Goal: Task Accomplishment & Management: Complete application form

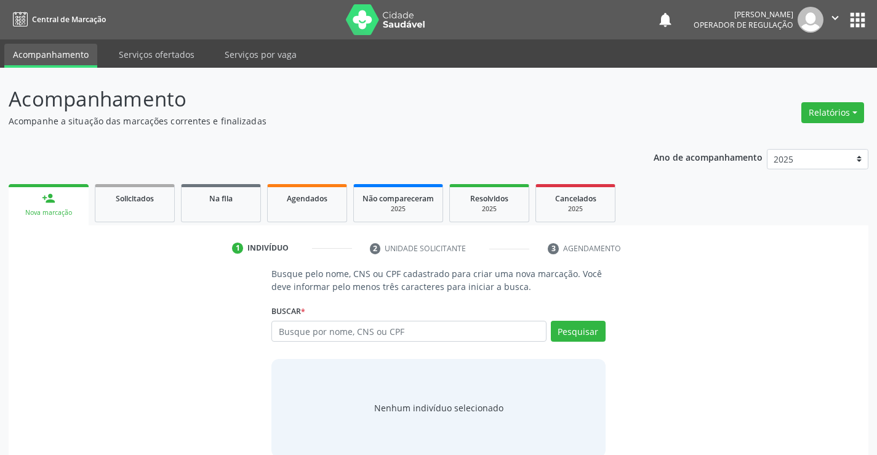
click at [344, 330] on input "text" at bounding box center [408, 330] width 274 height 21
type input "700308902026436"
click at [575, 330] on button "Pesquisar" at bounding box center [578, 330] width 55 height 21
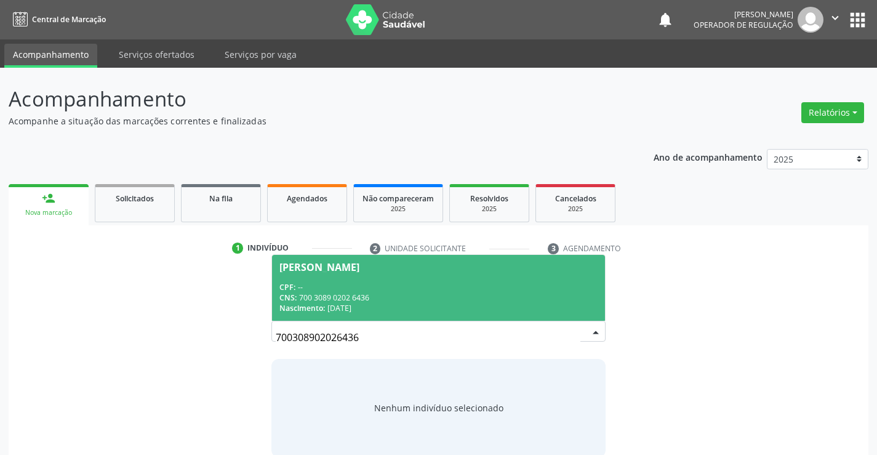
click at [332, 269] on div "[PERSON_NAME]" at bounding box center [319, 267] width 80 height 10
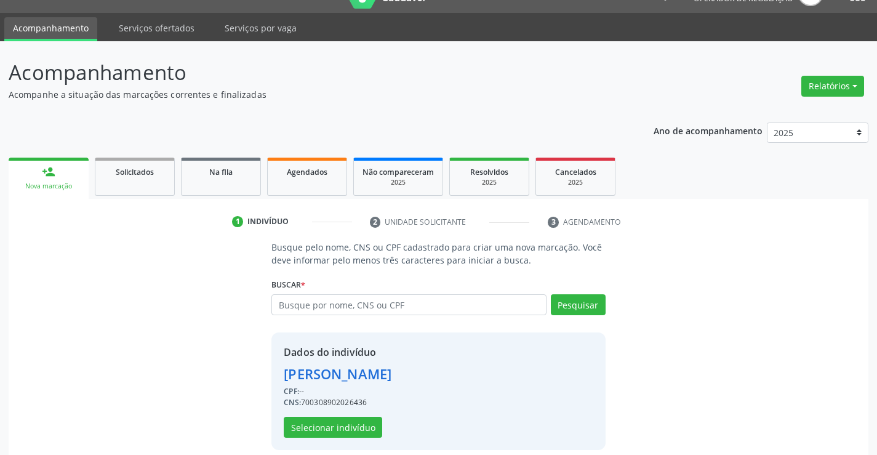
scroll to position [39, 0]
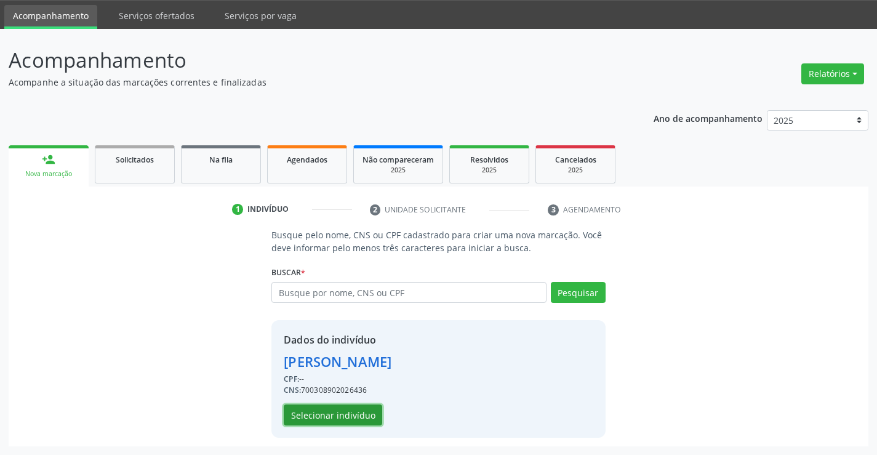
click at [334, 409] on button "Selecionar indivíduo" at bounding box center [333, 414] width 98 height 21
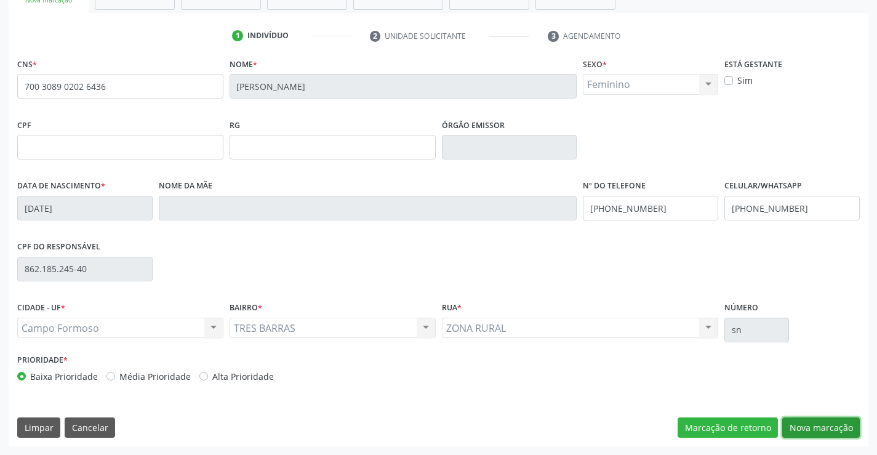
click at [806, 419] on button "Nova marcação" at bounding box center [821, 427] width 78 height 21
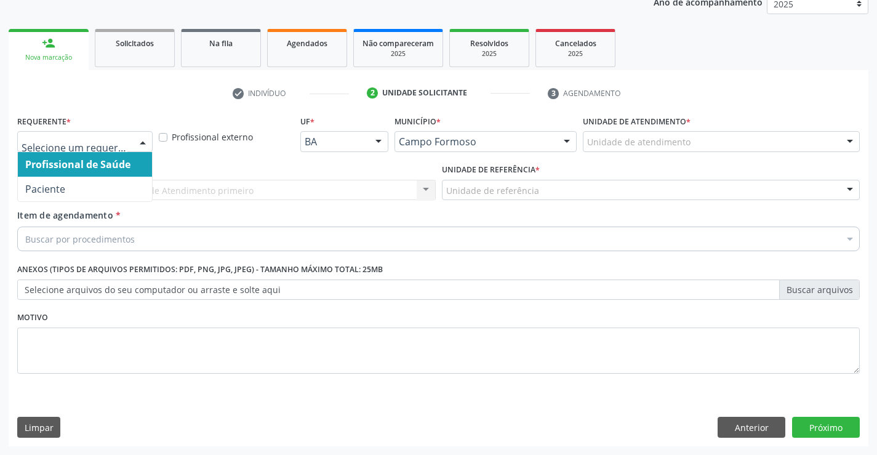
click at [143, 146] on div at bounding box center [142, 142] width 18 height 21
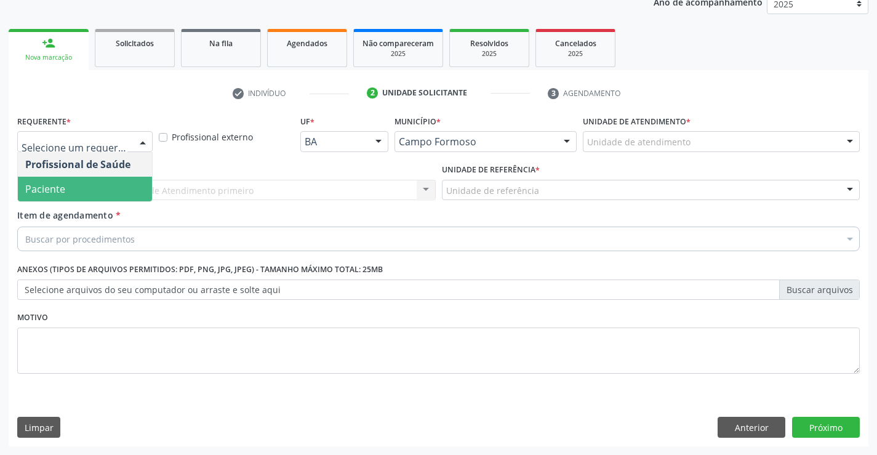
click at [95, 193] on span "Paciente" at bounding box center [85, 189] width 134 height 25
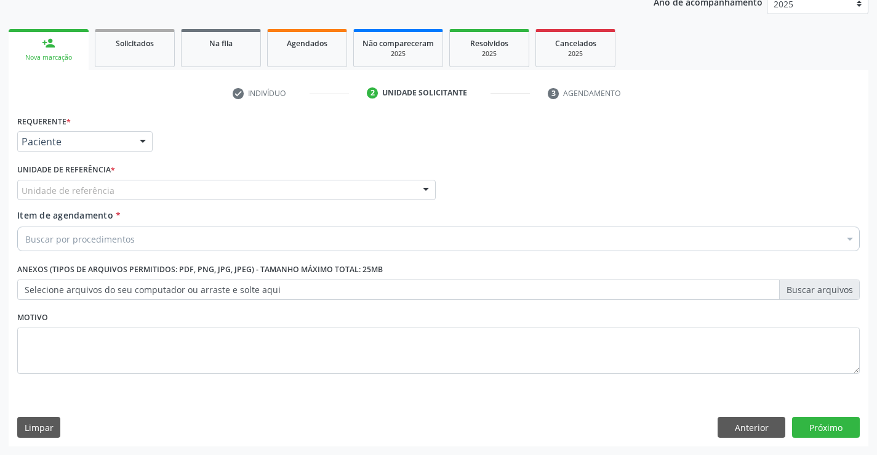
click at [429, 185] on div at bounding box center [425, 190] width 18 height 21
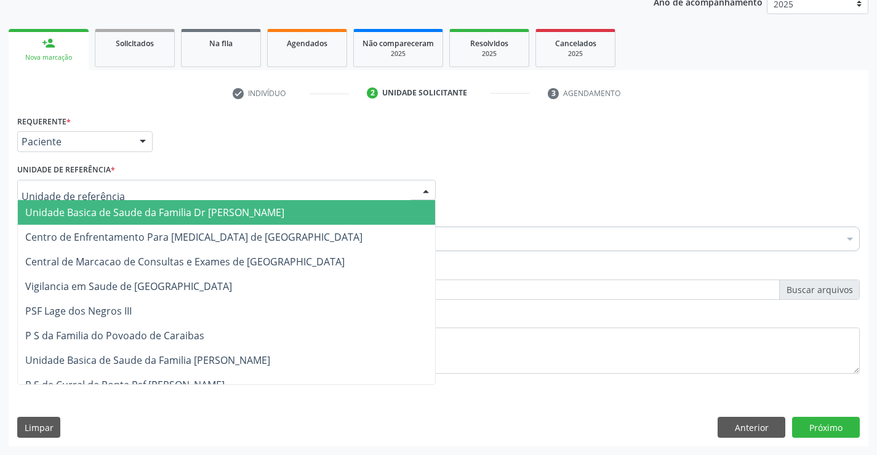
click at [329, 209] on span "Unidade Basica de Saude da Familia Dr [PERSON_NAME]" at bounding box center [226, 212] width 417 height 25
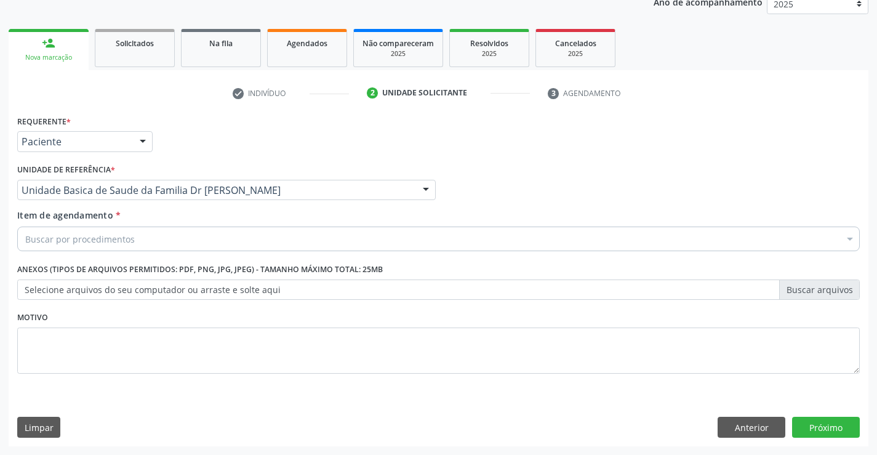
click at [268, 239] on div "Buscar por procedimentos" at bounding box center [438, 238] width 842 height 25
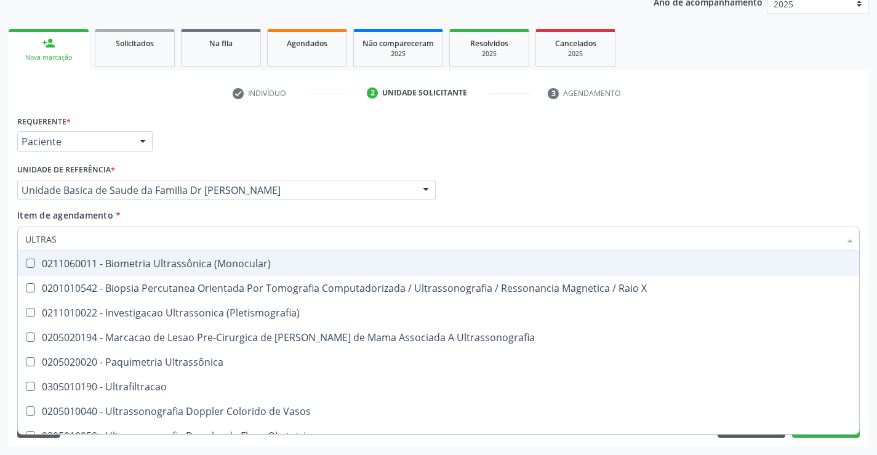
type input "ULTRASS"
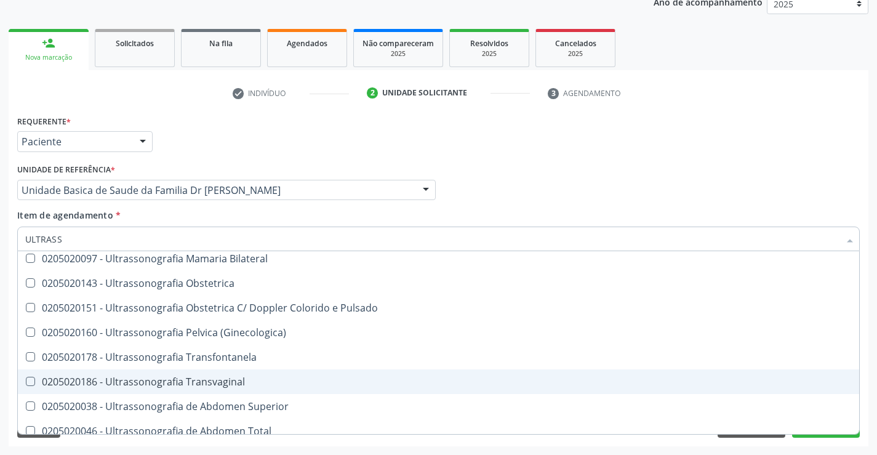
scroll to position [185, 0]
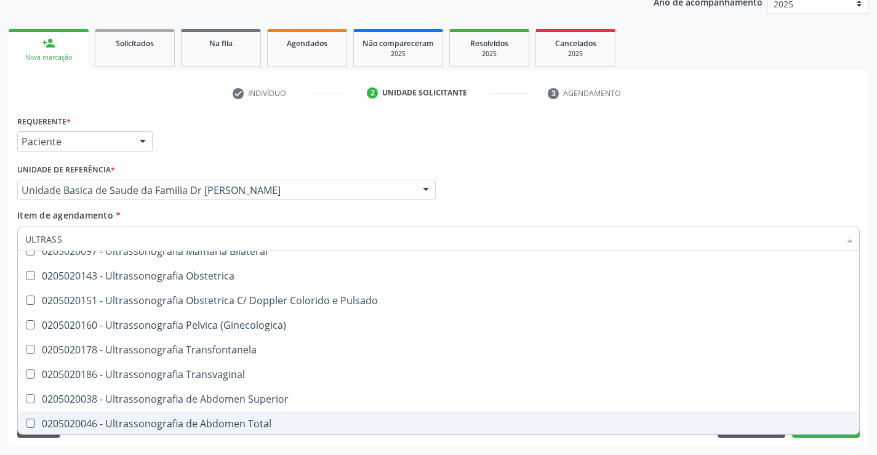
click at [258, 419] on div "0205020046 - Ultrassonografia de Abdomen Total" at bounding box center [438, 423] width 826 height 10
click at [253, 419] on div "0205020046 - Ultrassonografia de Abdomen Total" at bounding box center [438, 423] width 826 height 10
checkbox Total "true"
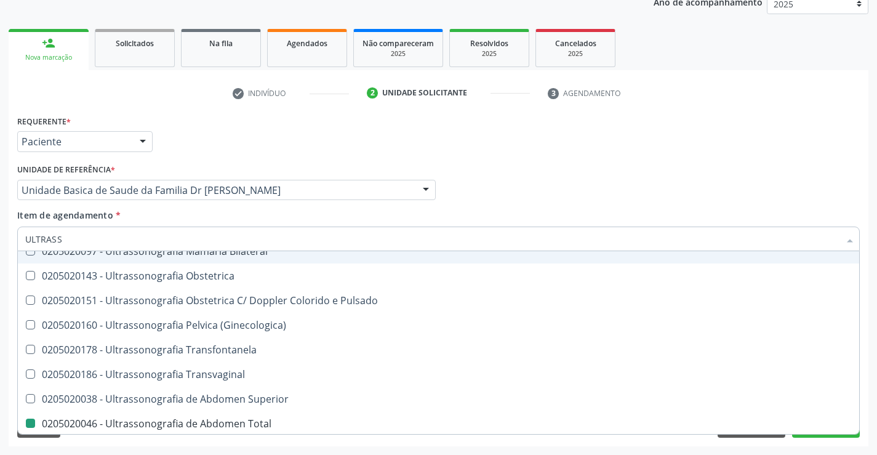
click at [768, 157] on div "Requerente * Paciente Profissional de Saúde Paciente Nenhum resultado encontrad…" at bounding box center [438, 136] width 848 height 48
checkbox X "true"
checkbox Total "false"
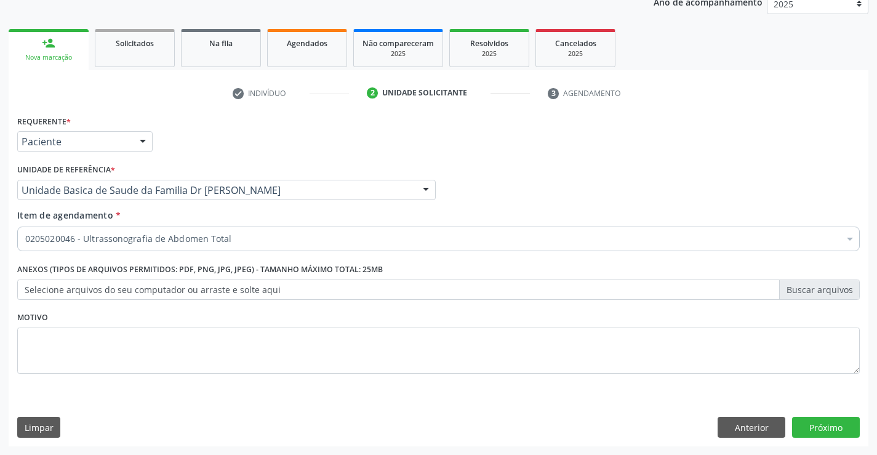
scroll to position [0, 0]
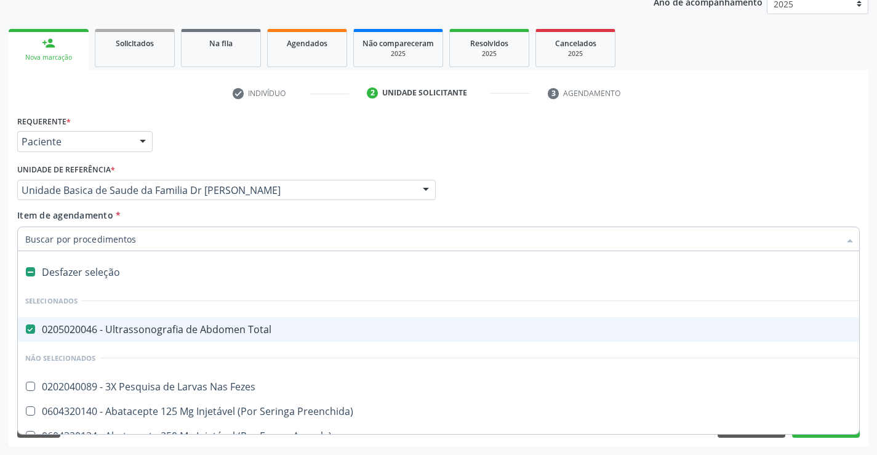
click at [248, 328] on div "0205020046 - Ultrassonografia de Abdomen Total" at bounding box center [504, 329] width 958 height 10
click at [205, 328] on div "0205020046 - Ultrassonografia de Abdomen Total" at bounding box center [504, 329] width 958 height 10
checkbox Total "true"
click at [646, 172] on div "Profissional Solicitante Por favor, selecione a Unidade de Atendimento primeiro…" at bounding box center [438, 185] width 848 height 48
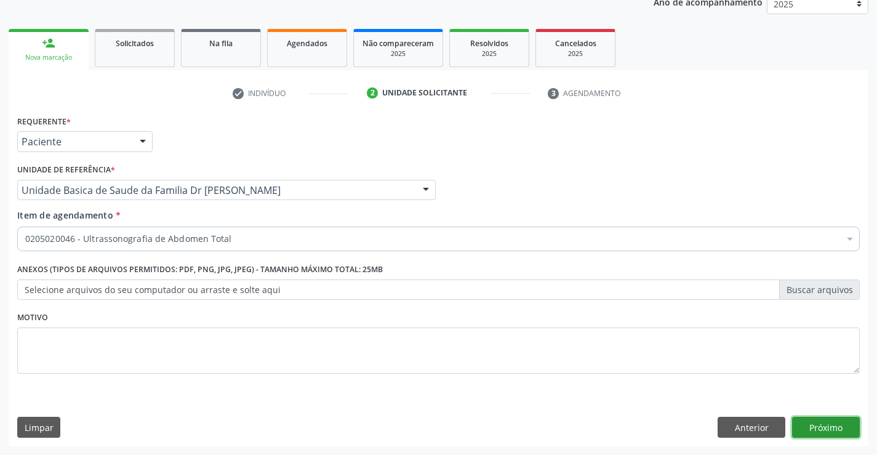
click at [818, 427] on button "Próximo" at bounding box center [826, 426] width 68 height 21
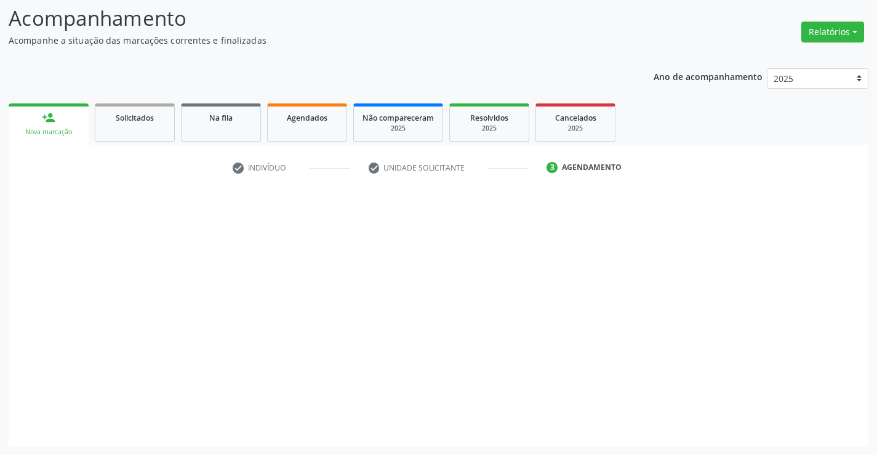
scroll to position [81, 0]
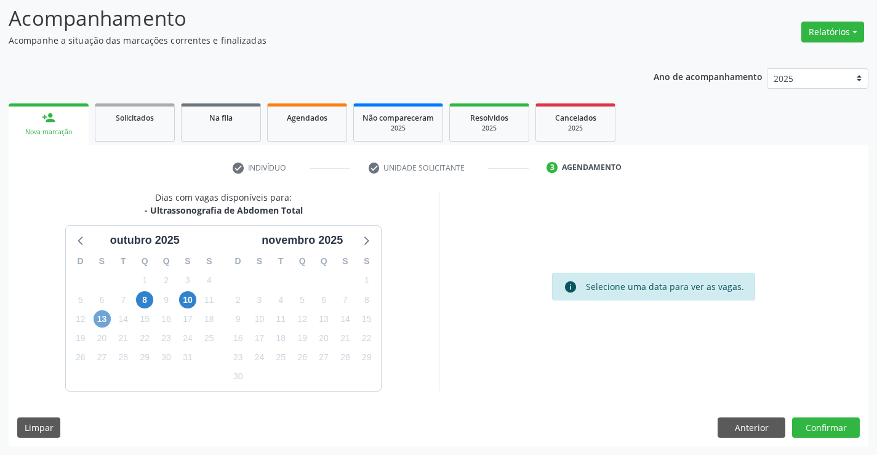
click at [97, 317] on span "13" at bounding box center [101, 318] width 17 height 17
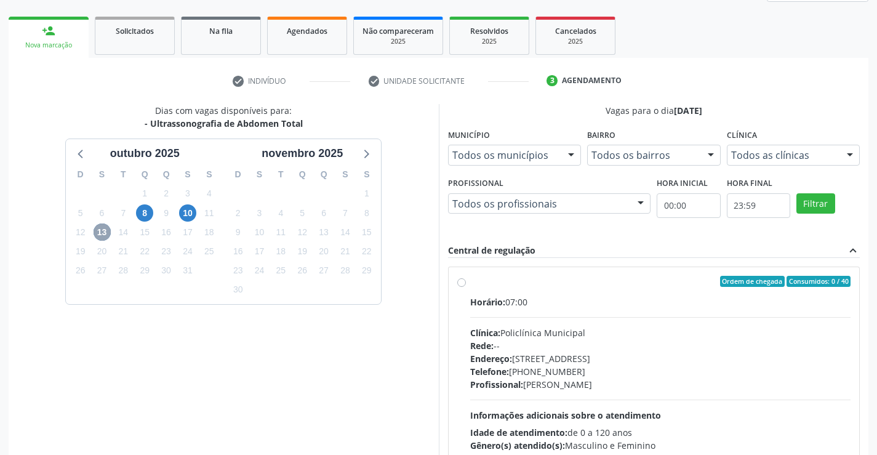
scroll to position [258, 0]
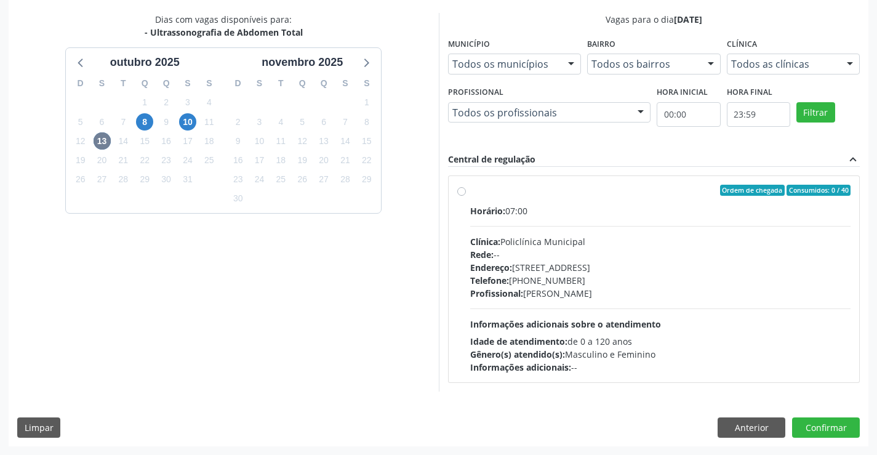
click at [470, 192] on label "Ordem de chegada Consumidos: 0 / 40 Horário: 07:00 Clínica: Policlínica Municip…" at bounding box center [660, 279] width 381 height 189
click at [463, 192] on input "Ordem de chegada Consumidos: 0 / 40 Horário: 07:00 Clínica: Policlínica Municip…" at bounding box center [461, 190] width 9 height 11
radio input "true"
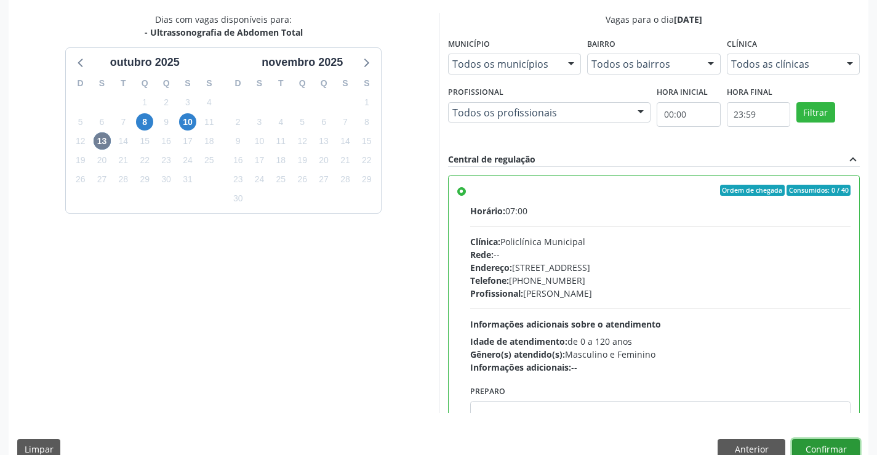
click at [828, 447] on button "Confirmar" at bounding box center [826, 449] width 68 height 21
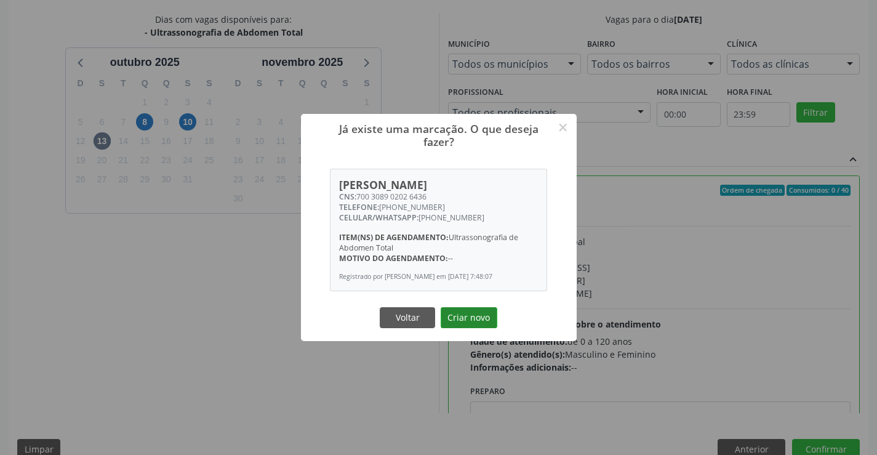
click at [479, 325] on button "Criar novo" at bounding box center [468, 317] width 57 height 21
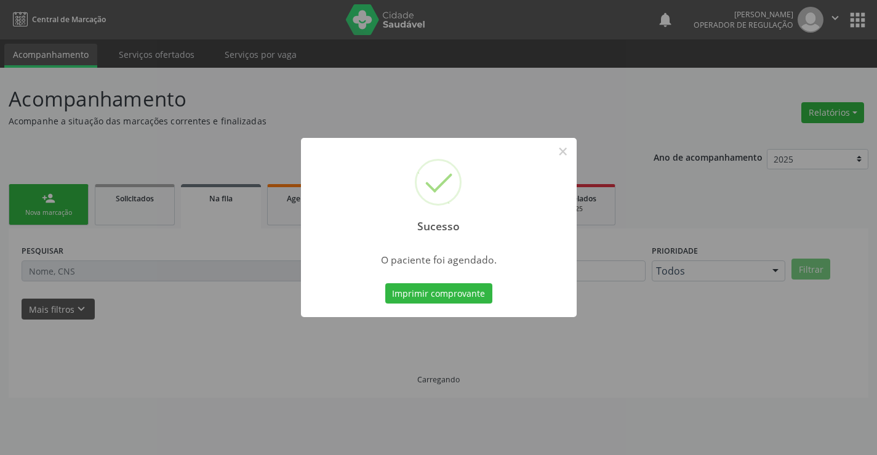
scroll to position [0, 0]
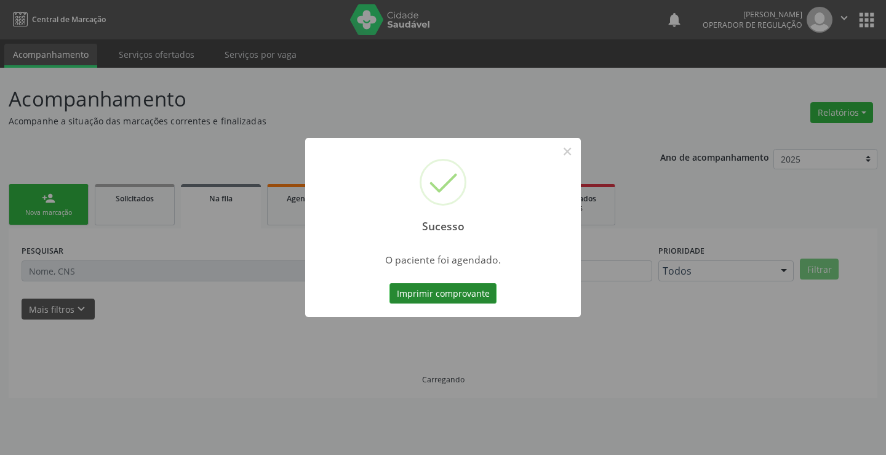
click at [469, 300] on button "Imprimir comprovante" at bounding box center [442, 293] width 107 height 21
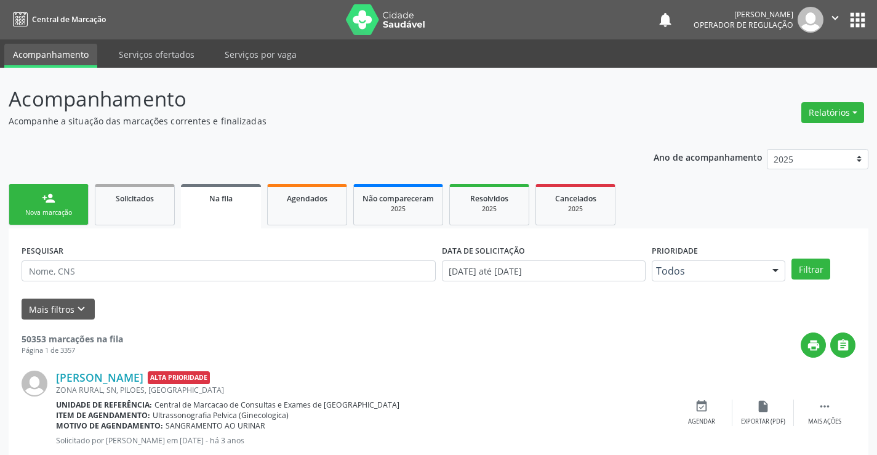
click at [44, 219] on link "person_add Nova marcação" at bounding box center [49, 204] width 80 height 41
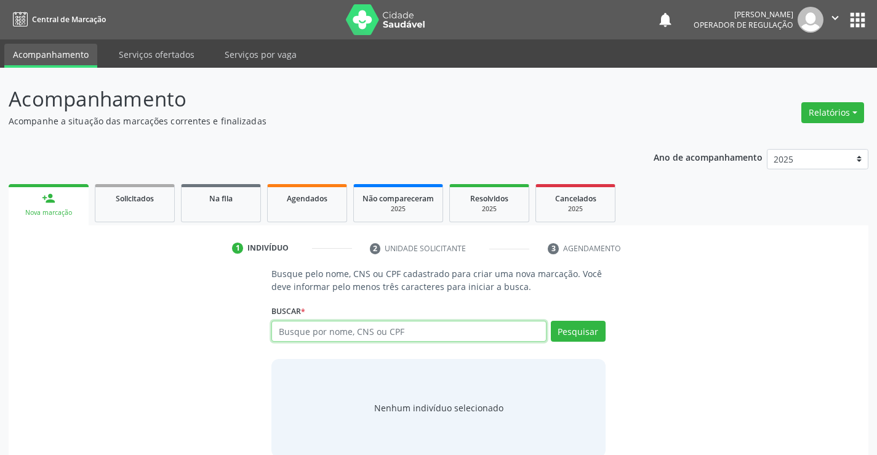
click at [376, 337] on input "text" at bounding box center [408, 330] width 274 height 21
type input "700407912921541"
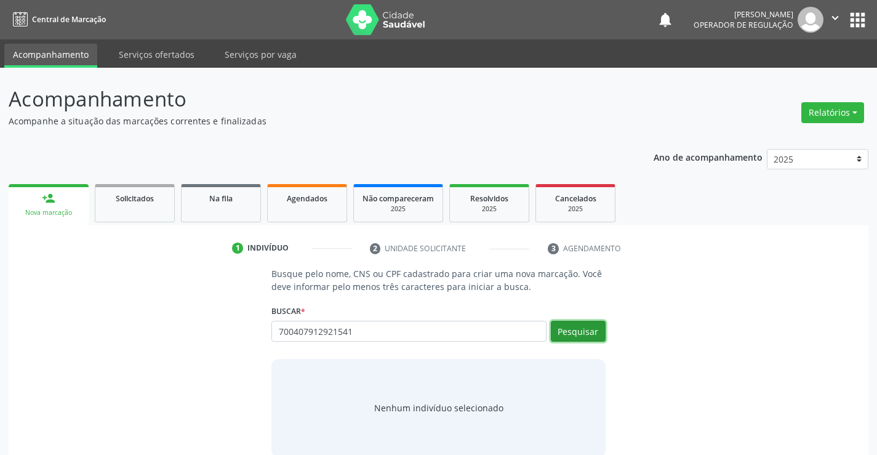
click at [574, 334] on button "Pesquisar" at bounding box center [578, 330] width 55 height 21
type input "700407912921541"
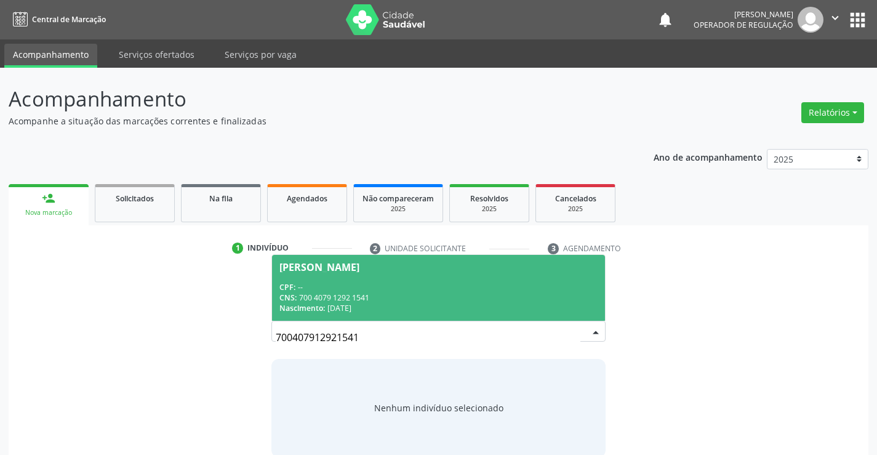
click at [354, 261] on span "Maria José Braga Freitas CPF: -- CNS: 700 4079 1292 1541 Nascimento: 28/11/1968" at bounding box center [438, 288] width 332 height 66
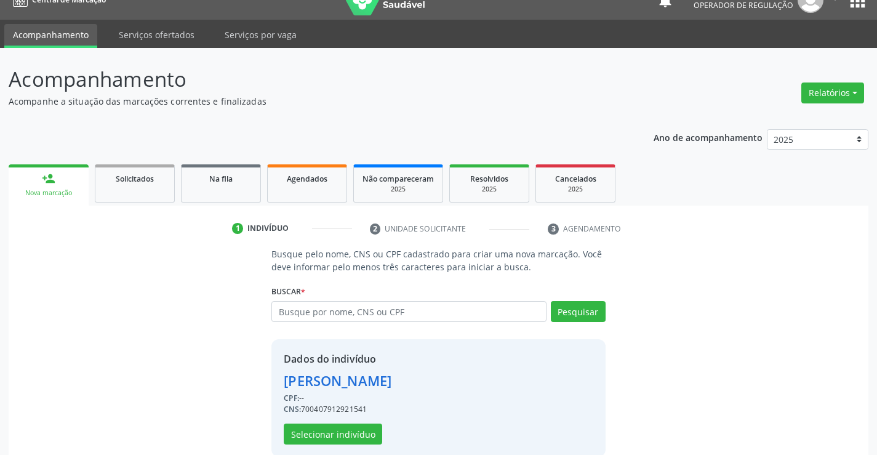
scroll to position [39, 0]
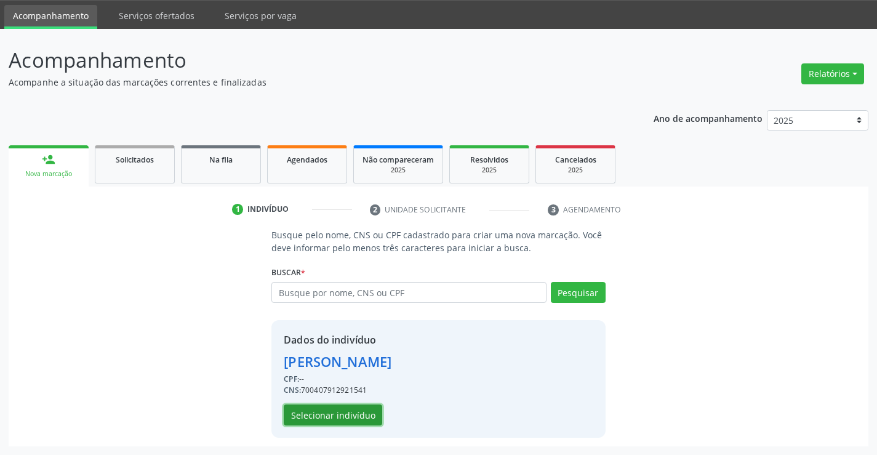
click at [330, 413] on button "Selecionar indivíduo" at bounding box center [333, 414] width 98 height 21
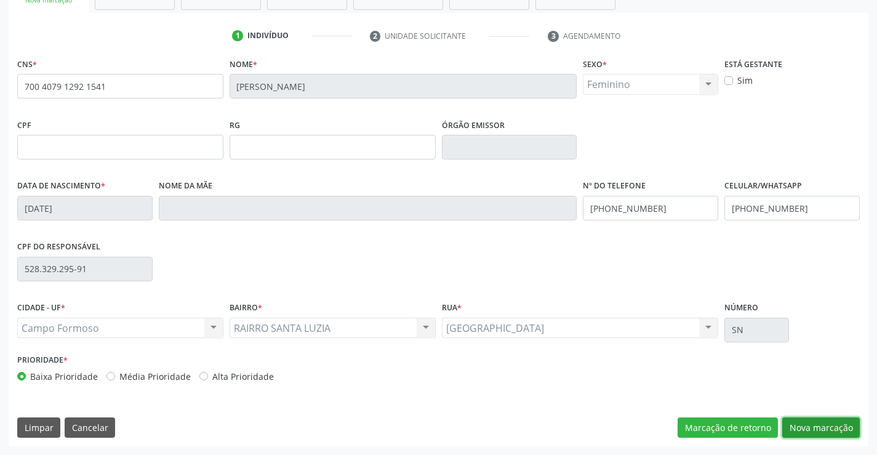
click at [793, 425] on button "Nova marcação" at bounding box center [821, 427] width 78 height 21
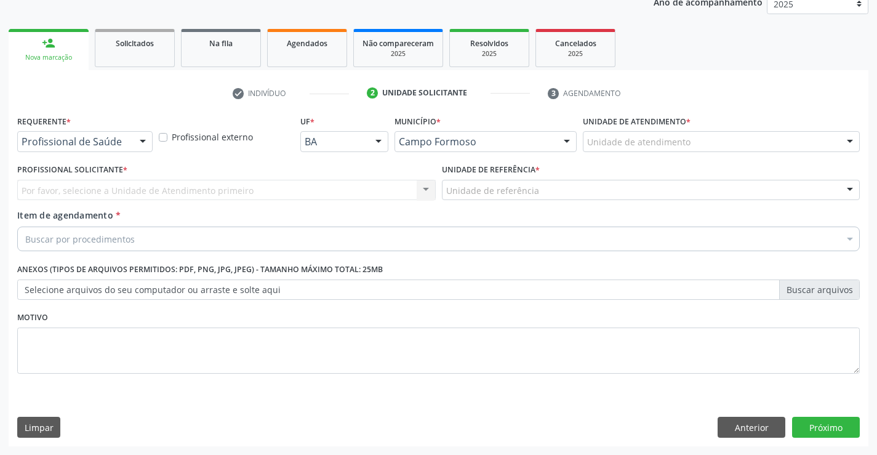
scroll to position [155, 0]
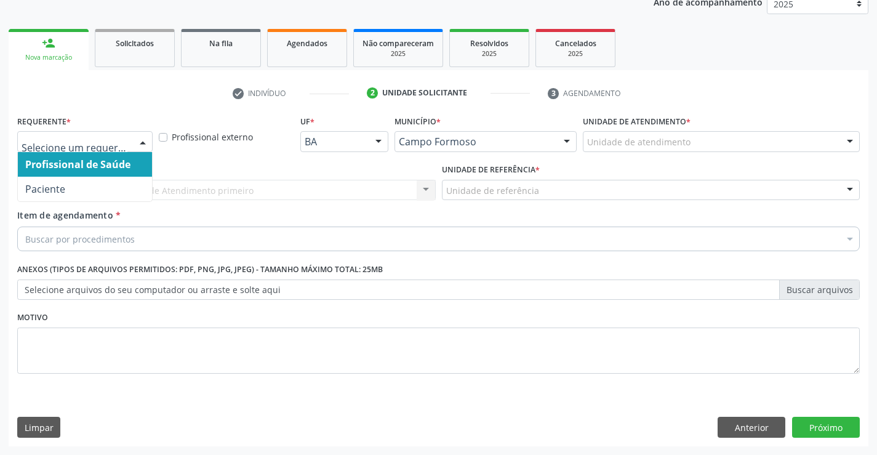
click at [147, 142] on div at bounding box center [142, 142] width 18 height 21
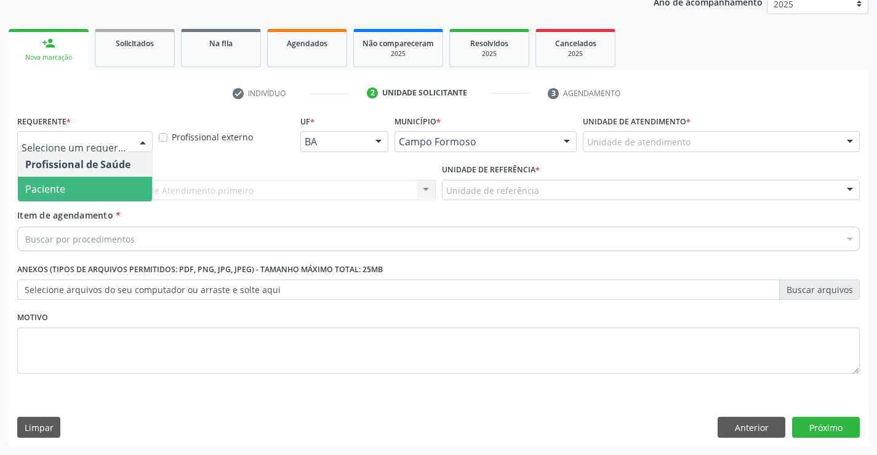
click at [104, 183] on span "Paciente" at bounding box center [85, 189] width 134 height 25
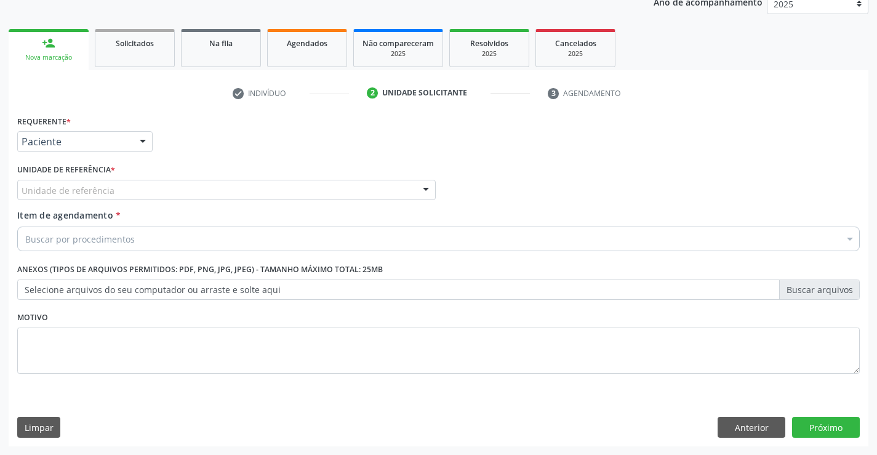
click at [424, 191] on div at bounding box center [425, 190] width 18 height 21
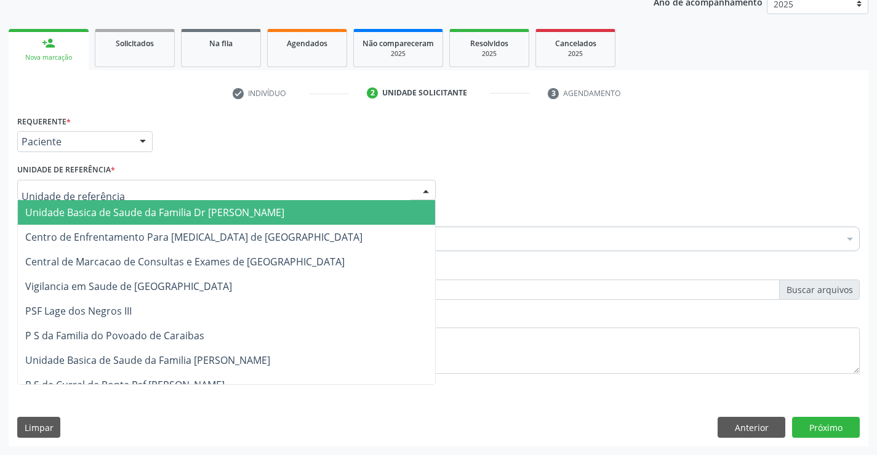
click at [354, 209] on span "Unidade Basica de Saude da Familia Dr [PERSON_NAME]" at bounding box center [226, 212] width 417 height 25
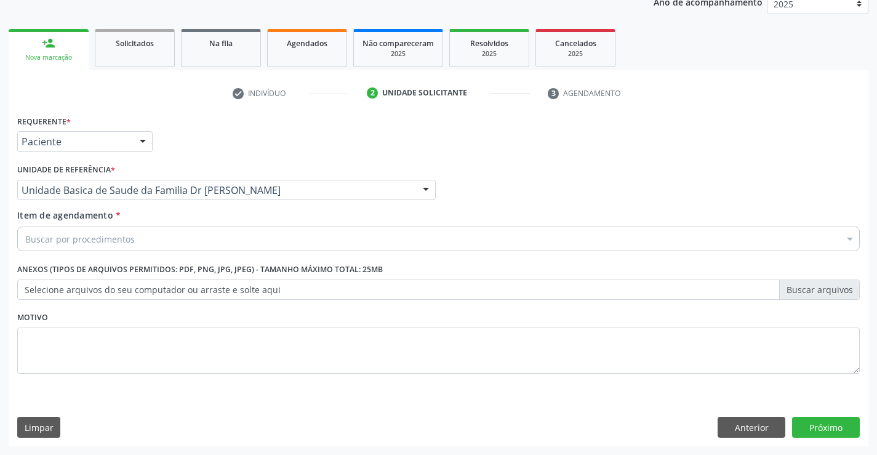
click at [314, 232] on div "Buscar por procedimentos" at bounding box center [438, 238] width 842 height 25
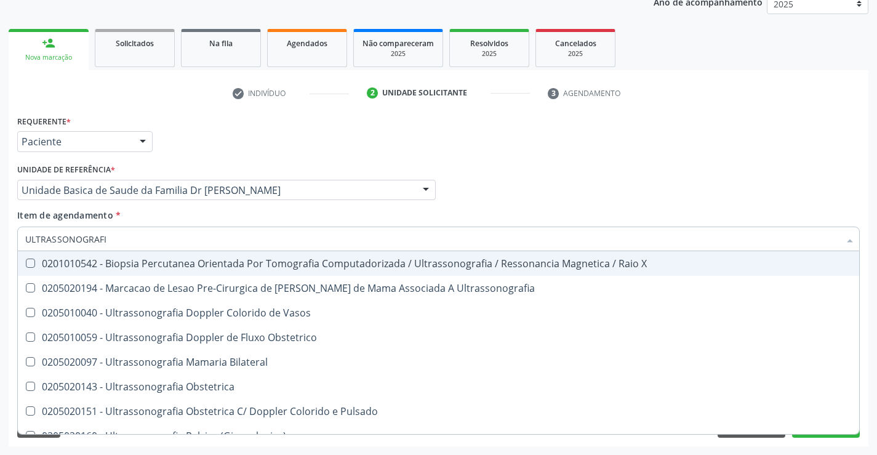
type input "ULTRASSONOGRAFIA"
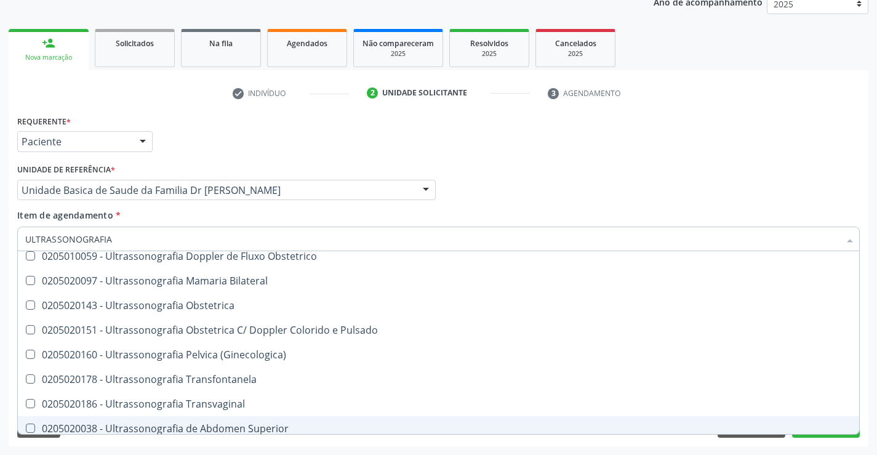
scroll to position [185, 0]
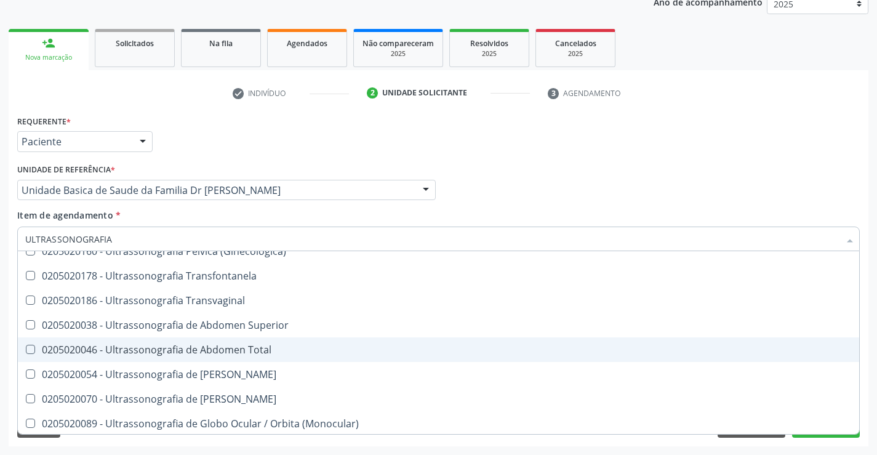
click at [251, 350] on div "0205020046 - Ultrassonografia de Abdomen Total" at bounding box center [438, 349] width 826 height 10
checkbox Total "true"
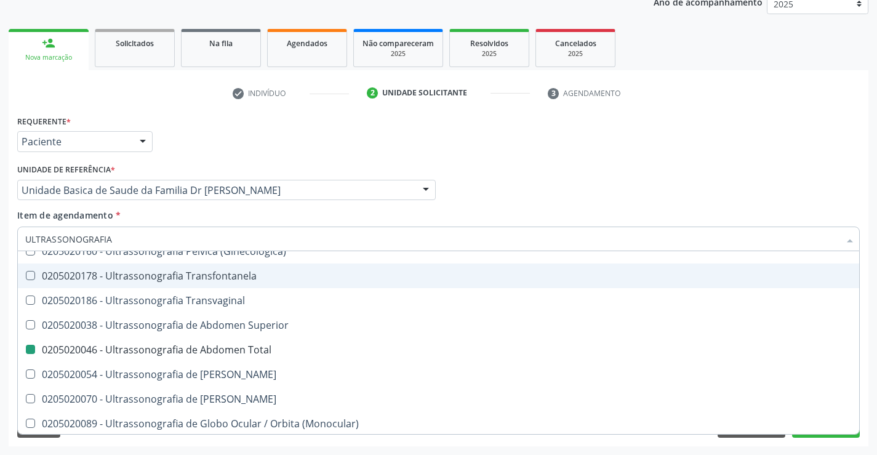
click at [630, 132] on div "Requerente * Paciente Profissional de Saúde Paciente Nenhum resultado encontrad…" at bounding box center [438, 136] width 848 height 48
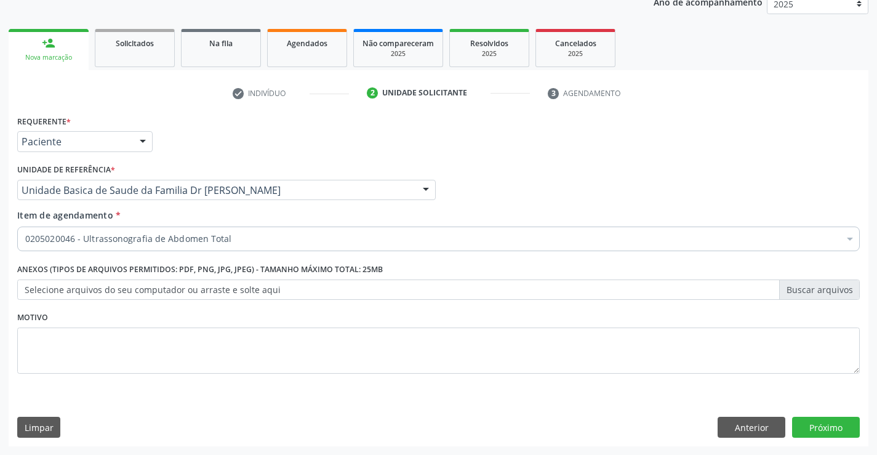
checkbox Total "true"
checkbox Adolescente\) "false"
click at [809, 427] on button "Próximo" at bounding box center [826, 426] width 68 height 21
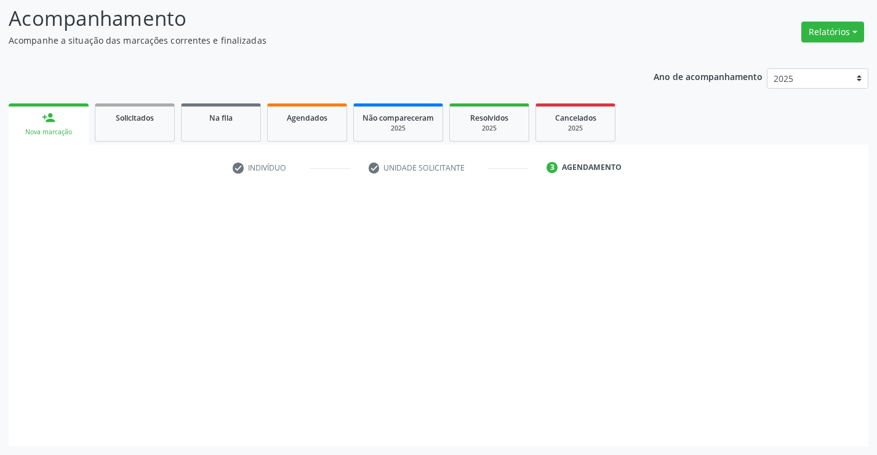
scroll to position [81, 0]
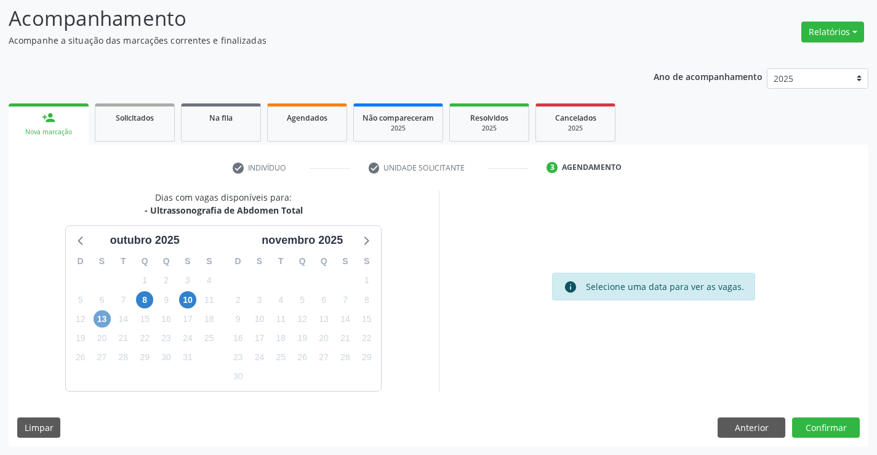
click at [106, 322] on span "13" at bounding box center [101, 318] width 17 height 17
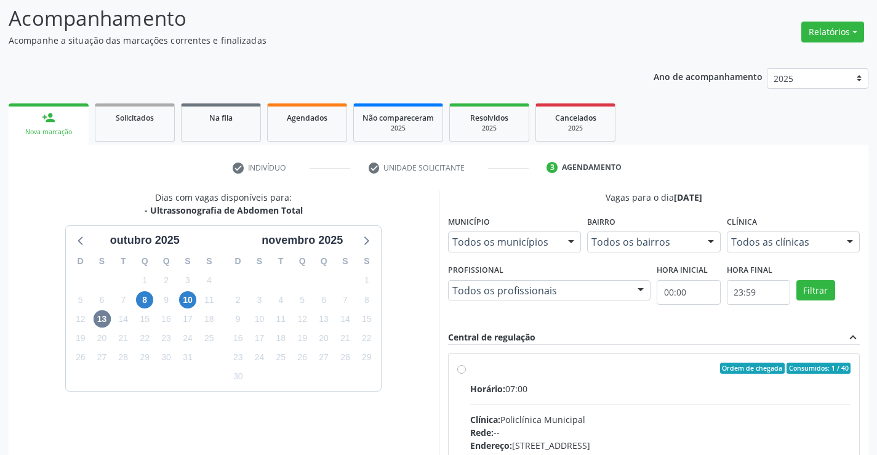
click at [470, 369] on label "Ordem de chegada Consumidos: 1 / 40 Horário: 07:00 Clínica: Policlínica Municip…" at bounding box center [660, 456] width 381 height 189
click at [459, 369] on input "Ordem de chegada Consumidos: 1 / 40 Horário: 07:00 Clínica: Policlínica Municip…" at bounding box center [461, 367] width 9 height 11
radio input "true"
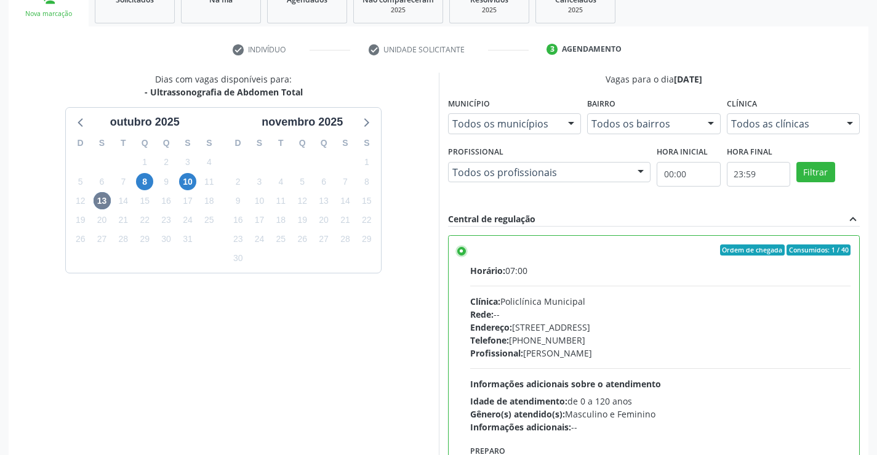
scroll to position [280, 0]
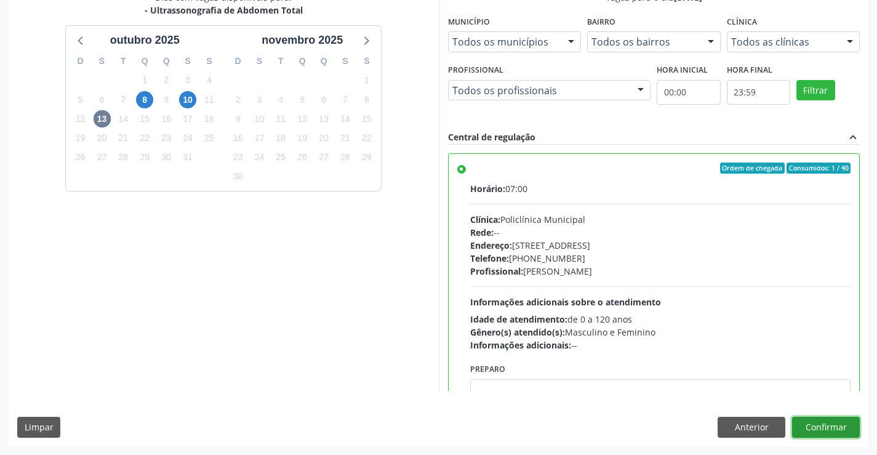
click at [814, 422] on button "Confirmar" at bounding box center [826, 426] width 68 height 21
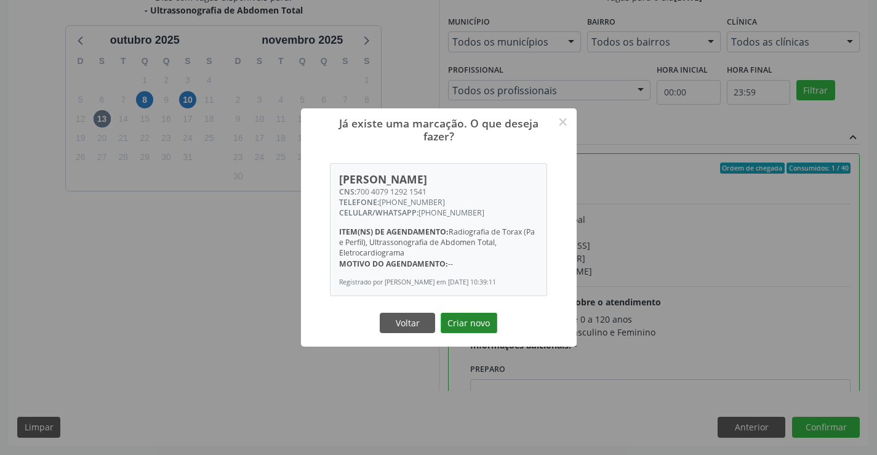
click at [448, 318] on button "Criar novo" at bounding box center [468, 322] width 57 height 21
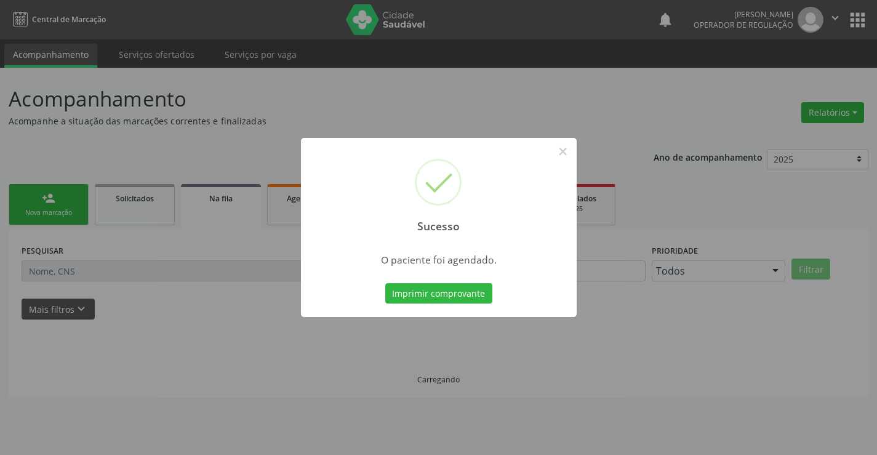
scroll to position [0, 0]
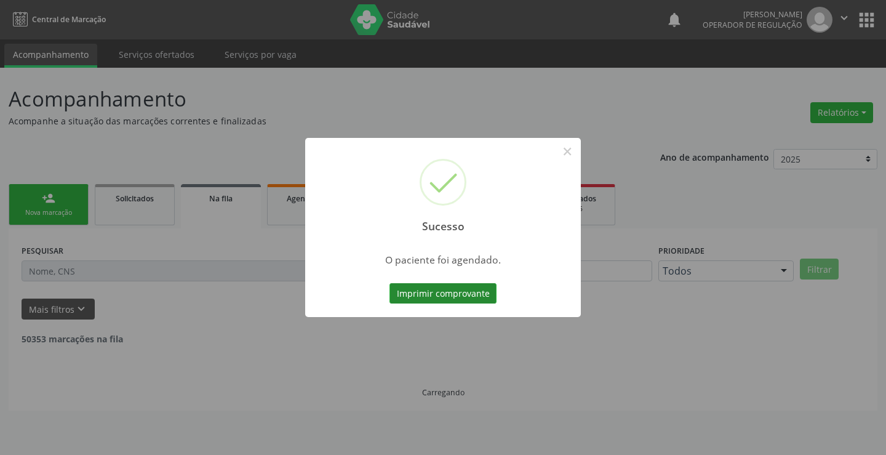
click at [407, 292] on button "Imprimir comprovante" at bounding box center [442, 293] width 107 height 21
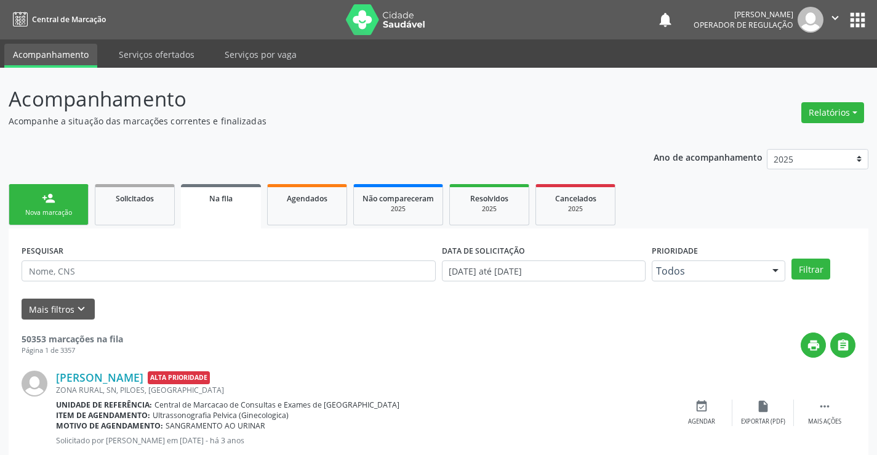
click at [45, 199] on div "person_add" at bounding box center [49, 198] width 14 height 14
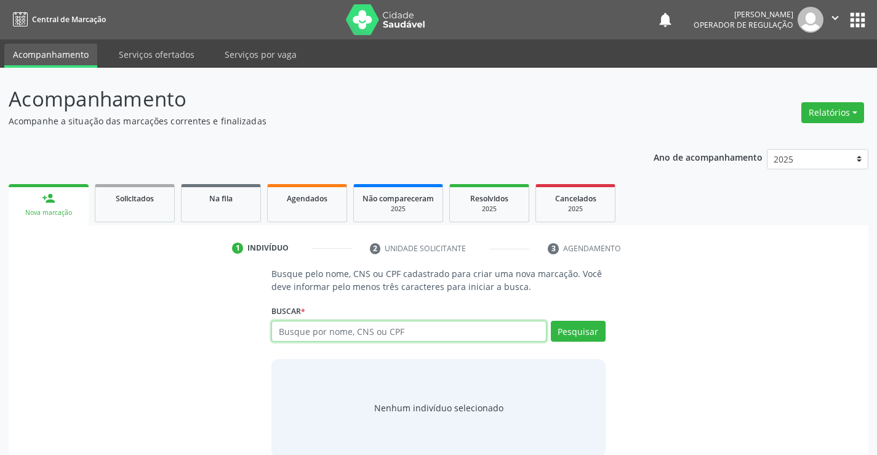
click at [496, 327] on input "text" at bounding box center [408, 330] width 274 height 21
type input "700000384968001"
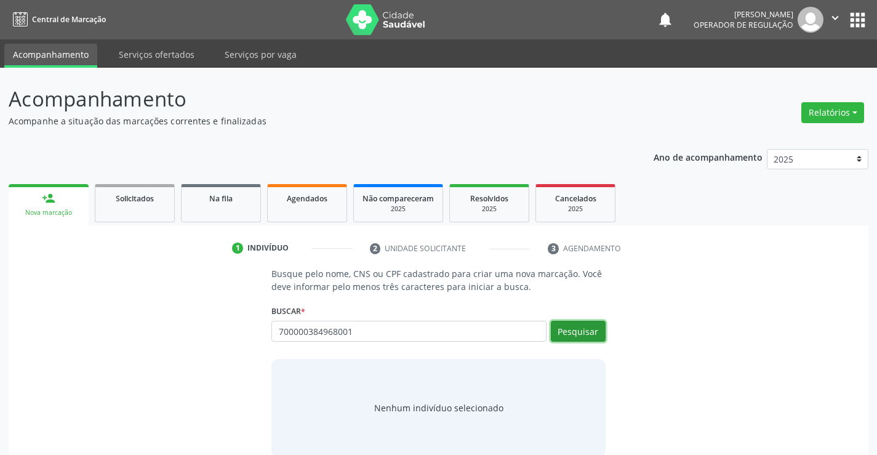
click at [572, 330] on button "Pesquisar" at bounding box center [578, 330] width 55 height 21
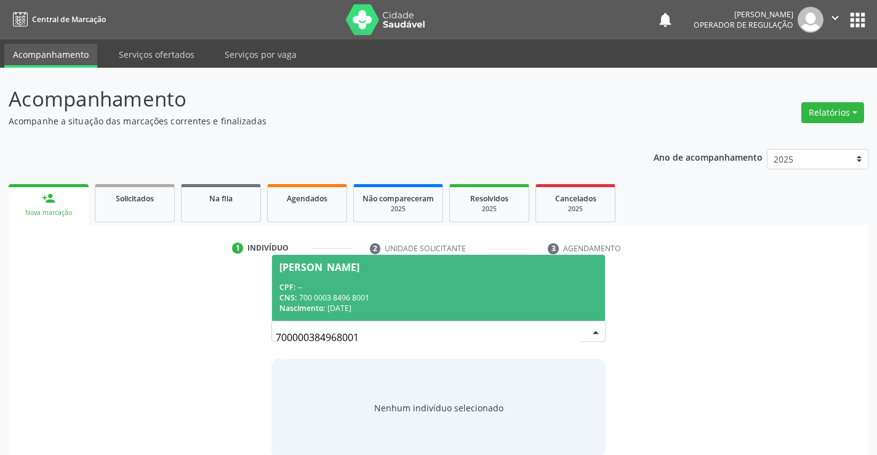
click at [322, 264] on div "Willians Penha de Sousa" at bounding box center [319, 267] width 80 height 10
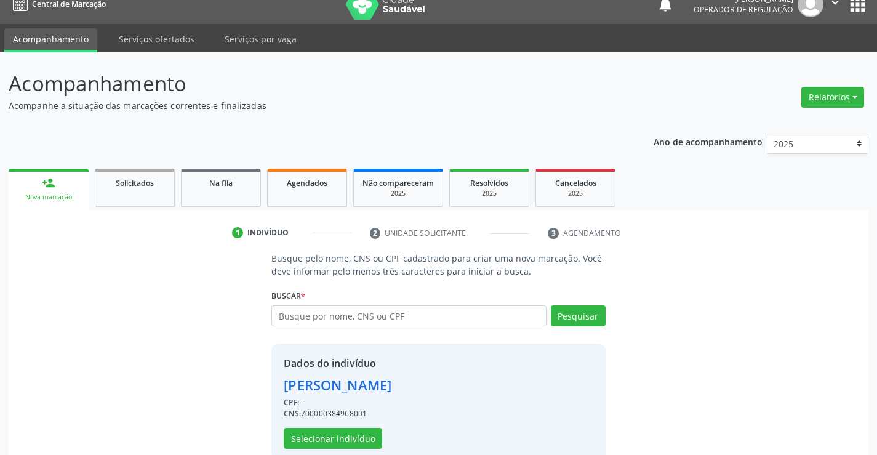
scroll to position [39, 0]
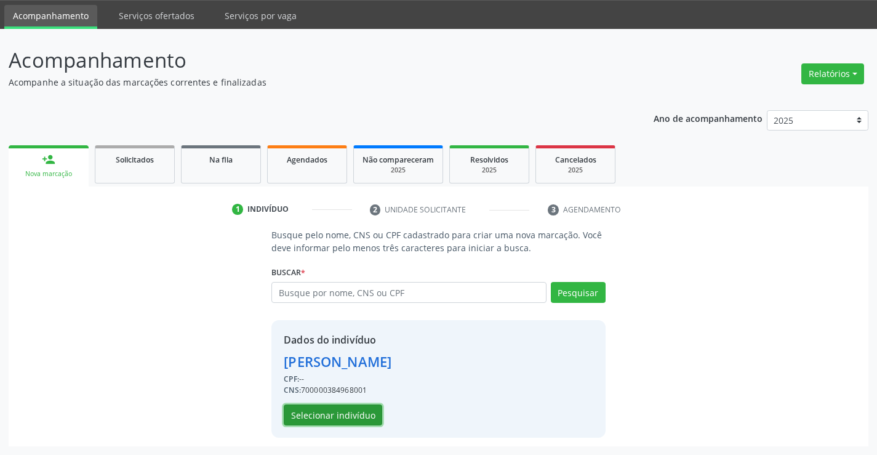
click at [334, 410] on button "Selecionar indivíduo" at bounding box center [333, 414] width 98 height 21
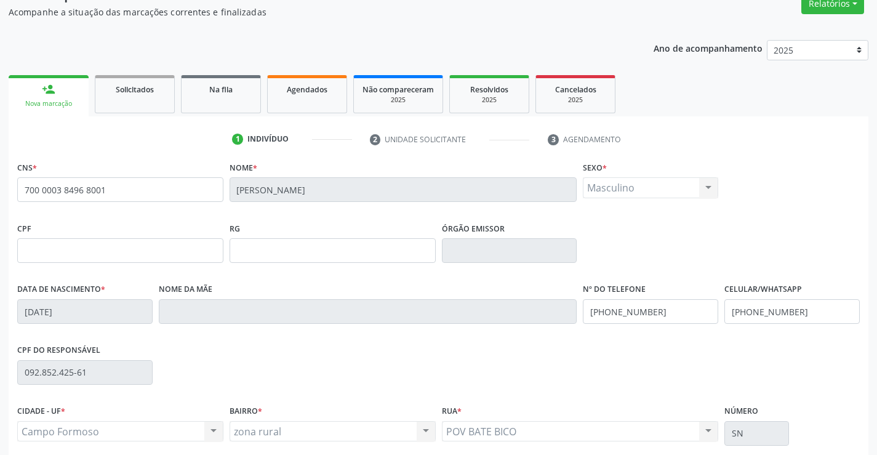
scroll to position [212, 0]
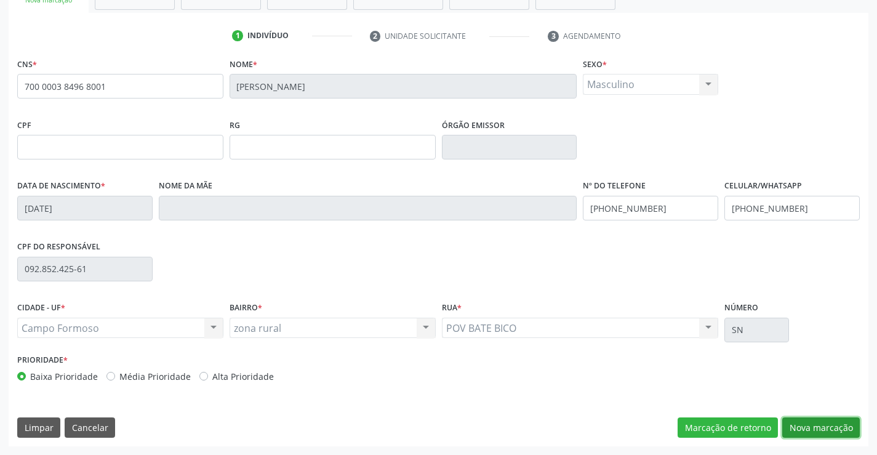
click at [819, 427] on button "Nova marcação" at bounding box center [821, 427] width 78 height 21
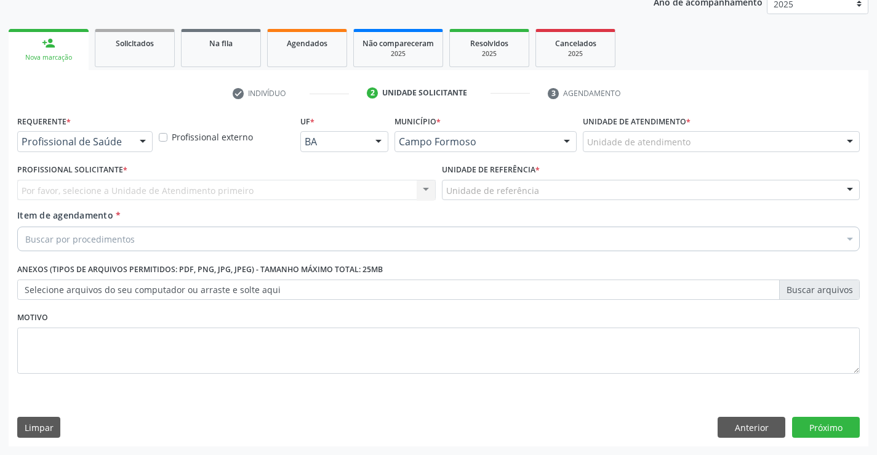
scroll to position [155, 0]
click at [139, 137] on div at bounding box center [142, 142] width 18 height 21
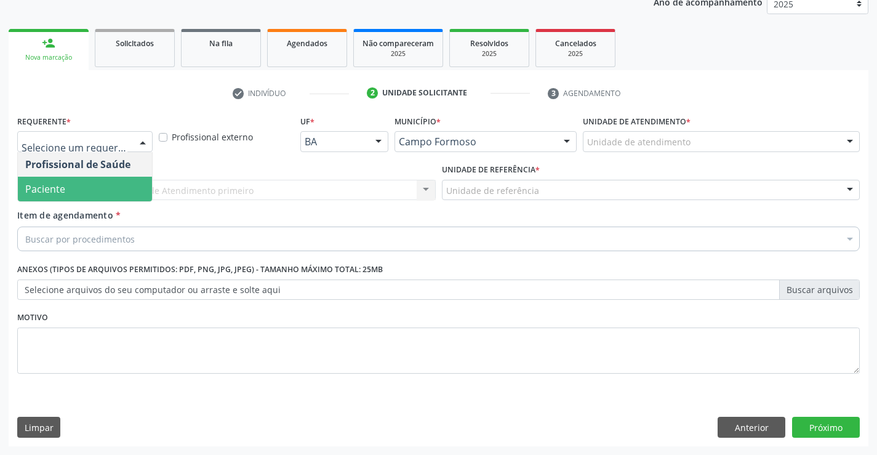
click at [100, 182] on span "Paciente" at bounding box center [85, 189] width 134 height 25
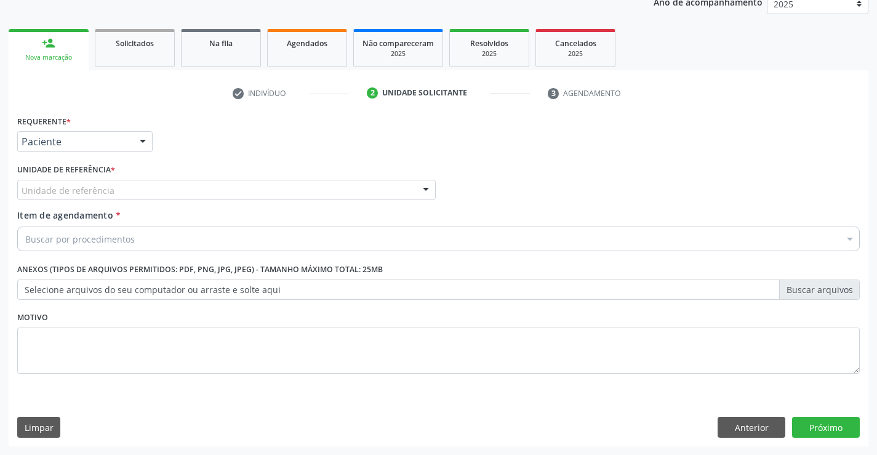
click at [427, 186] on div at bounding box center [425, 190] width 18 height 21
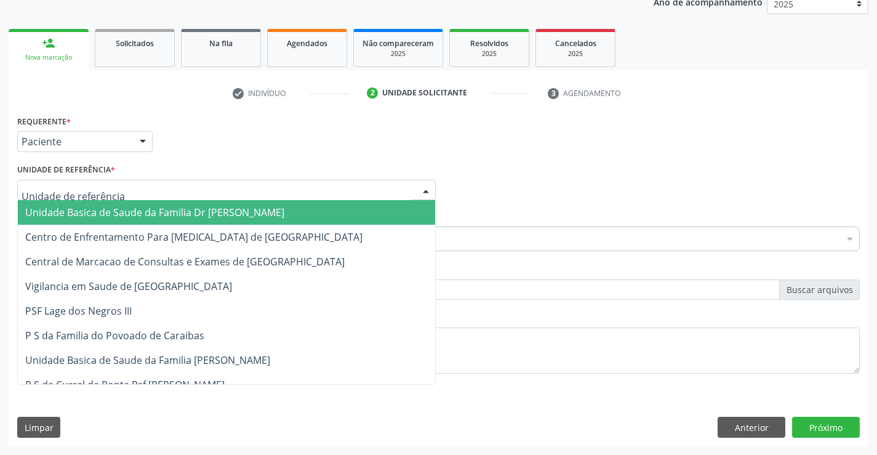
click at [334, 220] on span "Unidade Basica de Saude da Familia Dr [PERSON_NAME]" at bounding box center [226, 212] width 417 height 25
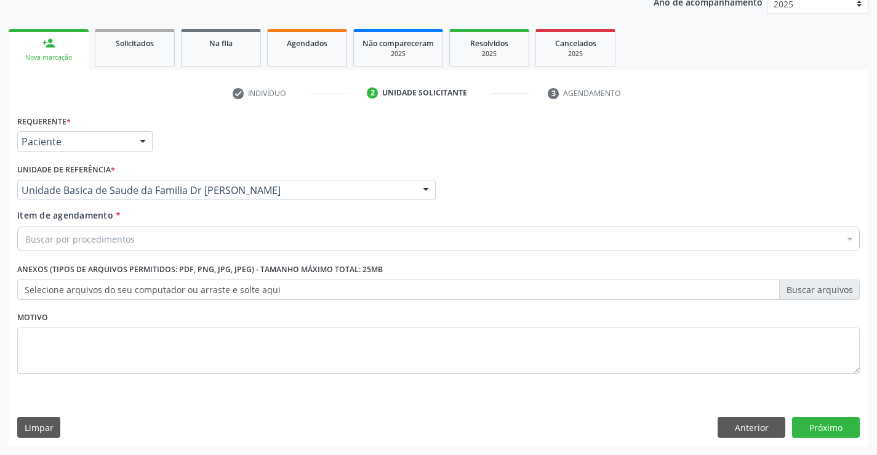
click at [325, 242] on div "Buscar por procedimentos" at bounding box center [438, 238] width 842 height 25
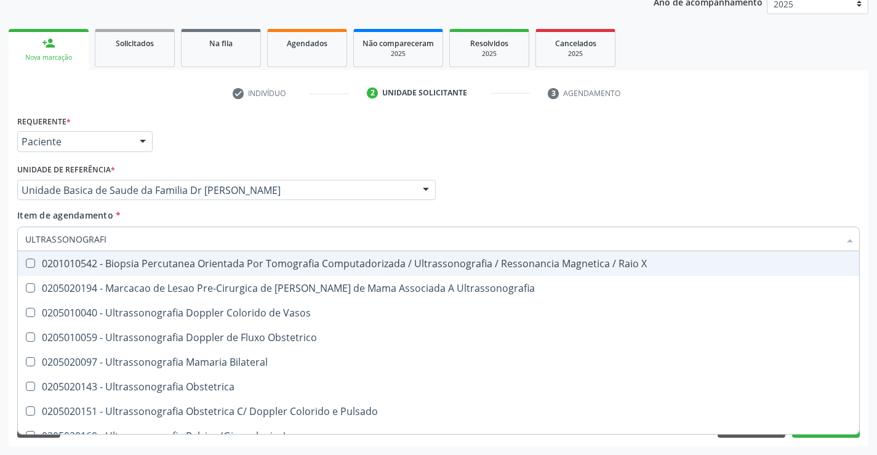
type input "ULTRASSONOGRAFIA"
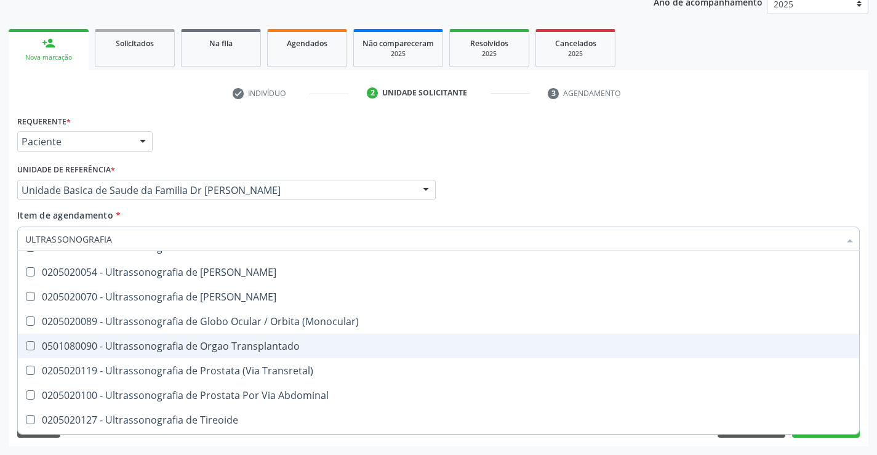
scroll to position [308, 0]
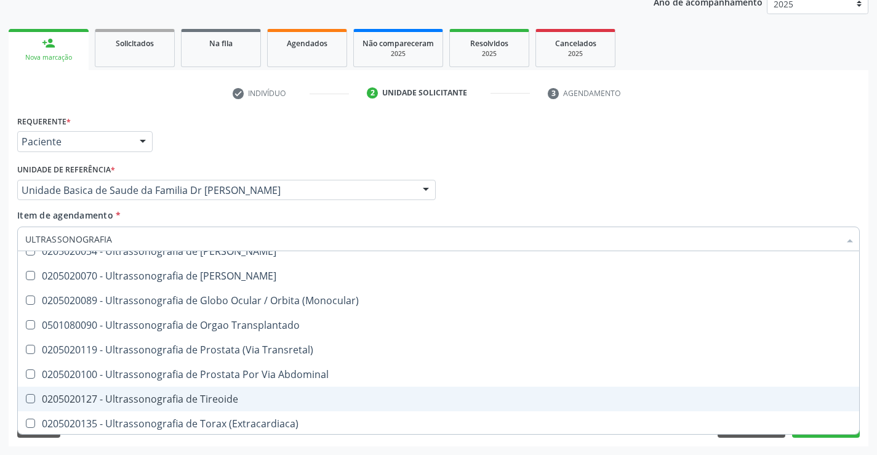
click at [252, 399] on div "0205020127 - Ultrassonografia de Tireoide" at bounding box center [438, 399] width 826 height 10
checkbox Tireoide "true"
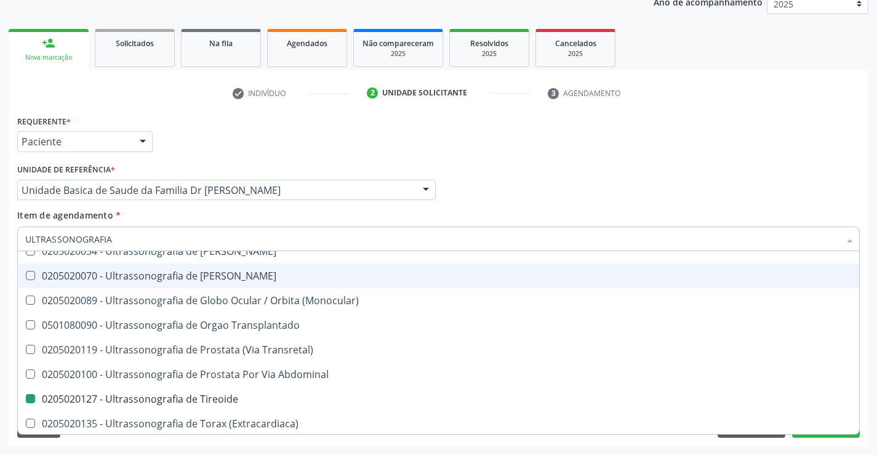
click at [543, 186] on div "Profissional Solicitante Por favor, selecione a Unidade de Atendimento primeiro…" at bounding box center [438, 185] width 848 height 48
checkbox Ultrassonografia "true"
checkbox Tireoide "false"
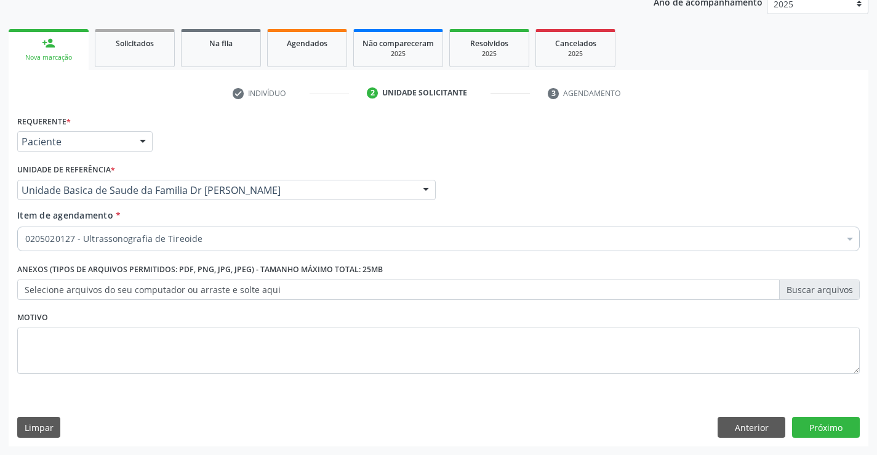
scroll to position [0, 0]
click at [805, 421] on button "Próximo" at bounding box center [826, 426] width 68 height 21
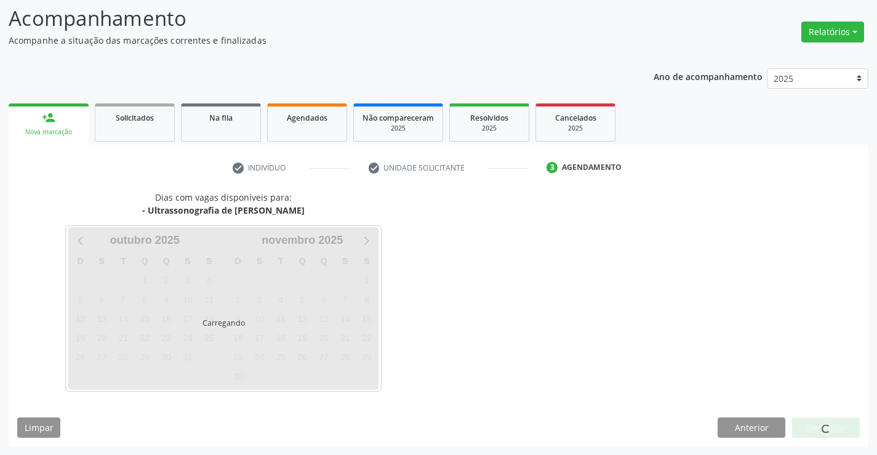
scroll to position [81, 0]
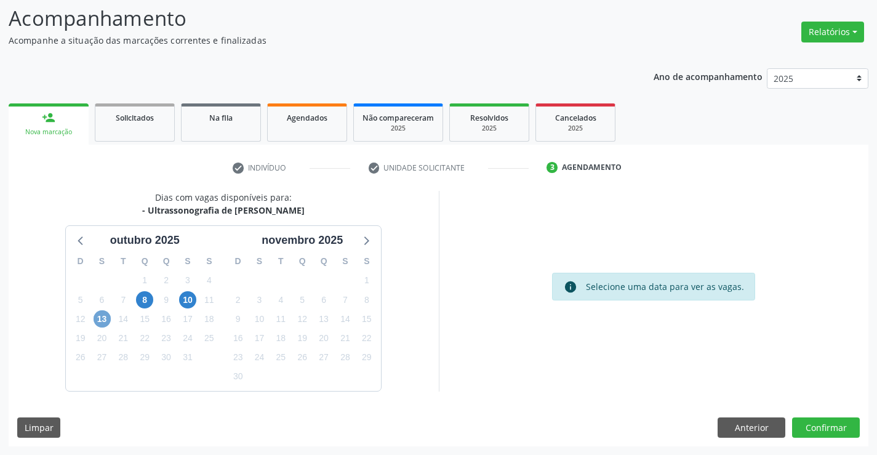
click at [105, 322] on span "13" at bounding box center [101, 318] width 17 height 17
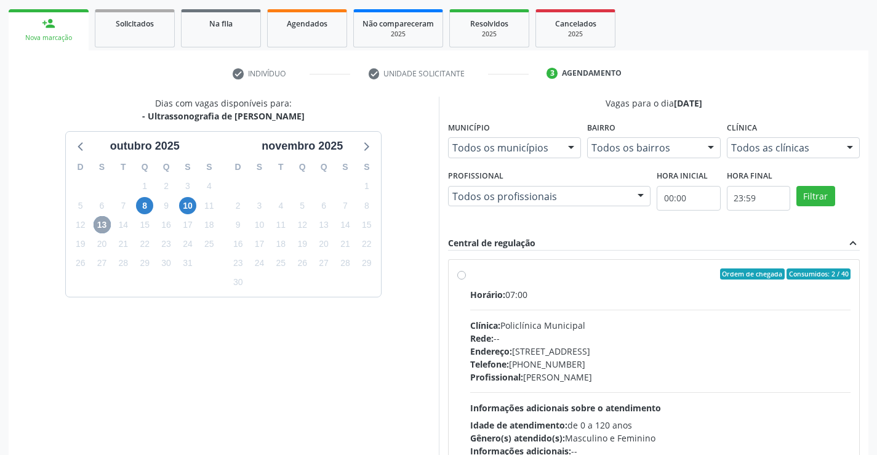
scroll to position [195, 0]
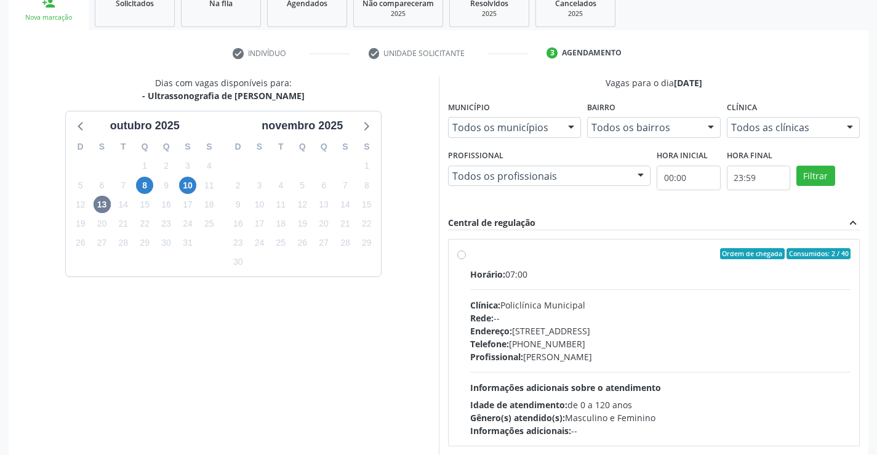
click at [467, 258] on div "Ordem de chegada Consumidos: 2 / 40 Horário: 07:00 Clínica: Policlínica Municip…" at bounding box center [654, 342] width 394 height 189
radio input "true"
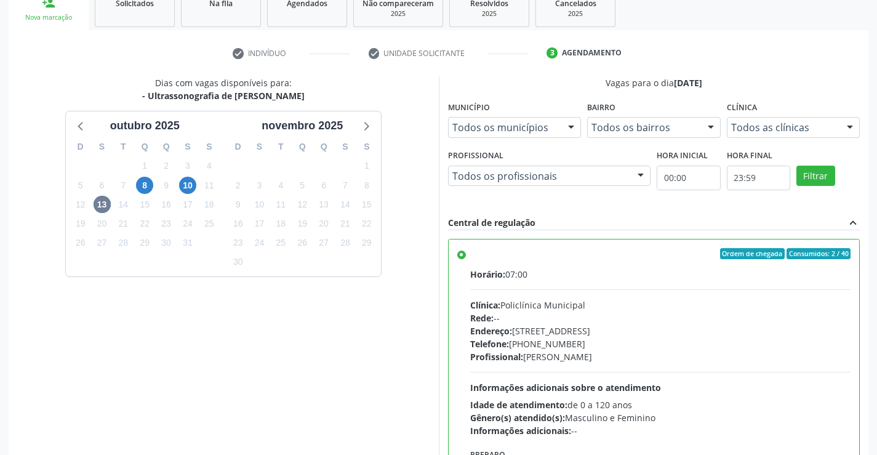
scroll to position [280, 0]
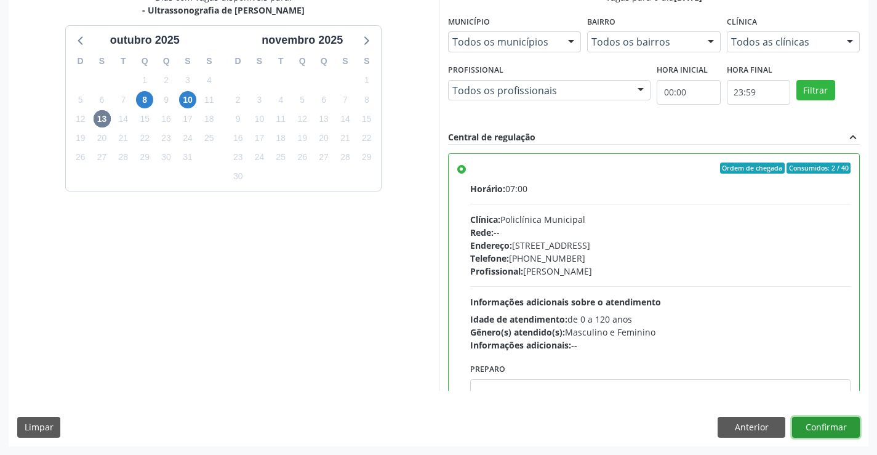
click at [813, 430] on button "Confirmar" at bounding box center [826, 426] width 68 height 21
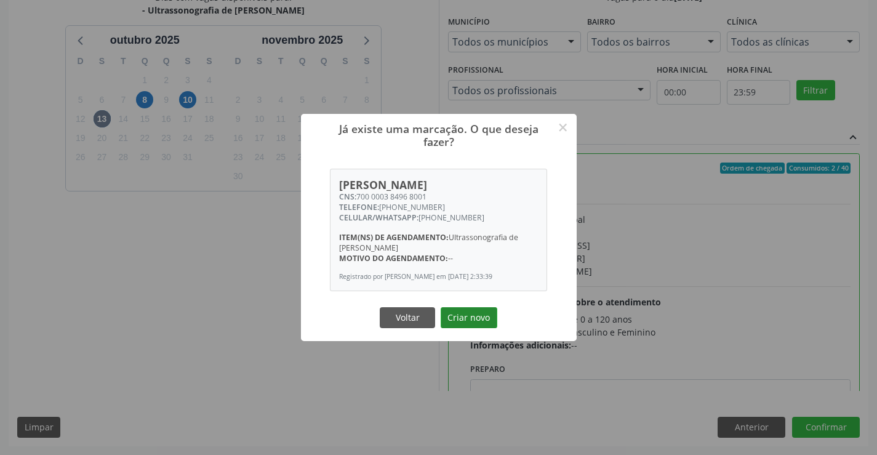
click at [477, 316] on button "Criar novo" at bounding box center [468, 317] width 57 height 21
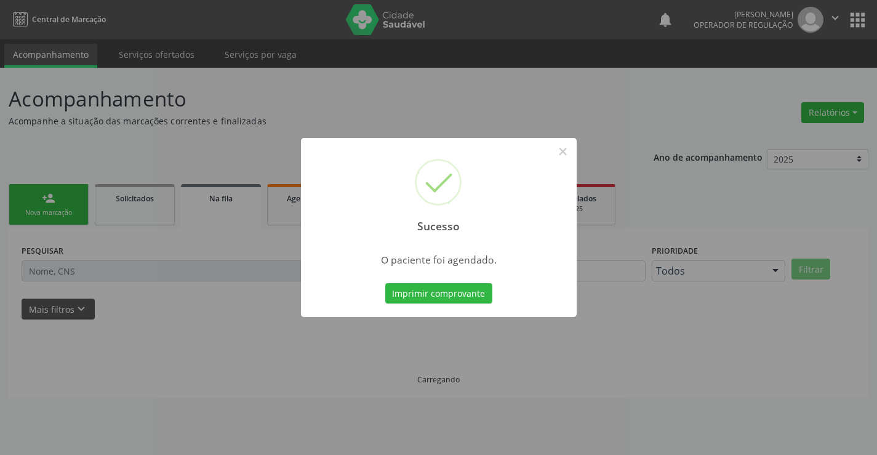
scroll to position [0, 0]
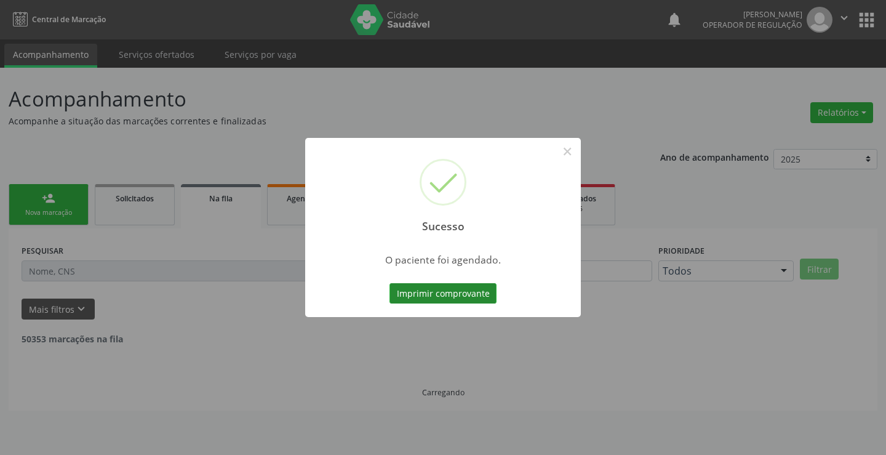
click at [466, 300] on button "Imprimir comprovante" at bounding box center [442, 293] width 107 height 21
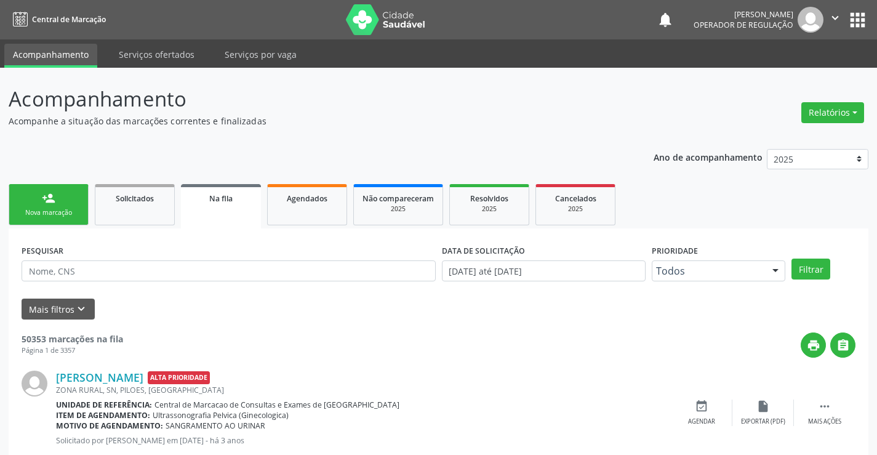
click at [47, 197] on div "person_add" at bounding box center [49, 198] width 14 height 14
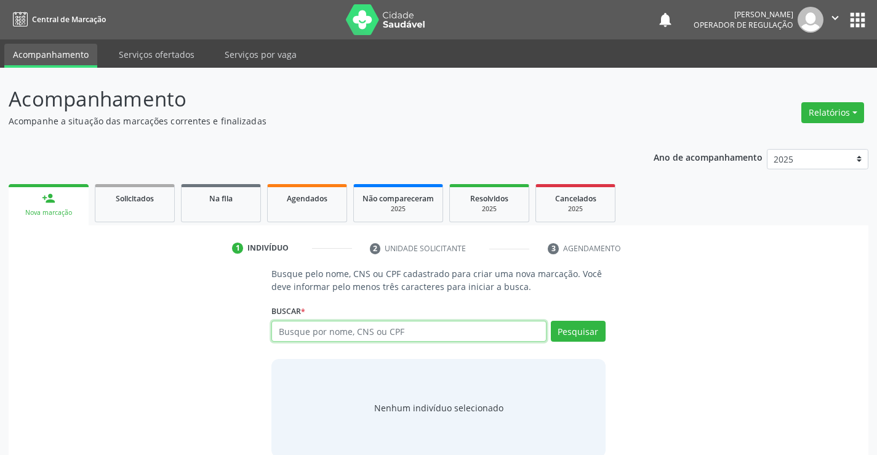
click at [357, 325] on input "text" at bounding box center [408, 330] width 274 height 21
type input "705405465326397"
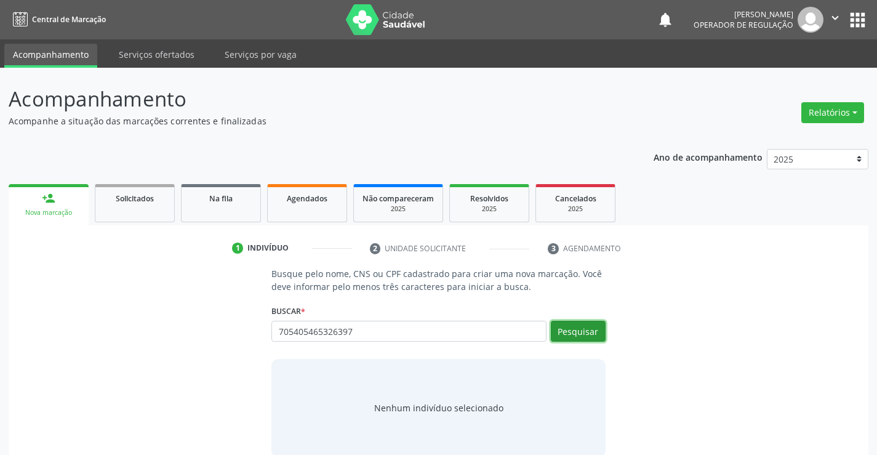
click at [565, 323] on button "Pesquisar" at bounding box center [578, 330] width 55 height 21
type input "705405465326397"
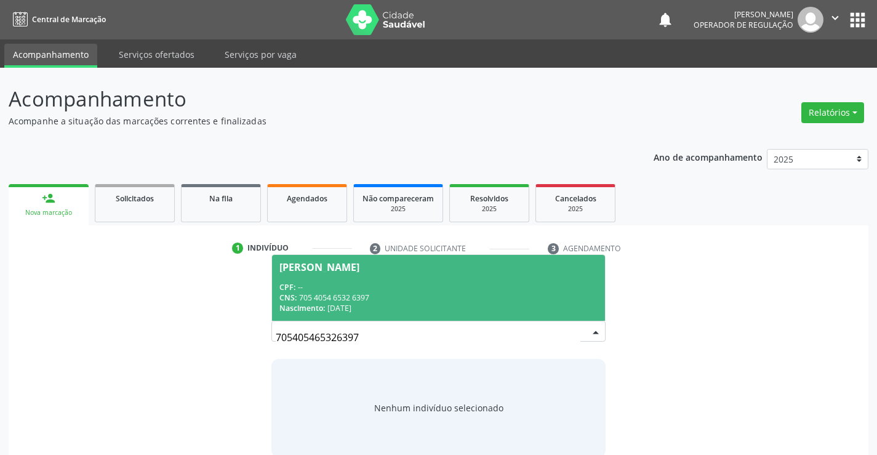
click at [359, 264] on div "Rute Vitoria Cruz dos Santos Silva" at bounding box center [319, 267] width 80 height 10
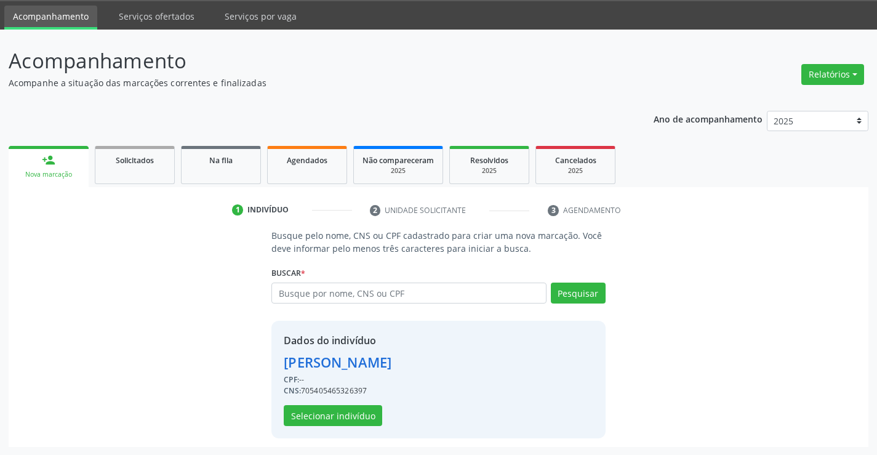
scroll to position [39, 0]
click at [326, 416] on button "Selecionar indivíduo" at bounding box center [333, 414] width 98 height 21
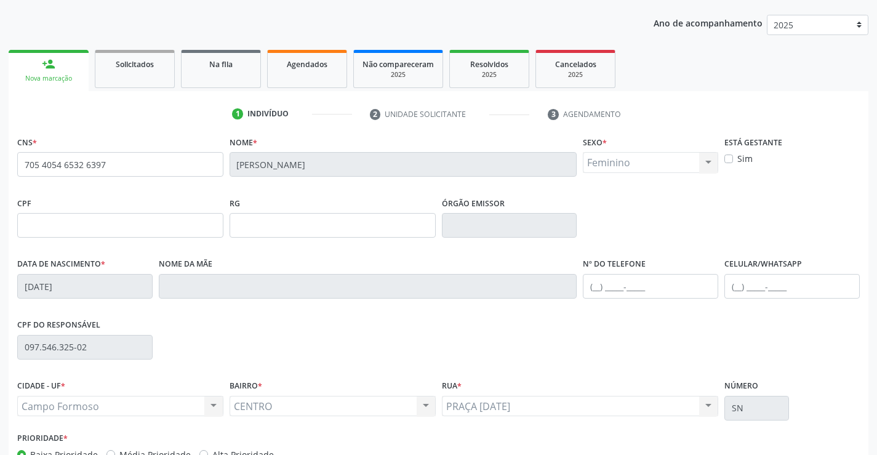
scroll to position [212, 0]
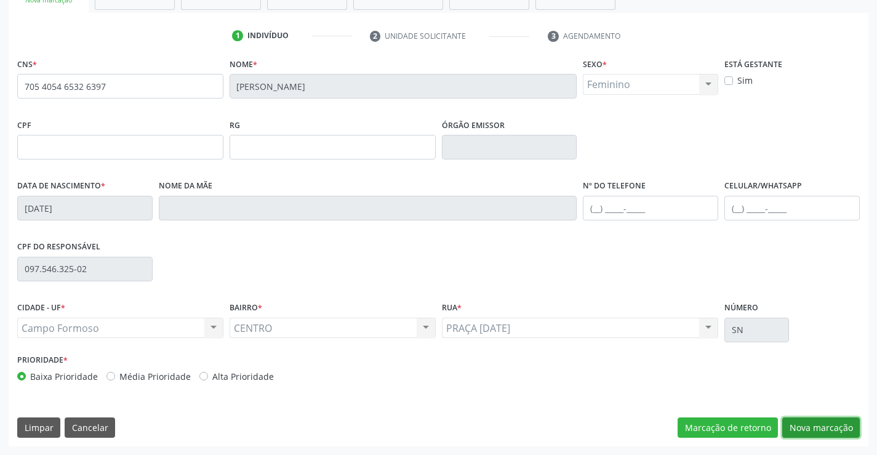
click at [807, 422] on button "Nova marcação" at bounding box center [821, 427] width 78 height 21
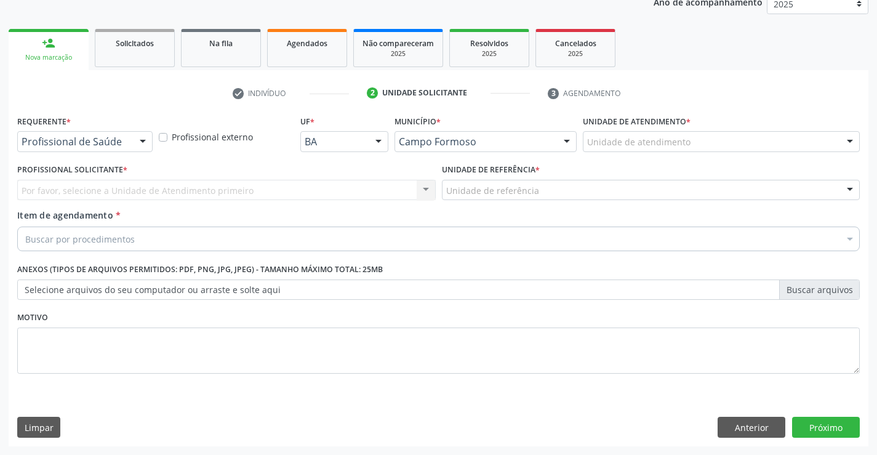
scroll to position [155, 0]
click at [140, 143] on div at bounding box center [142, 142] width 18 height 21
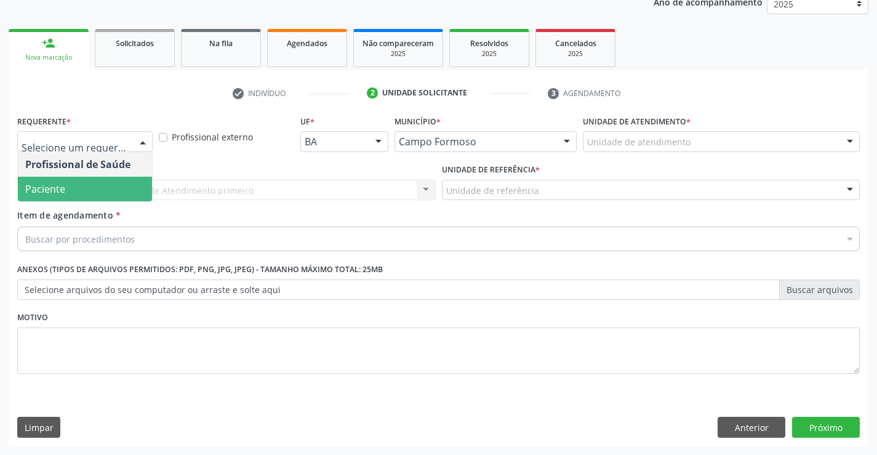
click at [95, 188] on span "Paciente" at bounding box center [85, 189] width 134 height 25
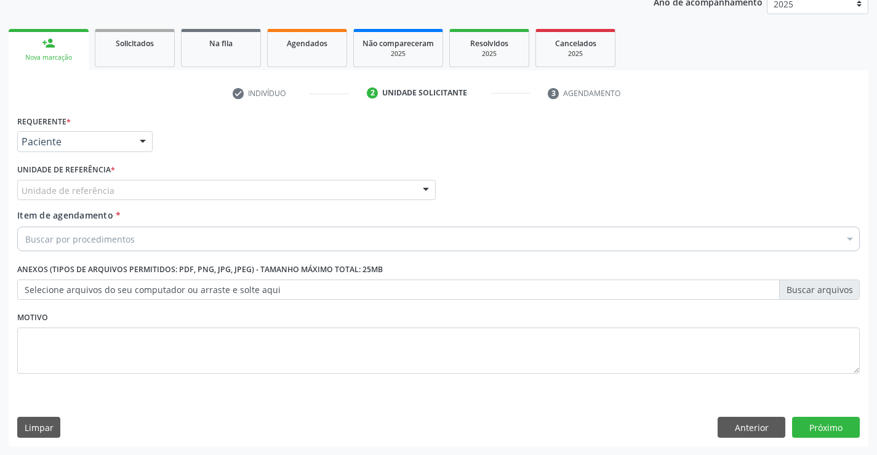
click at [426, 188] on div at bounding box center [425, 190] width 18 height 21
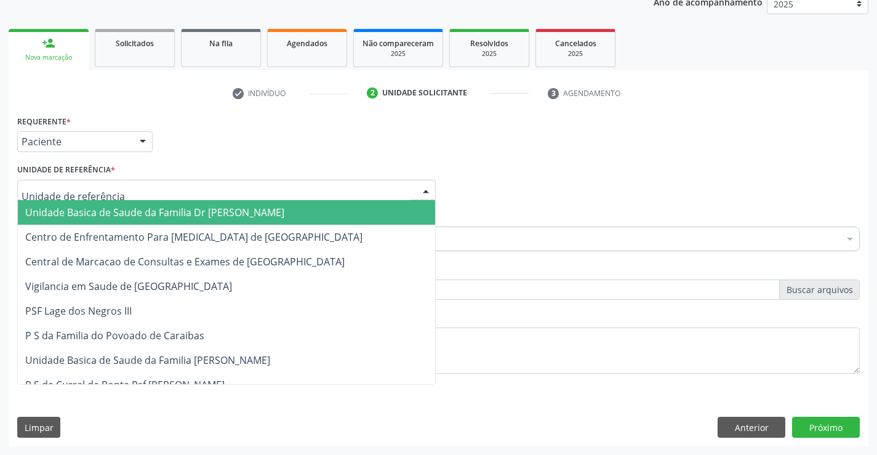
click at [340, 209] on span "Unidade Basica de Saude da Familia Dr [PERSON_NAME]" at bounding box center [226, 212] width 417 height 25
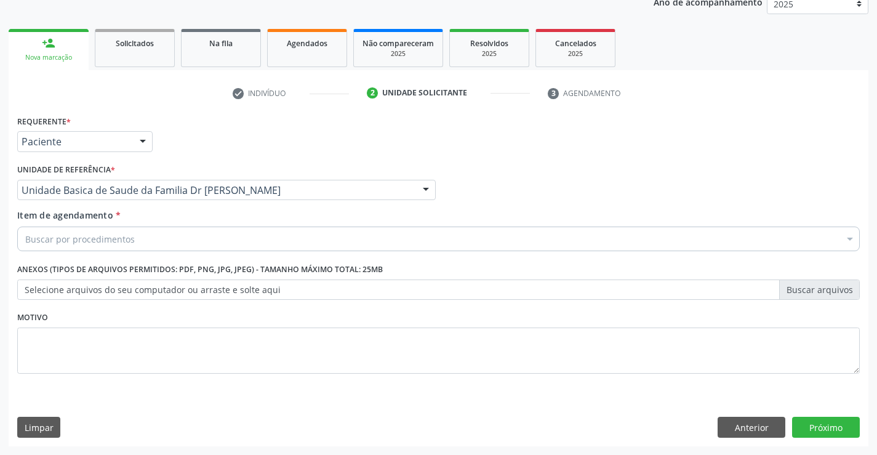
click at [311, 235] on div "Buscar por procedimentos" at bounding box center [438, 238] width 842 height 25
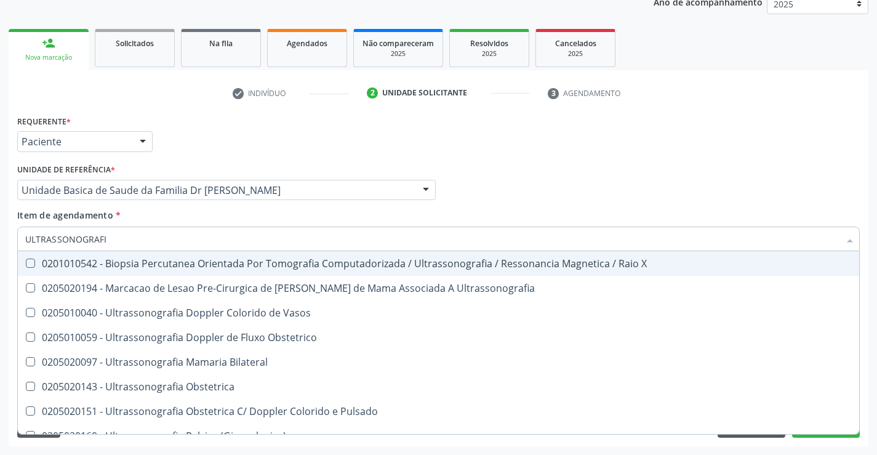
type input "ULTRASSONOGRAFIA"
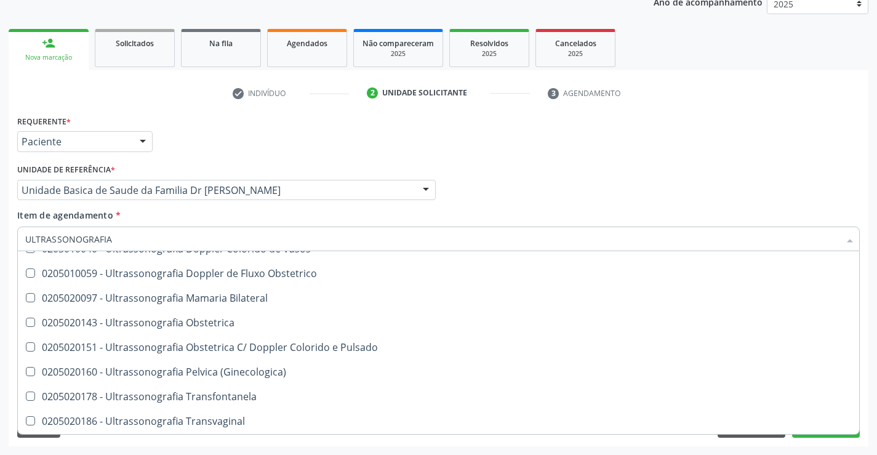
scroll to position [63, 0]
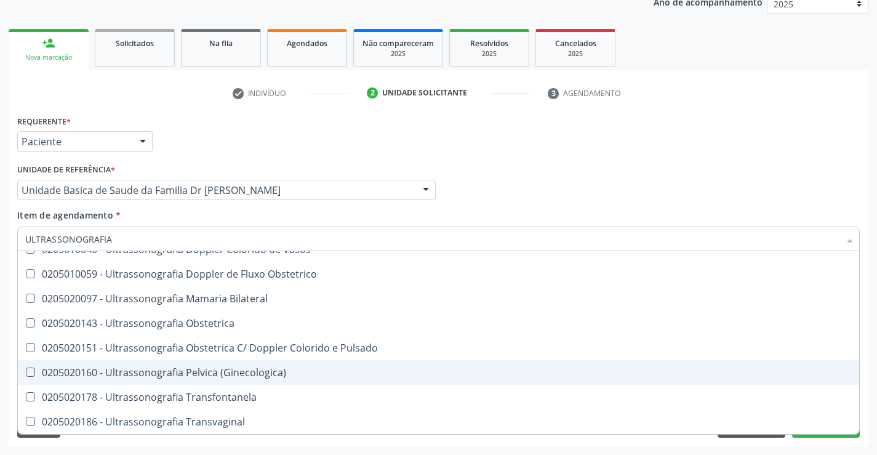
click at [228, 373] on div "0205020160 - Ultrassonografia Pelvica (Ginecologica)" at bounding box center [438, 372] width 826 height 10
checkbox \(Ginecologica\) "true"
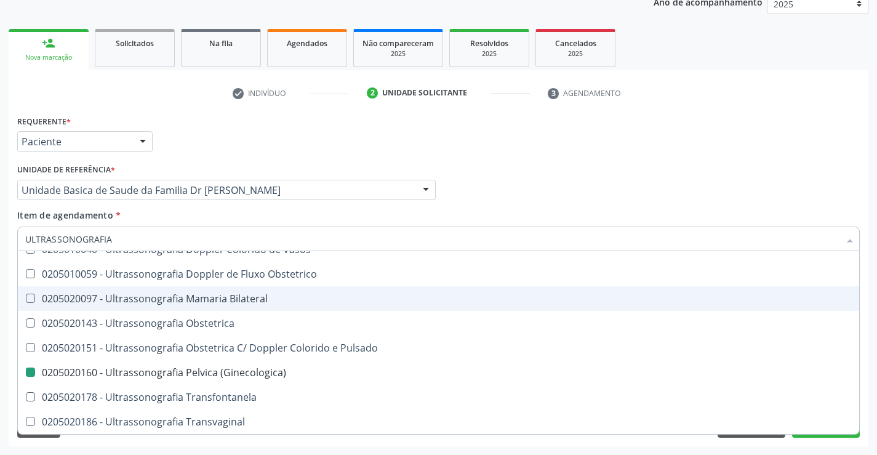
click at [709, 176] on div "Profissional Solicitante Por favor, selecione a Unidade de Atendimento primeiro…" at bounding box center [438, 185] width 848 height 48
checkbox Ultrassonografia "true"
checkbox \(Ginecologica\) "false"
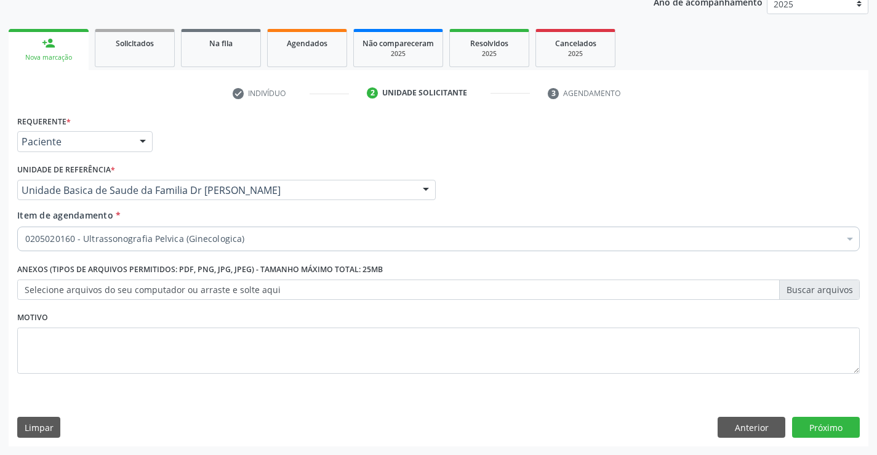
scroll to position [0, 0]
click at [811, 419] on button "Próximo" at bounding box center [826, 426] width 68 height 21
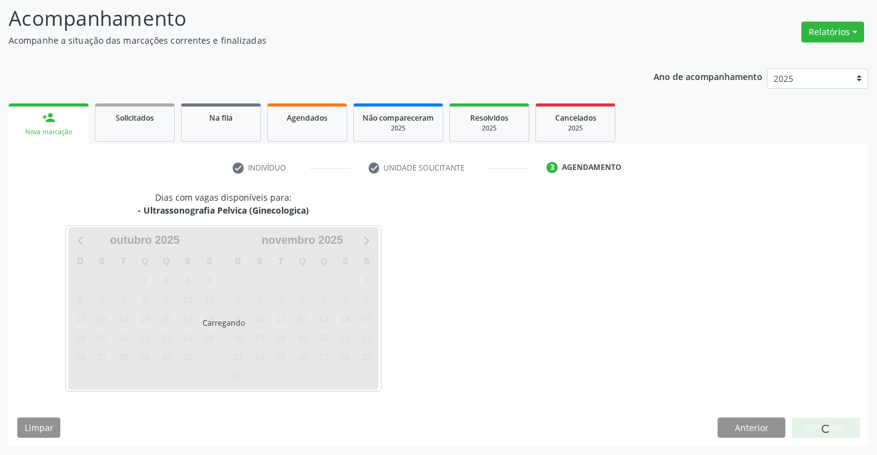
scroll to position [81, 0]
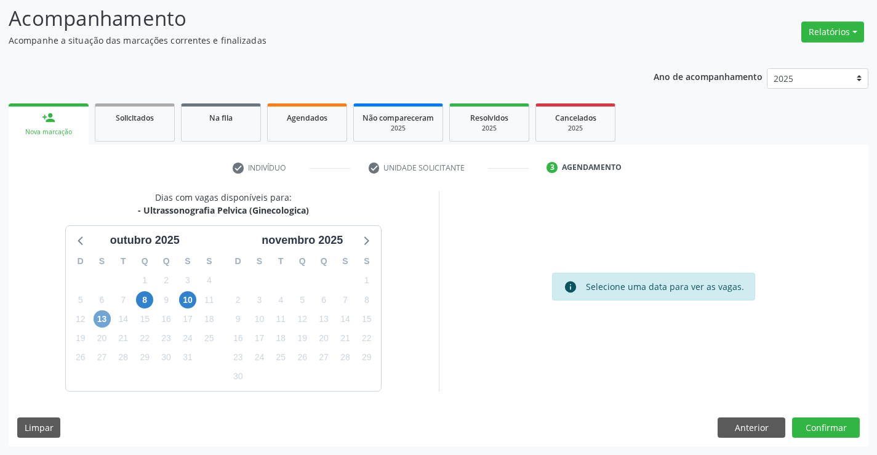
click at [105, 313] on span "13" at bounding box center [101, 318] width 17 height 17
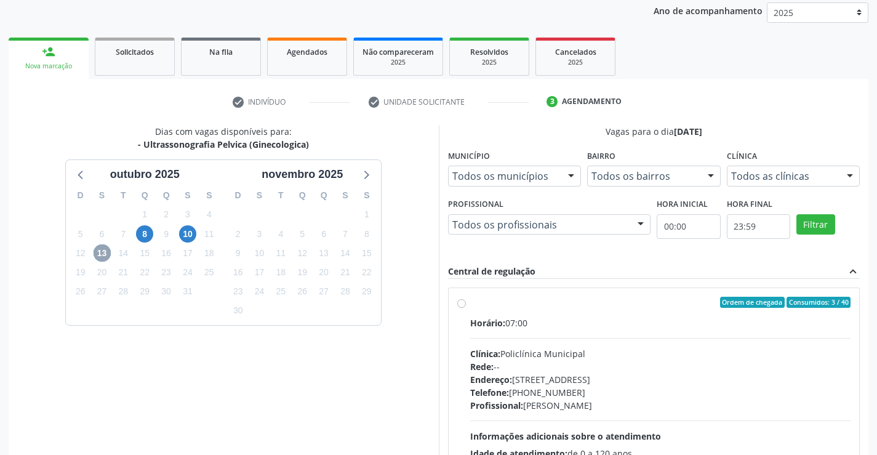
scroll to position [193, 0]
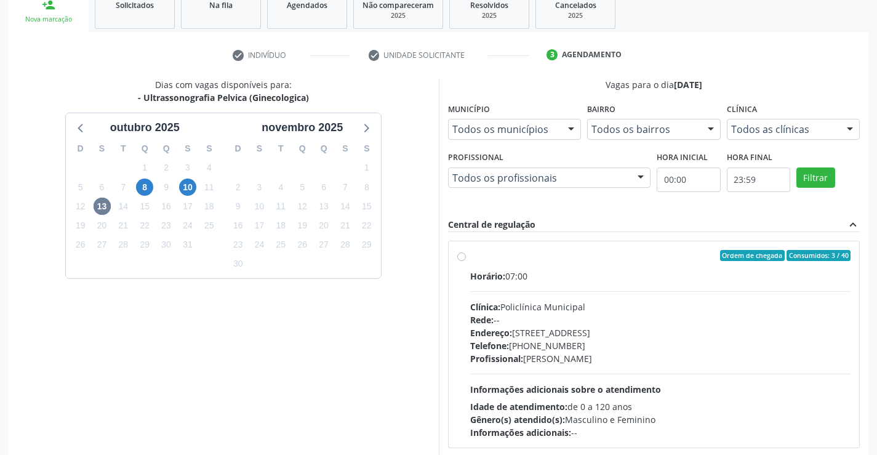
click at [470, 258] on label "Ordem de chegada Consumidos: 3 / 40 Horário: 07:00 Clínica: Policlínica Municip…" at bounding box center [660, 344] width 381 height 189
click at [462, 258] on input "Ordem de chegada Consumidos: 3 / 40 Horário: 07:00 Clínica: Policlínica Municip…" at bounding box center [461, 255] width 9 height 11
radio input "true"
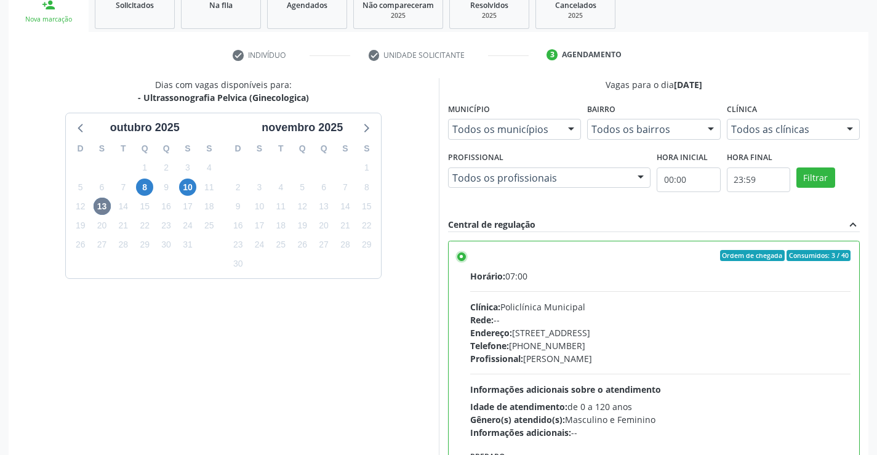
scroll to position [280, 0]
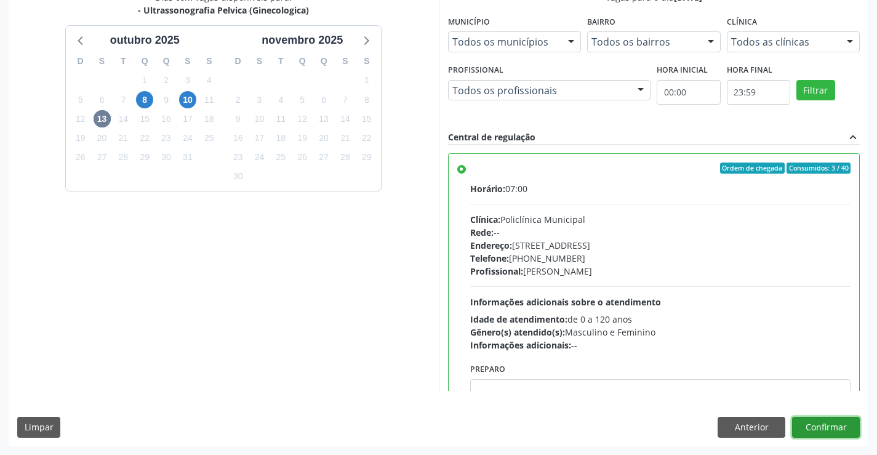
click at [809, 419] on button "Confirmar" at bounding box center [826, 426] width 68 height 21
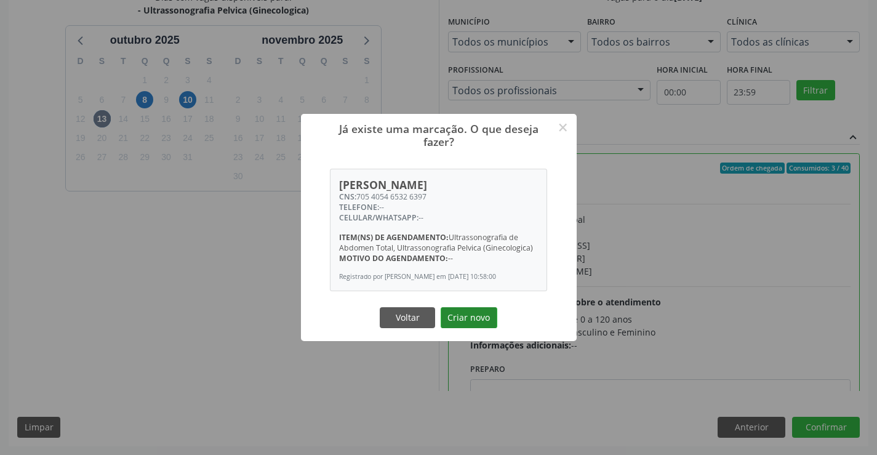
click at [467, 315] on button "Criar novo" at bounding box center [468, 317] width 57 height 21
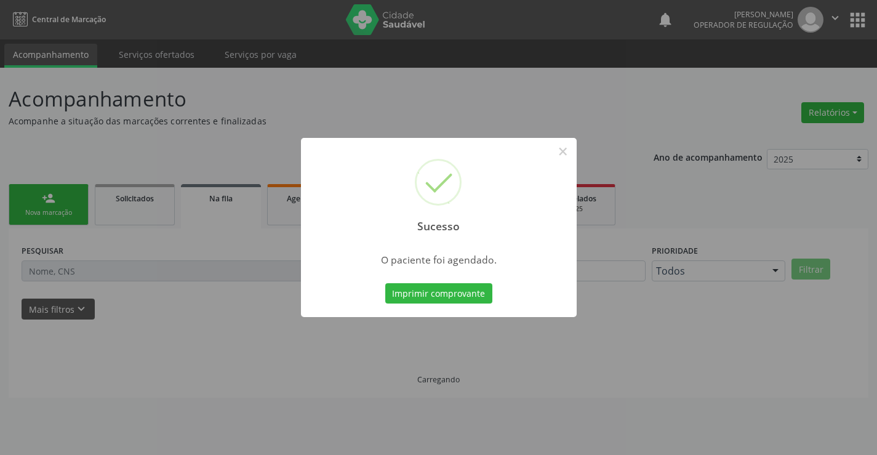
scroll to position [0, 0]
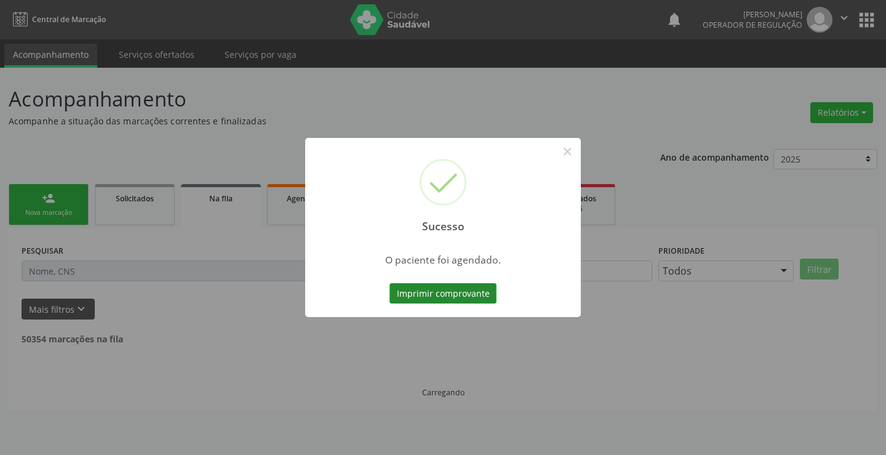
click at [392, 297] on button "Imprimir comprovante" at bounding box center [442, 293] width 107 height 21
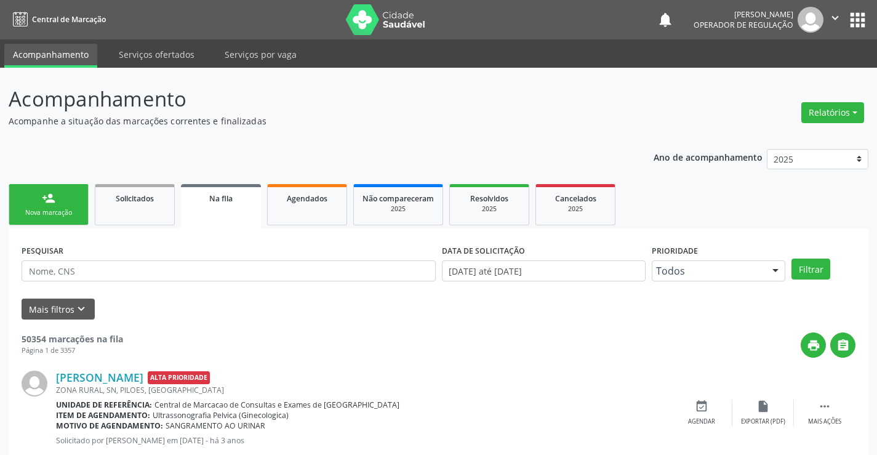
click at [49, 207] on link "person_add Nova marcação" at bounding box center [49, 204] width 80 height 41
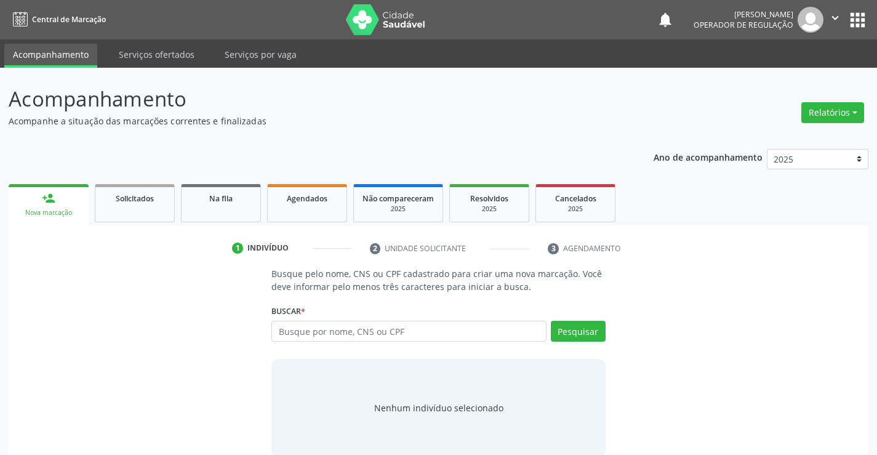
click at [376, 343] on div "Busque por nome, CNS ou CPF Nenhum resultado encontrado para: " " Digite nome, …" at bounding box center [437, 335] width 333 height 30
click at [377, 332] on input "text" at bounding box center [408, 330] width 274 height 21
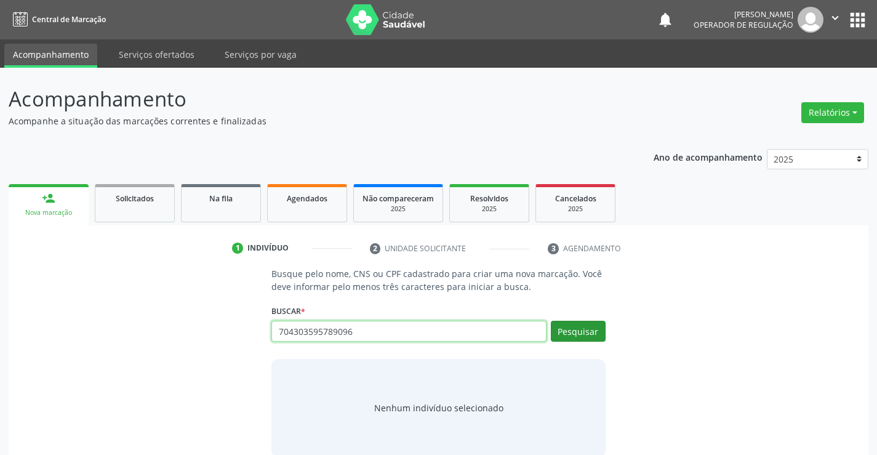
type input "704303595789096"
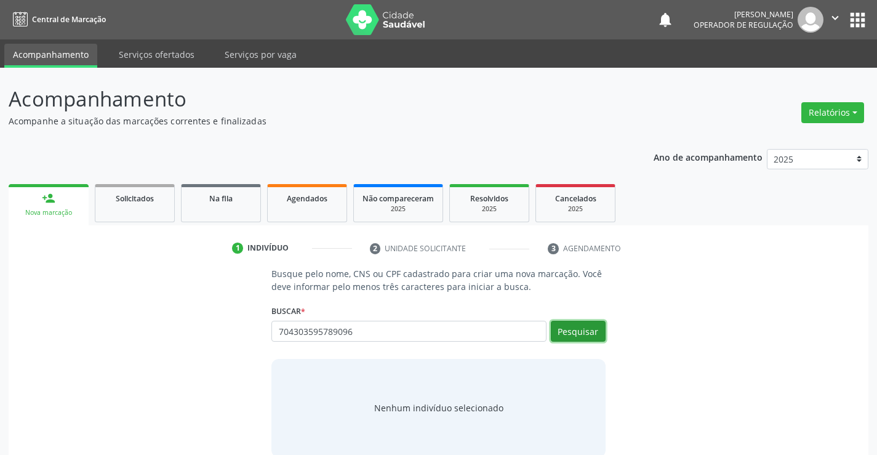
click at [574, 328] on button "Pesquisar" at bounding box center [578, 330] width 55 height 21
type input "704303595789096"
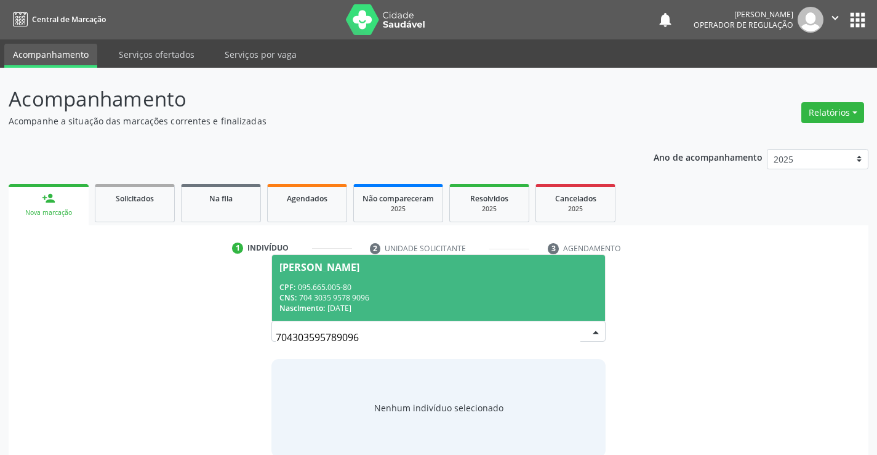
click at [340, 273] on span "Vitoria Sales Oliveira CPF: 095.665.005-80 CNS: 704 3035 9578 9096 Nascimento: …" at bounding box center [438, 288] width 332 height 66
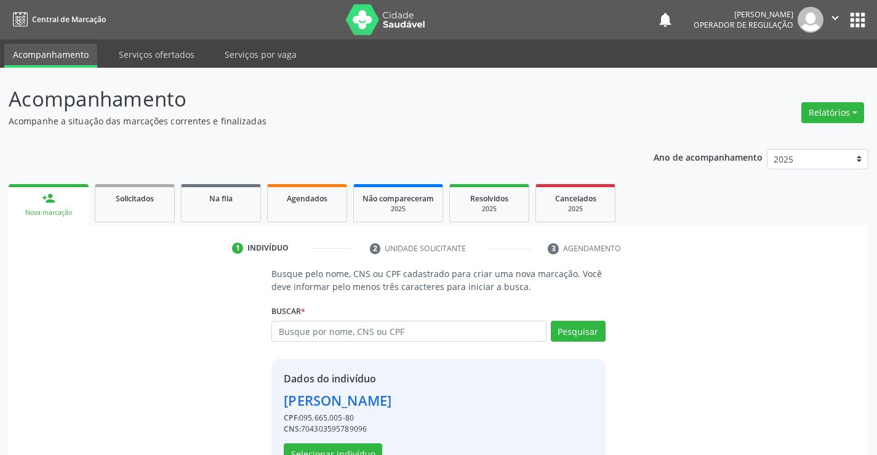
scroll to position [39, 0]
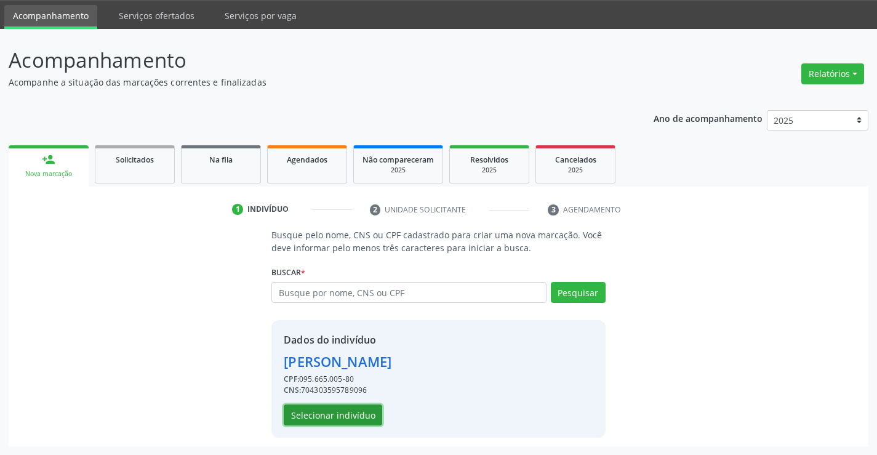
click at [356, 418] on button "Selecionar indivíduo" at bounding box center [333, 414] width 98 height 21
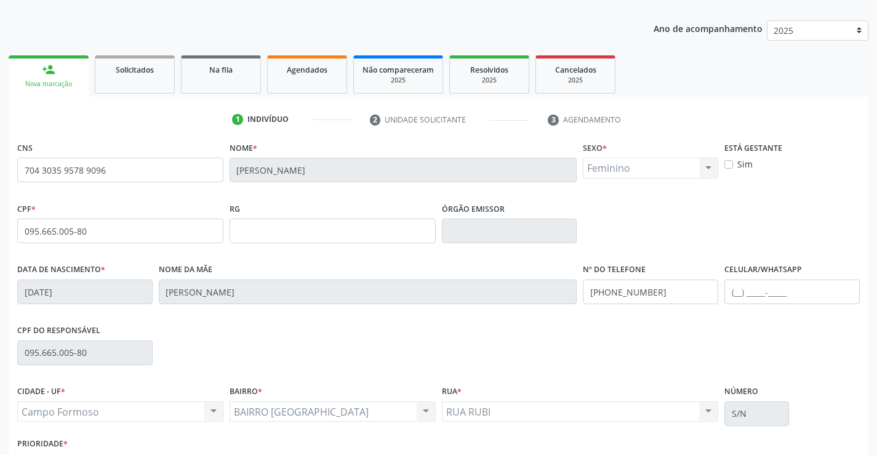
scroll to position [212, 0]
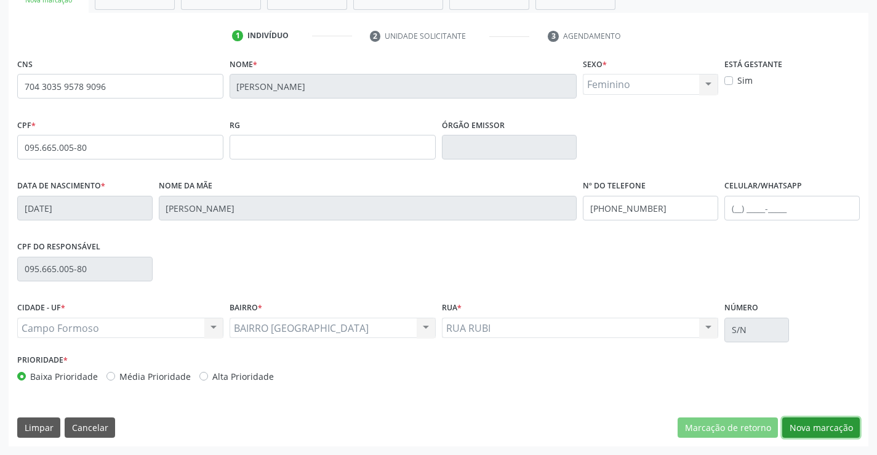
click at [795, 424] on button "Nova marcação" at bounding box center [821, 427] width 78 height 21
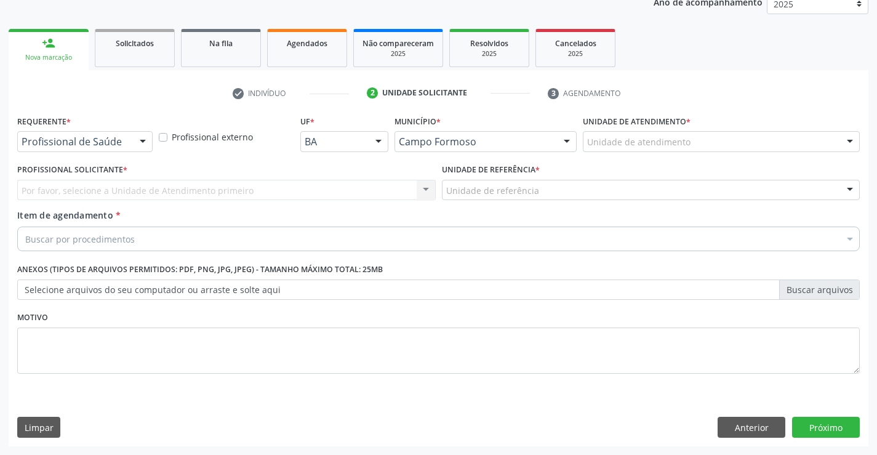
scroll to position [155, 0]
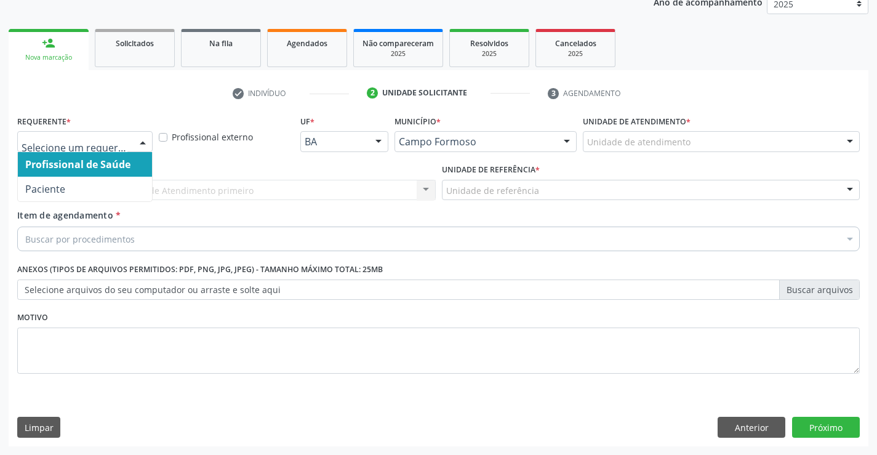
click at [146, 144] on div at bounding box center [142, 142] width 18 height 21
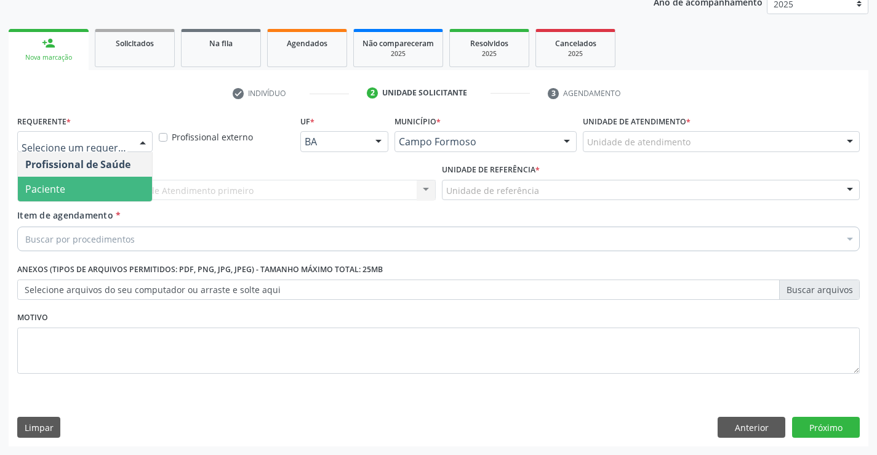
click at [100, 185] on span "Paciente" at bounding box center [85, 189] width 134 height 25
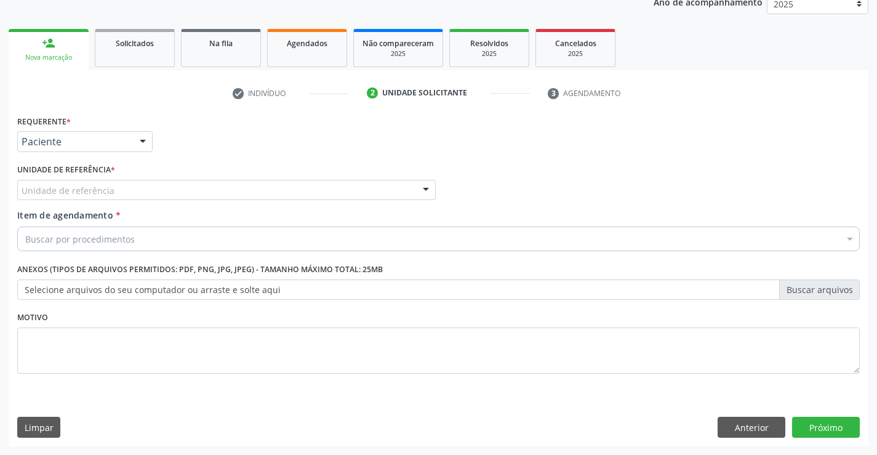
click at [424, 188] on div at bounding box center [425, 190] width 18 height 21
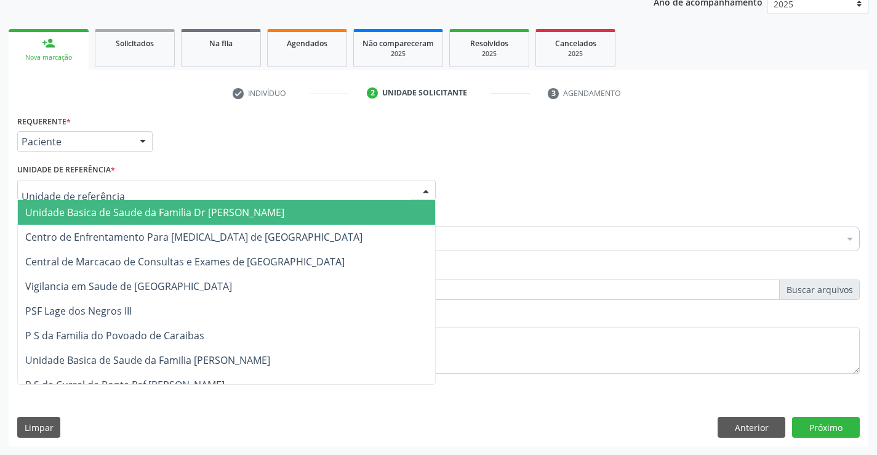
click at [331, 212] on span "Unidade Basica de Saude da Familia Dr [PERSON_NAME]" at bounding box center [226, 212] width 417 height 25
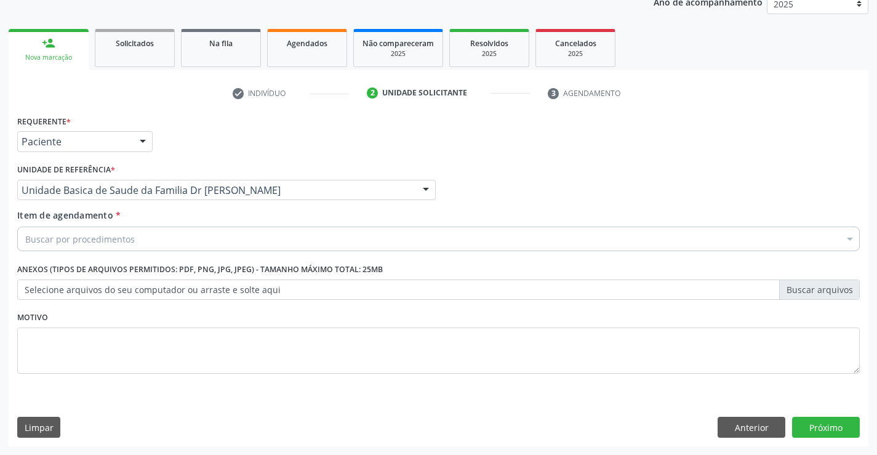
click at [269, 235] on div "Buscar por procedimentos" at bounding box center [438, 238] width 842 height 25
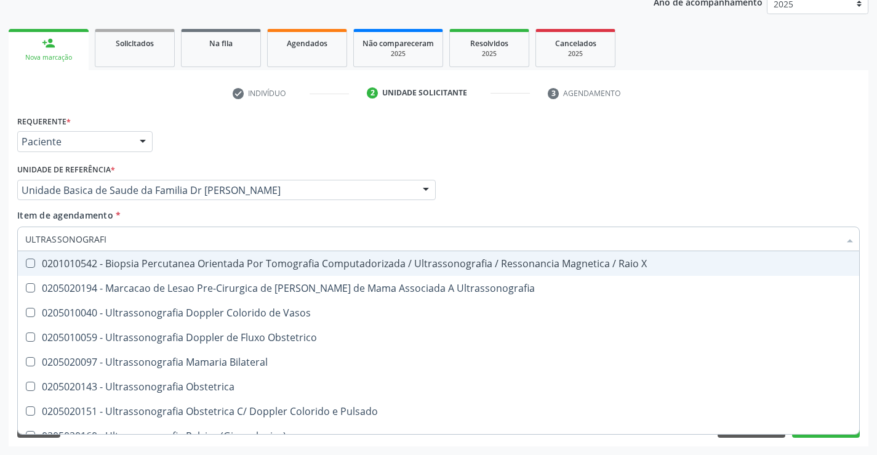
type input "ULTRASSONOGRAFIA"
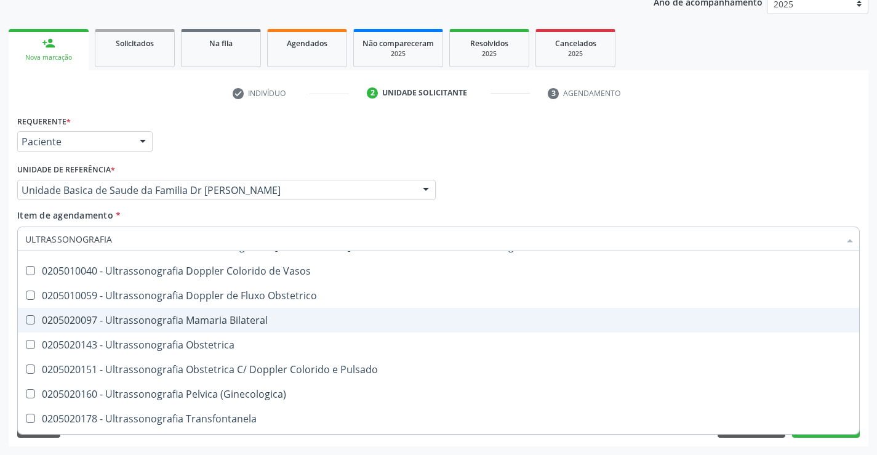
scroll to position [63, 0]
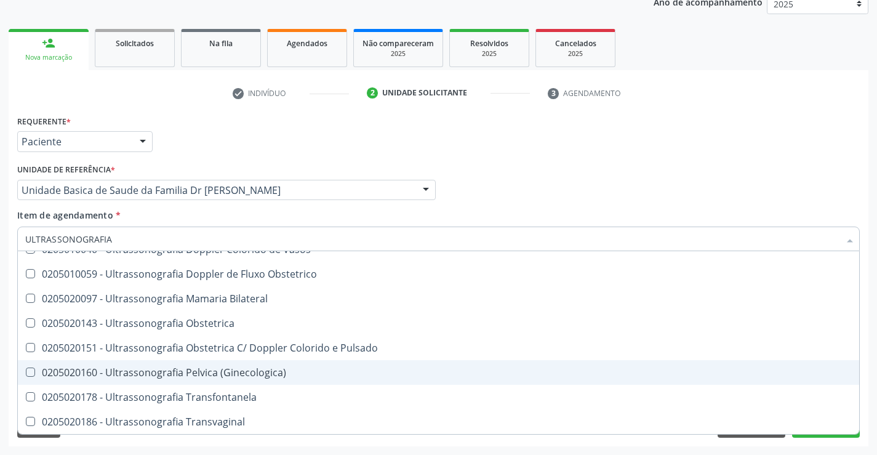
click at [256, 376] on div "0205020160 - Ultrassonografia Pelvica (Ginecologica)" at bounding box center [438, 372] width 826 height 10
checkbox \(Ginecologica\) "true"
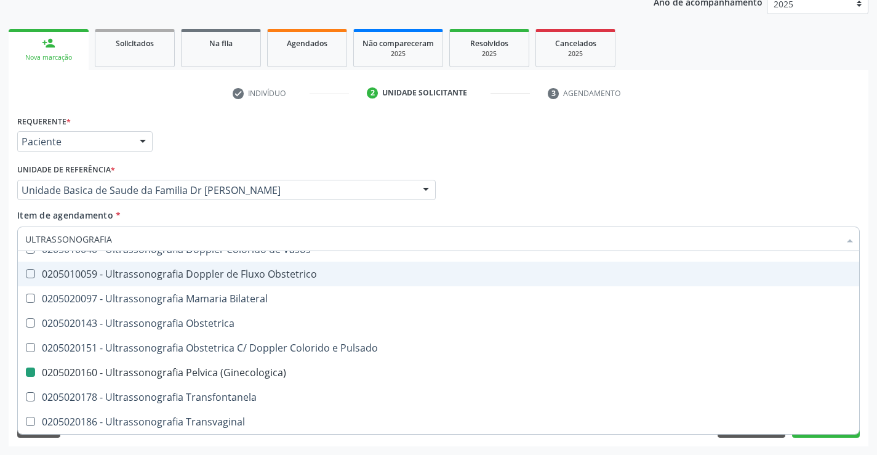
click at [590, 178] on div "Profissional Solicitante Por favor, selecione a Unidade de Atendimento primeiro…" at bounding box center [438, 185] width 848 height 48
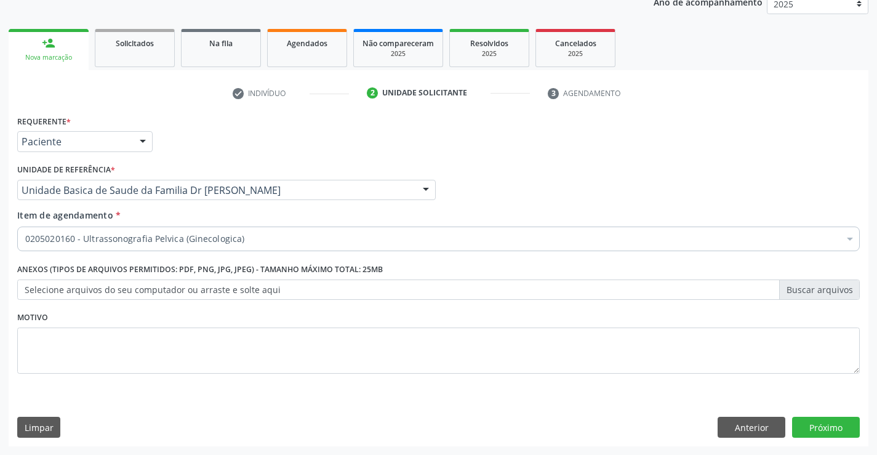
scroll to position [0, 0]
click at [829, 435] on button "Próximo" at bounding box center [826, 426] width 68 height 21
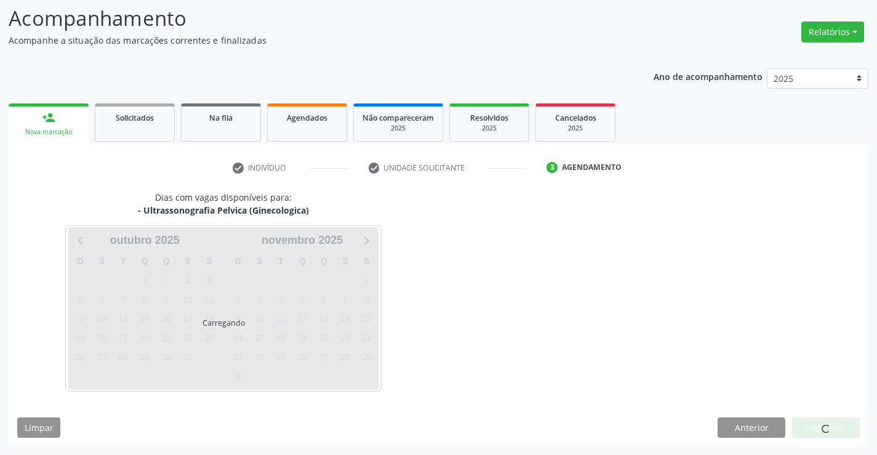
scroll to position [81, 0]
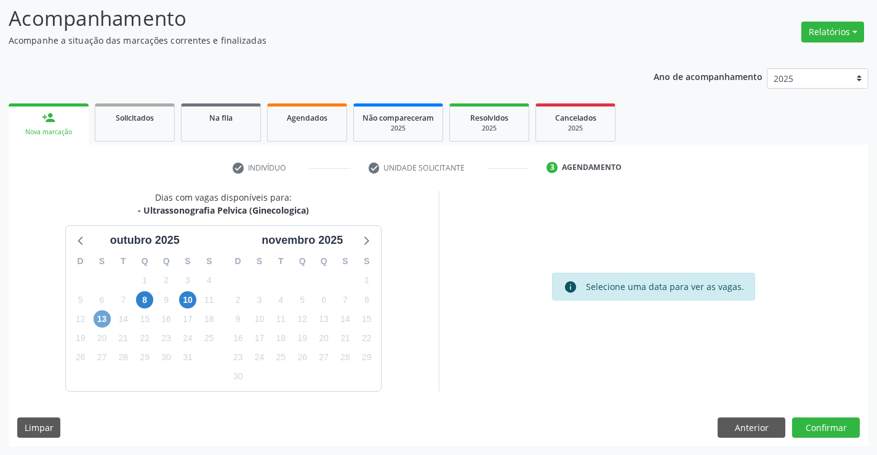
click at [96, 316] on span "13" at bounding box center [101, 318] width 17 height 17
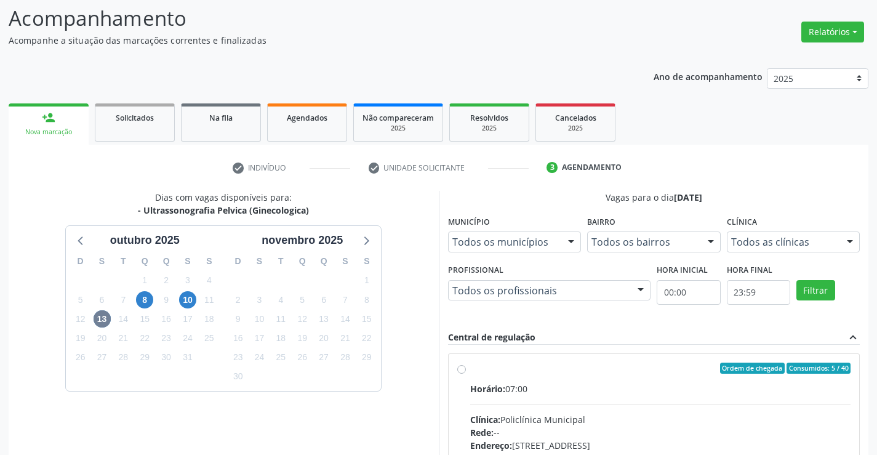
click at [470, 372] on label "Ordem de chegada Consumidos: 5 / 40 Horário: 07:00 Clínica: Policlínica Municip…" at bounding box center [660, 456] width 381 height 189
click at [459, 372] on input "Ordem de chegada Consumidos: 5 / 40 Horário: 07:00 Clínica: Policlínica Municip…" at bounding box center [461, 367] width 9 height 11
radio input "true"
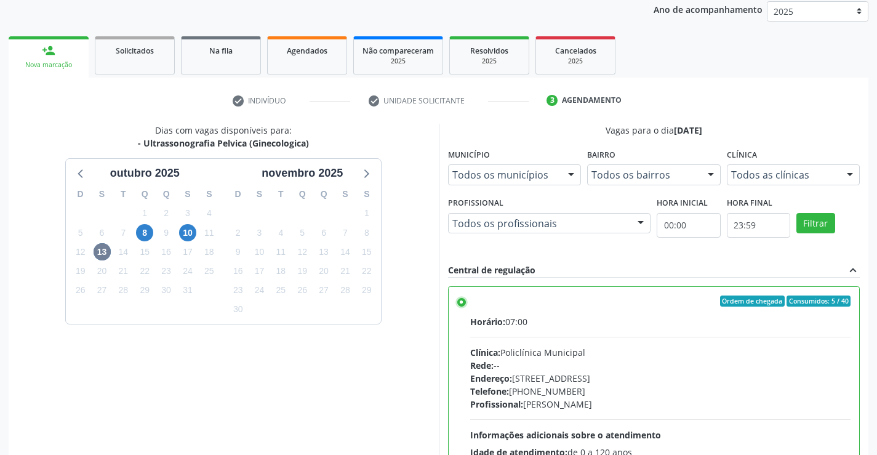
scroll to position [280, 0]
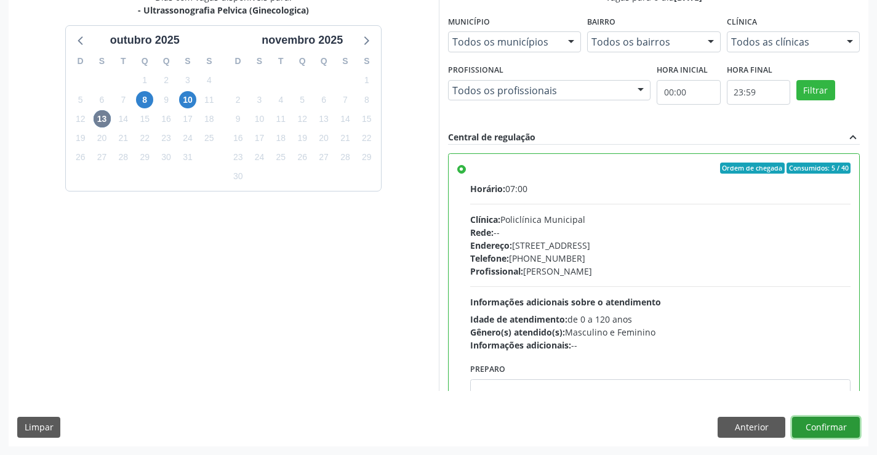
click at [817, 419] on button "Confirmar" at bounding box center [826, 426] width 68 height 21
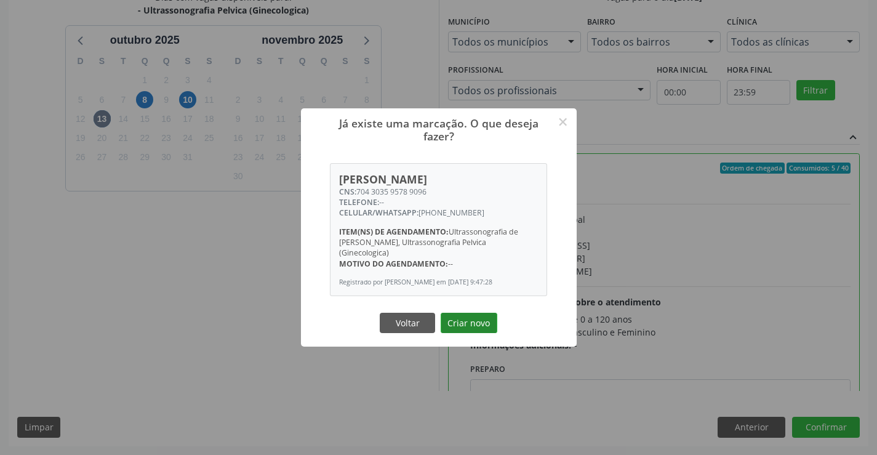
click at [475, 327] on button "Criar novo" at bounding box center [468, 322] width 57 height 21
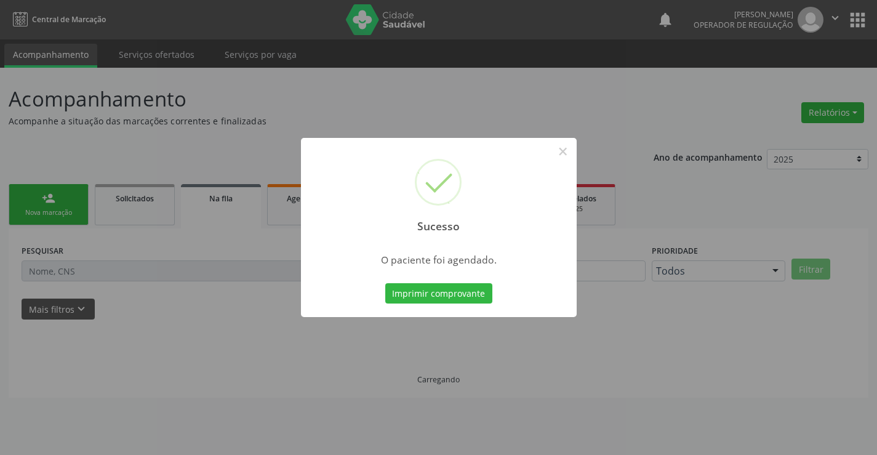
scroll to position [0, 0]
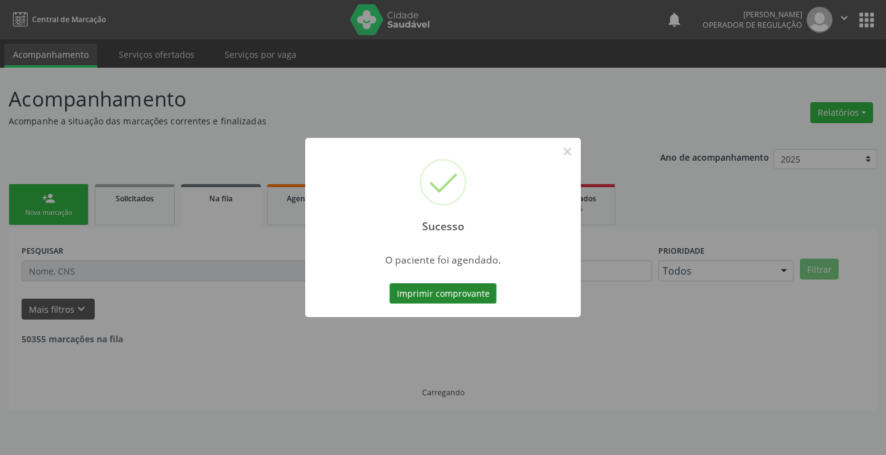
click at [461, 293] on button "Imprimir comprovante" at bounding box center [442, 293] width 107 height 21
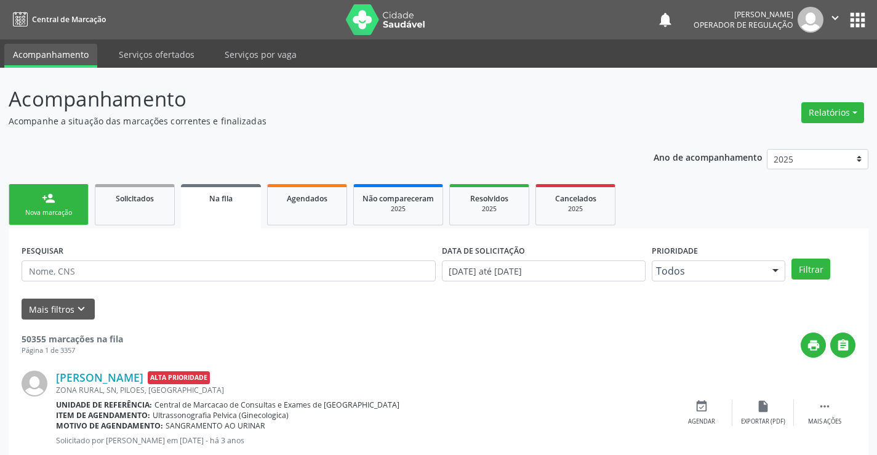
click at [79, 195] on link "person_add Nova marcação" at bounding box center [49, 204] width 80 height 41
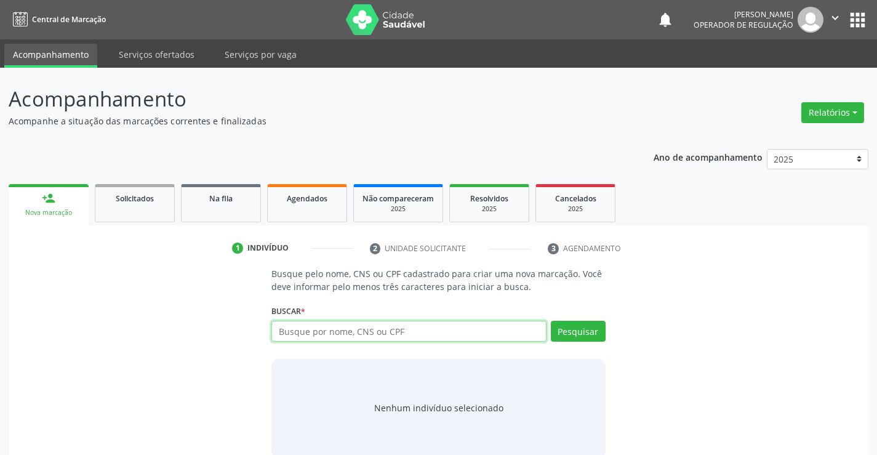
paste input "704 3035 9578 9096"
type input "704 3035 9578 9096"
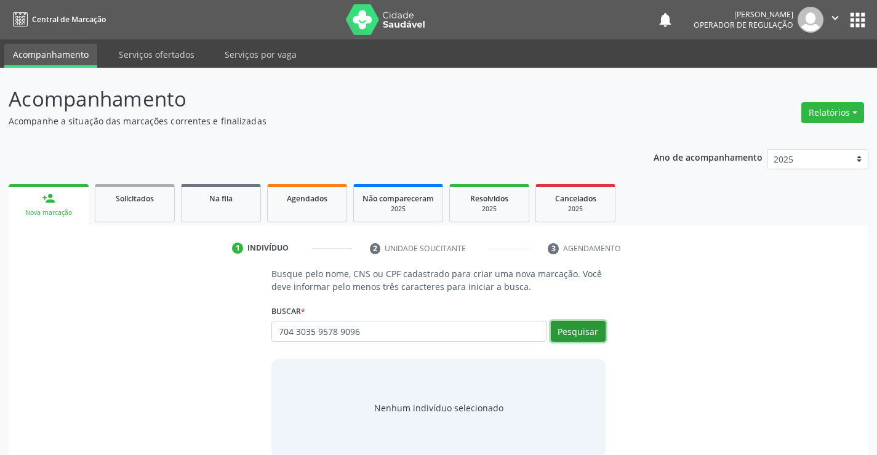
click at [590, 332] on button "Pesquisar" at bounding box center [578, 330] width 55 height 21
type input "704 3035 9578 9096"
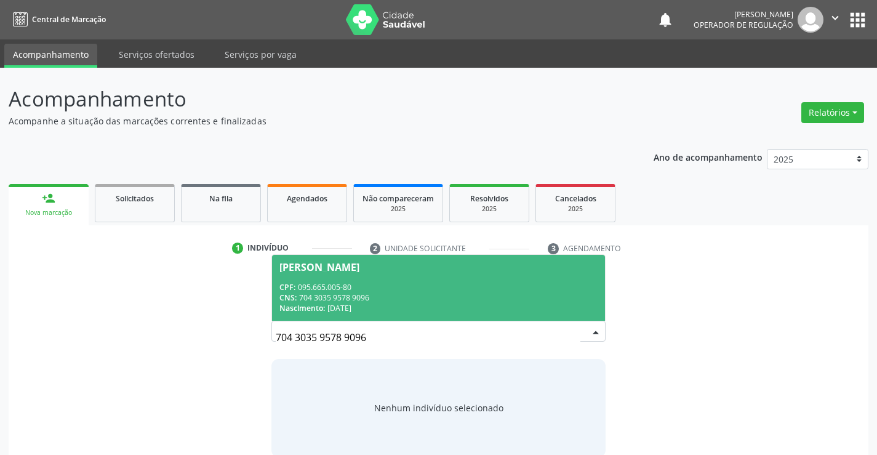
click at [351, 272] on span "Vitoria Sales Oliveira CPF: 095.665.005-80 CNS: 704 3035 9578 9096 Nascimento: …" at bounding box center [438, 288] width 332 height 66
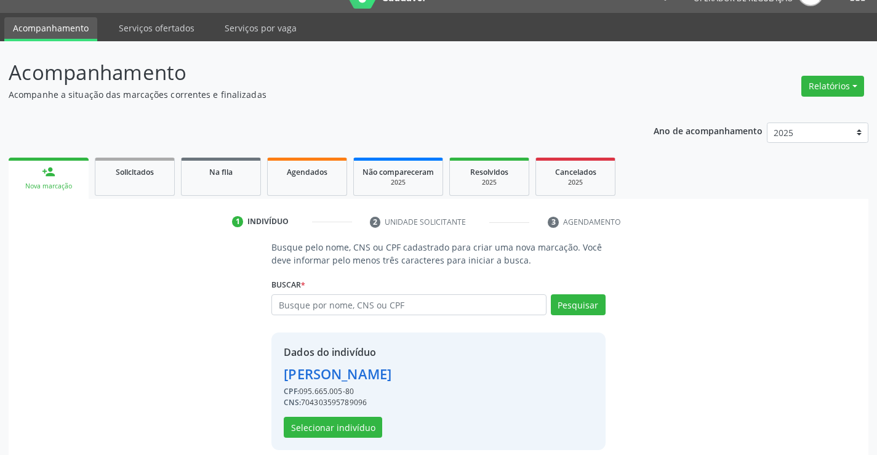
scroll to position [39, 0]
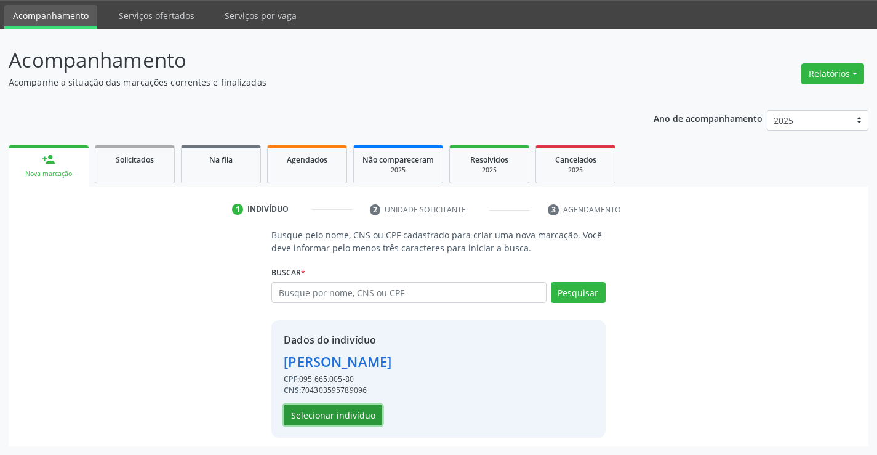
click at [327, 411] on button "Selecionar indivíduo" at bounding box center [333, 414] width 98 height 21
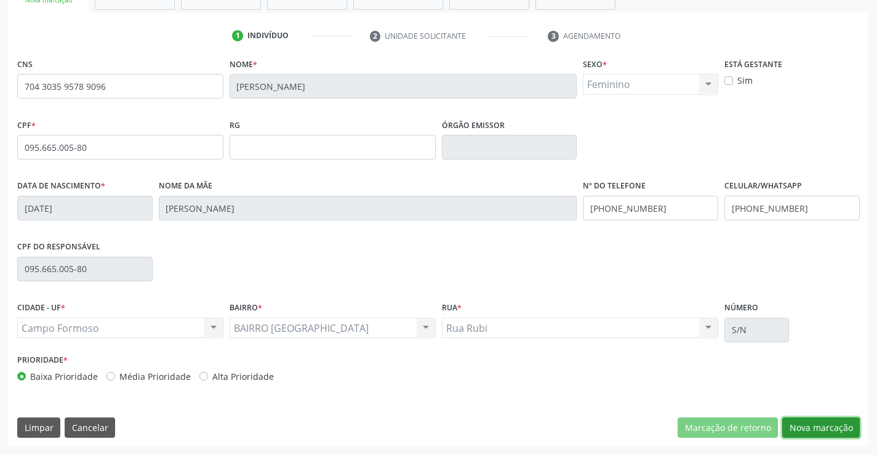
click at [829, 427] on button "Nova marcação" at bounding box center [821, 427] width 78 height 21
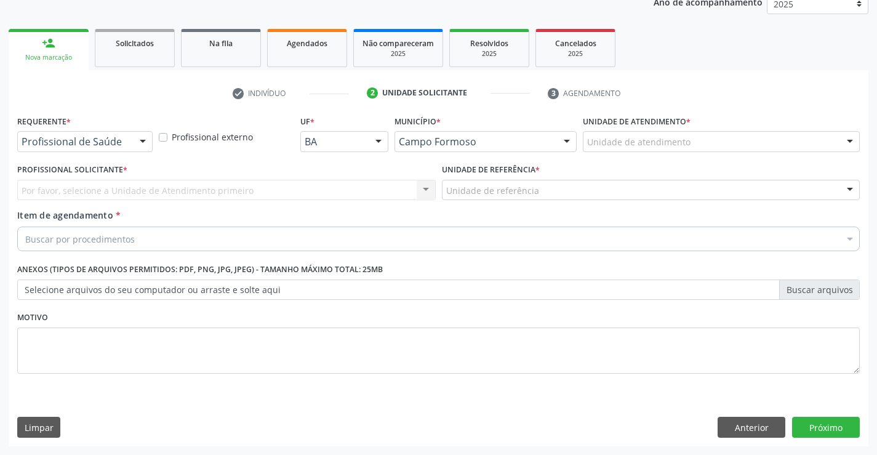
scroll to position [155, 0]
click at [141, 145] on div at bounding box center [142, 142] width 18 height 21
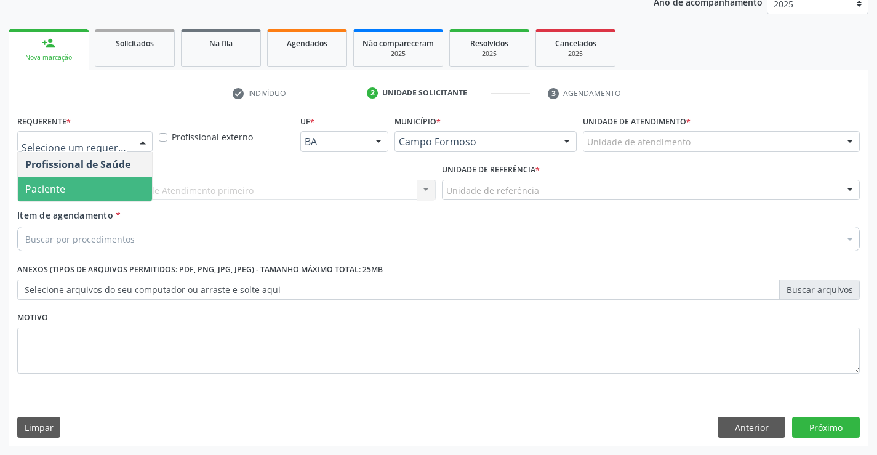
click at [106, 186] on span "Paciente" at bounding box center [85, 189] width 134 height 25
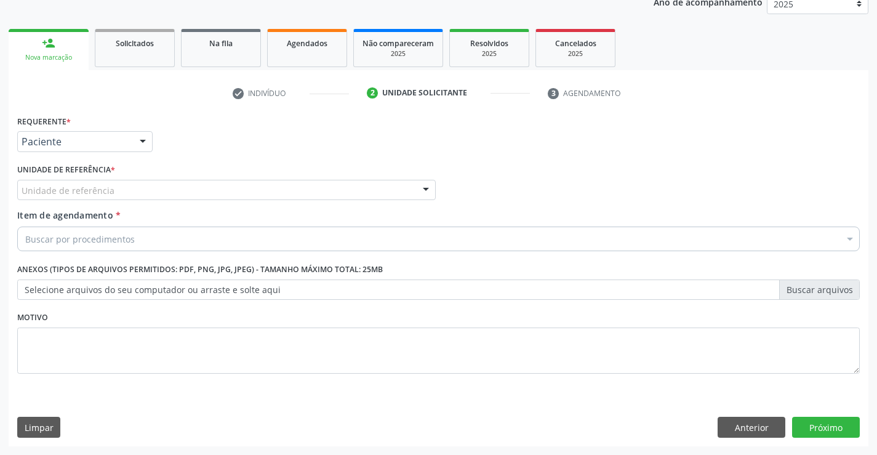
click at [423, 181] on div at bounding box center [425, 190] width 18 height 21
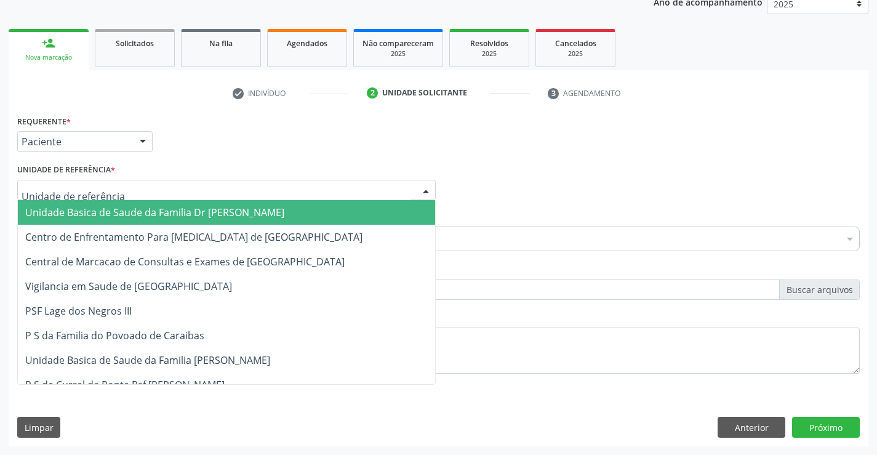
click at [316, 223] on span "Unidade Basica de Saude da Familia Dr [PERSON_NAME]" at bounding box center [226, 212] width 417 height 25
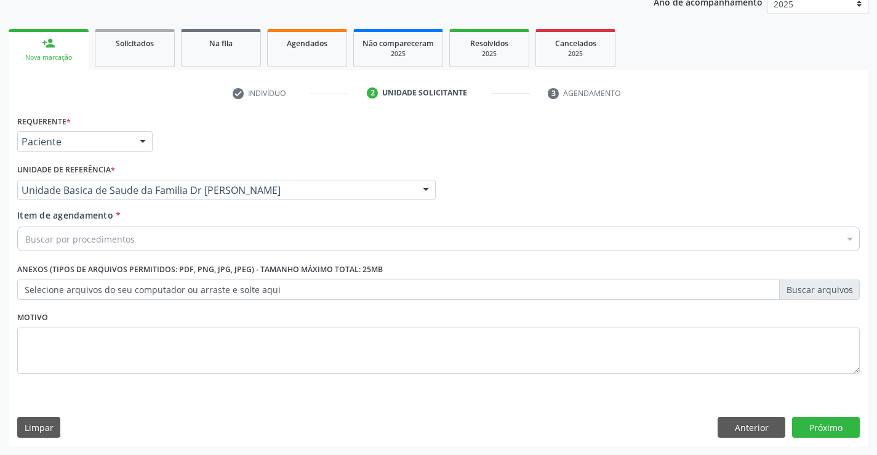
click at [300, 233] on div "Buscar por procedimentos" at bounding box center [438, 238] width 842 height 25
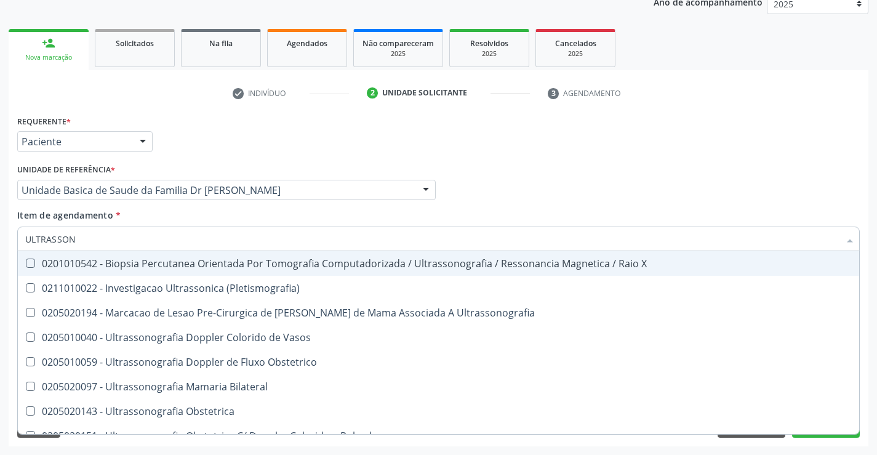
type input "ULTRASSONO"
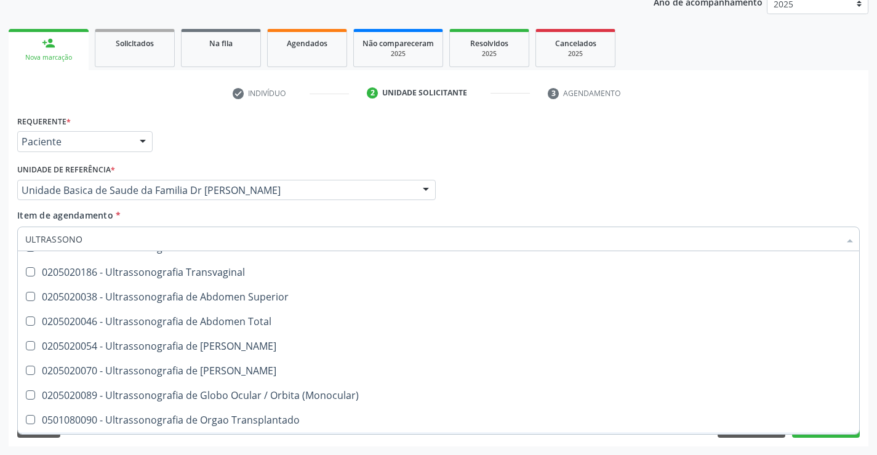
scroll to position [186, 0]
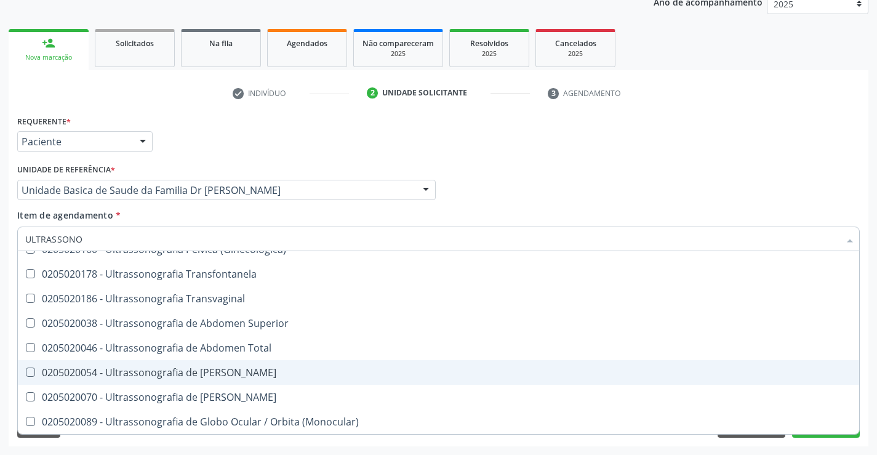
click at [229, 375] on div "0205020054 - Ultrassonografia de Aparelho Urinario" at bounding box center [438, 372] width 826 height 10
checkbox Urinario "true"
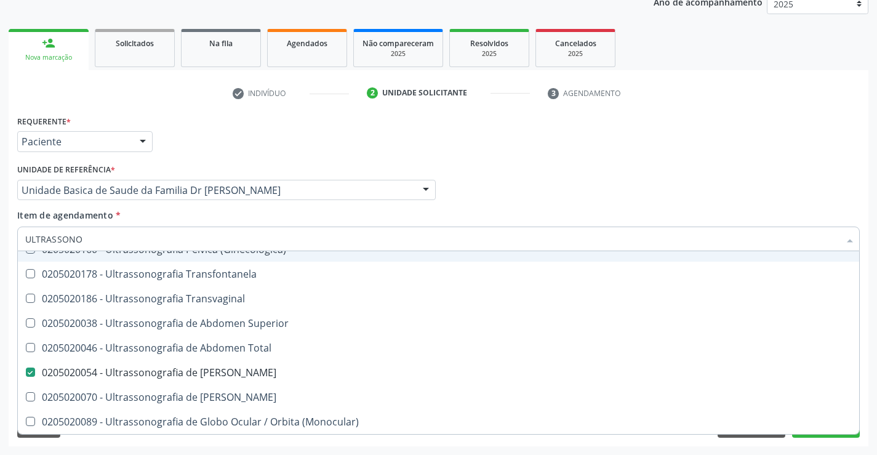
click at [557, 192] on div "Profissional Solicitante Por favor, selecione a Unidade de Atendimento primeiro…" at bounding box center [438, 185] width 848 height 48
checkbox Ultrassonografia "true"
checkbox Urinario "false"
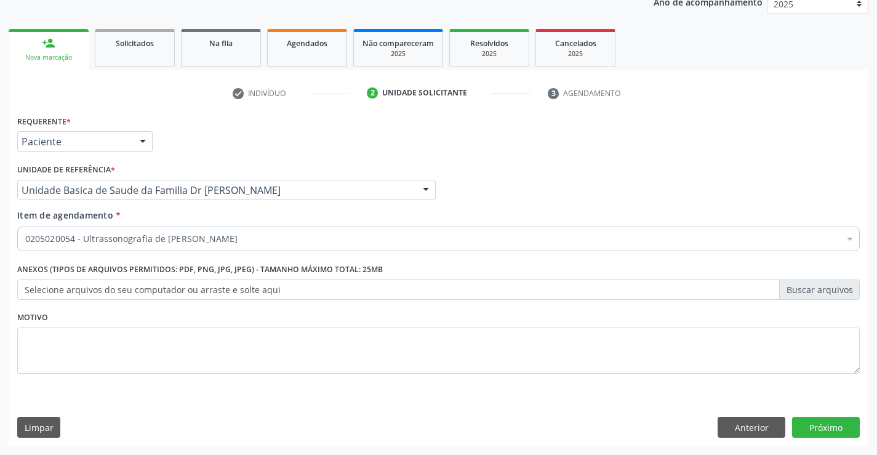
scroll to position [0, 0]
click at [833, 424] on button "Próximo" at bounding box center [826, 426] width 68 height 21
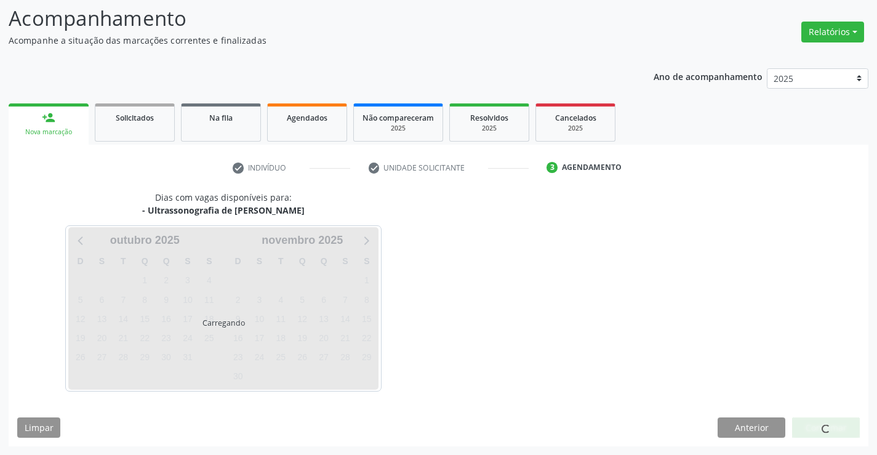
scroll to position [81, 0]
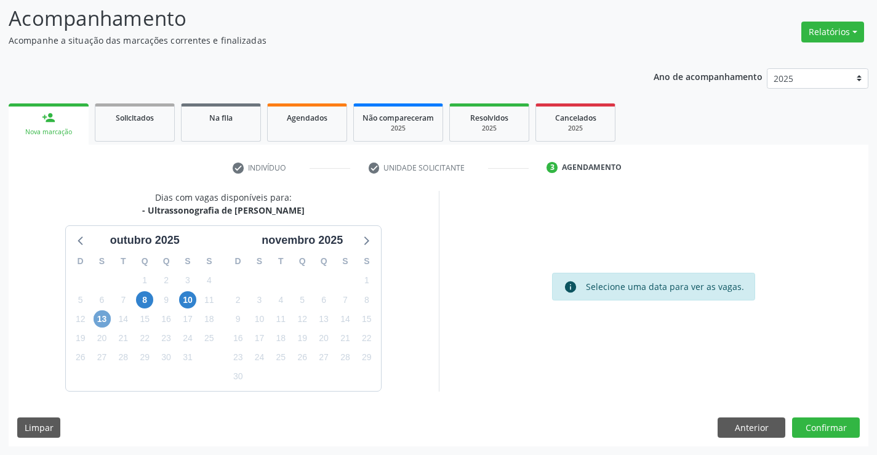
click at [101, 321] on span "13" at bounding box center [101, 318] width 17 height 17
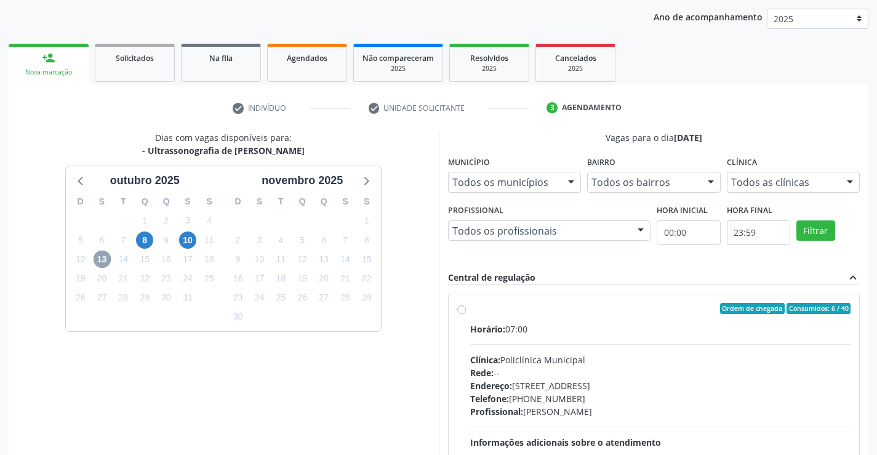
scroll to position [228, 0]
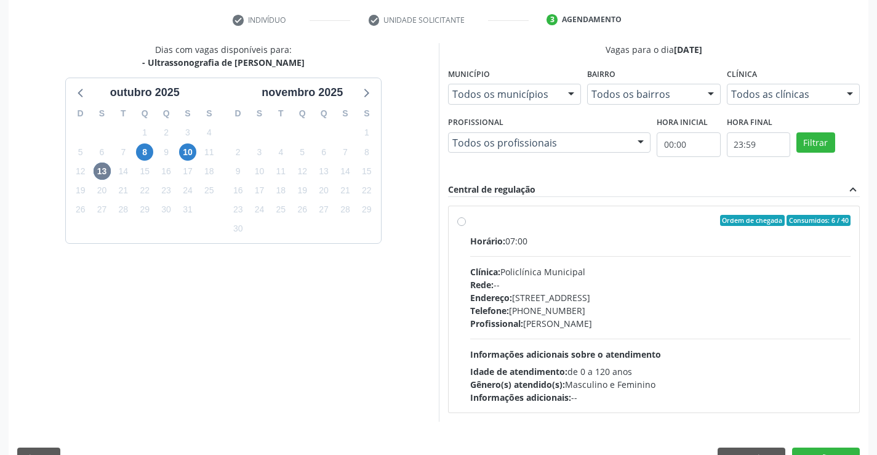
click at [470, 221] on label "Ordem de chegada Consumidos: 6 / 40 Horário: 07:00 Clínica: Policlínica Municip…" at bounding box center [660, 309] width 381 height 189
click at [462, 221] on input "Ordem de chegada Consumidos: 6 / 40 Horário: 07:00 Clínica: Policlínica Municip…" at bounding box center [461, 220] width 9 height 11
radio input "true"
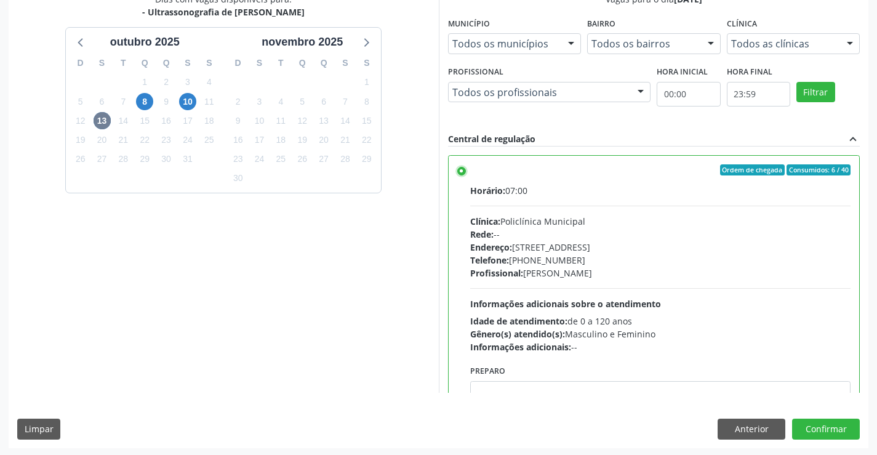
scroll to position [280, 0]
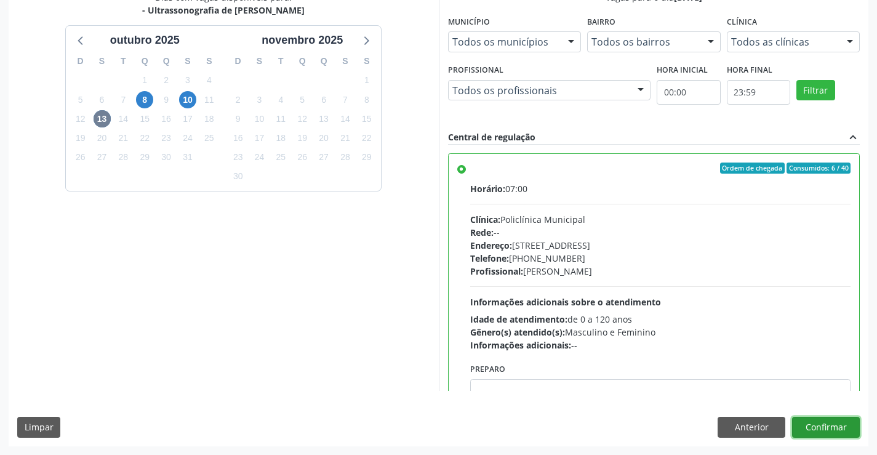
click at [831, 429] on button "Confirmar" at bounding box center [826, 426] width 68 height 21
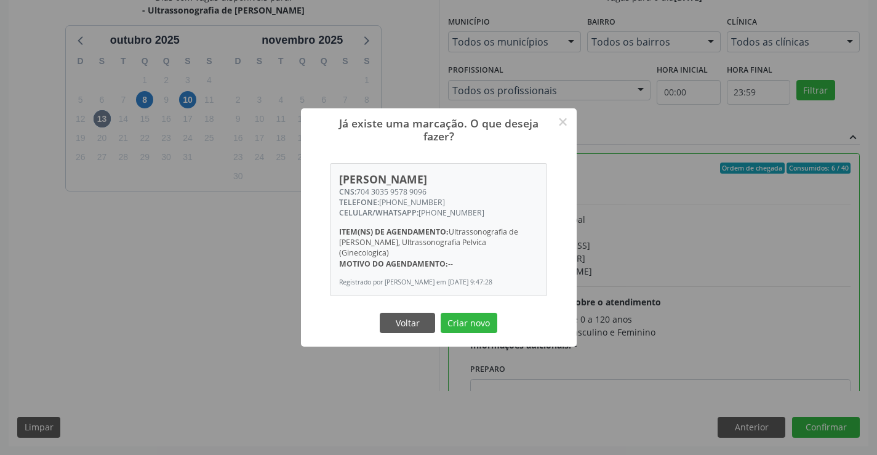
click at [482, 316] on div "Voltar Criar novo" at bounding box center [438, 322] width 123 height 26
click at [478, 322] on button "Criar novo" at bounding box center [468, 322] width 57 height 21
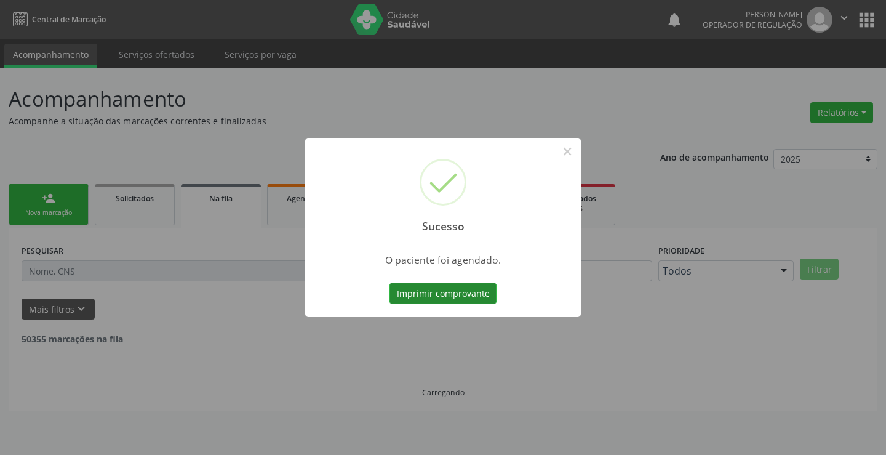
click at [427, 295] on button "Imprimir comprovante" at bounding box center [442, 293] width 107 height 21
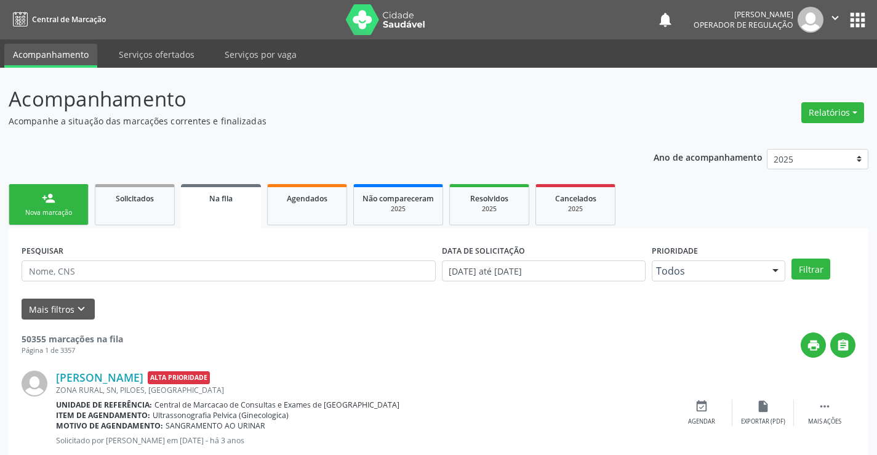
click at [45, 200] on div "person_add" at bounding box center [49, 198] width 14 height 14
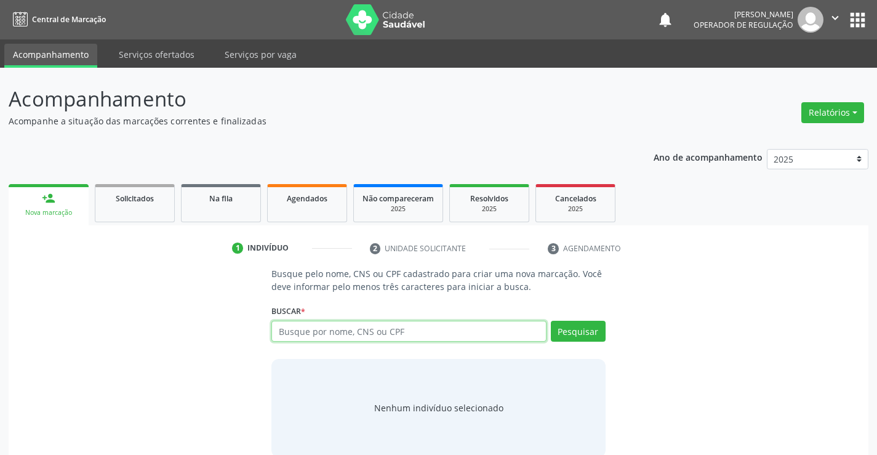
click at [355, 324] on input "text" at bounding box center [408, 330] width 274 height 21
type input "700006912711108"
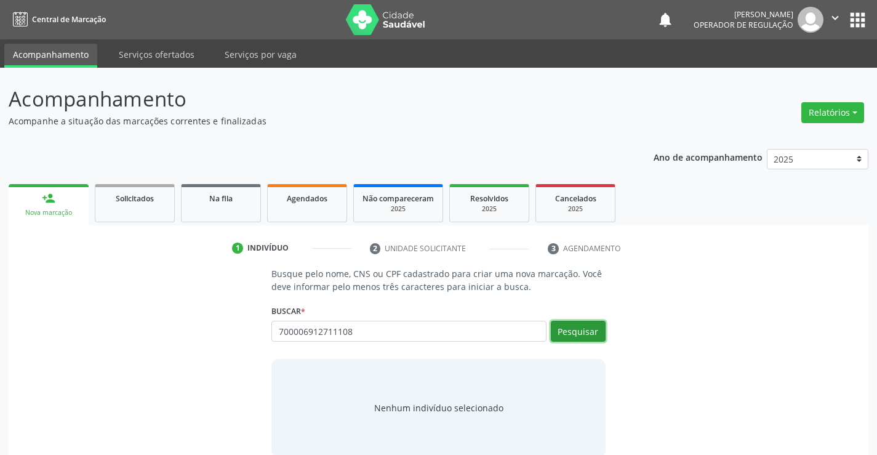
click at [568, 328] on button "Pesquisar" at bounding box center [578, 330] width 55 height 21
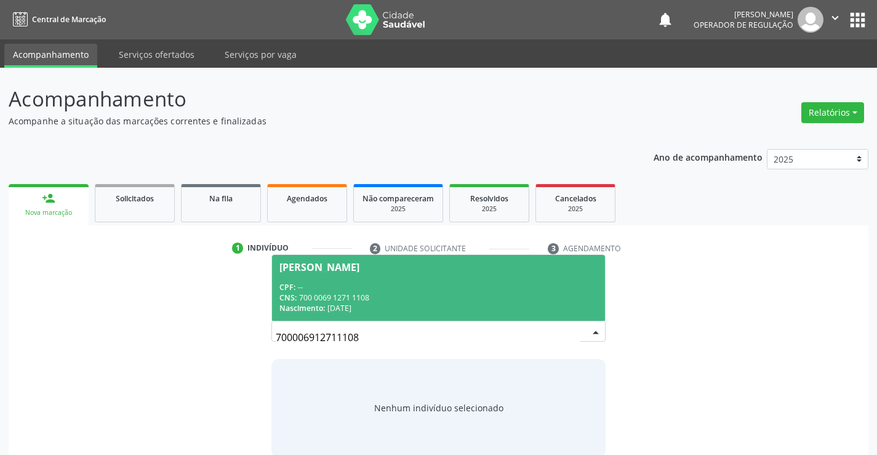
click at [301, 266] on div "Adelina Dias da Silva" at bounding box center [319, 267] width 80 height 10
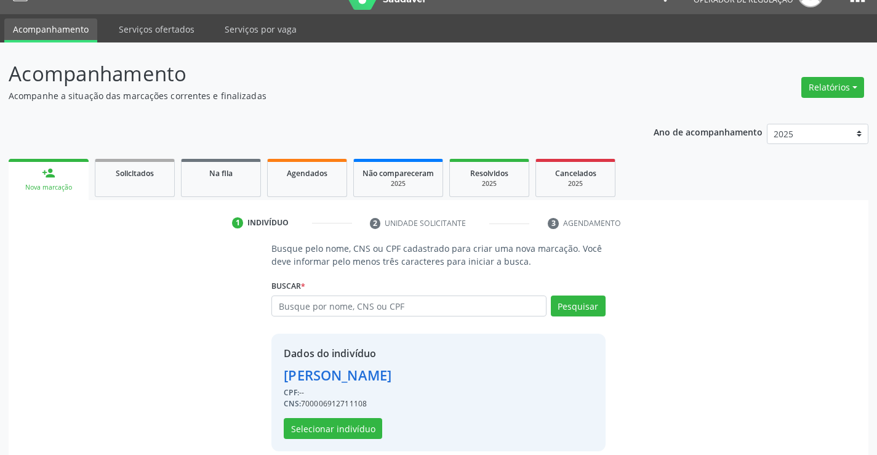
scroll to position [39, 0]
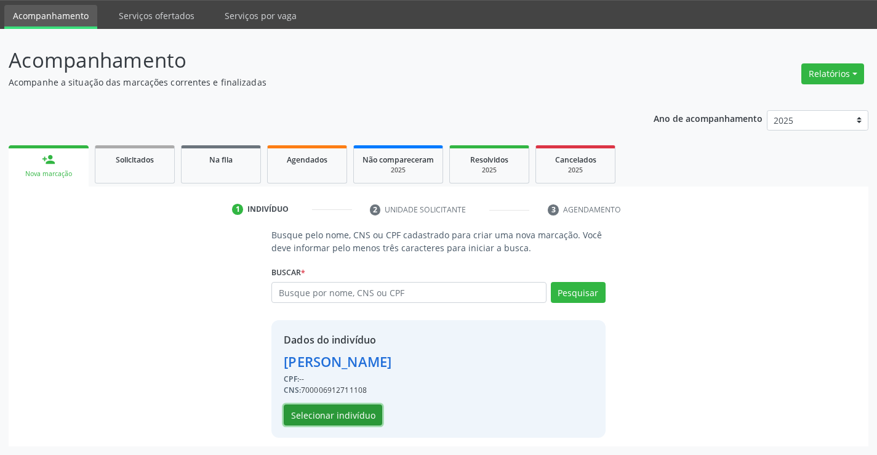
click at [319, 413] on button "Selecionar indivíduo" at bounding box center [333, 414] width 98 height 21
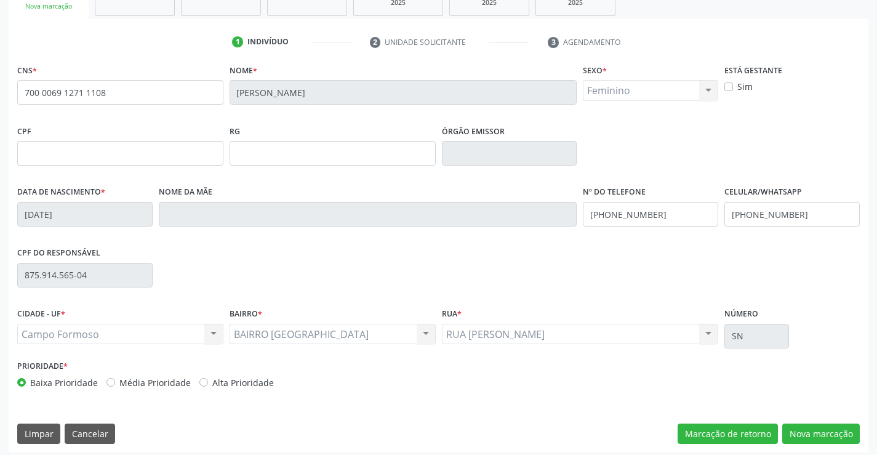
scroll to position [212, 0]
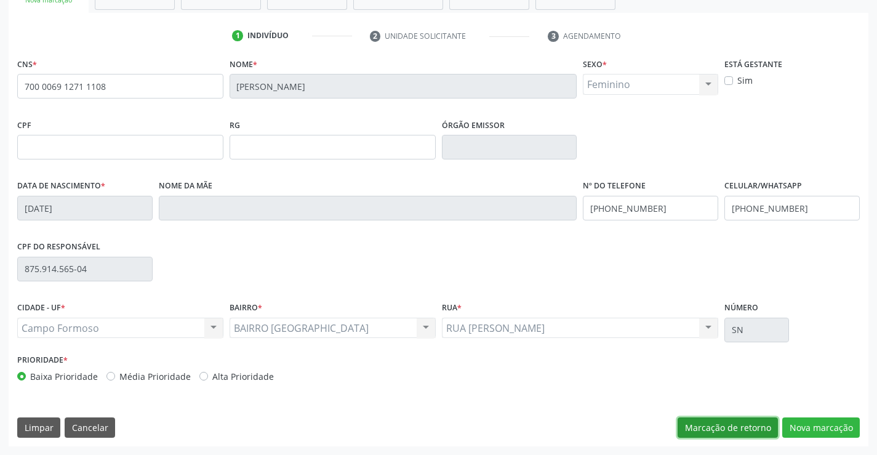
click at [777, 420] on button "Marcação de retorno" at bounding box center [727, 427] width 100 height 21
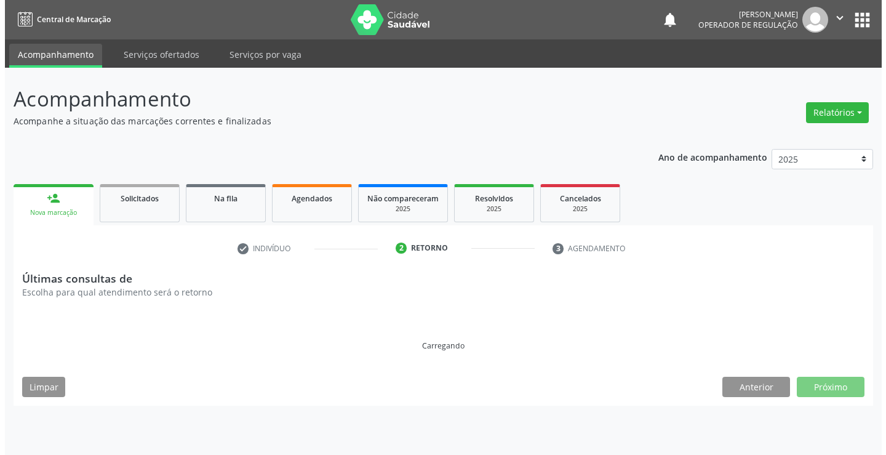
scroll to position [0, 0]
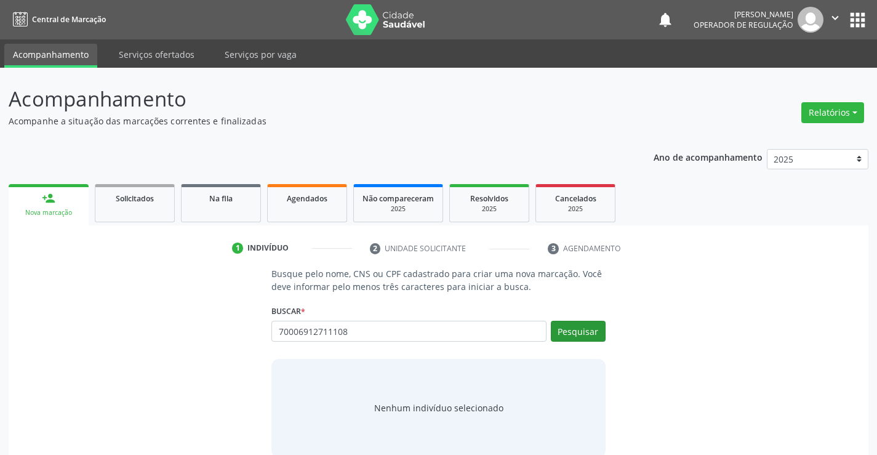
type input "70006912711108"
click at [582, 333] on button "Pesquisar" at bounding box center [578, 330] width 55 height 21
type input "70006912711108"
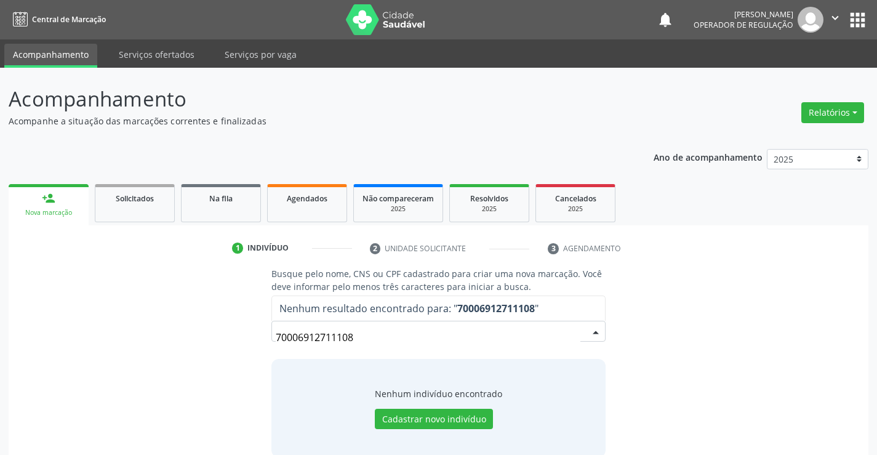
click at [290, 333] on input "70006912711108" at bounding box center [428, 337] width 304 height 25
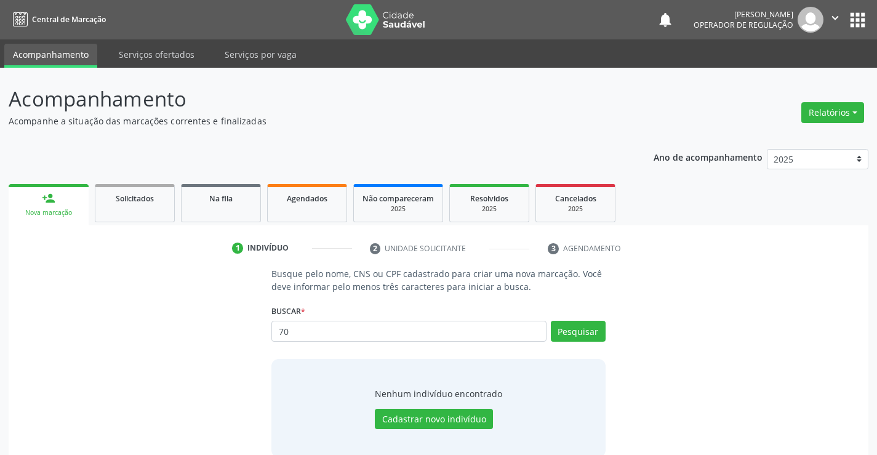
type input "7"
type input "700006912711108"
click at [574, 324] on button "Pesquisar" at bounding box center [578, 330] width 55 height 21
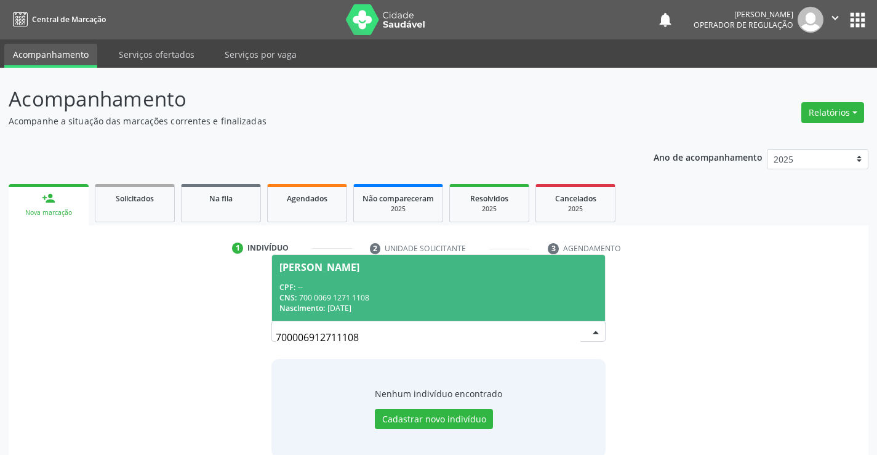
click at [325, 268] on div "Adelina Dias da Silva" at bounding box center [319, 267] width 80 height 10
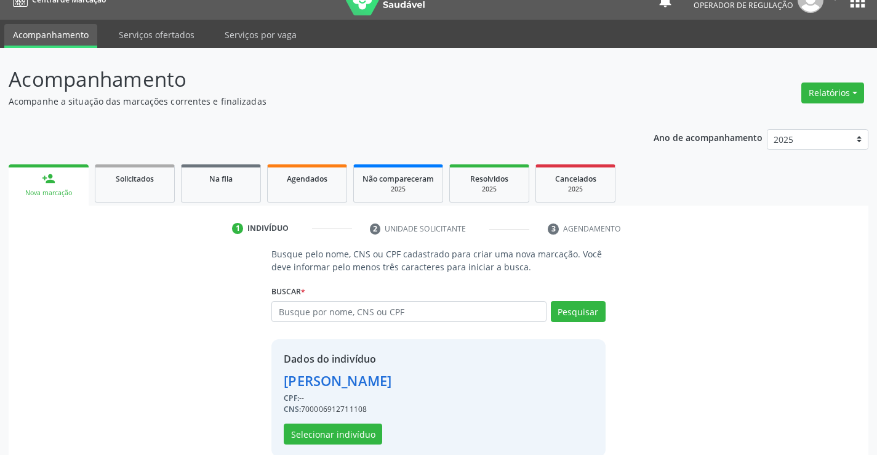
scroll to position [39, 0]
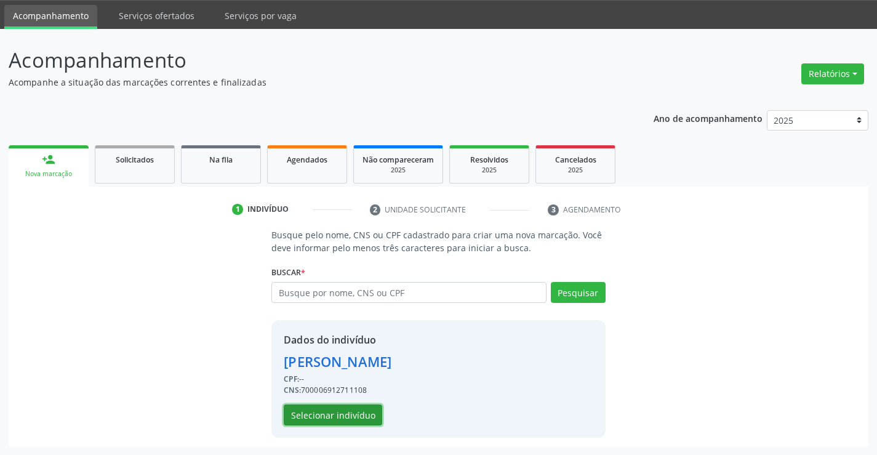
click at [327, 419] on button "Selecionar indivíduo" at bounding box center [333, 414] width 98 height 21
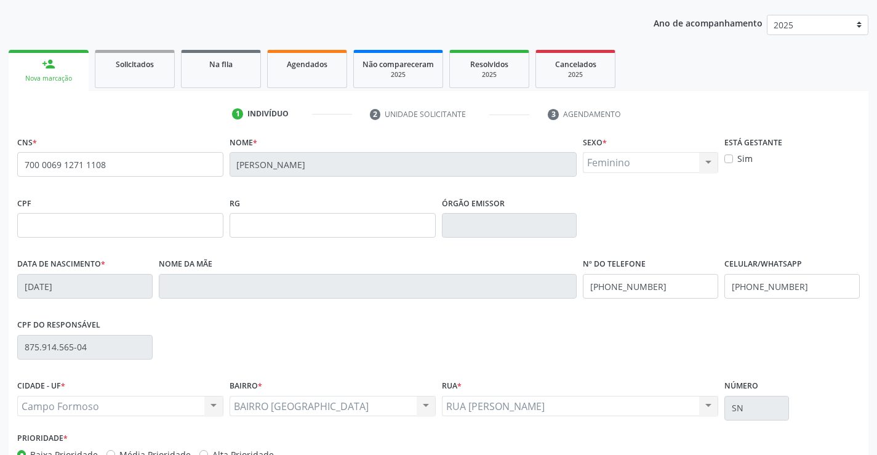
scroll to position [212, 0]
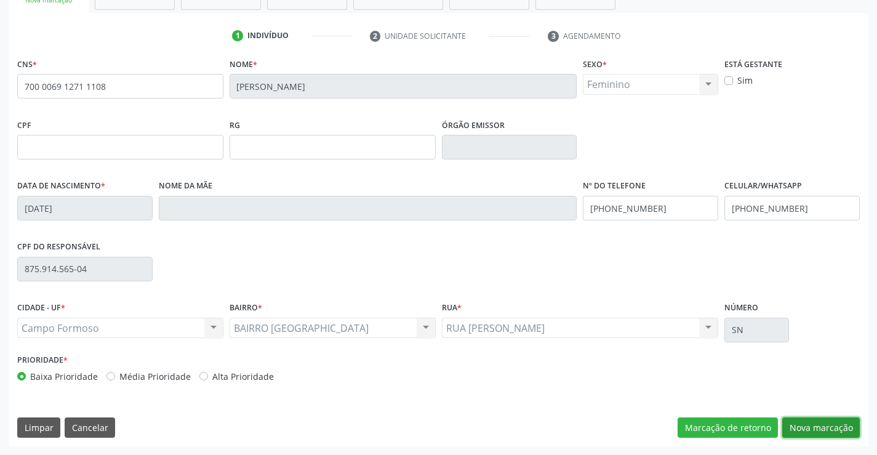
click at [811, 431] on button "Nova marcação" at bounding box center [821, 427] width 78 height 21
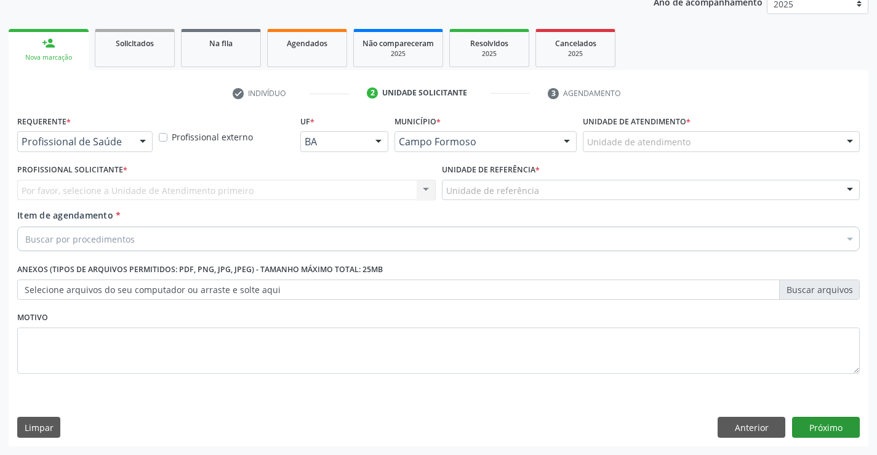
scroll to position [155, 0]
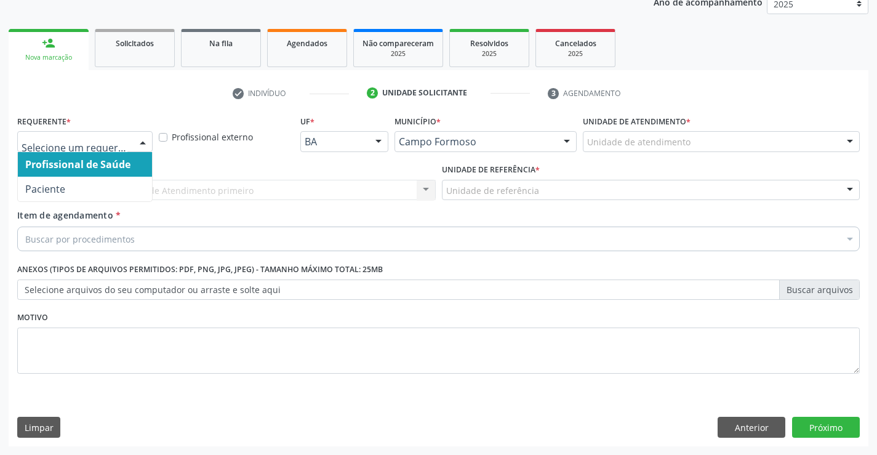
click at [141, 137] on div at bounding box center [142, 142] width 18 height 21
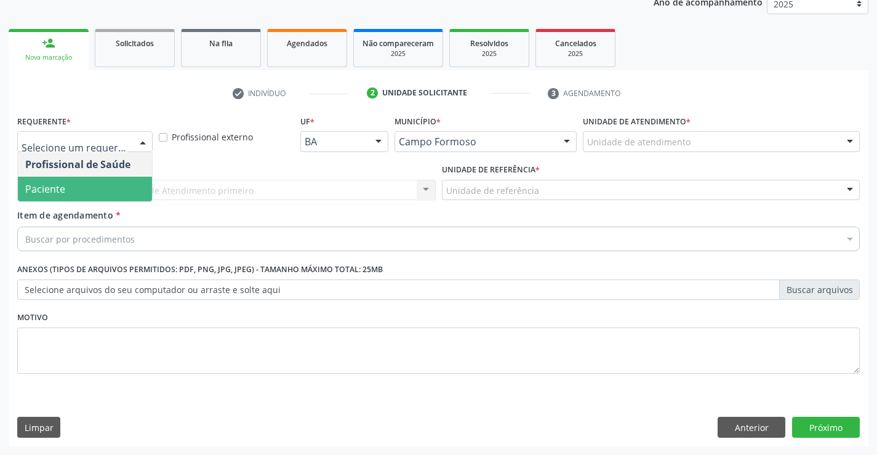
click at [76, 184] on span "Paciente" at bounding box center [85, 189] width 134 height 25
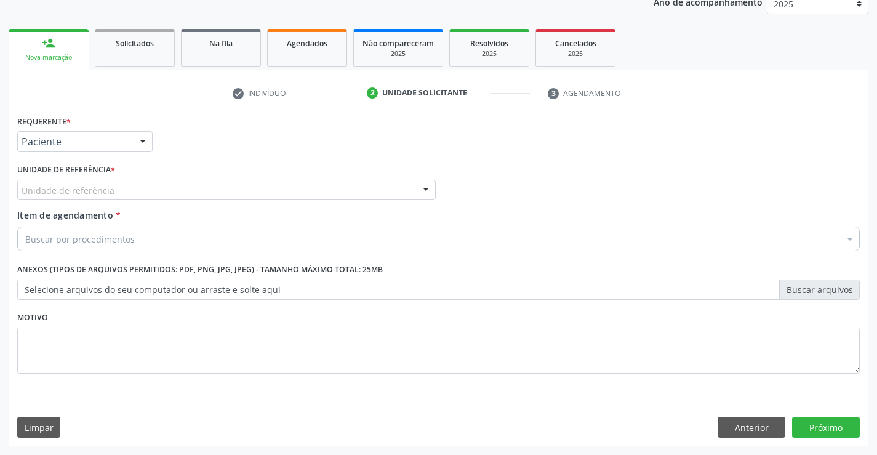
click at [427, 195] on div at bounding box center [425, 190] width 18 height 21
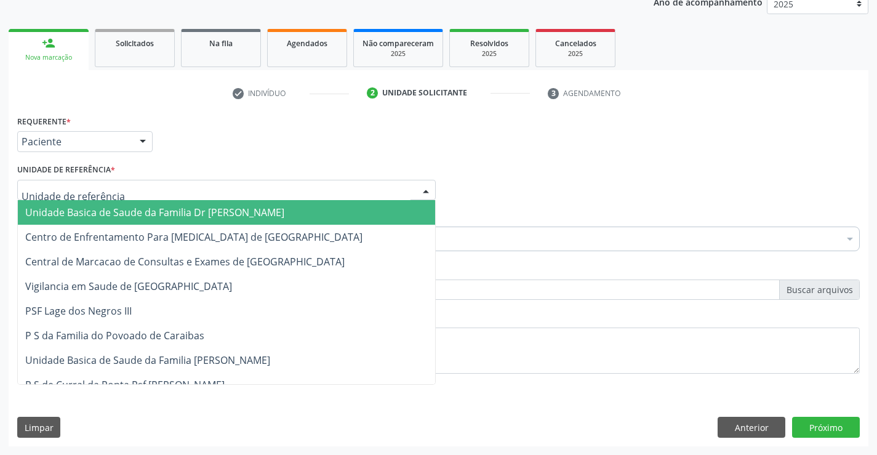
click at [373, 210] on span "Unidade Basica de Saude da Familia Dr [PERSON_NAME]" at bounding box center [226, 212] width 417 height 25
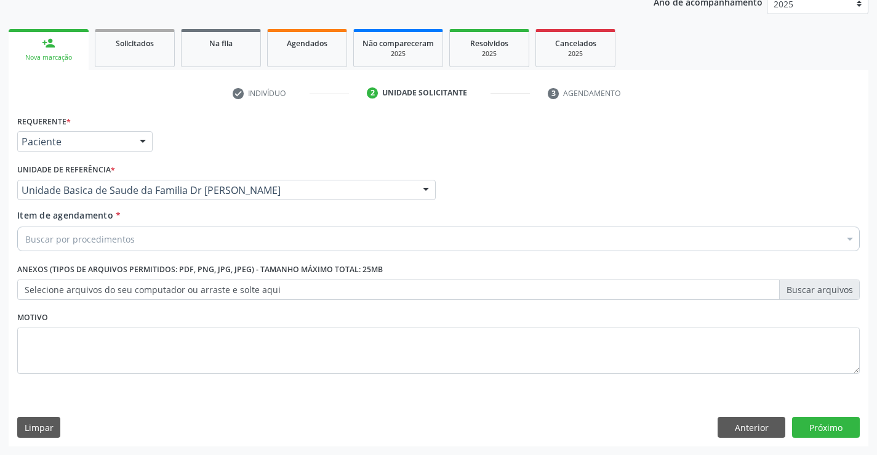
click at [317, 234] on div "Buscar por procedimentos" at bounding box center [438, 238] width 842 height 25
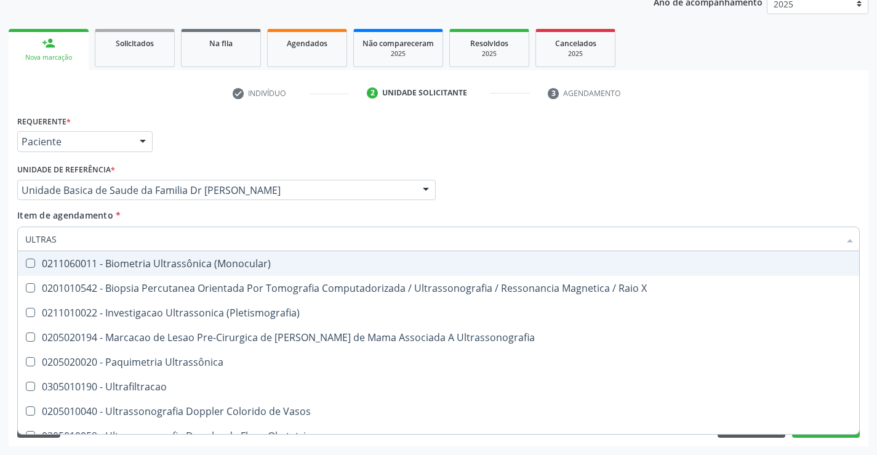
type input "ULTRASS"
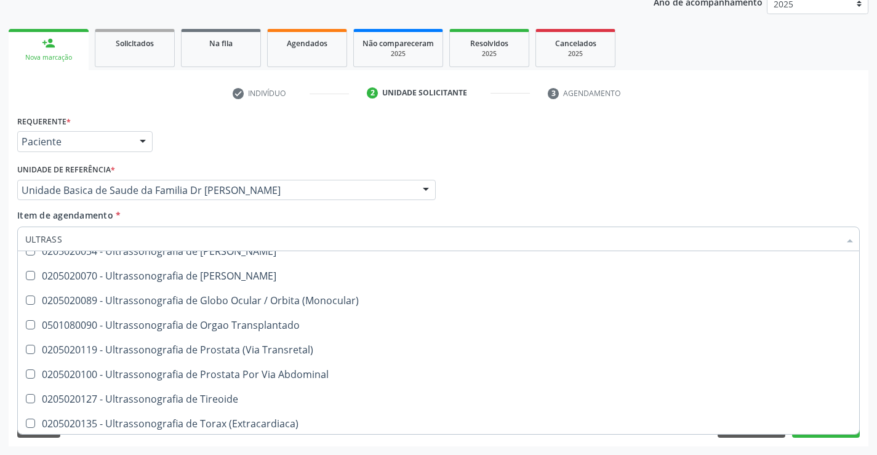
scroll to position [383, 0]
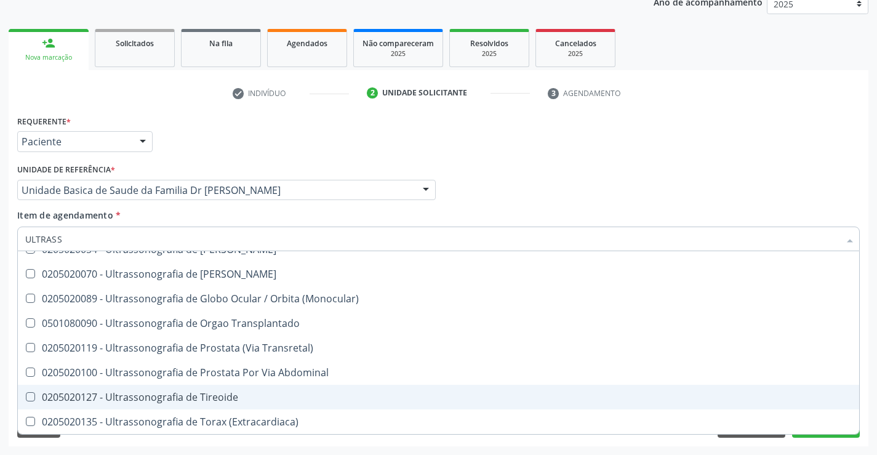
click at [201, 399] on div "0205020127 - Ultrassonografia de Tireoide" at bounding box center [438, 397] width 826 height 10
checkbox Tireoide "true"
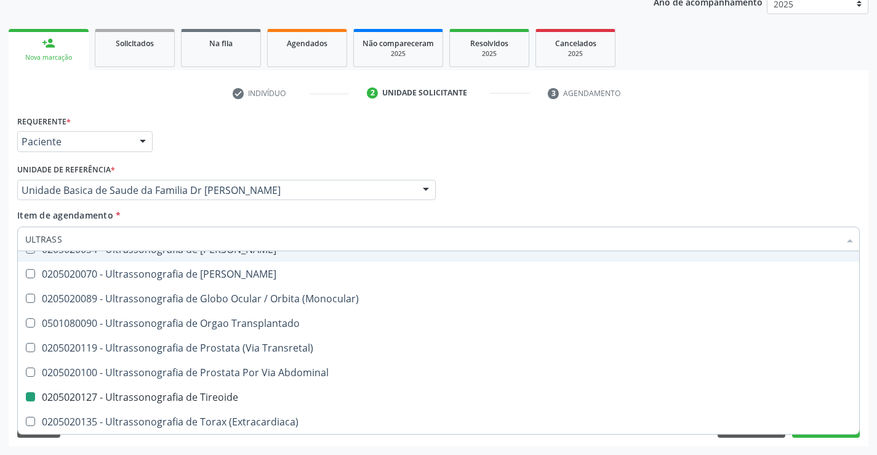
click at [510, 140] on div "Requerente * Paciente Profissional de Saúde Paciente Nenhum resultado encontrad…" at bounding box center [438, 136] width 848 height 48
checkbox X "true"
checkbox Tireoide "false"
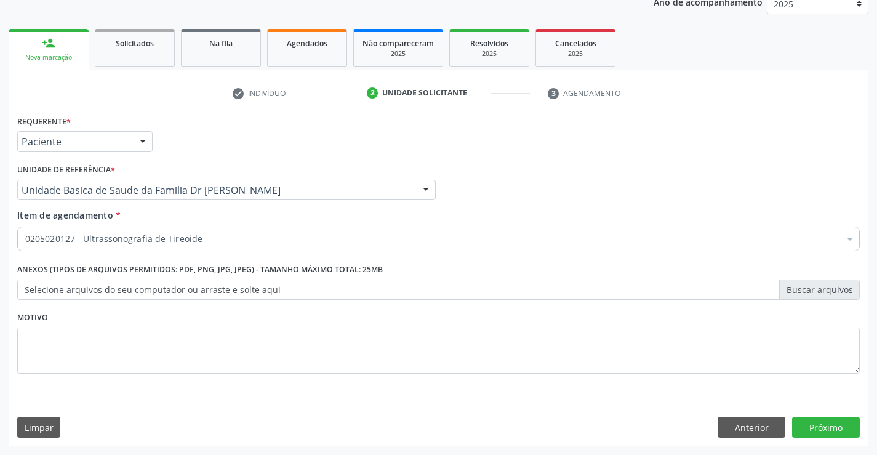
scroll to position [0, 0]
click at [793, 425] on button "Próximo" at bounding box center [826, 426] width 68 height 21
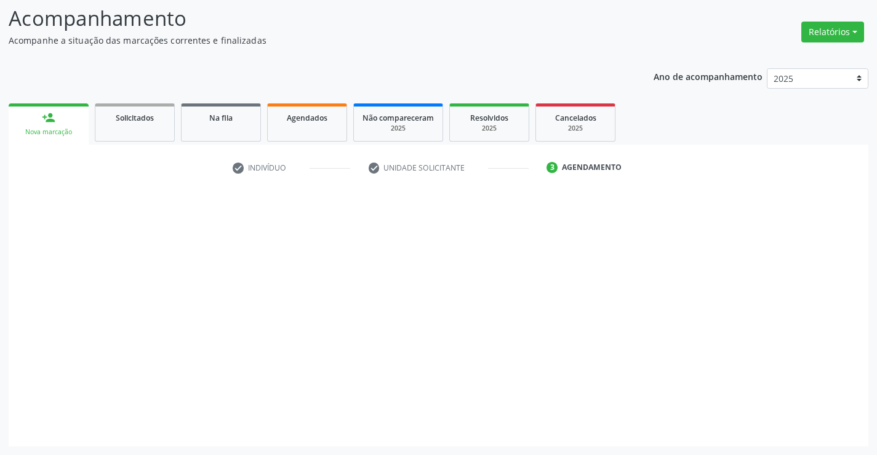
scroll to position [81, 0]
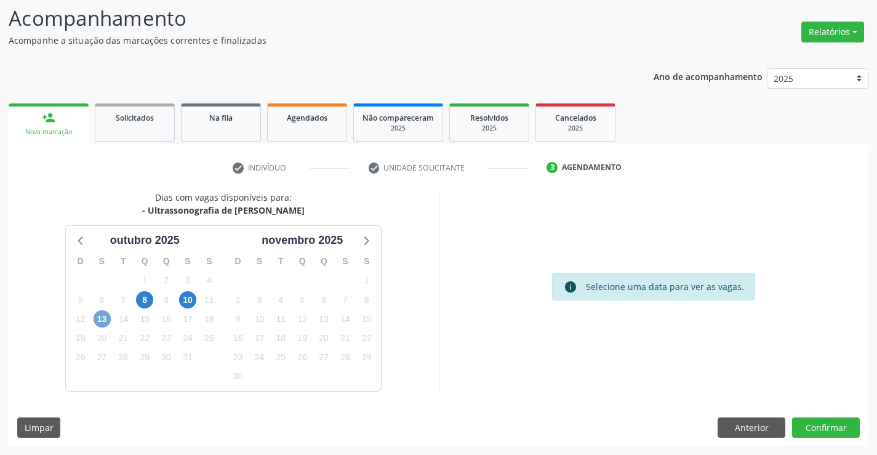
click at [98, 314] on span "13" at bounding box center [101, 318] width 17 height 17
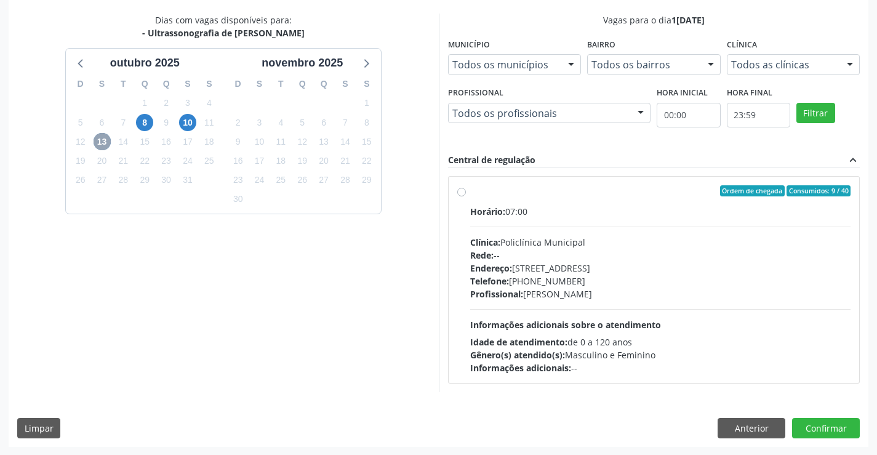
scroll to position [258, 0]
click at [470, 188] on label "Ordem de chegada Consumidos: 9 / 40 Horário: 07:00 Clínica: Policlínica Municip…" at bounding box center [660, 279] width 381 height 189
click at [460, 188] on input "Ordem de chegada Consumidos: 9 / 40 Horário: 07:00 Clínica: Policlínica Municip…" at bounding box center [461, 190] width 9 height 11
radio input "true"
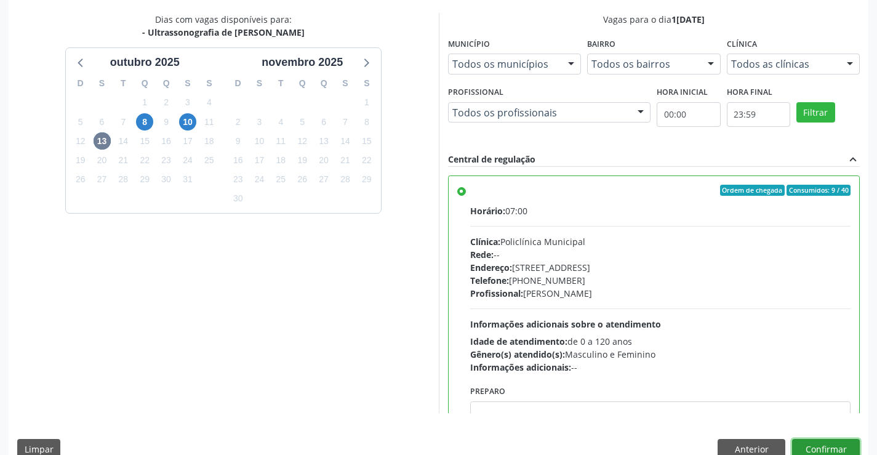
click at [813, 440] on button "Confirmar" at bounding box center [826, 449] width 68 height 21
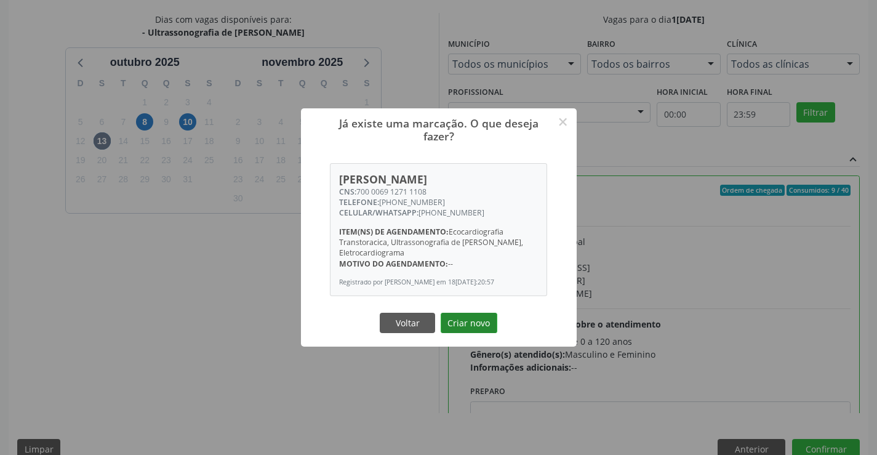
click at [466, 322] on button "Criar novo" at bounding box center [468, 322] width 57 height 21
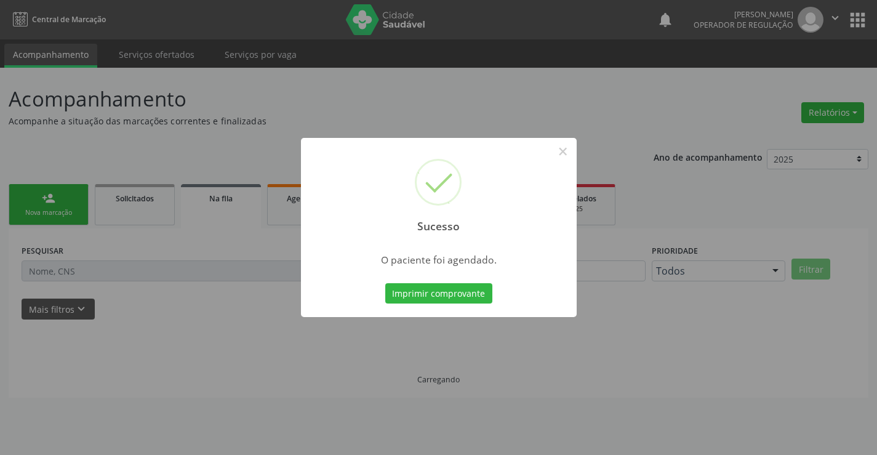
scroll to position [0, 0]
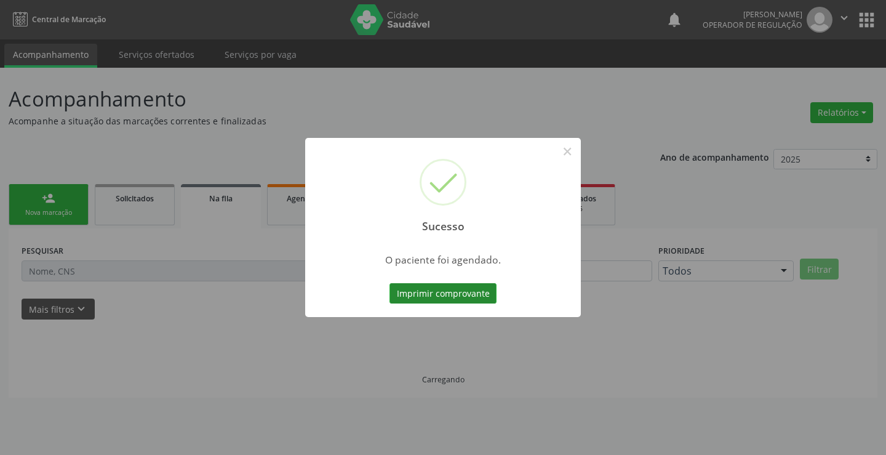
click at [467, 292] on button "Imprimir comprovante" at bounding box center [442, 293] width 107 height 21
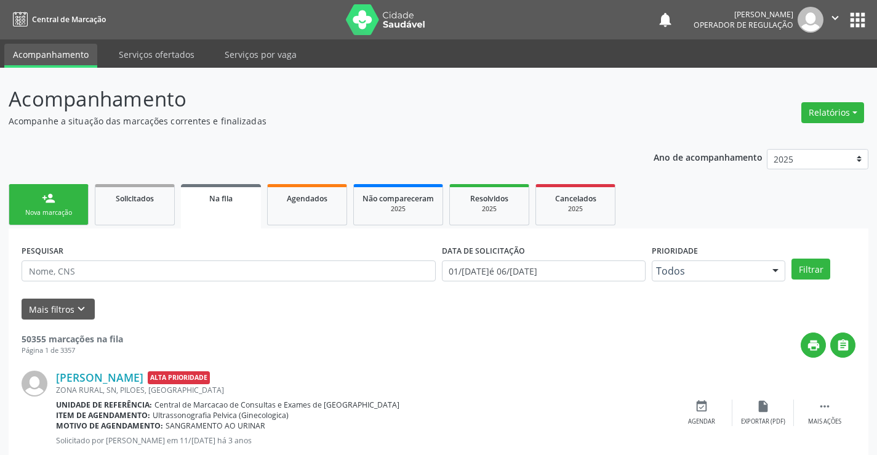
click at [47, 206] on link "person_add Nova marcação" at bounding box center [49, 204] width 80 height 41
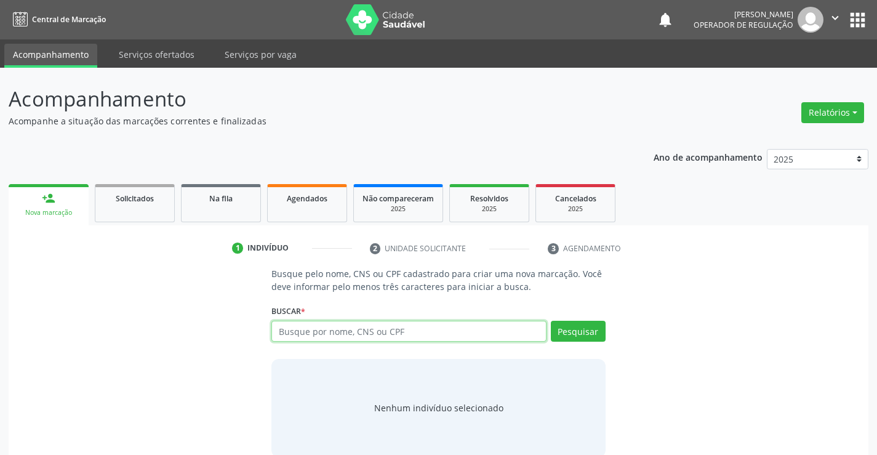
click at [325, 329] on input "text" at bounding box center [408, 330] width 274 height 21
type input "700002343706101"
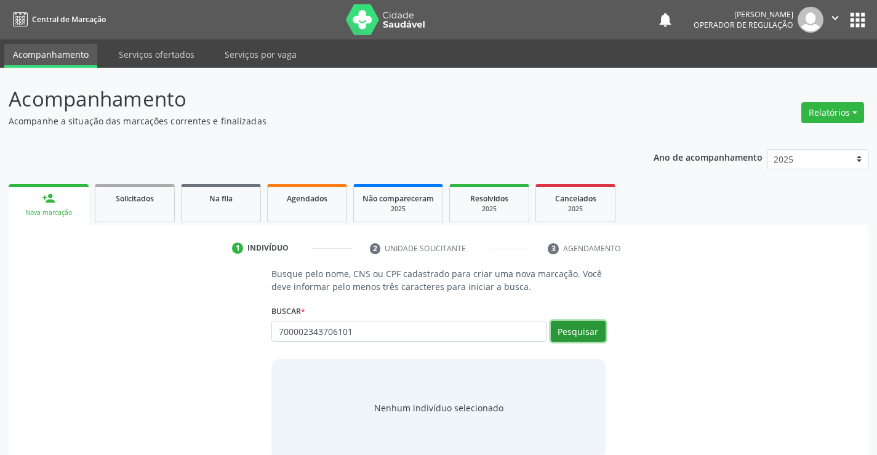
click at [576, 340] on button "Pesquisar" at bounding box center [578, 330] width 55 height 21
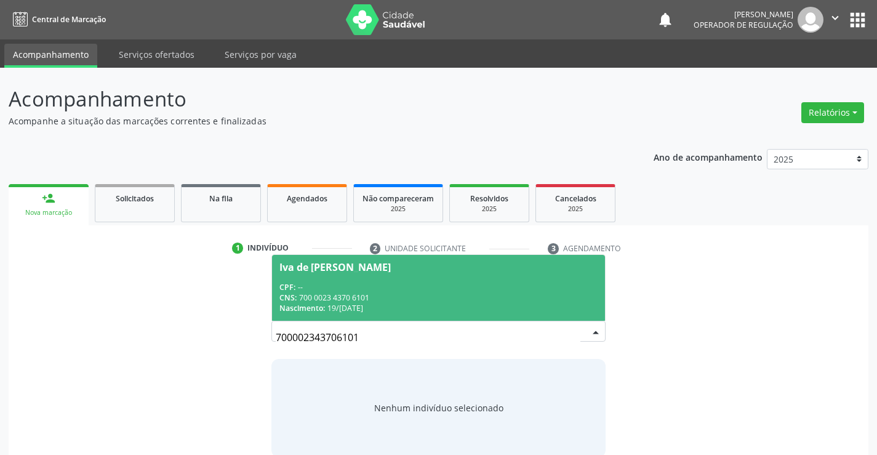
click at [373, 258] on span "Iva de Melo Ribeiro CPF: -- CNS: 700 0023 4370 6101 Nascimento: 19/05/1982" at bounding box center [438, 288] width 332 height 66
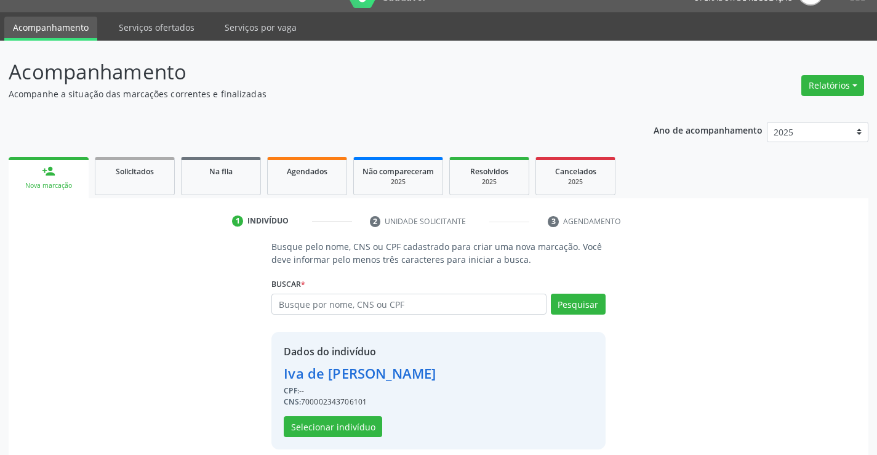
scroll to position [39, 0]
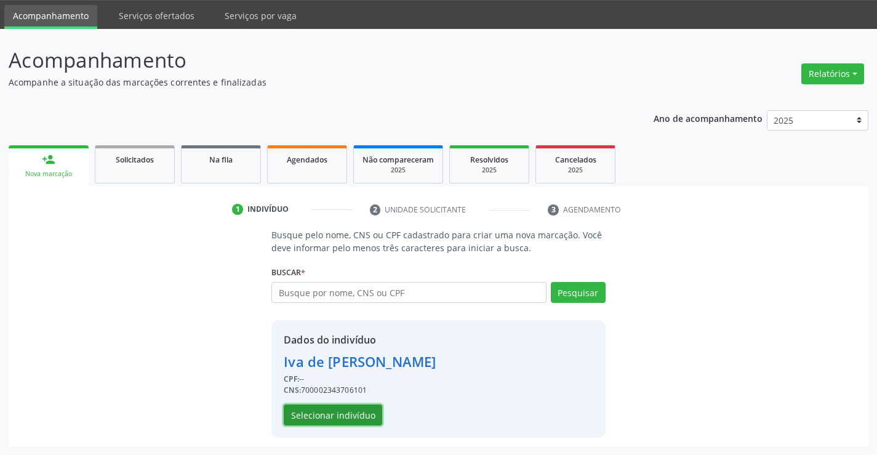
click at [300, 415] on button "Selecionar indivíduo" at bounding box center [333, 414] width 98 height 21
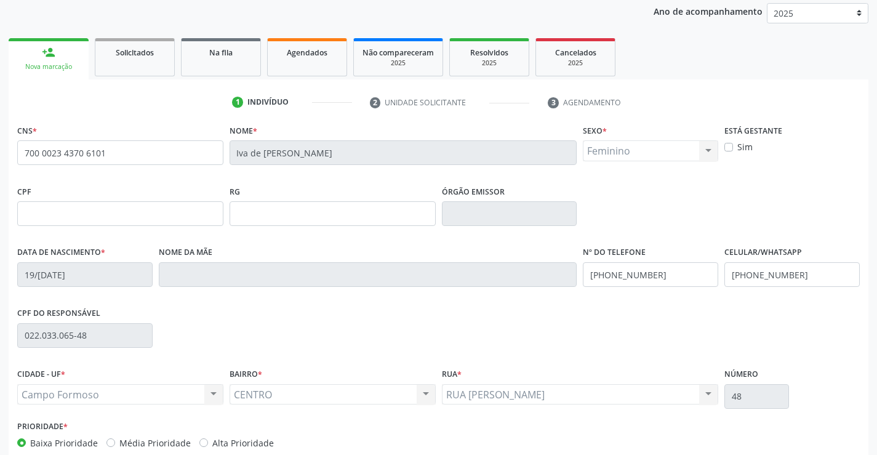
scroll to position [212, 0]
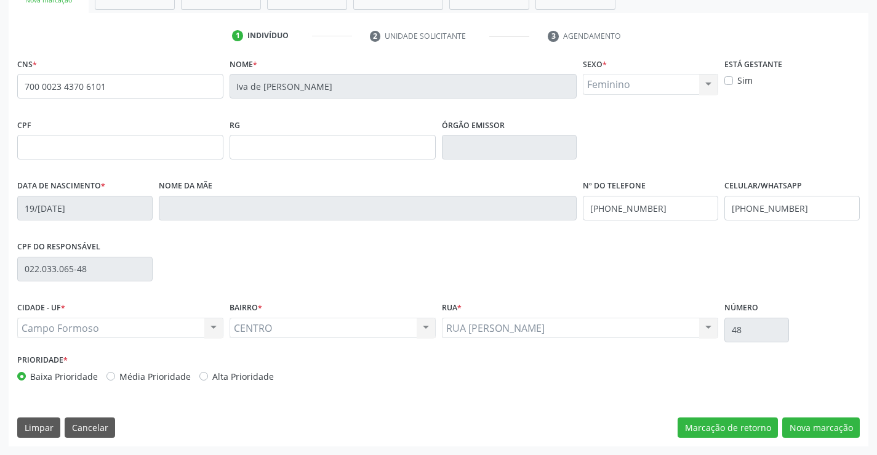
click at [821, 414] on div "CNS * 700 0023 4370 6101 Nome * Iva de Melo Ribeiro Sexo * Feminino Masculino F…" at bounding box center [438, 250] width 859 height 391
click at [819, 427] on button "Nova marcação" at bounding box center [821, 427] width 78 height 21
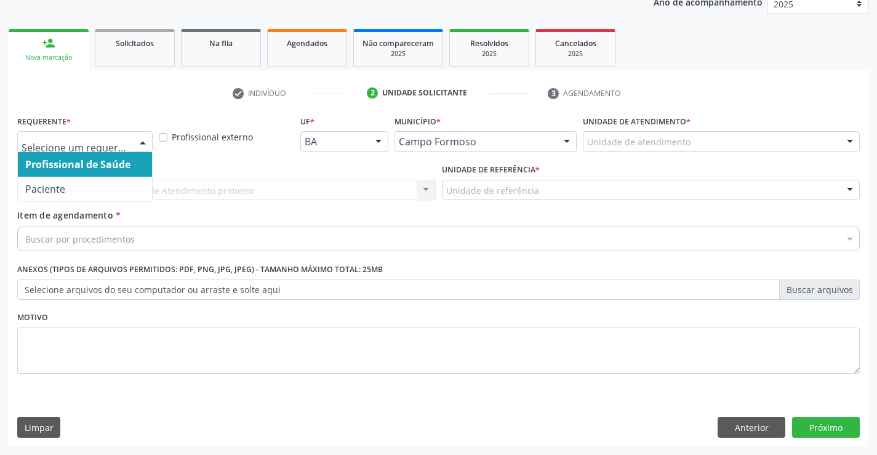
click at [138, 145] on div at bounding box center [142, 142] width 18 height 21
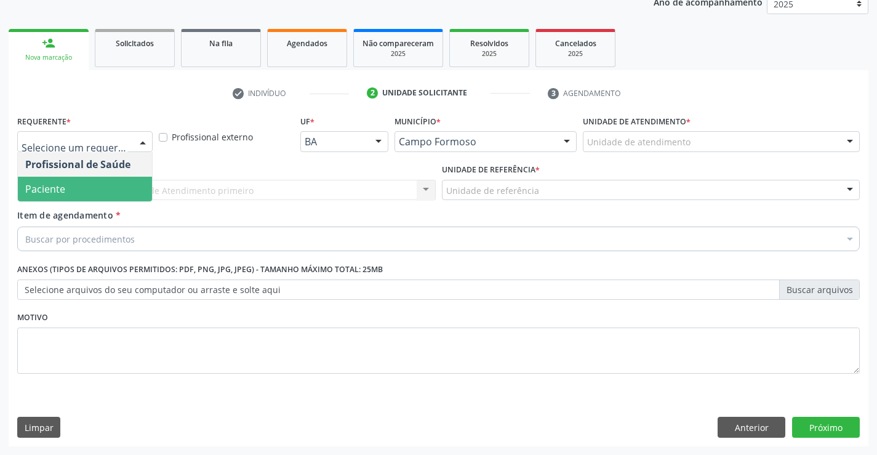
click at [97, 188] on span "Paciente" at bounding box center [85, 189] width 134 height 25
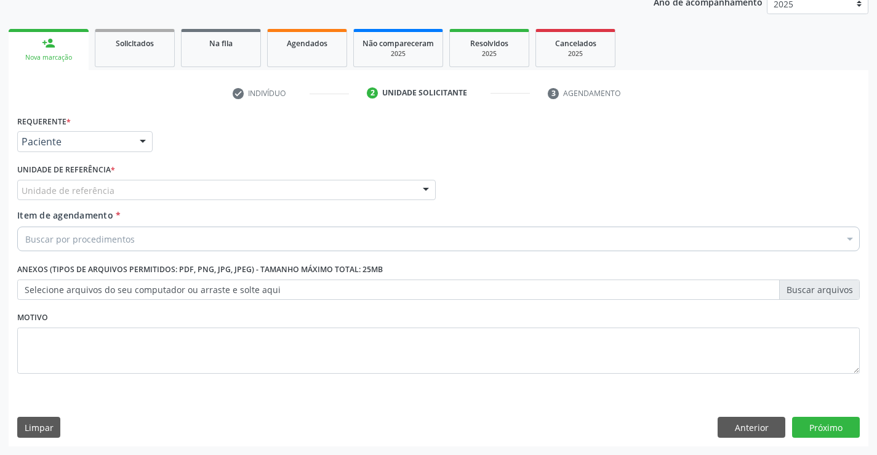
click at [411, 187] on div "Unidade de referência" at bounding box center [226, 190] width 418 height 21
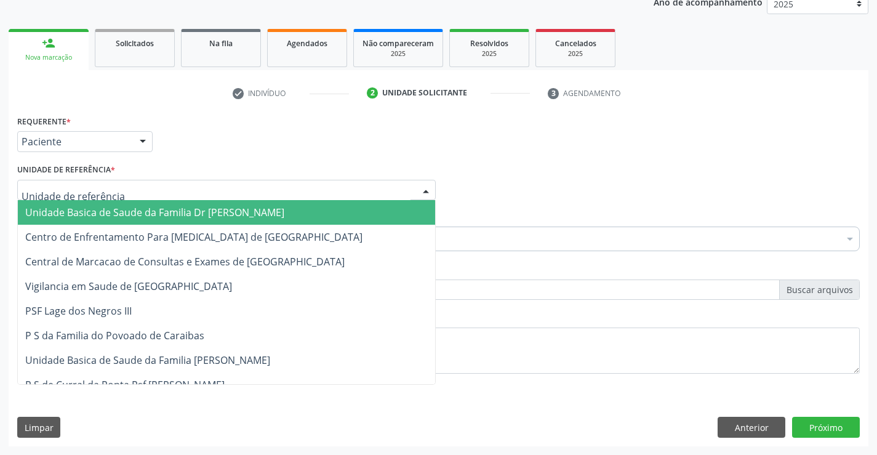
click at [344, 214] on span "Unidade Basica de Saude da Familia Dr [PERSON_NAME]" at bounding box center [226, 212] width 417 height 25
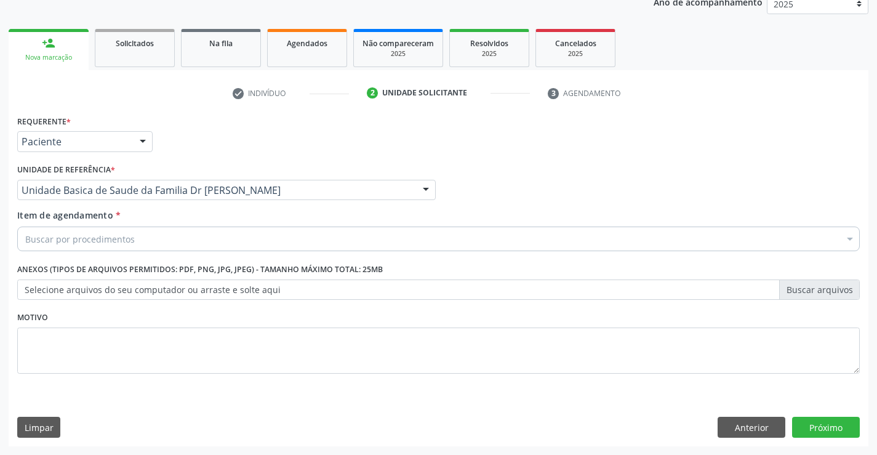
click at [294, 237] on div "Buscar por procedimentos" at bounding box center [438, 238] width 842 height 25
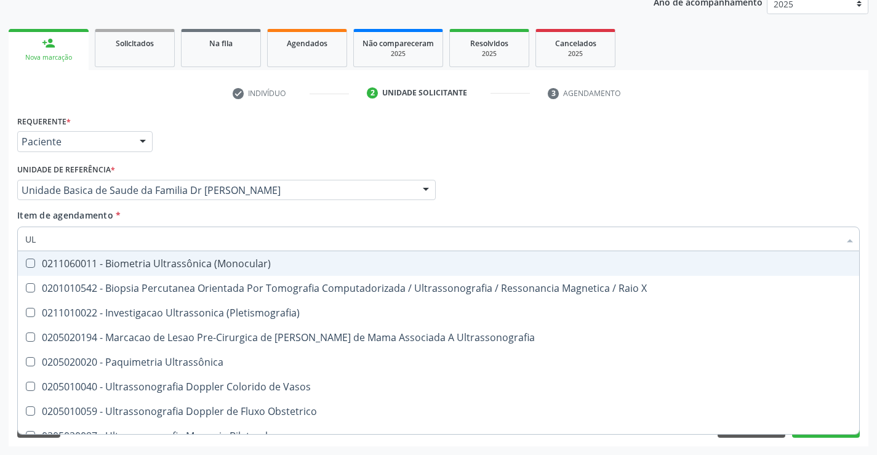
type input "U"
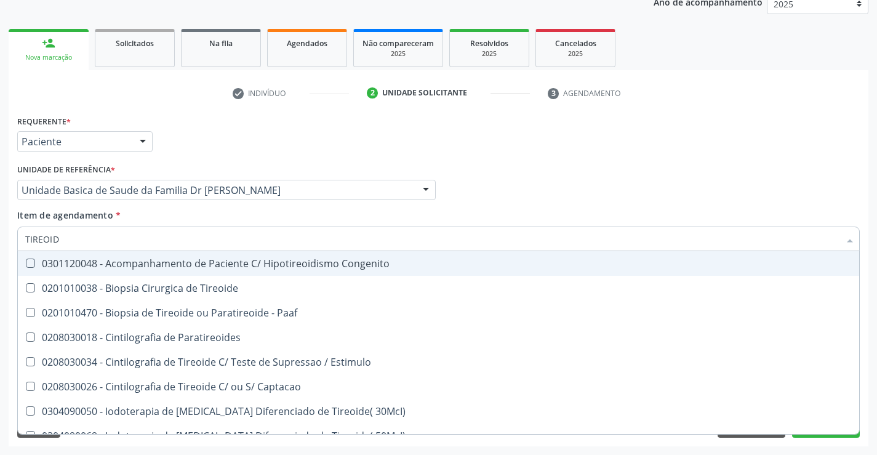
type input "TIREOIDE"
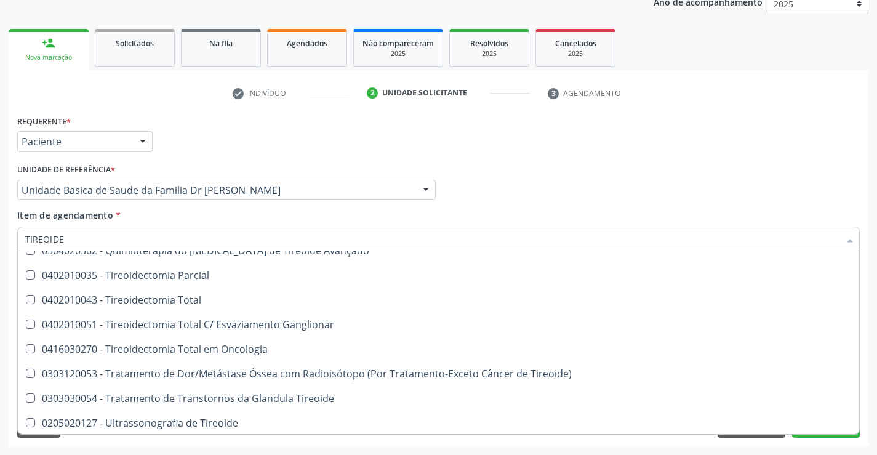
scroll to position [236, 0]
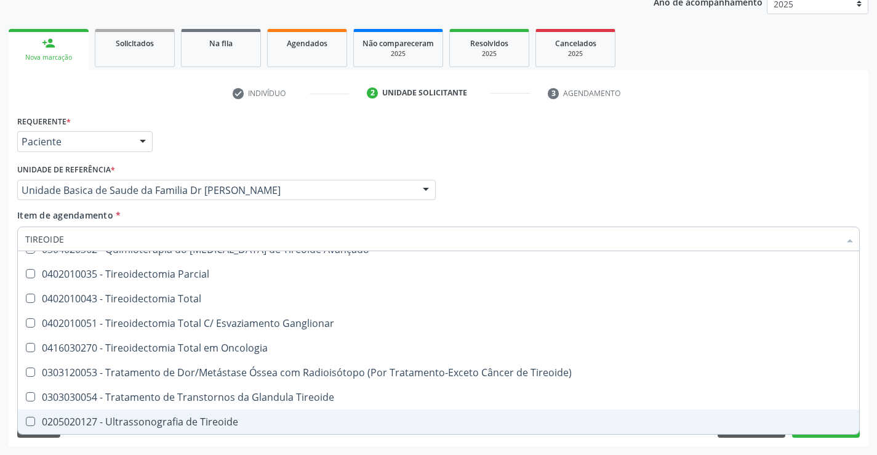
click at [202, 421] on div "0205020127 - Ultrassonografia de Tireoide" at bounding box center [438, 421] width 826 height 10
checkbox Tireoide "true"
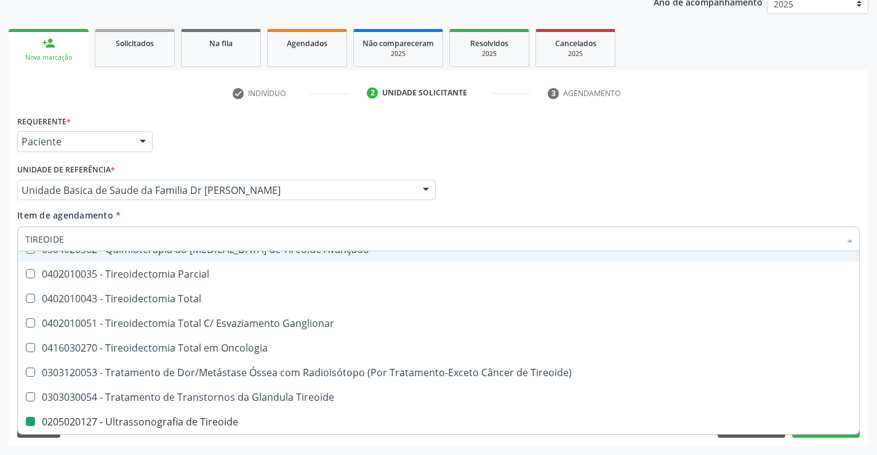
click at [483, 159] on div "Requerente * Paciente Profissional de Saúde Paciente Nenhum resultado encontrad…" at bounding box center [438, 136] width 848 height 48
checkbox Paaf "true"
checkbox Tireoide "false"
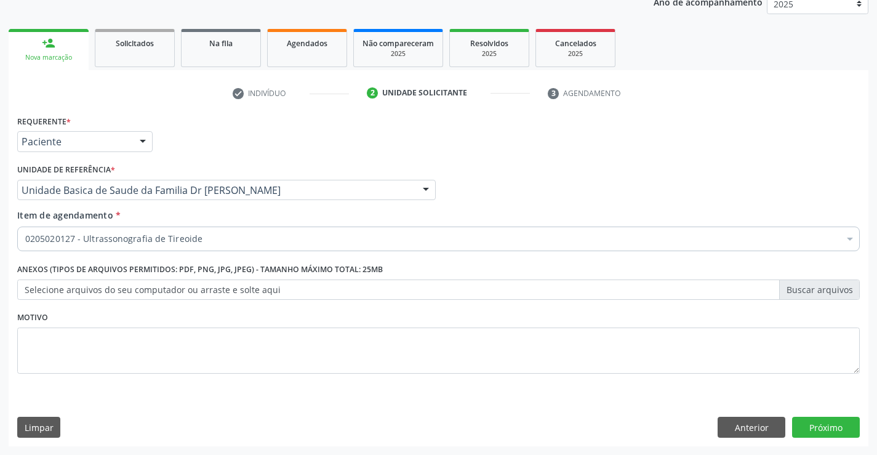
scroll to position [0, 0]
click at [835, 432] on button "Próximo" at bounding box center [826, 426] width 68 height 21
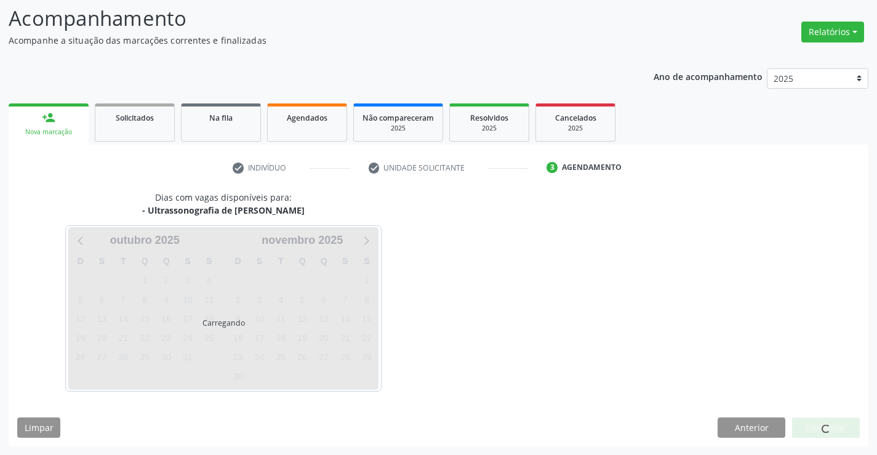
scroll to position [81, 0]
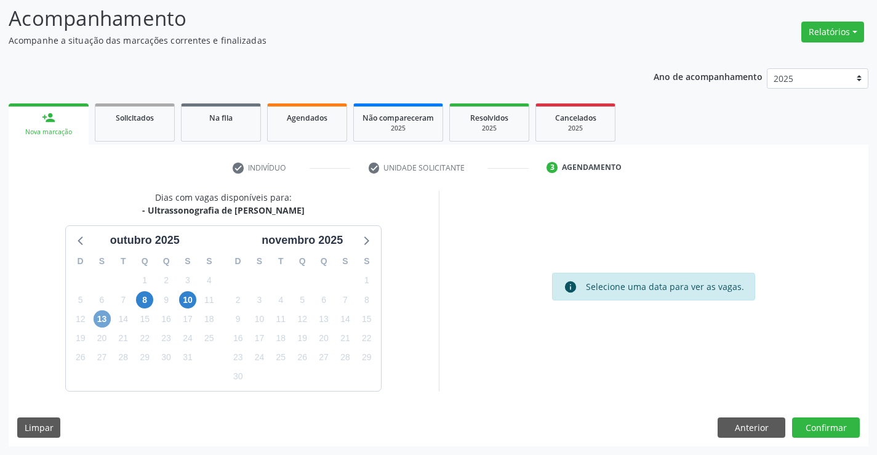
click at [108, 319] on span "13" at bounding box center [101, 318] width 17 height 17
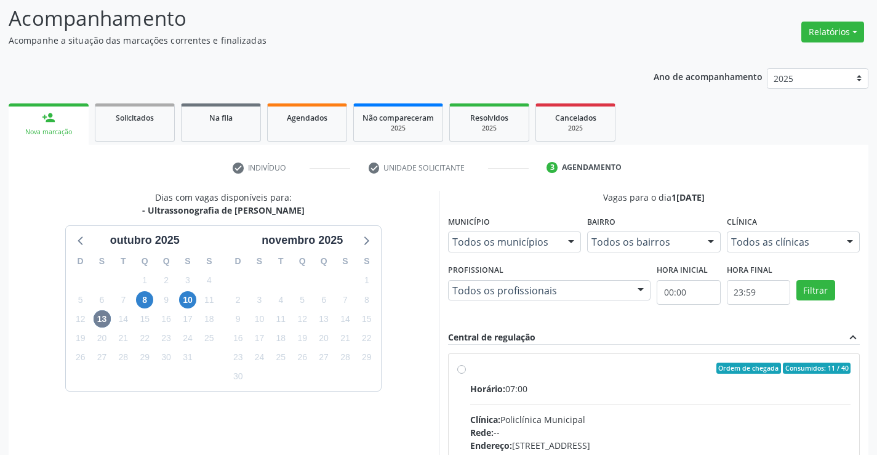
click at [470, 370] on label "Ordem de chegada Consumidos: 11 / 40 Horário: 07:00 Clínica: Policlínica Munici…" at bounding box center [660, 456] width 381 height 189
click at [459, 370] on input "Ordem de chegada Consumidos: 11 / 40 Horário: 07:00 Clínica: Policlínica Munici…" at bounding box center [461, 367] width 9 height 11
radio input "true"
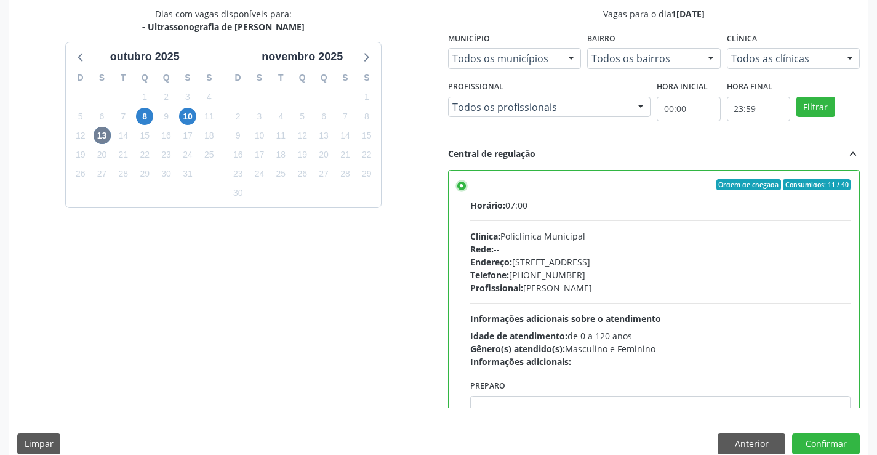
scroll to position [280, 0]
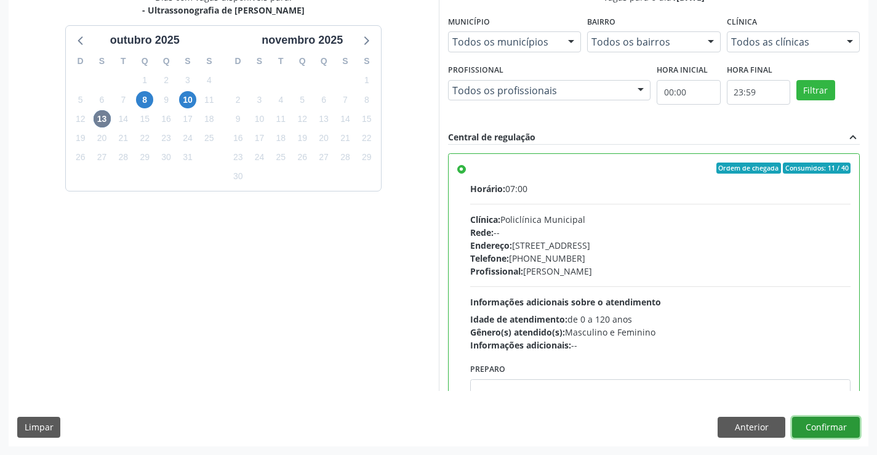
click at [841, 427] on button "Confirmar" at bounding box center [826, 426] width 68 height 21
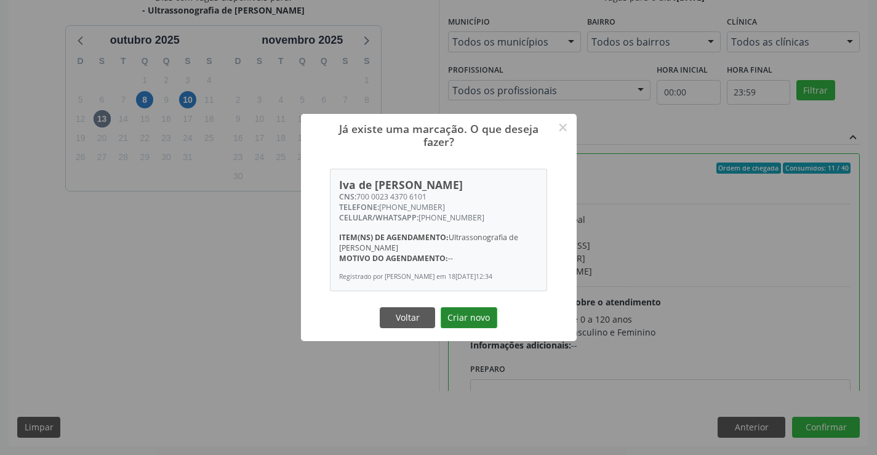
click at [482, 325] on button "Criar novo" at bounding box center [468, 317] width 57 height 21
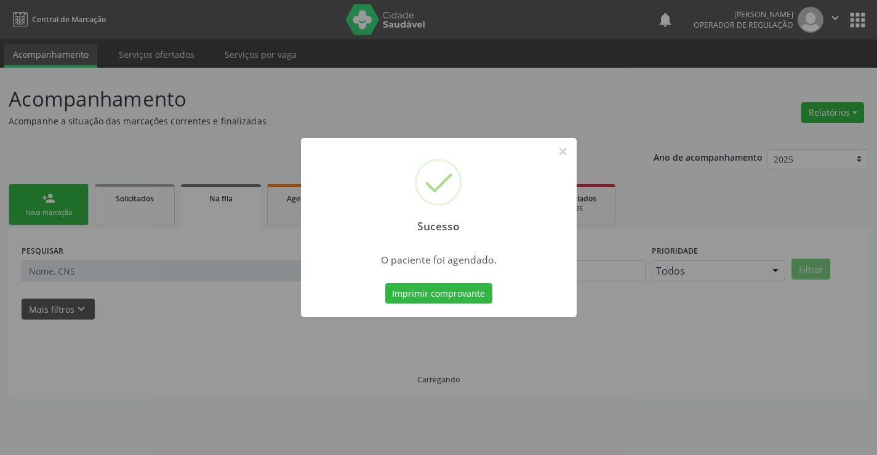
scroll to position [0, 0]
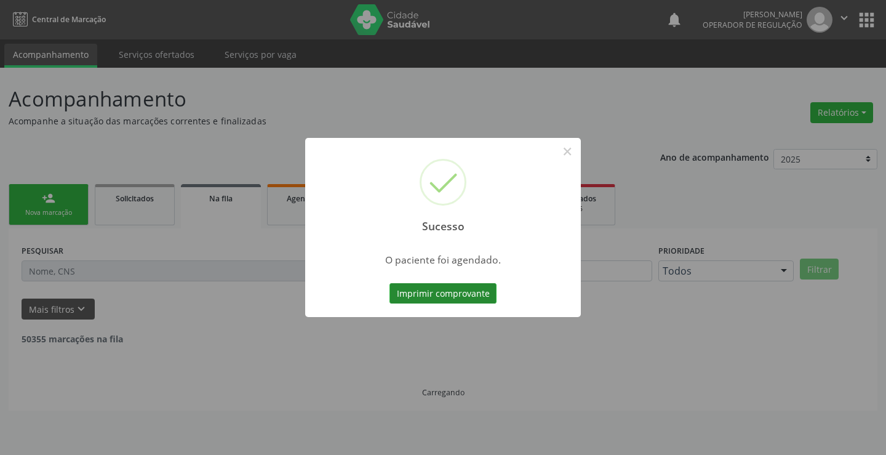
click at [402, 301] on button "Imprimir comprovante" at bounding box center [442, 293] width 107 height 21
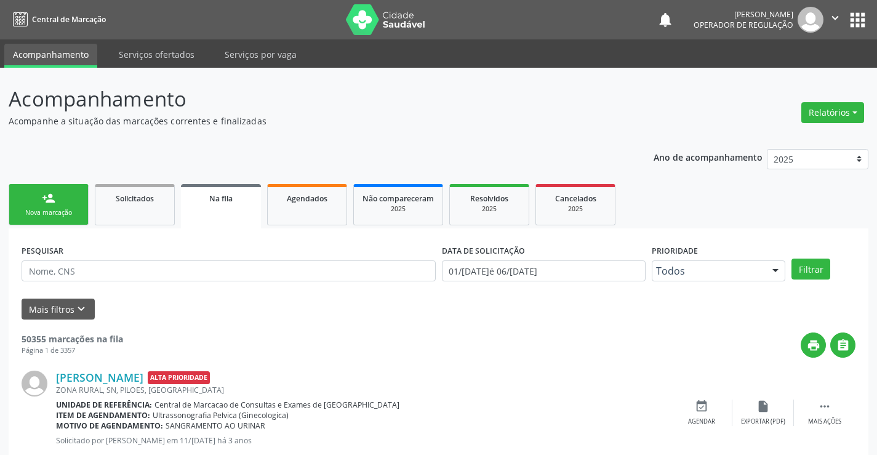
click at [43, 207] on link "person_add Nova marcação" at bounding box center [49, 204] width 80 height 41
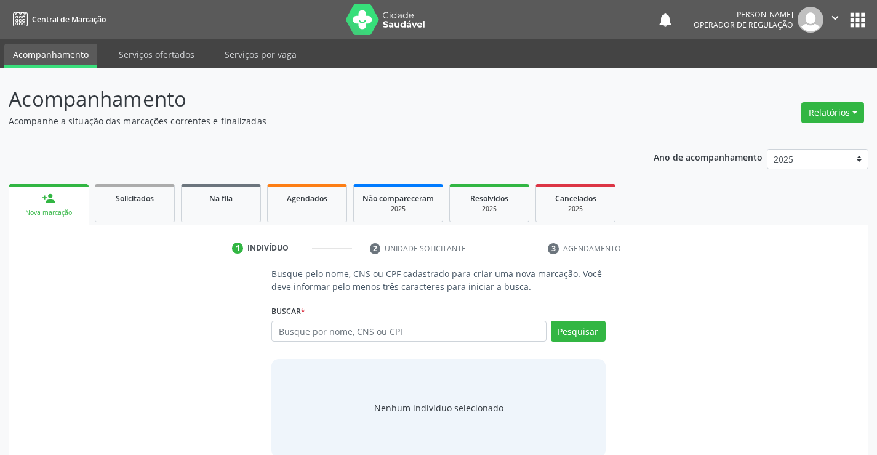
click at [318, 320] on div "Buscar * Busque por nome, CNS ou CPF Nenhum resultado encontrado para: " " Digi…" at bounding box center [437, 325] width 333 height 48
click at [319, 328] on input "text" at bounding box center [408, 330] width 274 height 21
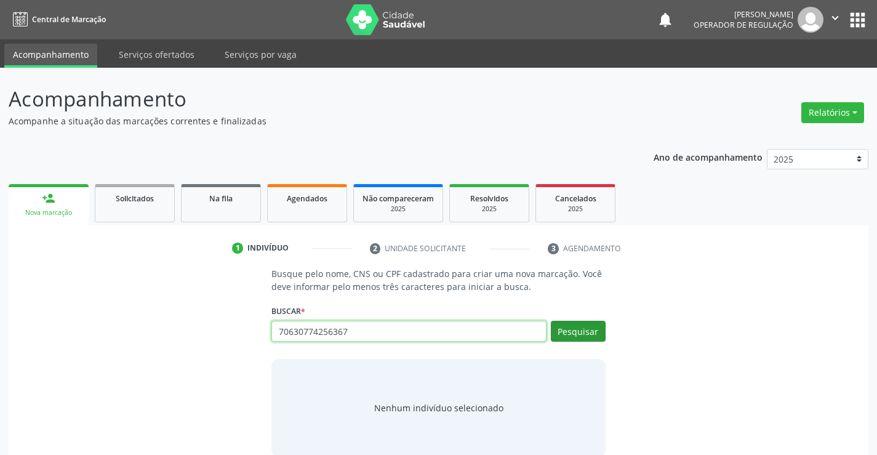
type input "70630774256367"
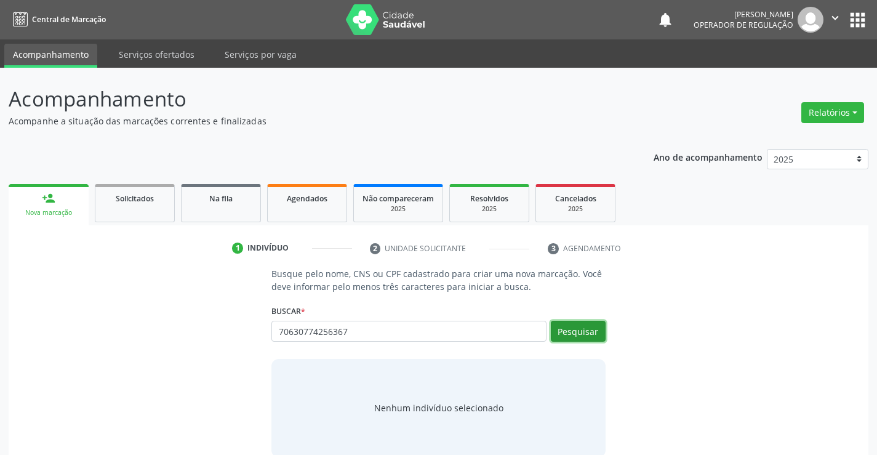
click at [558, 328] on button "Pesquisar" at bounding box center [578, 330] width 55 height 21
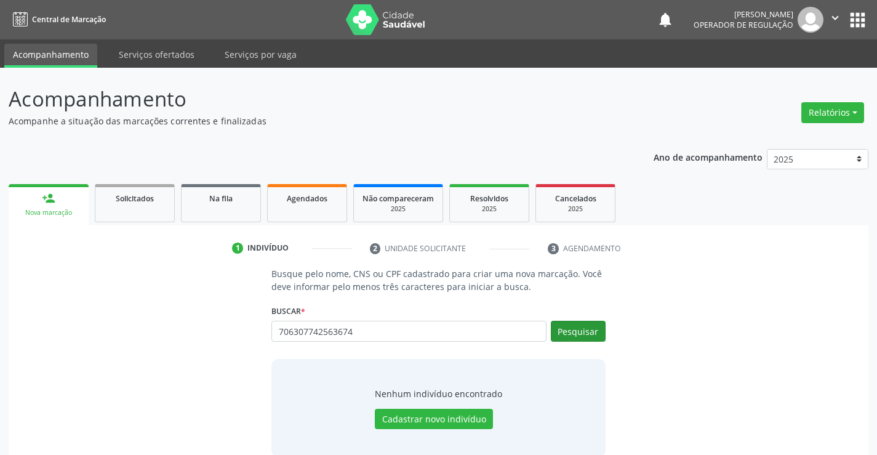
type input "706307742563674"
click at [598, 333] on button "Pesquisar" at bounding box center [578, 330] width 55 height 21
type input "706307742563674"
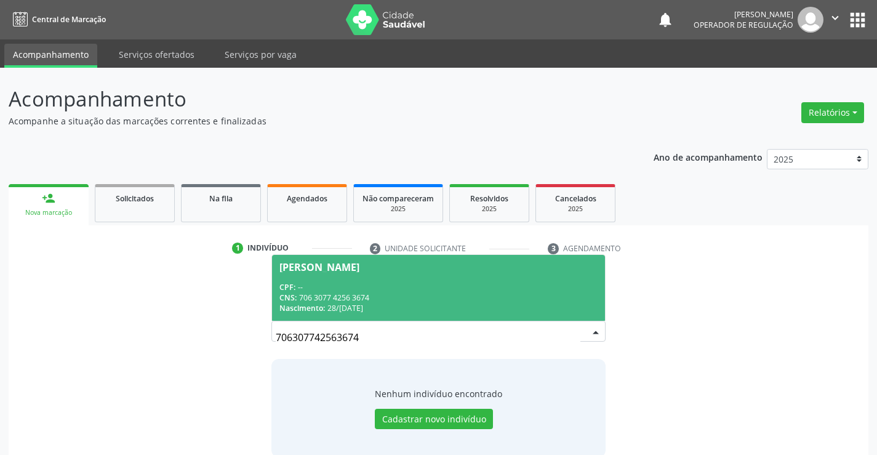
click at [354, 270] on div "Luciana Jesus de Souza Santos" at bounding box center [319, 267] width 80 height 10
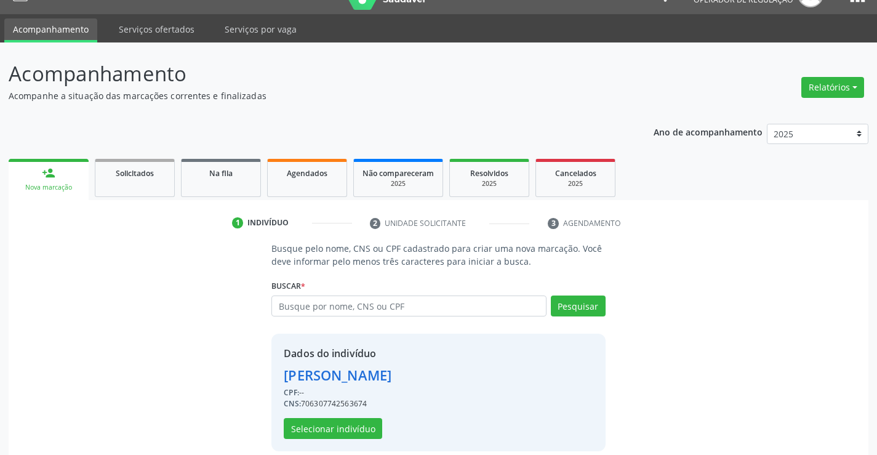
scroll to position [39, 0]
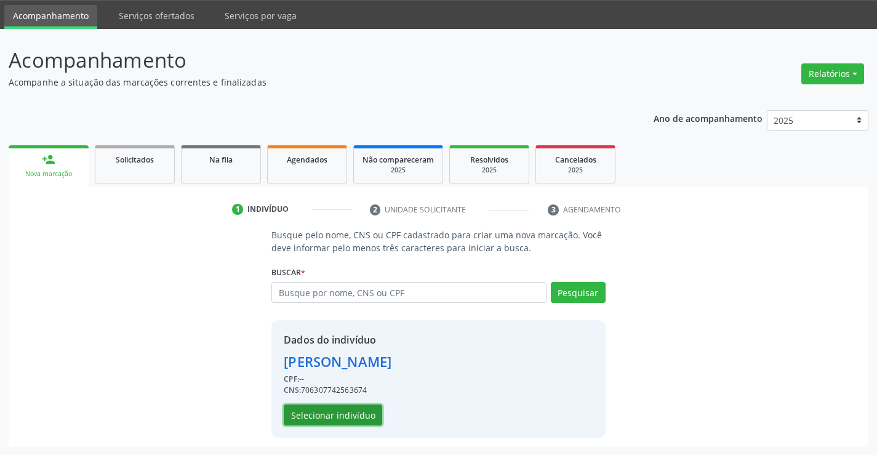
click at [348, 407] on button "Selecionar indivíduo" at bounding box center [333, 414] width 98 height 21
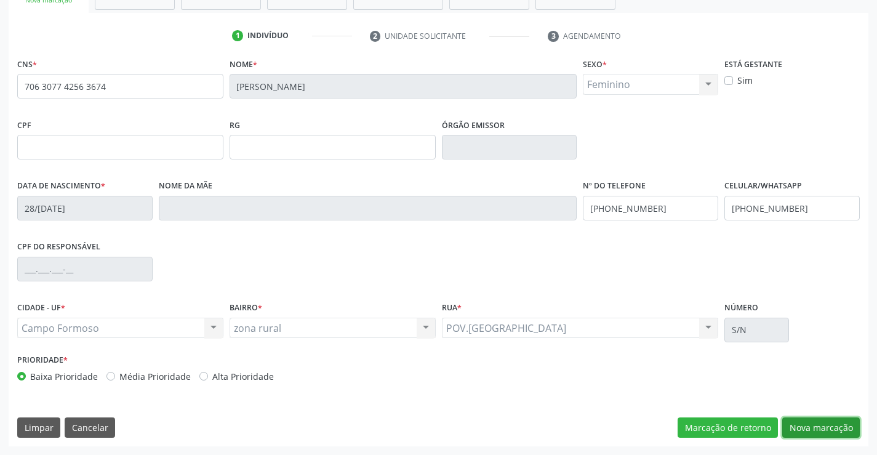
click at [820, 431] on button "Nova marcação" at bounding box center [821, 427] width 78 height 21
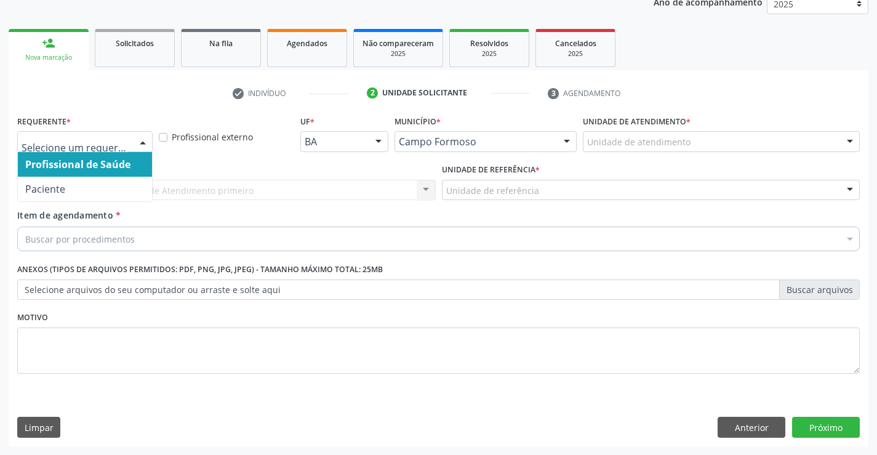
click at [132, 142] on div "Profissional de Saúde Paciente Nenhum resultado encontrado para: " " Não há nen…" at bounding box center [84, 141] width 135 height 21
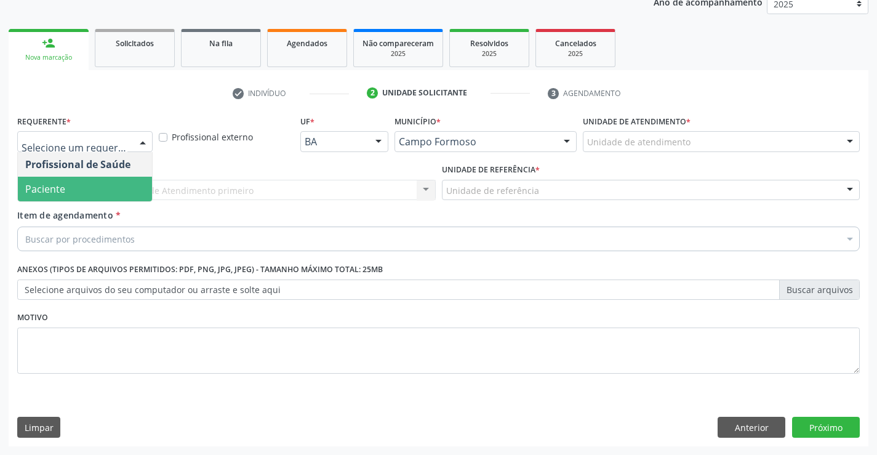
click at [67, 188] on span "Paciente" at bounding box center [85, 189] width 134 height 25
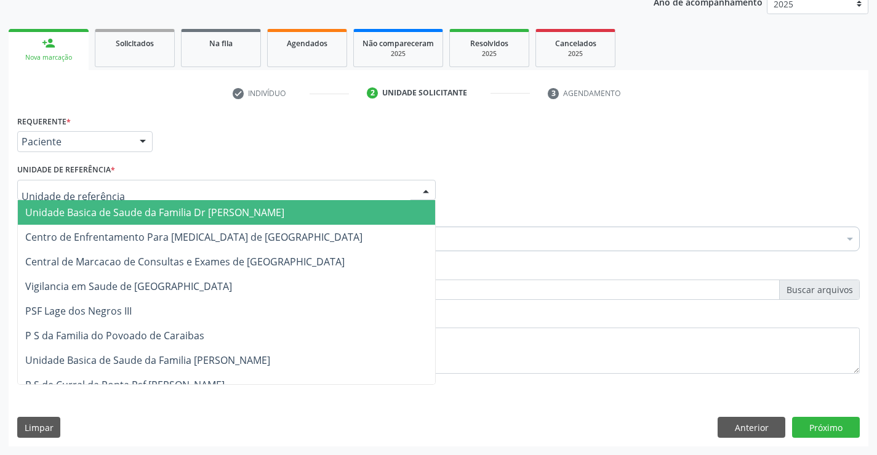
click at [424, 185] on div at bounding box center [425, 190] width 18 height 21
click at [354, 207] on span "Unidade Basica de Saude da Familia Dr [PERSON_NAME]" at bounding box center [226, 212] width 417 height 25
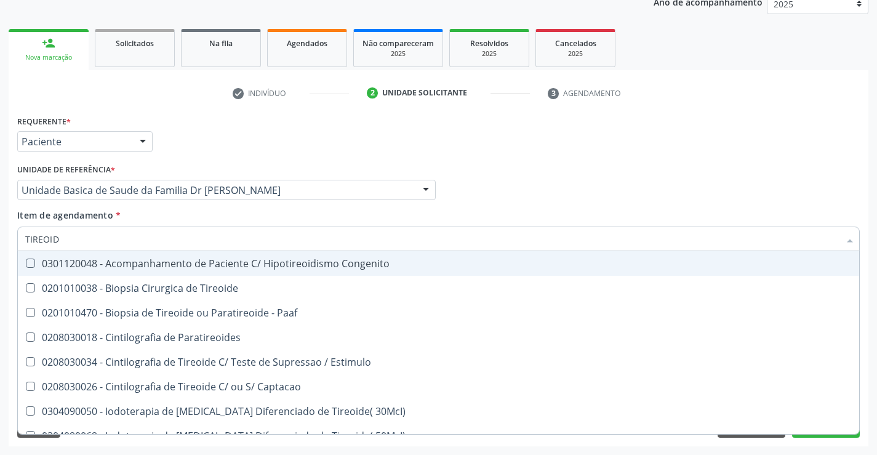
type input "TIREOI"
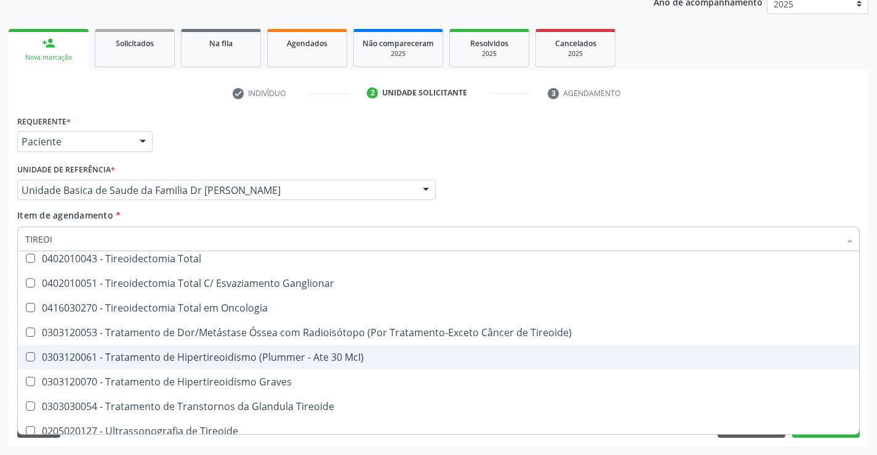
scroll to position [334, 0]
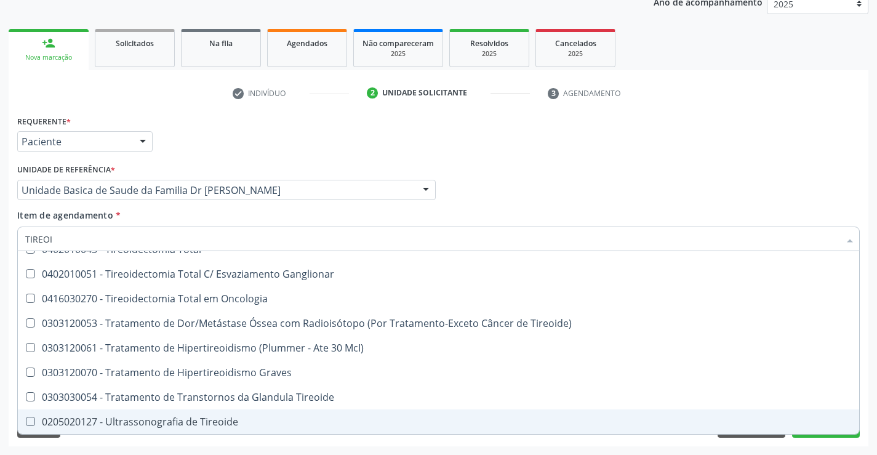
click at [255, 419] on div "0205020127 - Ultrassonografia de Tireoide" at bounding box center [438, 421] width 826 height 10
checkbox Tireoide "true"
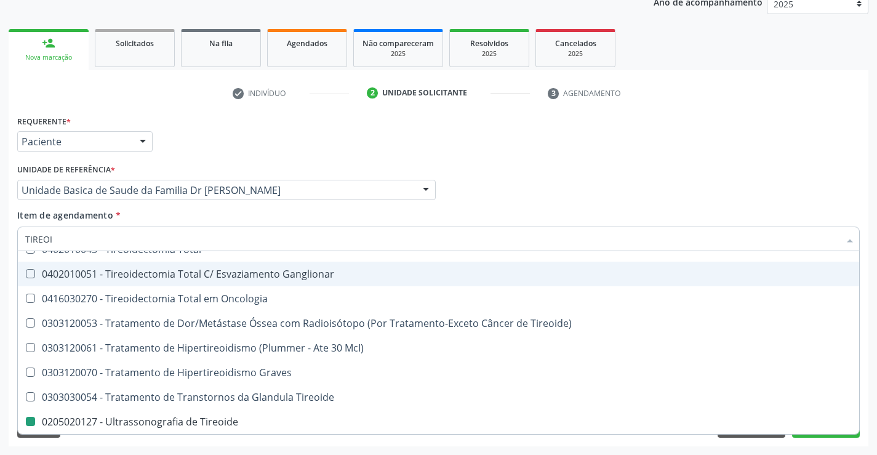
click at [822, 185] on div "Profissional Solicitante Por favor, selecione a Unidade de Atendimento primeiro…" at bounding box center [438, 185] width 848 height 48
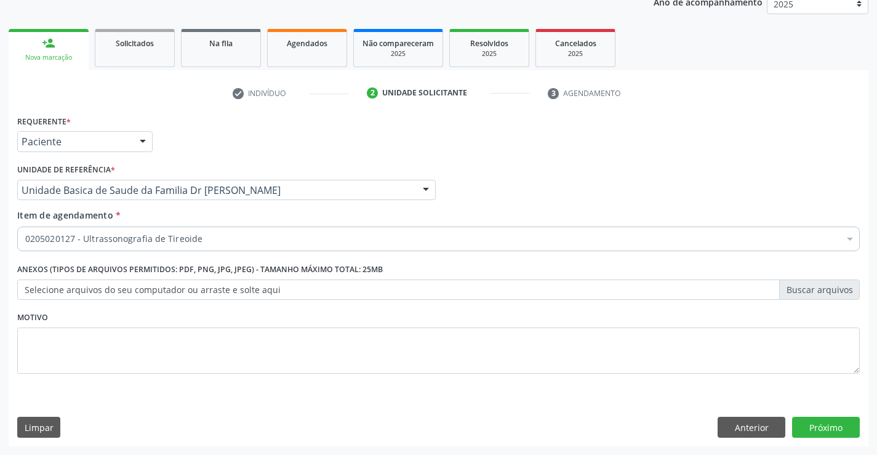
scroll to position [0, 0]
click at [807, 421] on button "Próximo" at bounding box center [826, 426] width 68 height 21
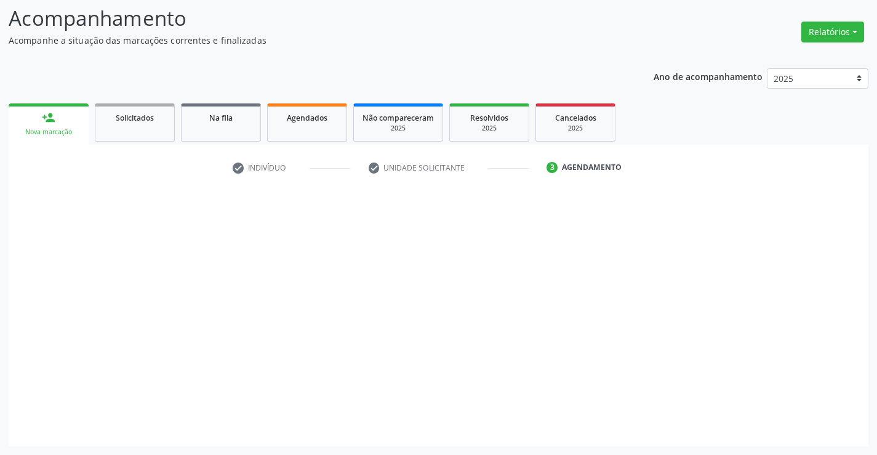
scroll to position [81, 0]
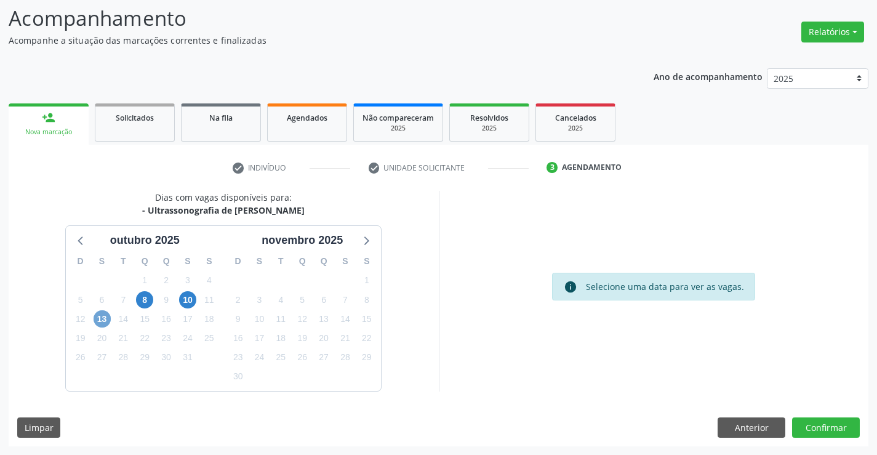
click at [98, 316] on span "13" at bounding box center [101, 318] width 17 height 17
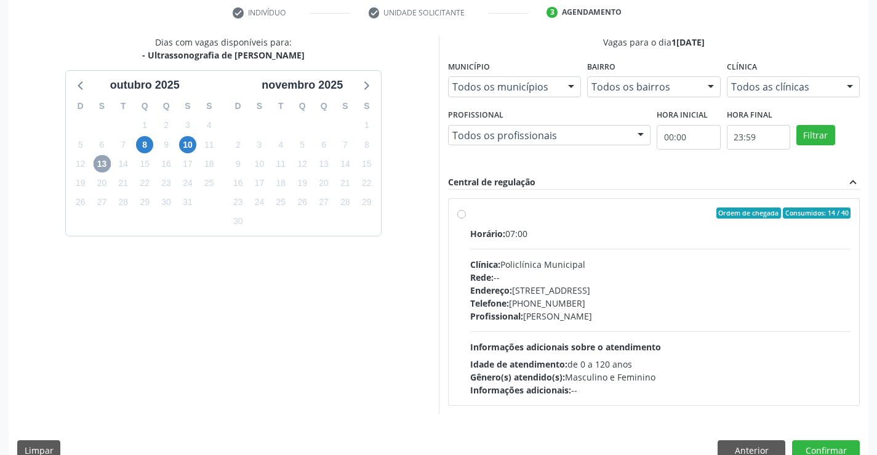
scroll to position [245, 0]
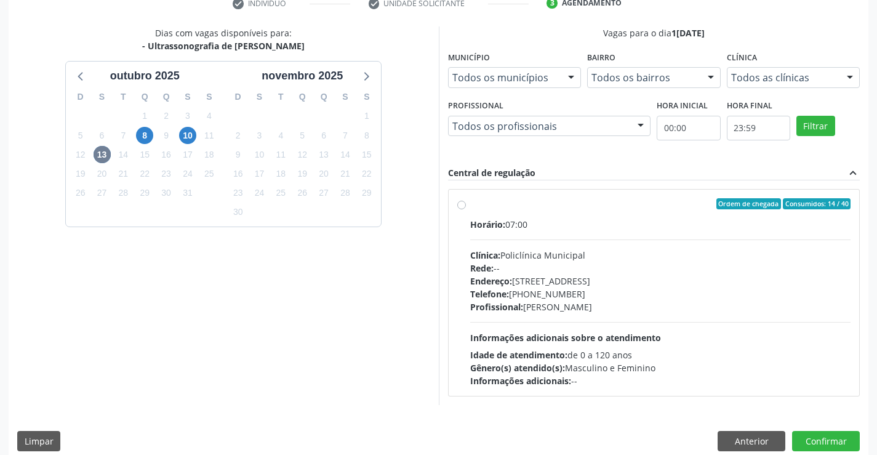
click at [470, 204] on label "Ordem de chegada Consumidos: 14 / 40 Horário: 07:00 Clínica: Policlínica Munici…" at bounding box center [660, 292] width 381 height 189
click at [459, 204] on input "Ordem de chegada Consumidos: 14 / 40 Horário: 07:00 Clínica: Policlínica Munici…" at bounding box center [461, 203] width 9 height 11
radio input "true"
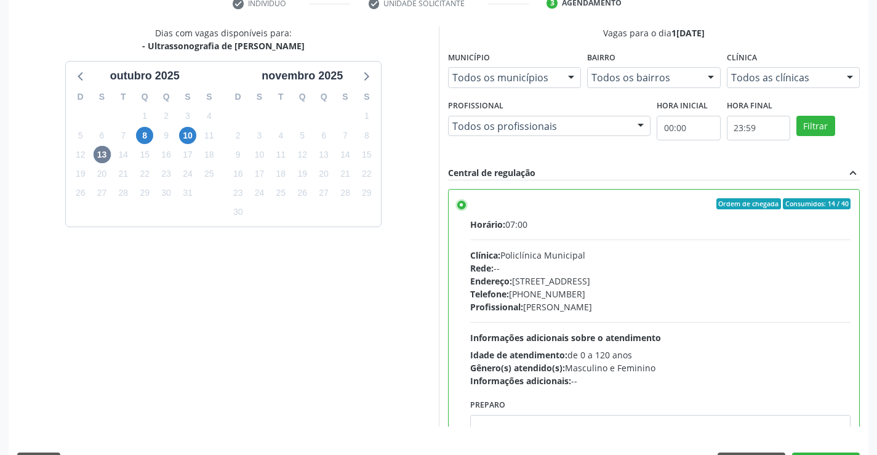
scroll to position [280, 0]
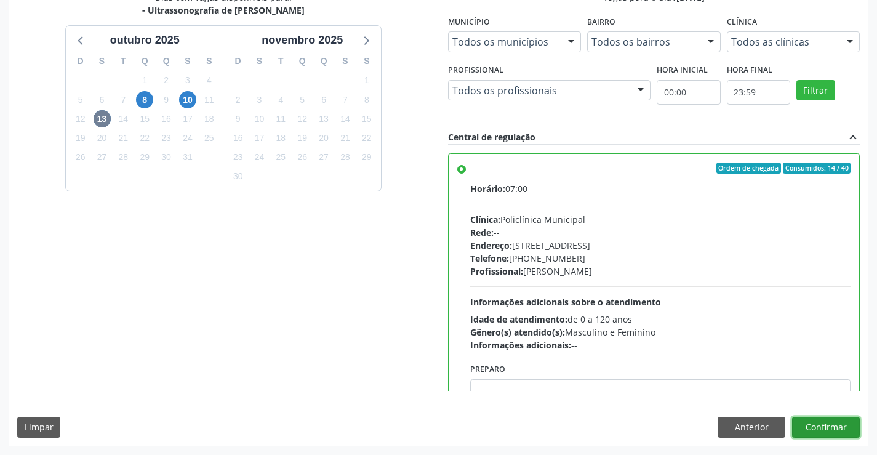
click at [809, 430] on button "Confirmar" at bounding box center [826, 426] width 68 height 21
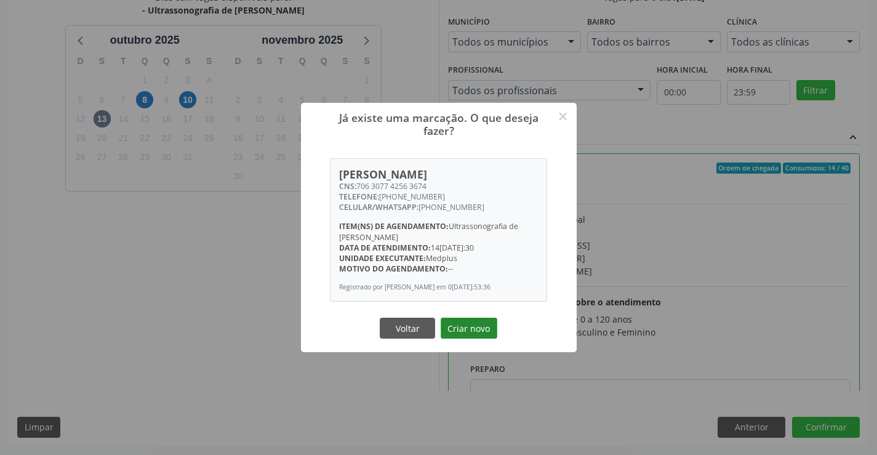
click at [455, 331] on button "Criar novo" at bounding box center [468, 327] width 57 height 21
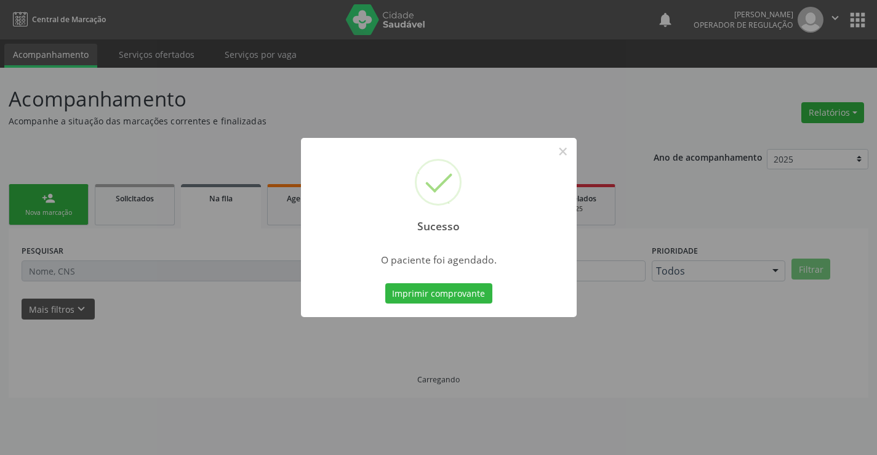
scroll to position [0, 0]
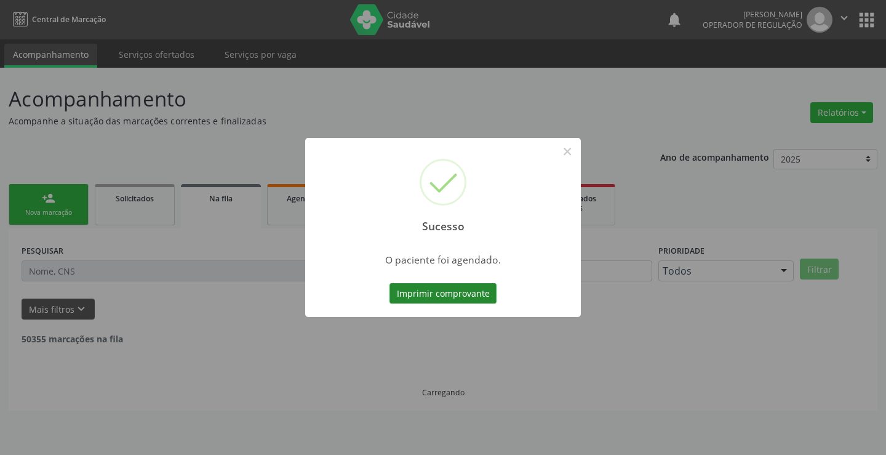
click at [414, 301] on button "Imprimir comprovante" at bounding box center [442, 293] width 107 height 21
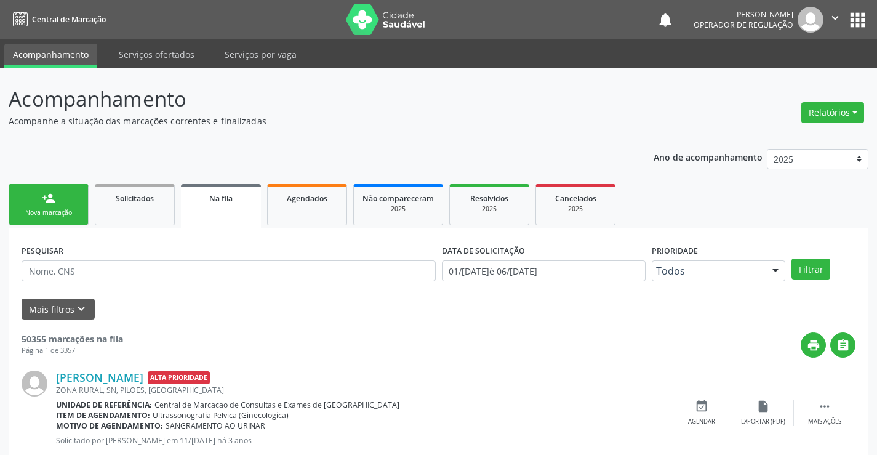
click at [71, 209] on div "Nova marcação" at bounding box center [49, 212] width 62 height 9
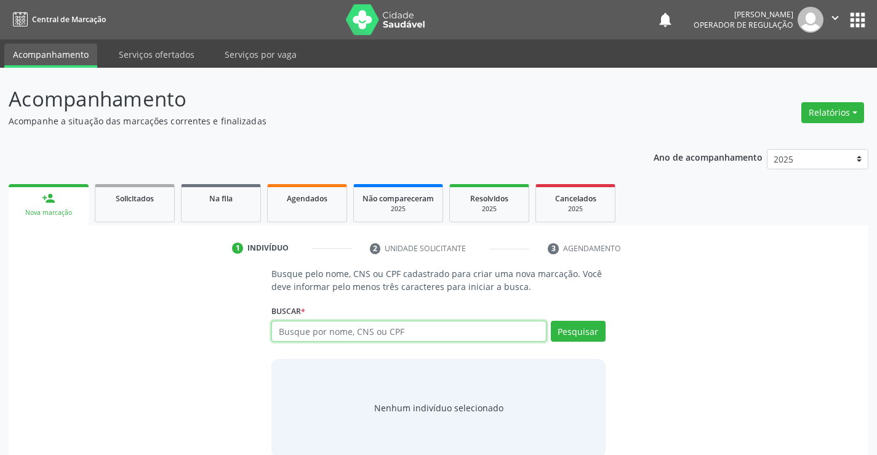
click at [381, 327] on input "text" at bounding box center [408, 330] width 274 height 21
type input "702101734770295"
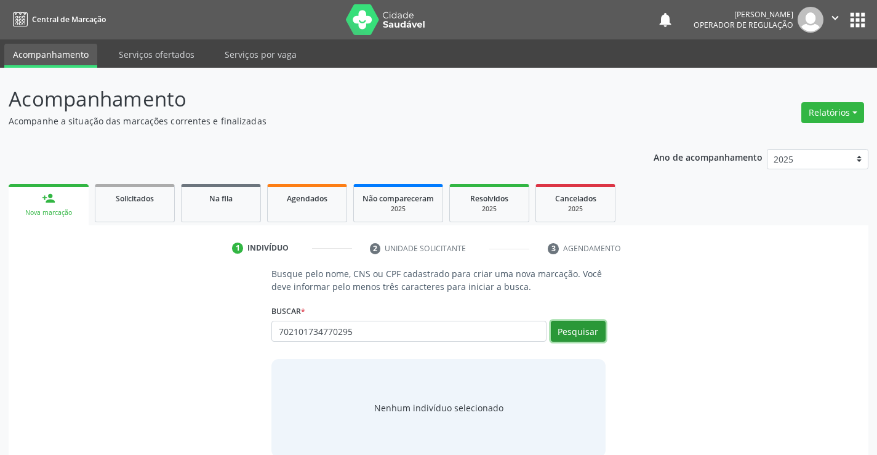
click at [575, 325] on button "Pesquisar" at bounding box center [578, 330] width 55 height 21
type input "702101734770295"
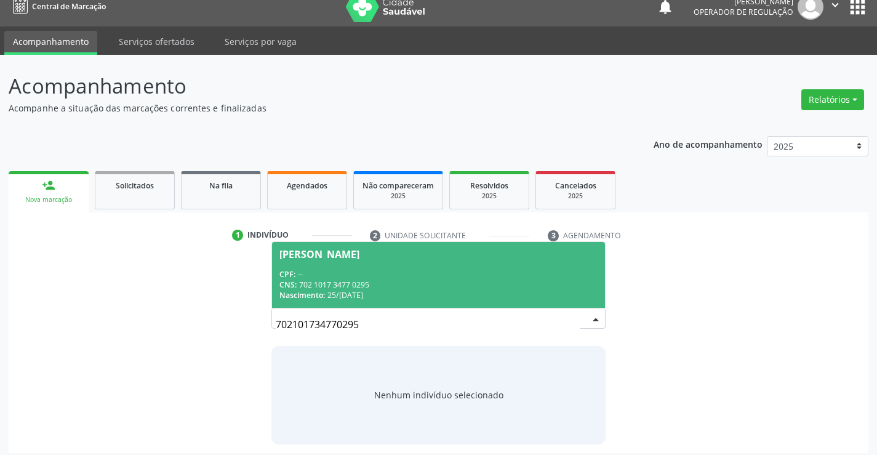
scroll to position [20, 0]
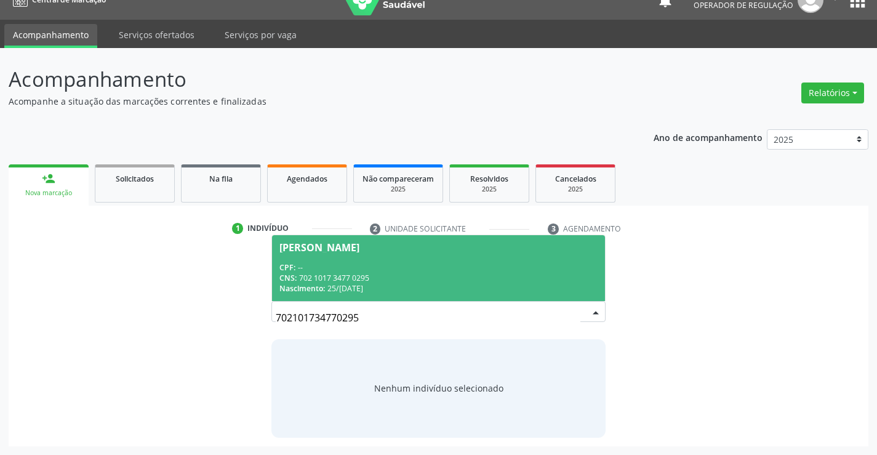
click at [349, 251] on div "Jaciane Vieira dos Santos" at bounding box center [319, 247] width 80 height 10
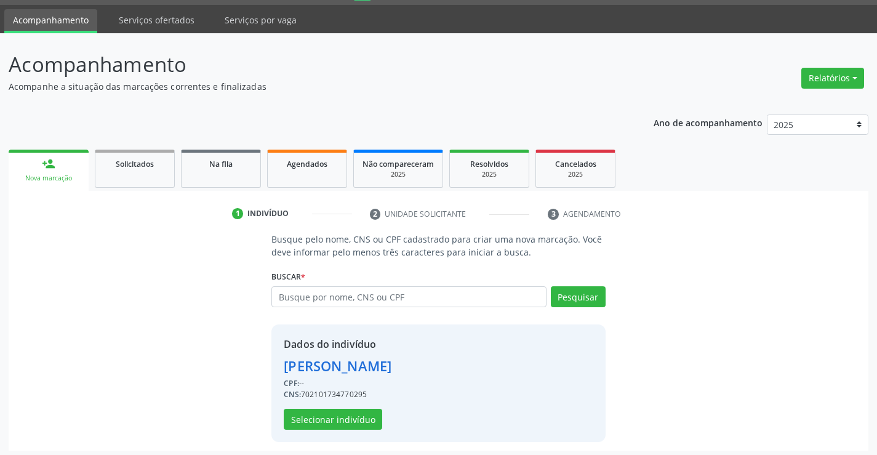
scroll to position [39, 0]
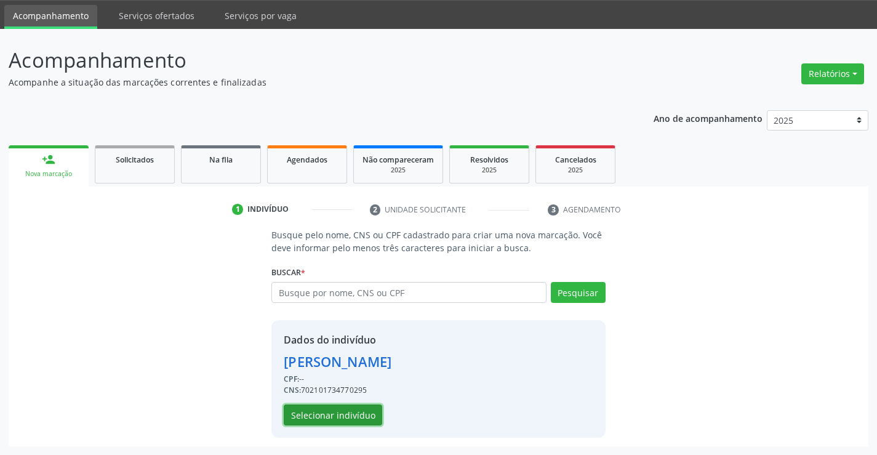
click at [298, 415] on button "Selecionar indivíduo" at bounding box center [333, 414] width 98 height 21
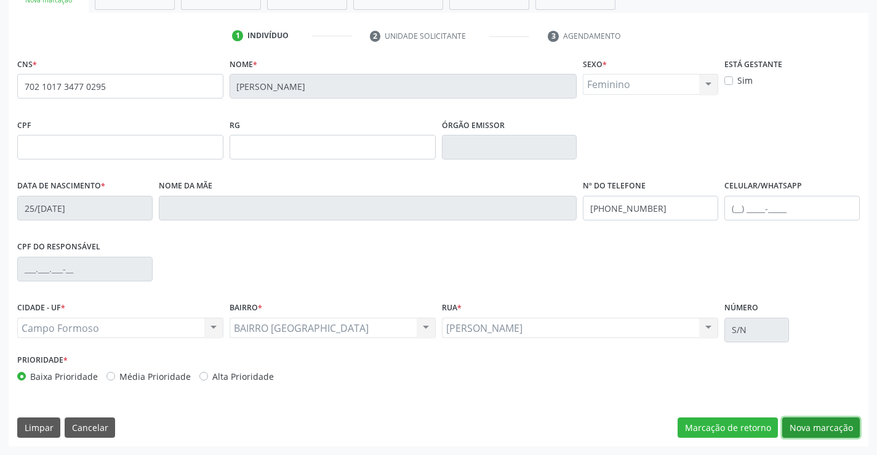
click at [797, 424] on button "Nova marcação" at bounding box center [821, 427] width 78 height 21
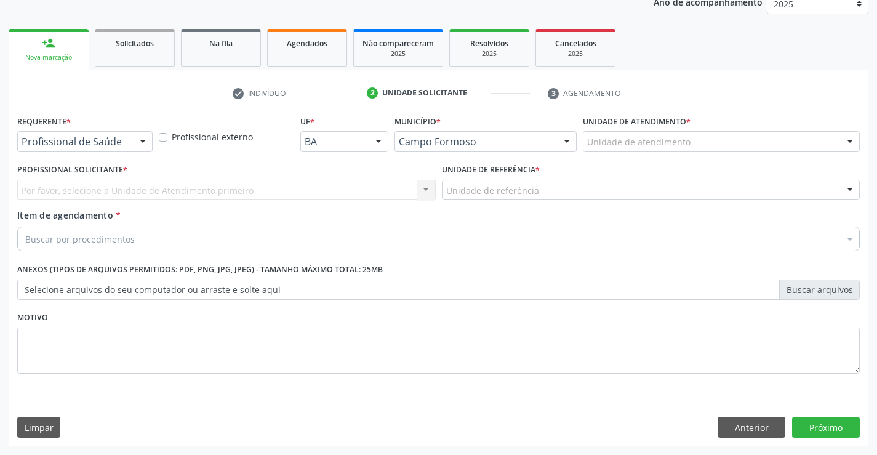
scroll to position [155, 0]
click at [140, 129] on div "Requerente * Profissional de Saúde Profissional de Saúde Paciente Nenhum result…" at bounding box center [84, 131] width 135 height 39
click at [140, 141] on div at bounding box center [142, 142] width 18 height 21
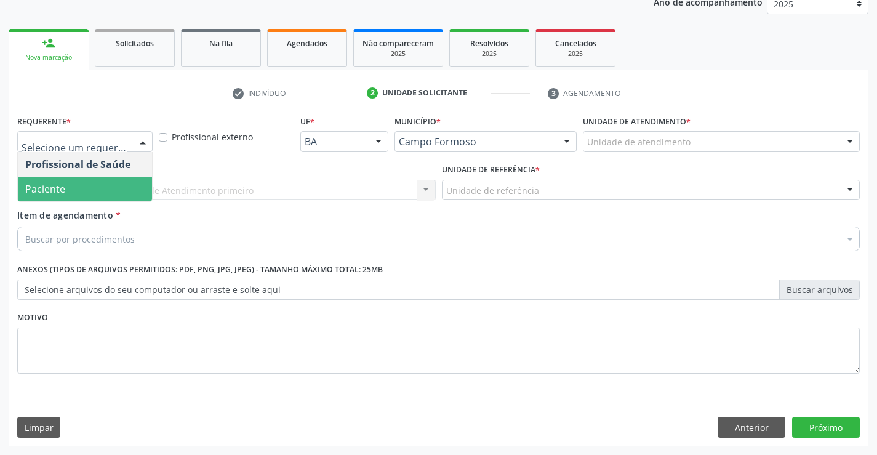
click at [69, 185] on span "Paciente" at bounding box center [85, 189] width 134 height 25
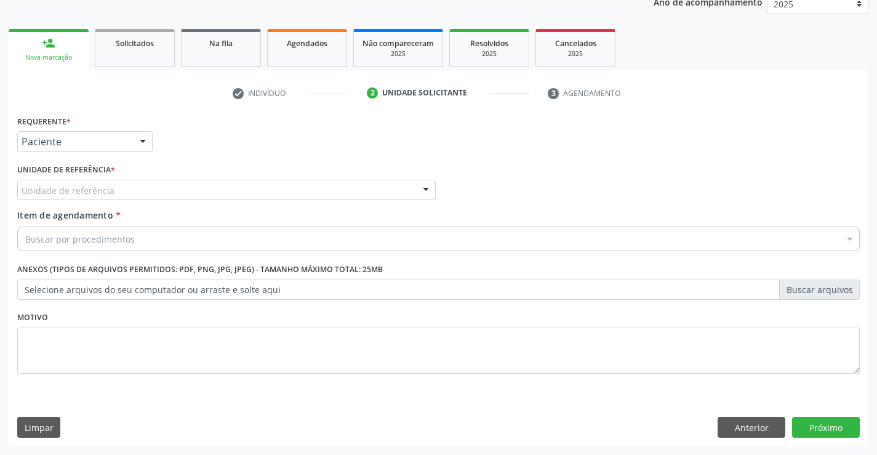
click at [425, 185] on div at bounding box center [425, 190] width 18 height 21
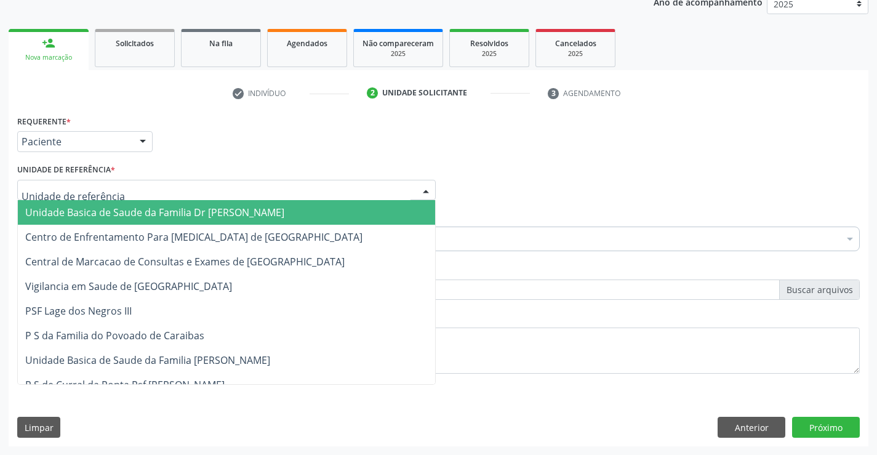
click at [359, 210] on span "Unidade Basica de Saude da Familia Dr [PERSON_NAME]" at bounding box center [226, 212] width 417 height 25
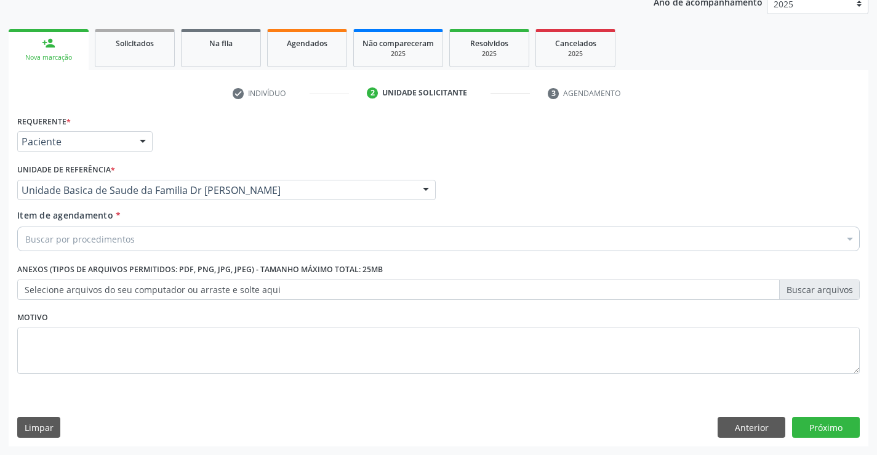
click at [320, 239] on div "Buscar por procedimentos" at bounding box center [438, 238] width 842 height 25
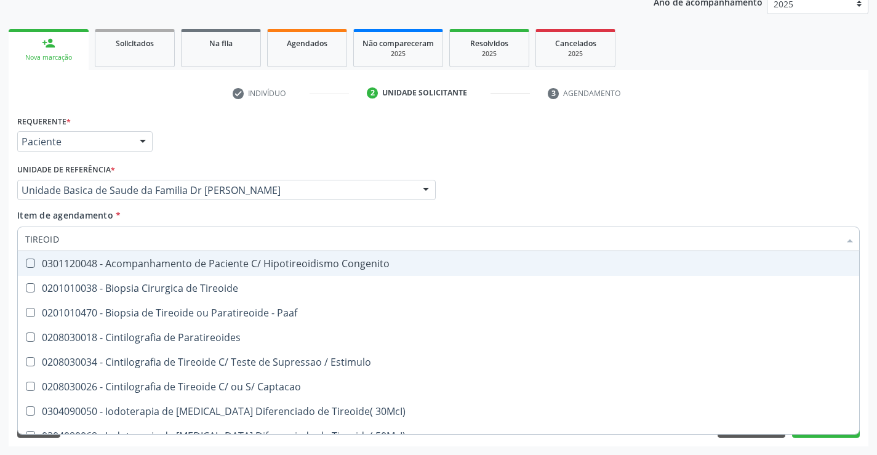
type input "TIREOIDE"
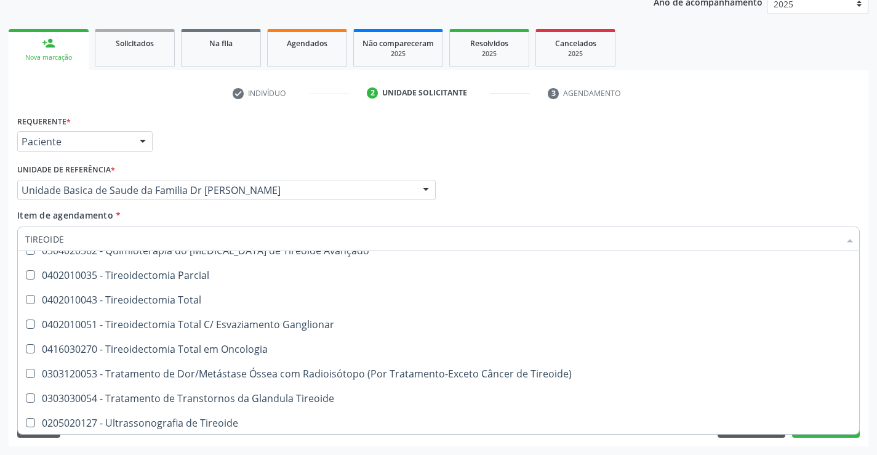
scroll to position [236, 0]
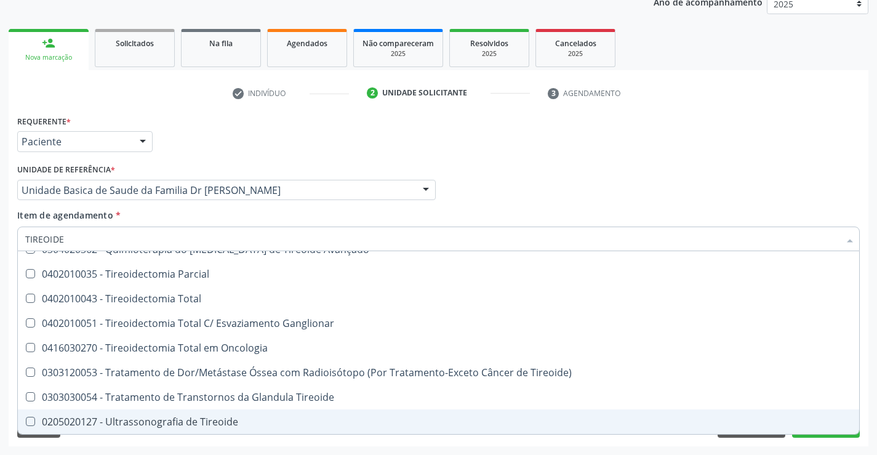
click at [216, 423] on div "0205020127 - Ultrassonografia de Tireoide" at bounding box center [438, 421] width 826 height 10
checkbox Tireoide "true"
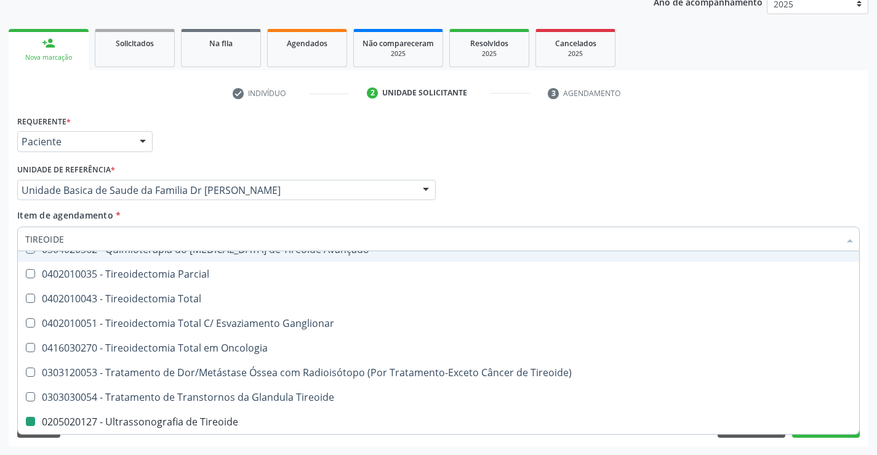
click at [514, 204] on div "Profissional Solicitante Por favor, selecione a Unidade de Atendimento primeiro…" at bounding box center [438, 185] width 848 height 48
checkbox Paaf "true"
checkbox Tireoide "false"
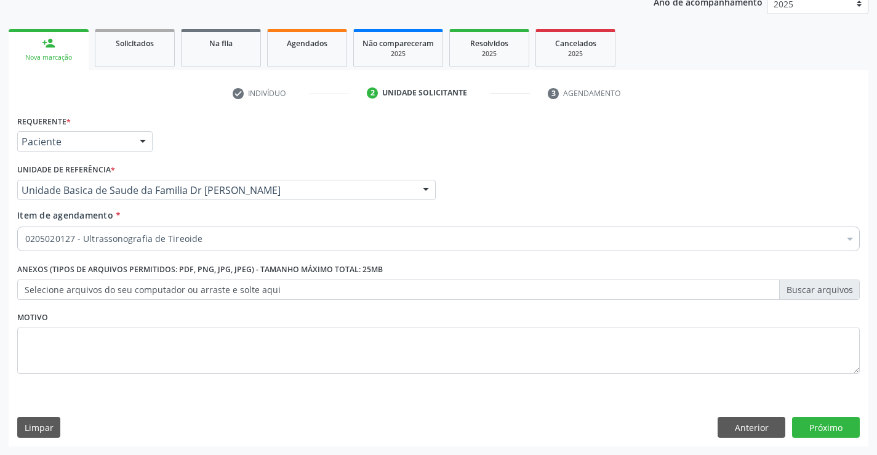
scroll to position [0, 0]
click at [828, 418] on button "Próximo" at bounding box center [826, 426] width 68 height 21
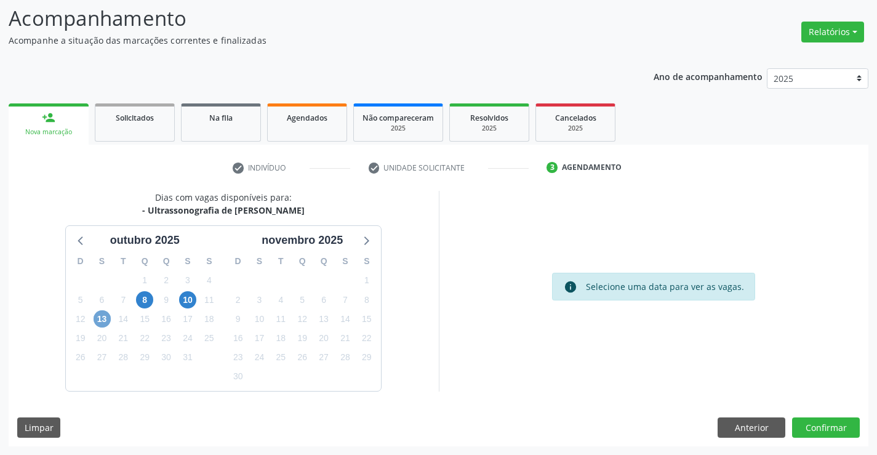
click at [98, 314] on span "13" at bounding box center [101, 318] width 17 height 17
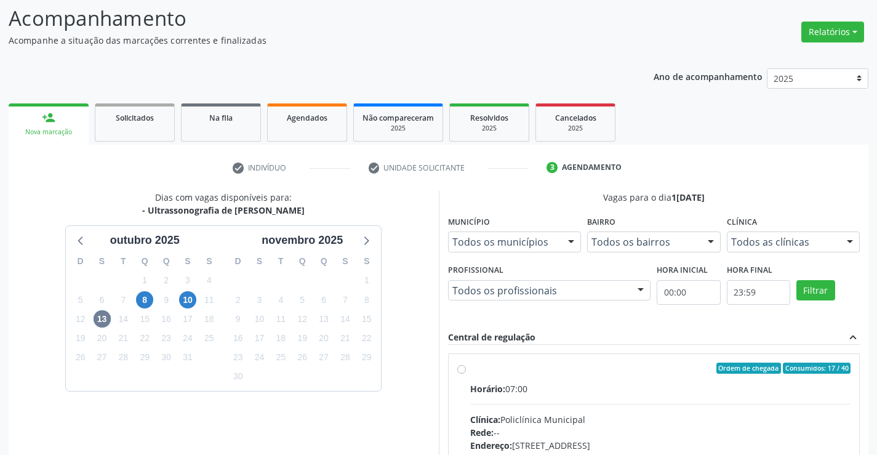
click at [470, 369] on label "Ordem de chegada Consumidos: 17 / 40 Horário: 07:00 Clínica: Policlínica Munici…" at bounding box center [660, 456] width 381 height 189
click at [460, 369] on input "Ordem de chegada Consumidos: 17 / 40 Horário: 07:00 Clínica: Policlínica Munici…" at bounding box center [461, 367] width 9 height 11
radio input "true"
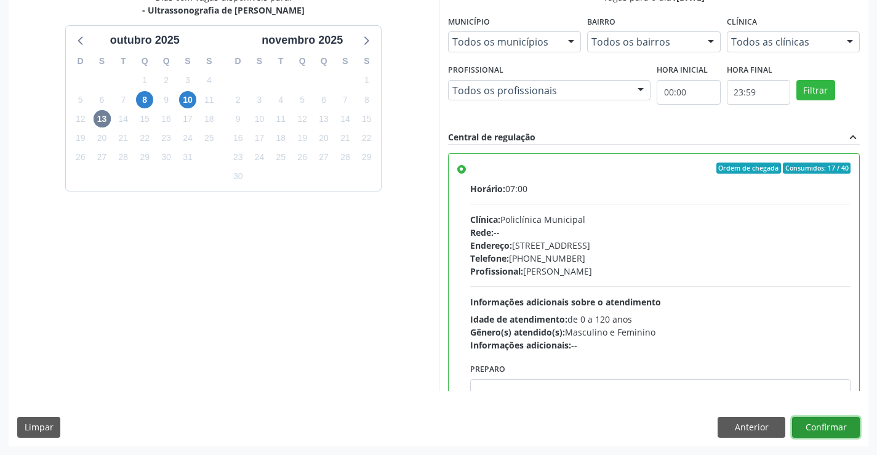
click at [831, 434] on button "Confirmar" at bounding box center [826, 426] width 68 height 21
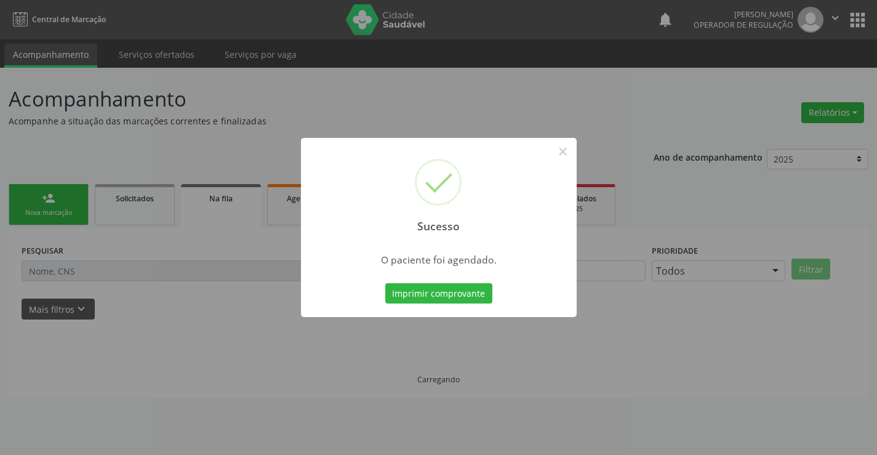
scroll to position [0, 0]
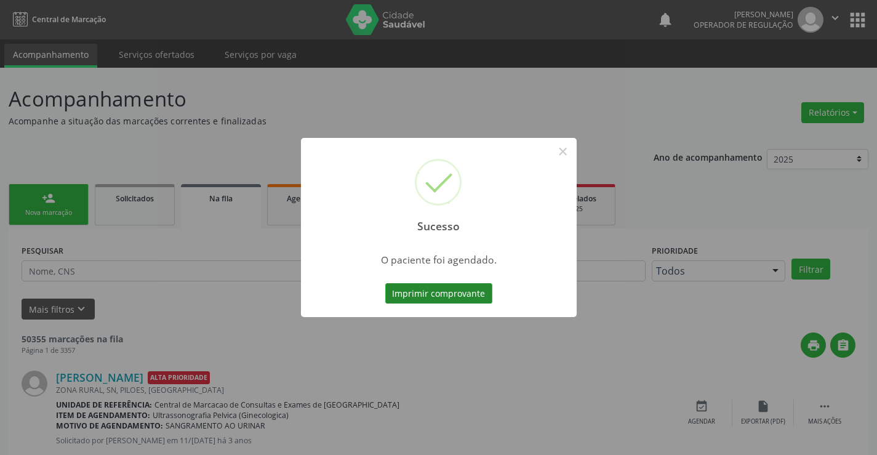
click at [421, 283] on button "Imprimir comprovante" at bounding box center [438, 293] width 107 height 21
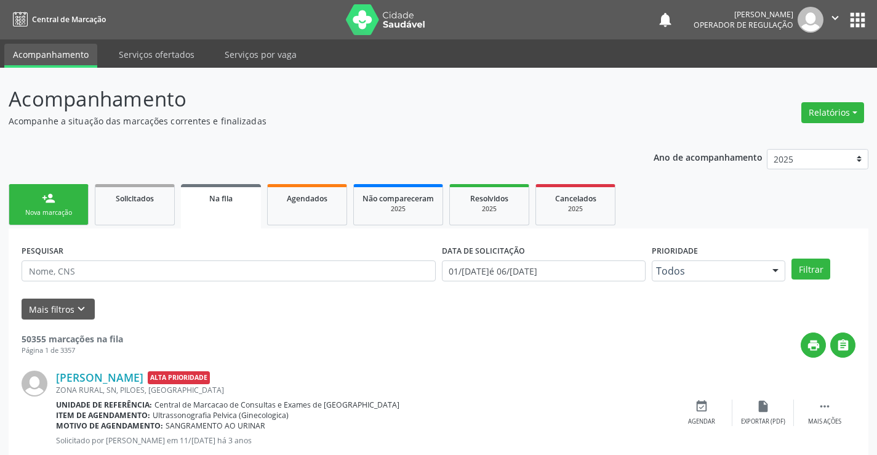
drag, startPoint x: 76, startPoint y: 211, endPoint x: 82, endPoint y: 186, distance: 25.5
click at [76, 211] on div "Nova marcação" at bounding box center [49, 212] width 62 height 9
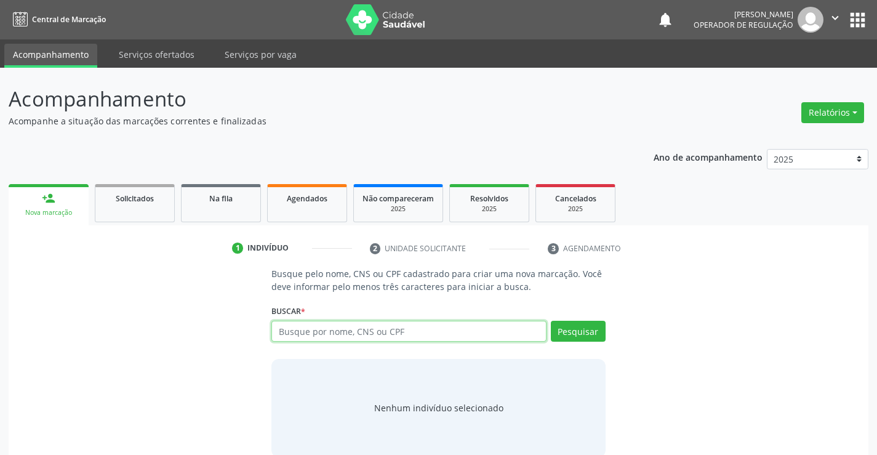
click at [389, 331] on input "text" at bounding box center [408, 330] width 274 height 21
type input "706302759667171"
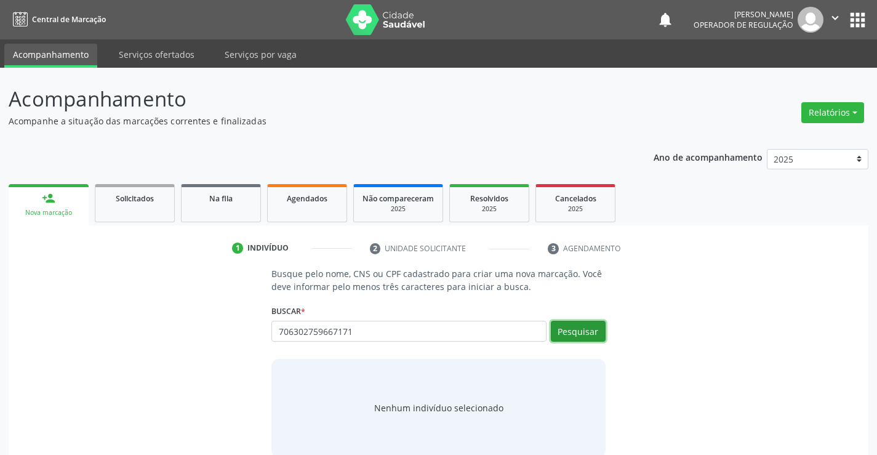
click at [599, 333] on button "Pesquisar" at bounding box center [578, 330] width 55 height 21
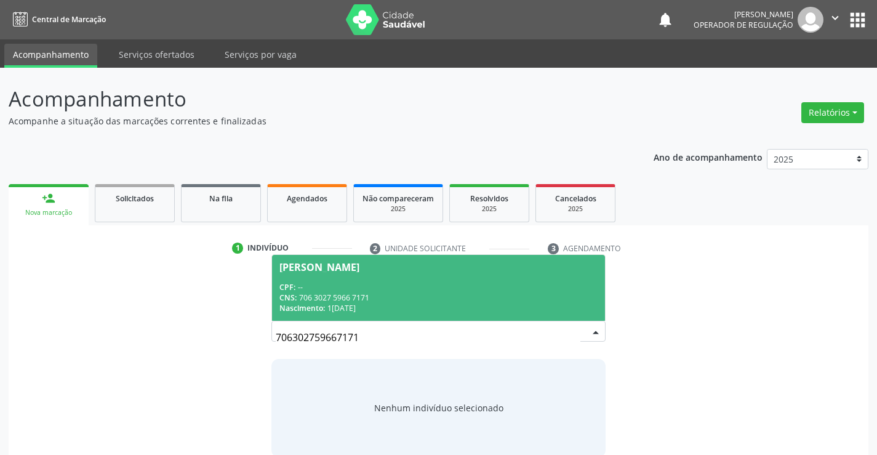
click at [359, 269] on div "Julita Benicio de Souza Santos" at bounding box center [319, 267] width 80 height 10
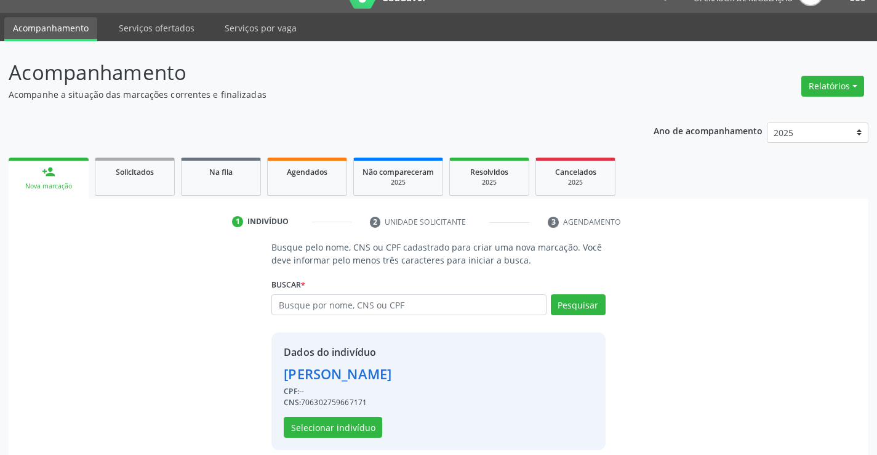
scroll to position [39, 0]
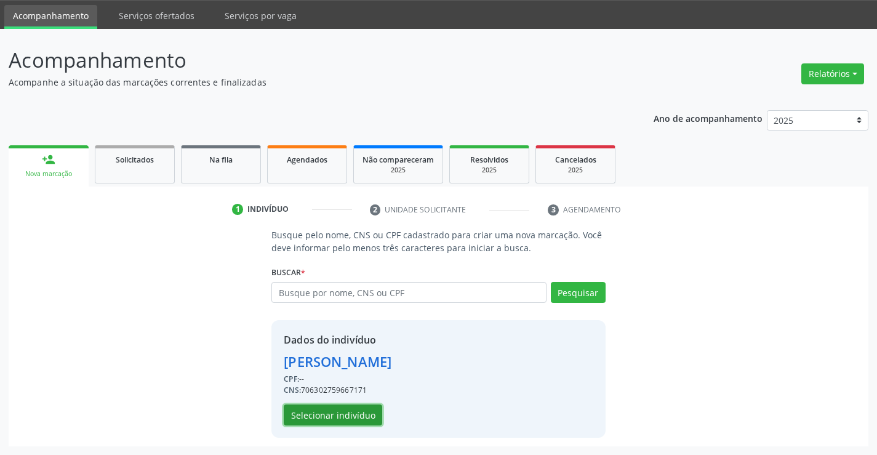
click at [335, 418] on button "Selecionar indivíduo" at bounding box center [333, 414] width 98 height 21
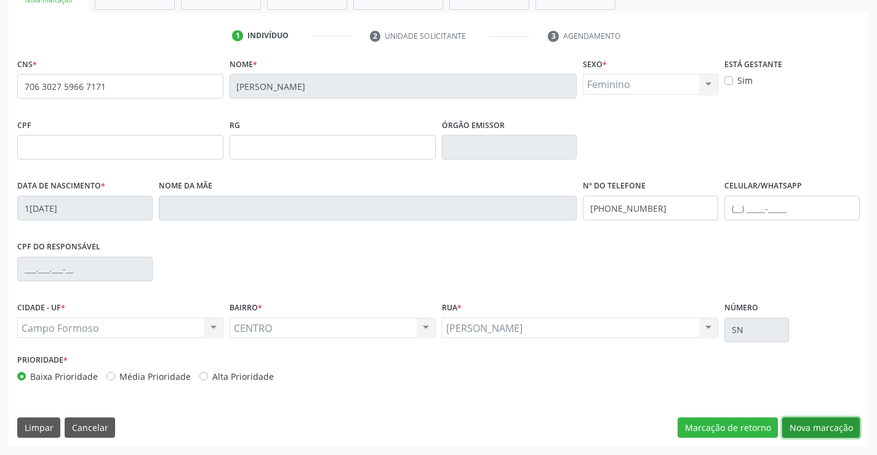
click at [813, 426] on button "Nova marcação" at bounding box center [821, 427] width 78 height 21
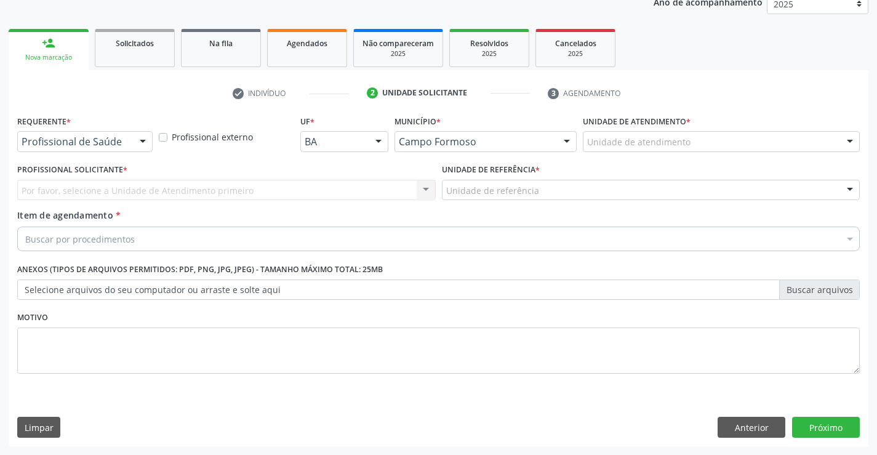
scroll to position [155, 0]
click at [139, 144] on div at bounding box center [142, 142] width 18 height 21
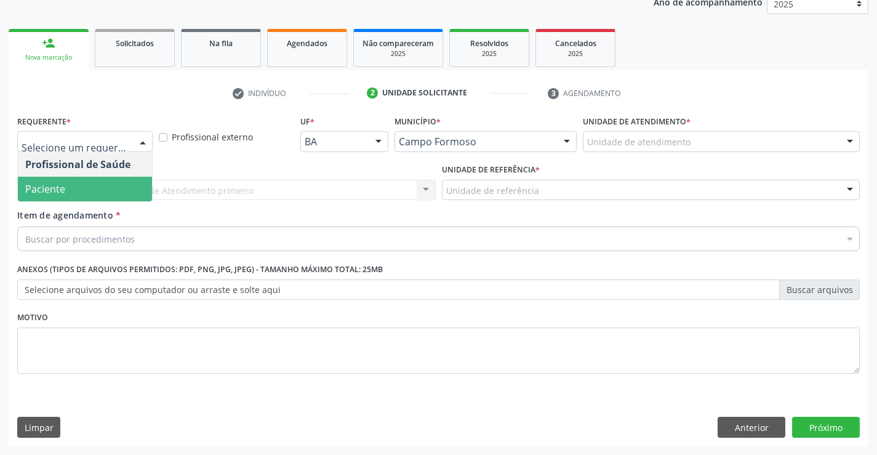
click at [109, 181] on span "Paciente" at bounding box center [85, 189] width 134 height 25
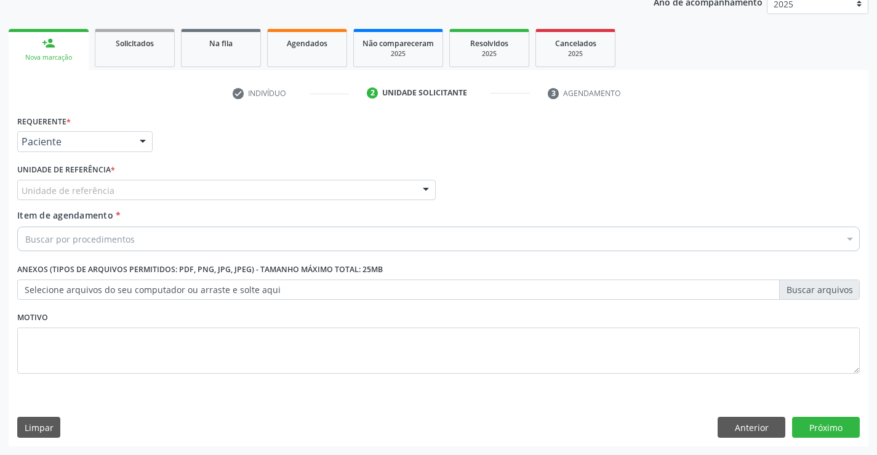
click at [417, 188] on div at bounding box center [425, 190] width 18 height 21
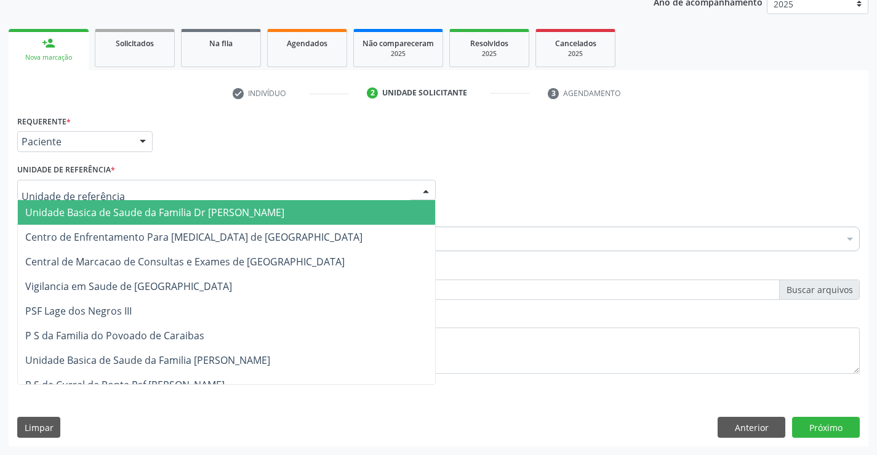
click at [374, 210] on span "Unidade Basica de Saude da Familia Dr [PERSON_NAME]" at bounding box center [226, 212] width 417 height 25
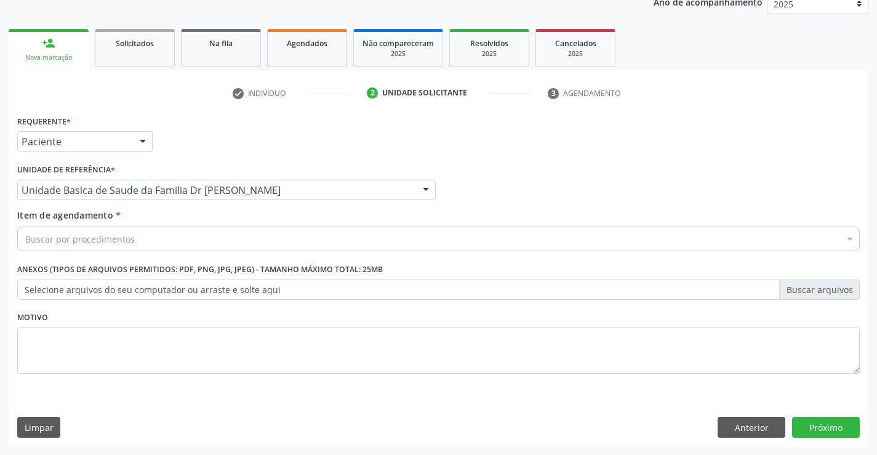
click at [343, 231] on div "Buscar por procedimentos" at bounding box center [438, 238] width 842 height 25
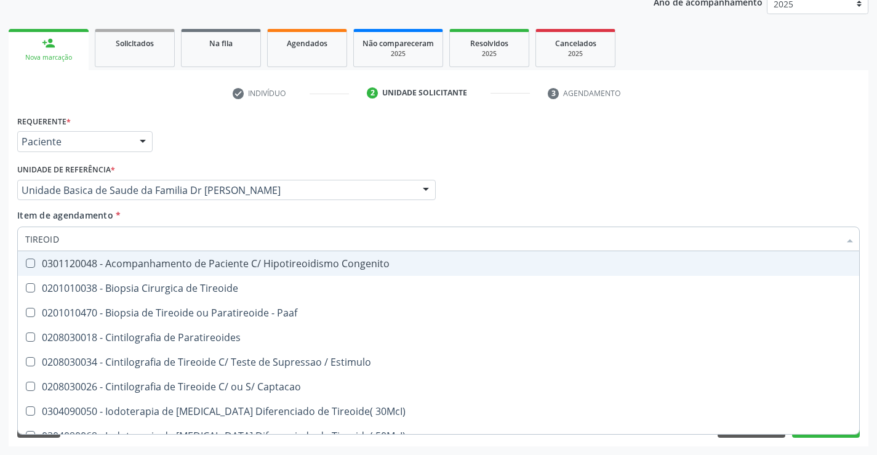
type input "TIREOIDE"
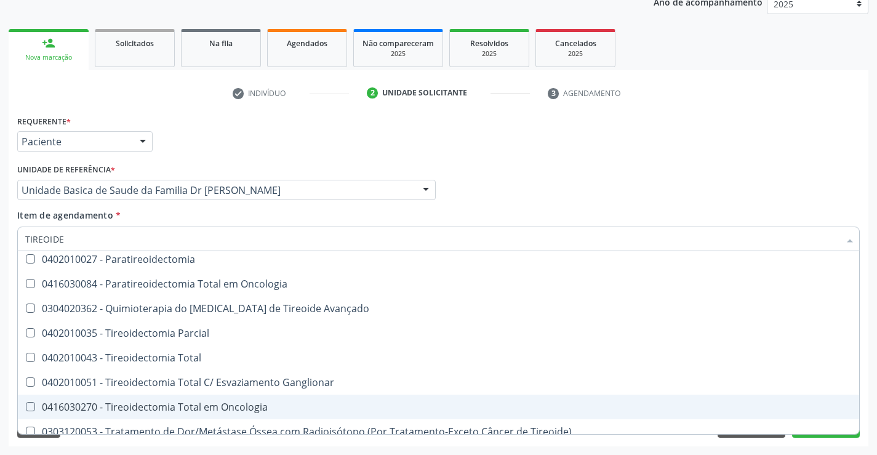
scroll to position [236, 0]
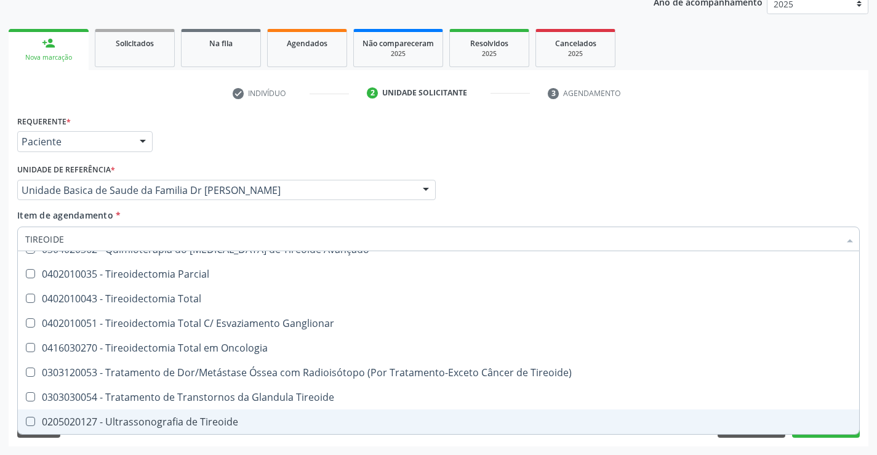
click at [226, 419] on div "0205020127 - Ultrassonografia de Tireoide" at bounding box center [438, 421] width 826 height 10
checkbox Tireoide "true"
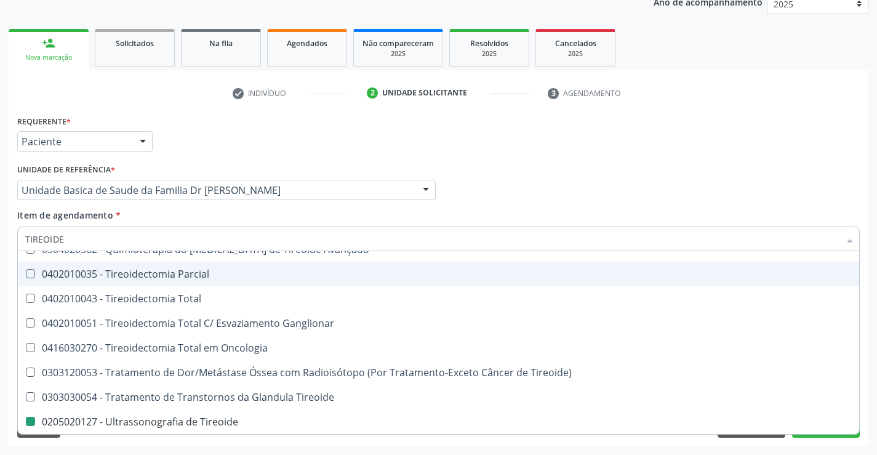
click at [540, 137] on div "Requerente * Paciente Profissional de Saúde Paciente Nenhum resultado encontrad…" at bounding box center [438, 136] width 848 height 48
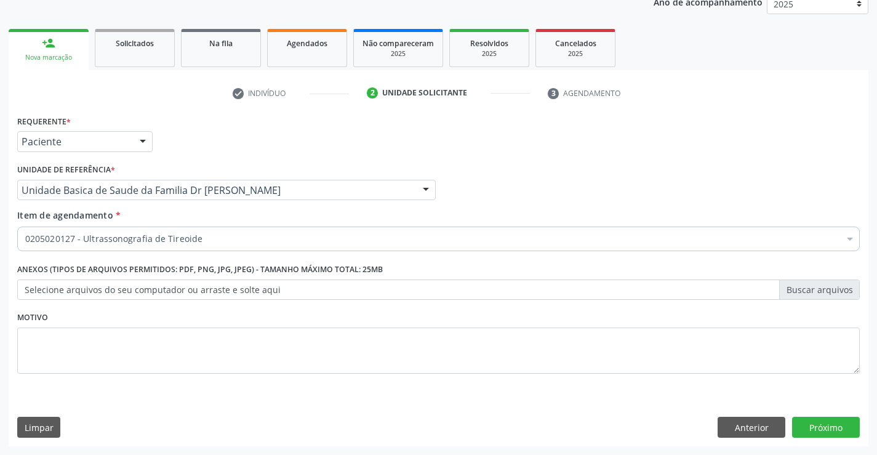
scroll to position [0, 0]
click at [839, 426] on button "Próximo" at bounding box center [826, 426] width 68 height 21
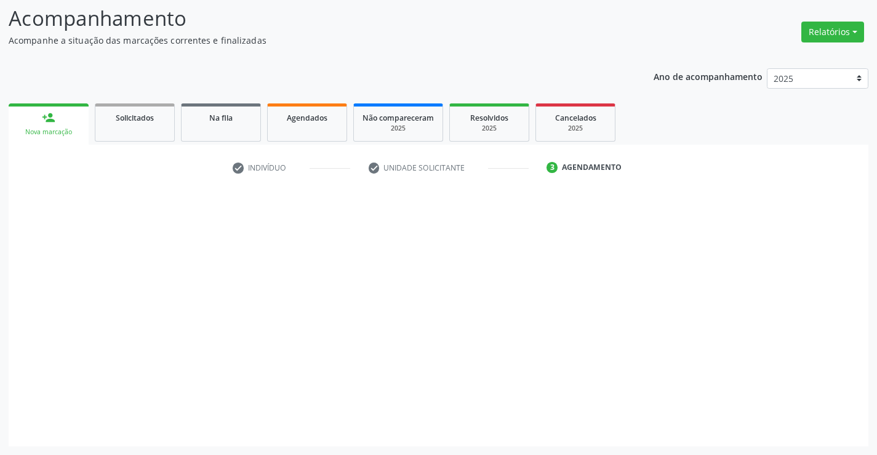
scroll to position [81, 0]
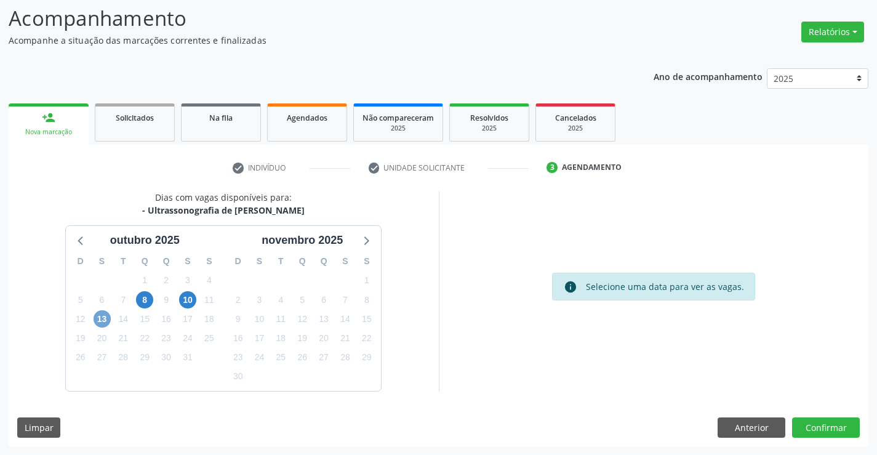
click at [103, 321] on span "13" at bounding box center [101, 318] width 17 height 17
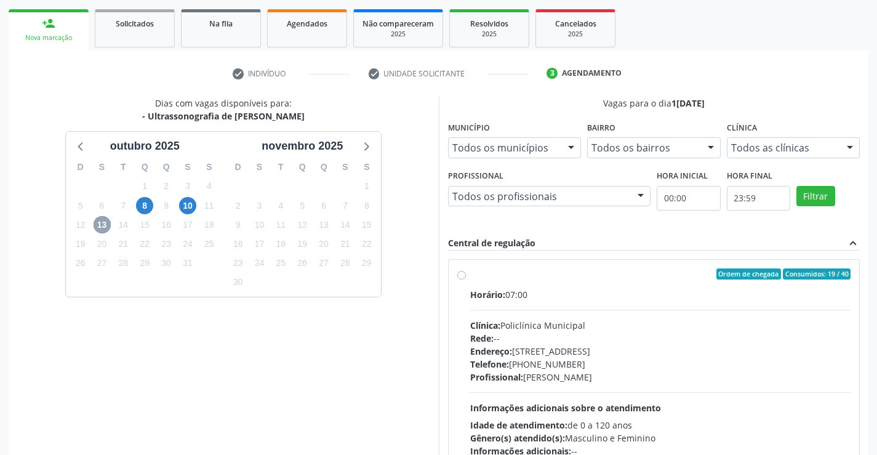
scroll to position [258, 0]
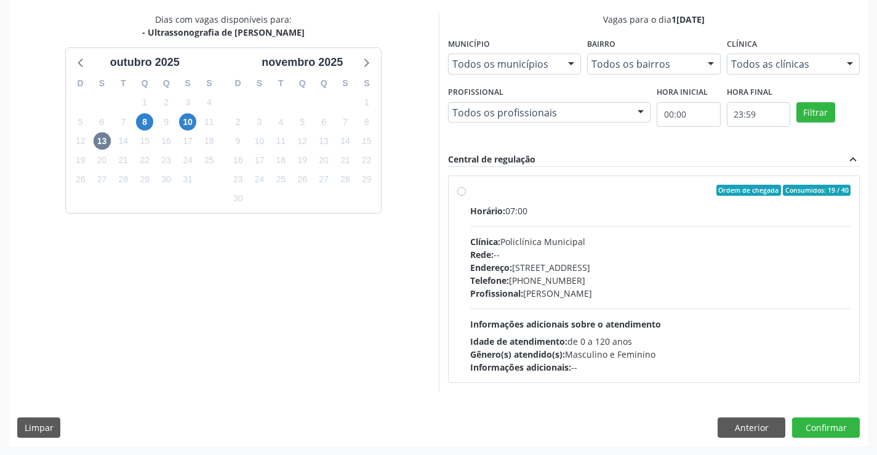
click at [468, 190] on div "Ordem de chegada Consumidos: 19 / 40 Horário: 07:00 Clínica: Policlínica Munici…" at bounding box center [654, 279] width 394 height 189
radio input "true"
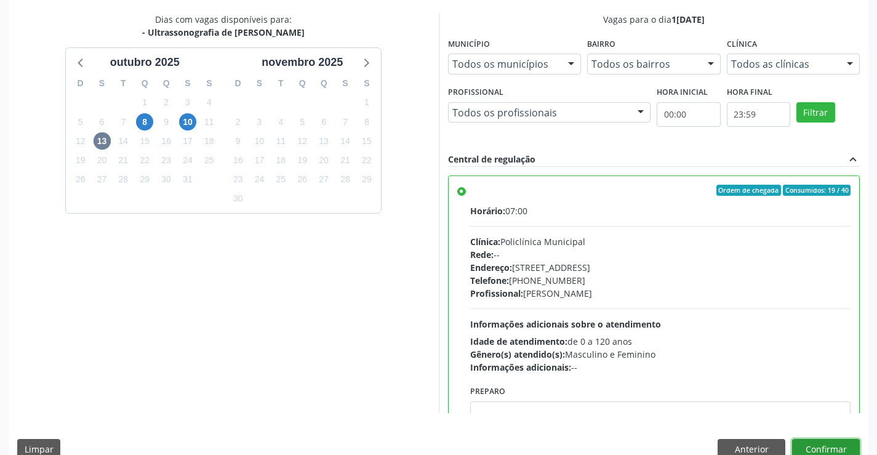
click at [819, 443] on button "Confirmar" at bounding box center [826, 449] width 68 height 21
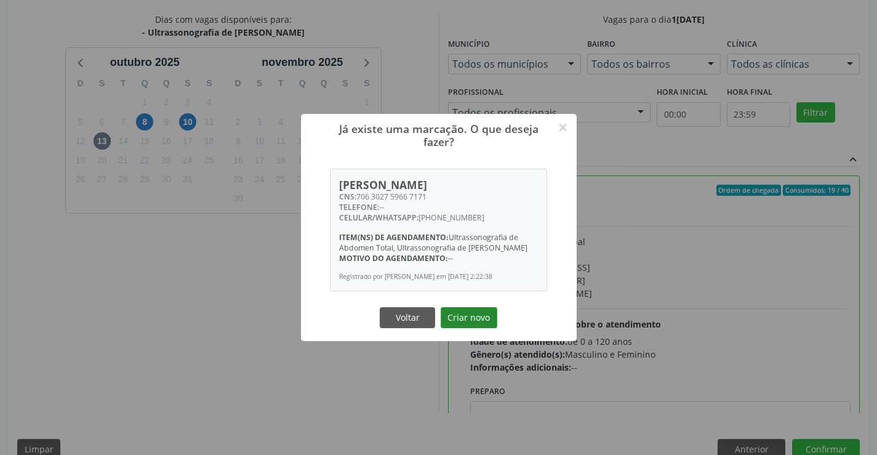
click at [475, 320] on button "Criar novo" at bounding box center [468, 317] width 57 height 21
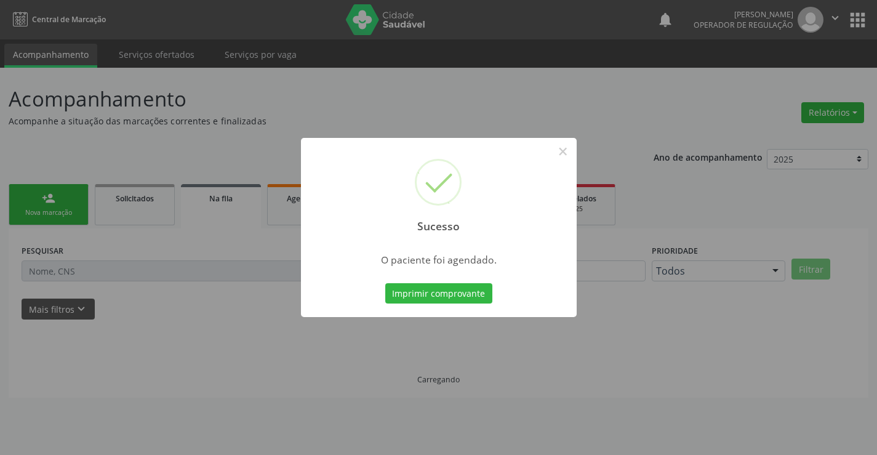
scroll to position [0, 0]
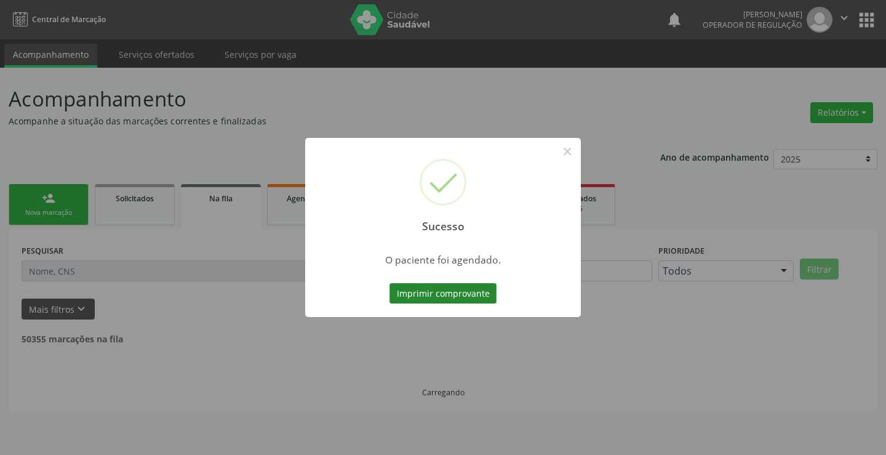
click at [478, 298] on button "Imprimir comprovante" at bounding box center [442, 293] width 107 height 21
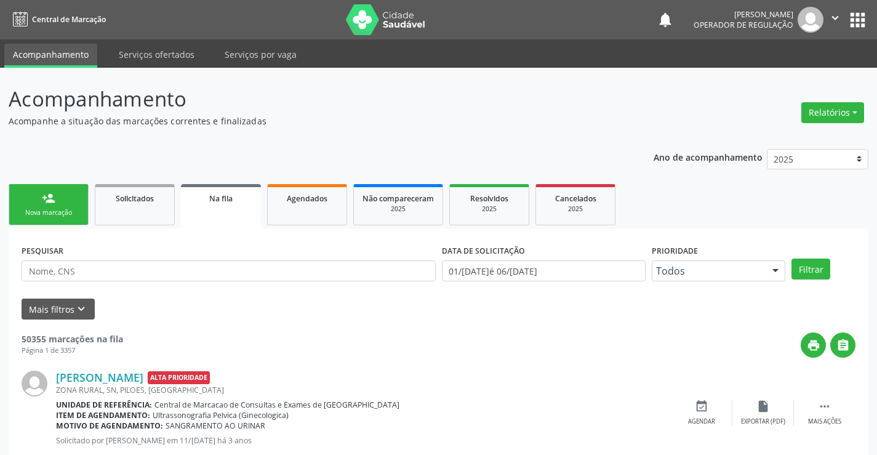
click at [60, 198] on link "person_add Nova marcação" at bounding box center [49, 204] width 80 height 41
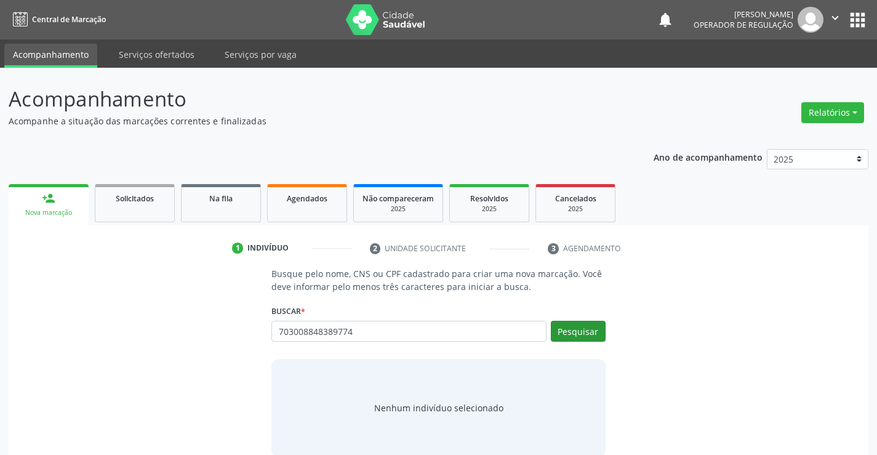
type input "703008848389774"
click at [584, 325] on button "Pesquisar" at bounding box center [578, 330] width 55 height 21
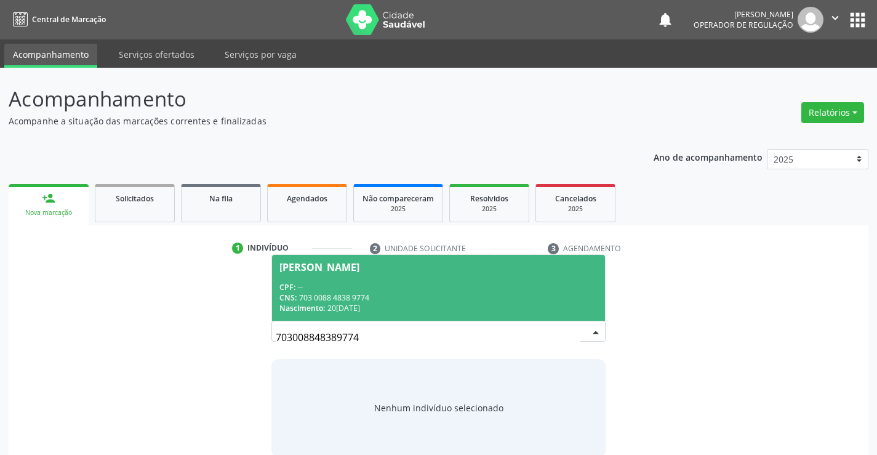
click at [309, 269] on div "Maria Analia da Silva Rocha" at bounding box center [319, 267] width 80 height 10
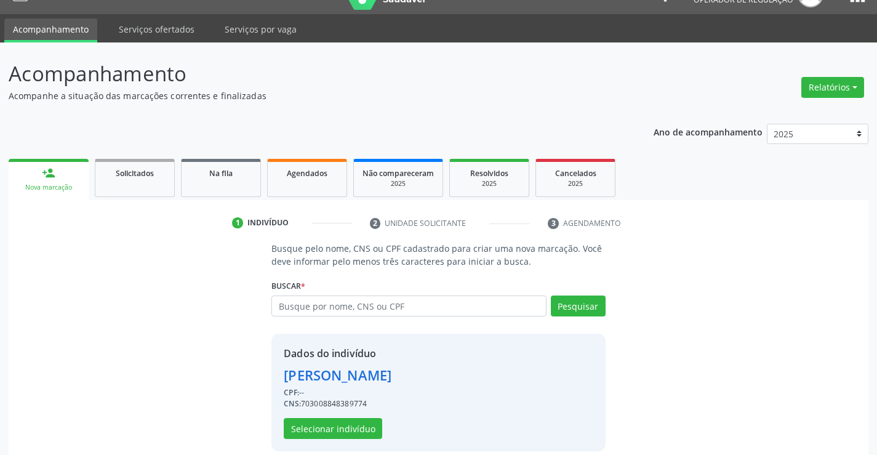
scroll to position [39, 0]
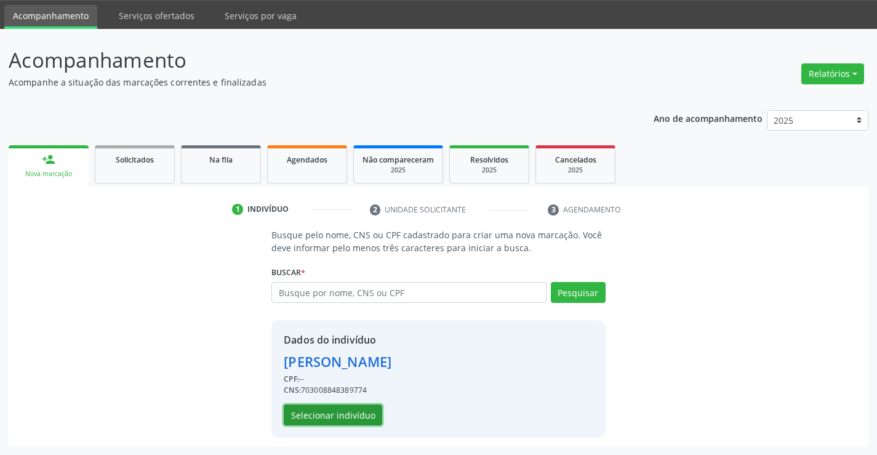
click at [316, 418] on button "Selecionar indivíduo" at bounding box center [333, 414] width 98 height 21
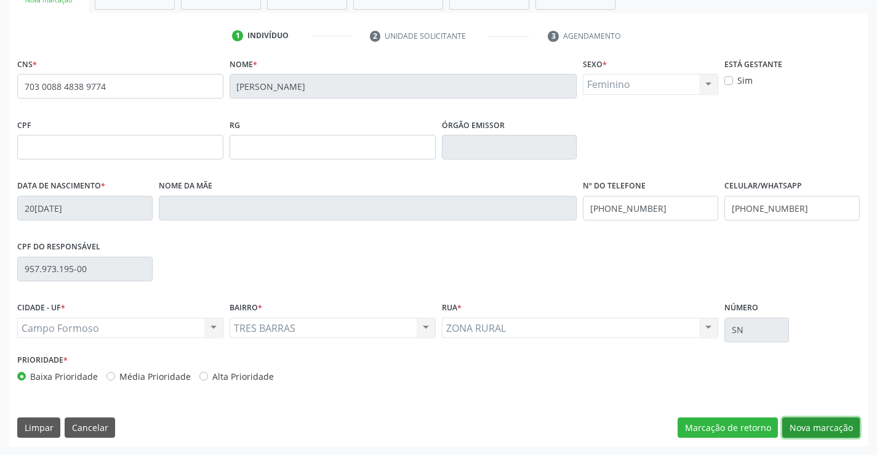
click at [813, 420] on button "Nova marcação" at bounding box center [821, 427] width 78 height 21
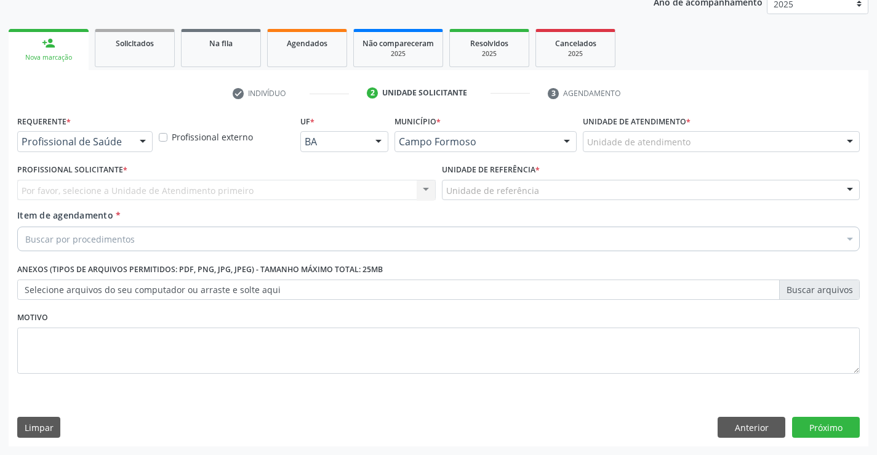
scroll to position [155, 0]
click at [151, 137] on div at bounding box center [142, 142] width 18 height 21
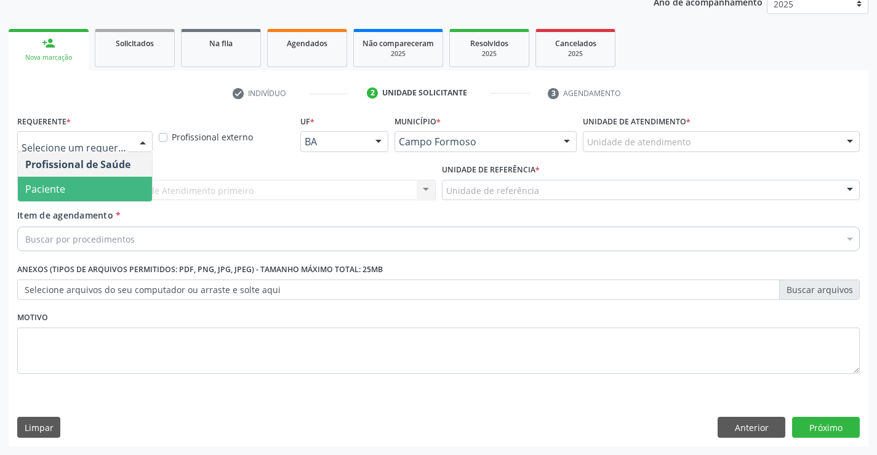
click at [119, 183] on span "Paciente" at bounding box center [85, 189] width 134 height 25
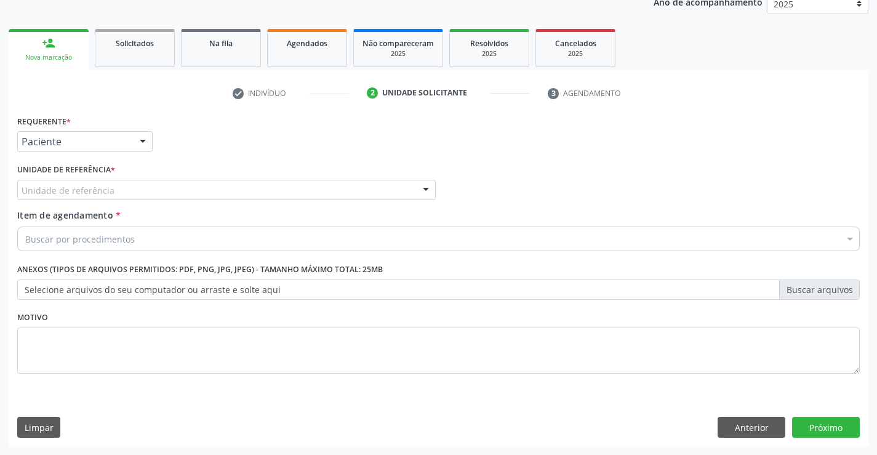
click at [421, 186] on div at bounding box center [425, 190] width 18 height 21
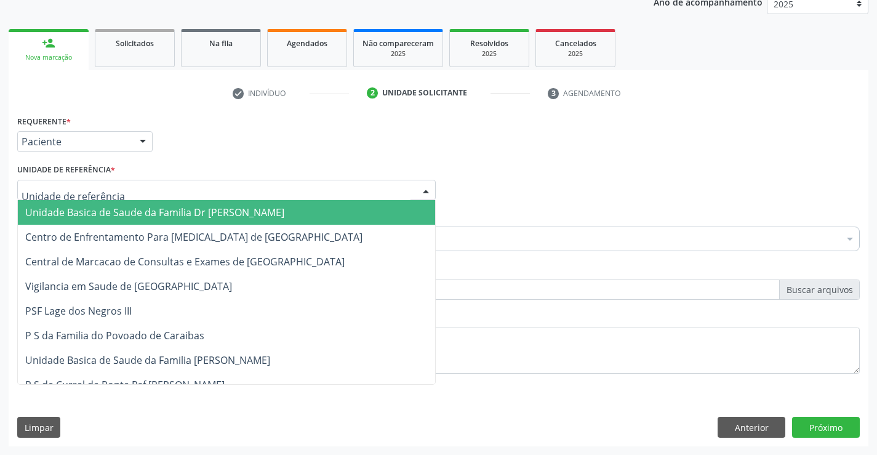
click at [343, 202] on span "Unidade Basica de Saude da Familia Dr [PERSON_NAME]" at bounding box center [226, 212] width 417 height 25
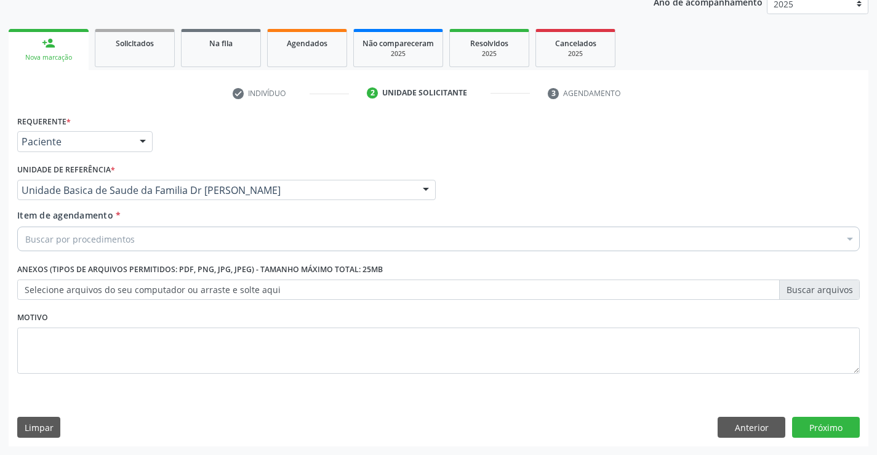
click at [312, 231] on div "Buscar por procedimentos" at bounding box center [438, 238] width 842 height 25
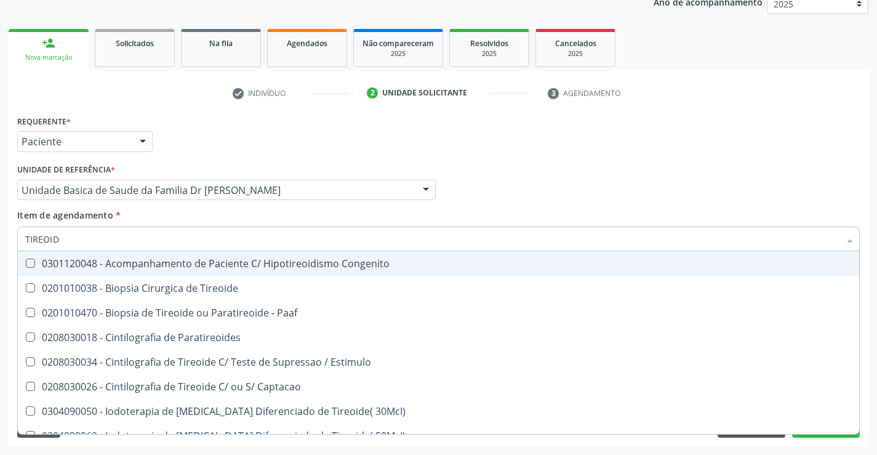
type input "TIREOIDE"
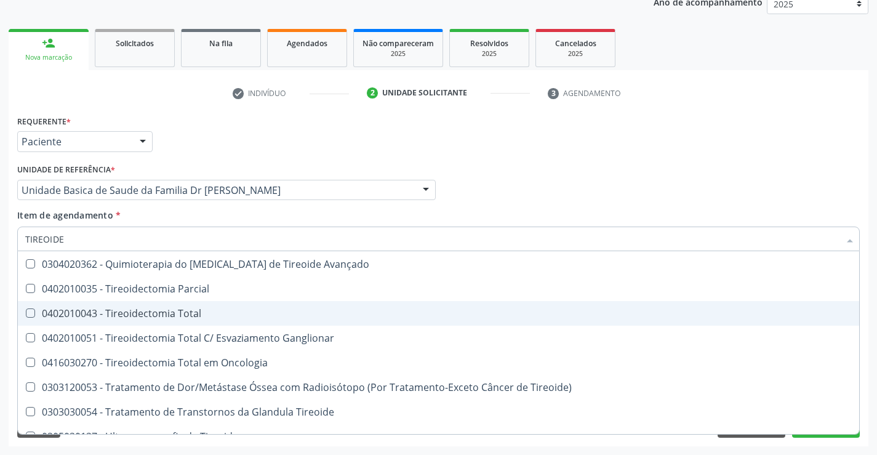
scroll to position [236, 0]
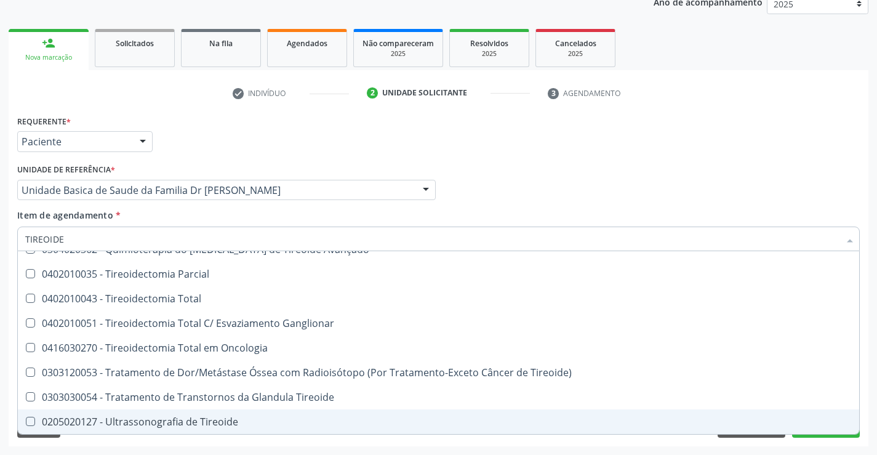
click at [218, 424] on div "0205020127 - Ultrassonografia de Tireoide" at bounding box center [438, 421] width 826 height 10
checkbox Tireoide "true"
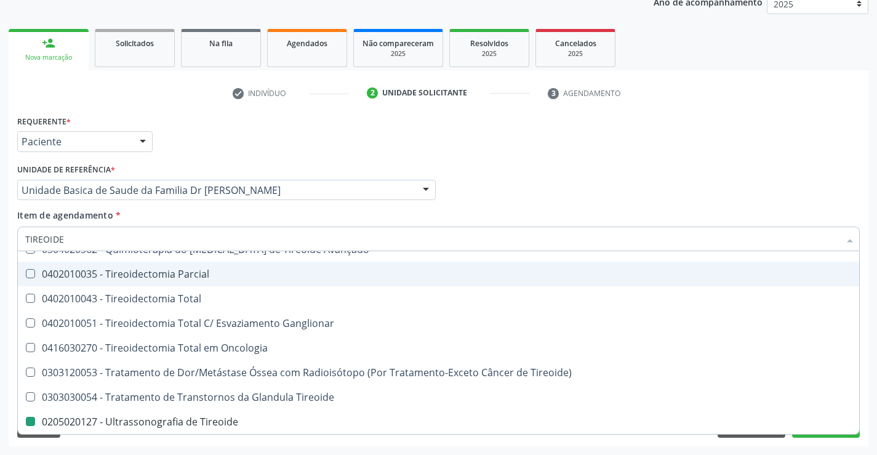
click at [558, 178] on div "Profissional Solicitante Por favor, selecione a Unidade de Atendimento primeiro…" at bounding box center [438, 185] width 848 height 48
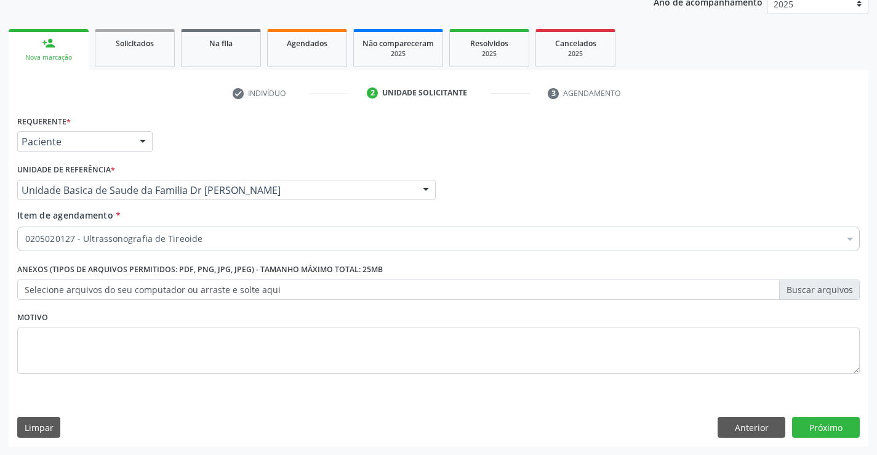
checkbox Tireoide "true"
checkbox Derrames "false"
click at [827, 417] on button "Próximo" at bounding box center [826, 426] width 68 height 21
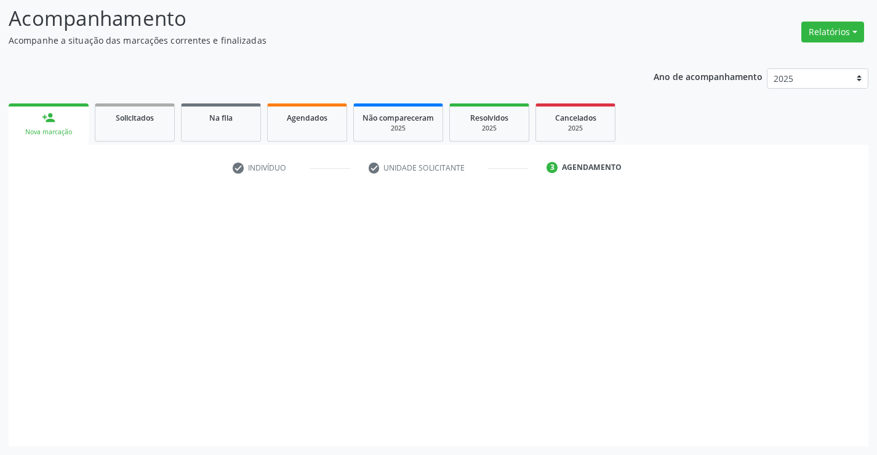
scroll to position [81, 0]
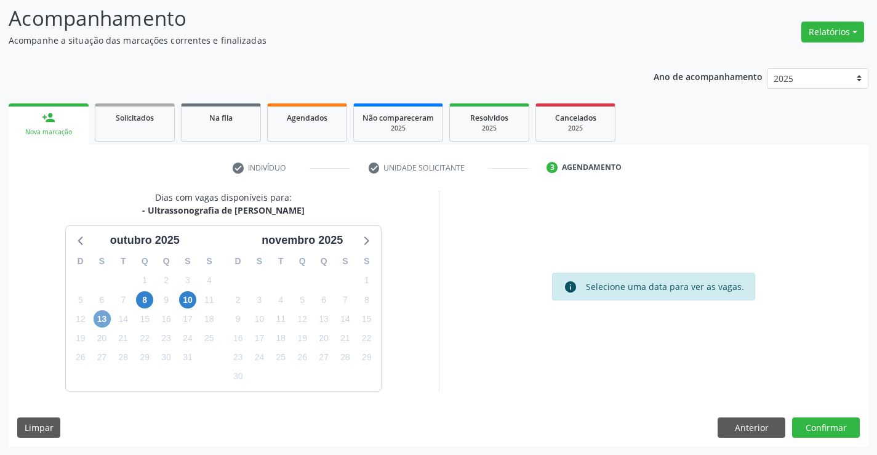
click at [101, 319] on span "13" at bounding box center [101, 318] width 17 height 17
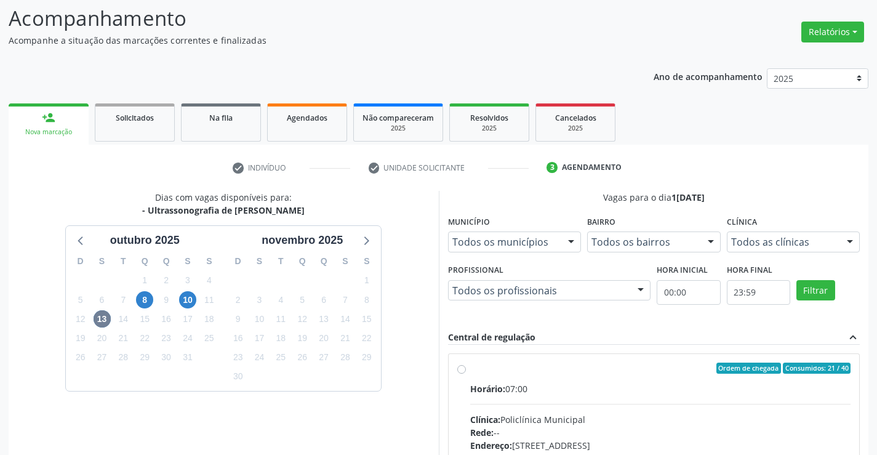
click at [470, 368] on label "Ordem de chegada Consumidos: 21 / 40 Horário: 07:00 Clínica: Policlínica Munici…" at bounding box center [660, 456] width 381 height 189
click at [458, 368] on input "Ordem de chegada Consumidos: 21 / 40 Horário: 07:00 Clínica: Policlínica Munici…" at bounding box center [461, 367] width 9 height 11
radio input "true"
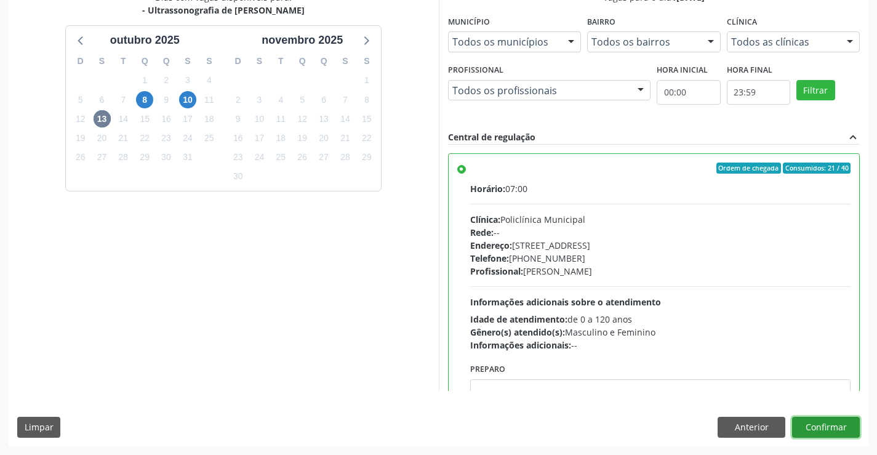
click at [809, 427] on button "Confirmar" at bounding box center [826, 426] width 68 height 21
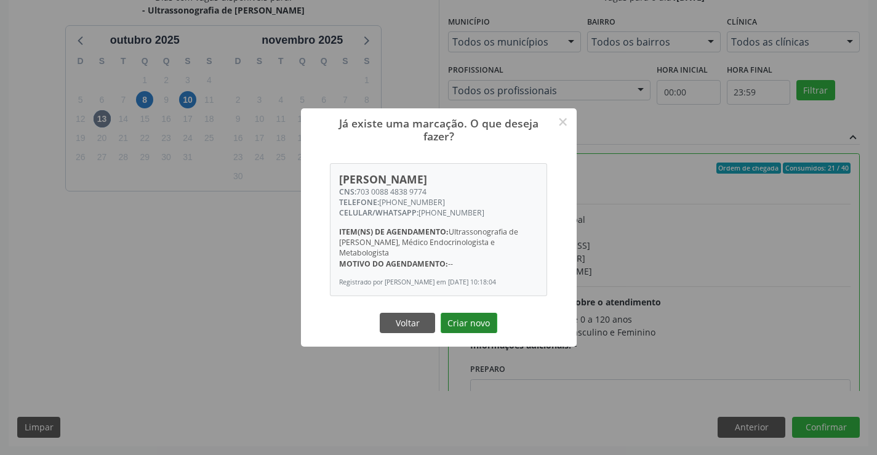
click at [464, 312] on button "Criar novo" at bounding box center [468, 322] width 57 height 21
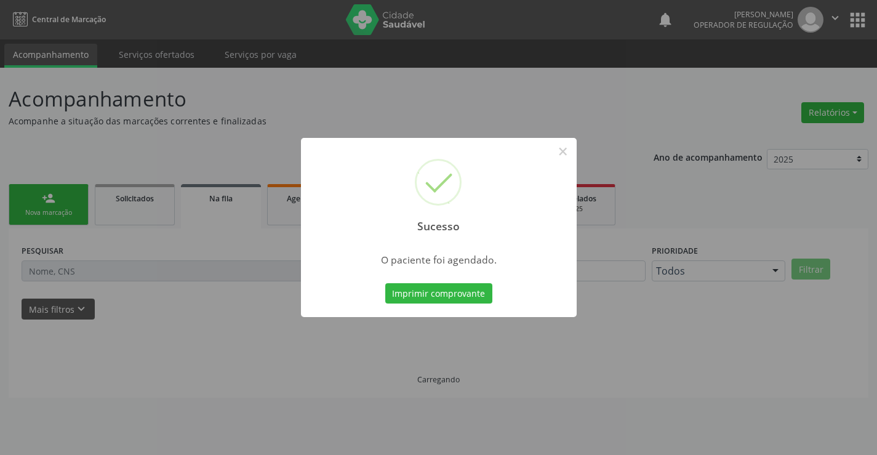
scroll to position [0, 0]
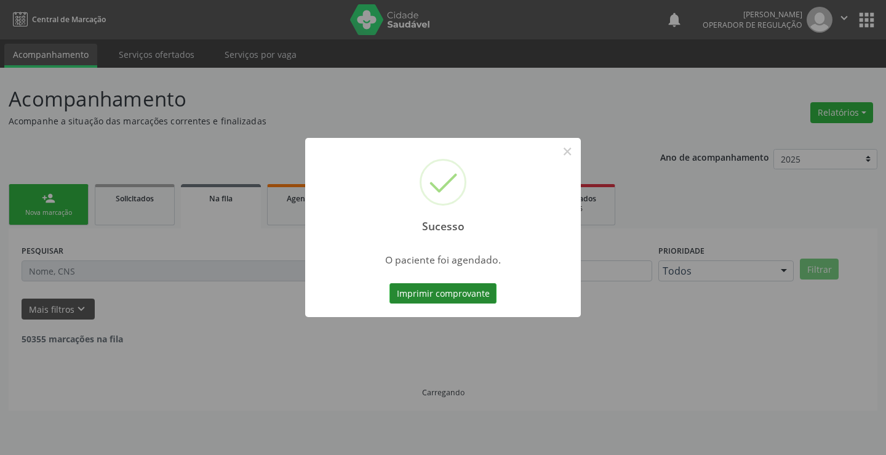
click at [452, 298] on button "Imprimir comprovante" at bounding box center [442, 293] width 107 height 21
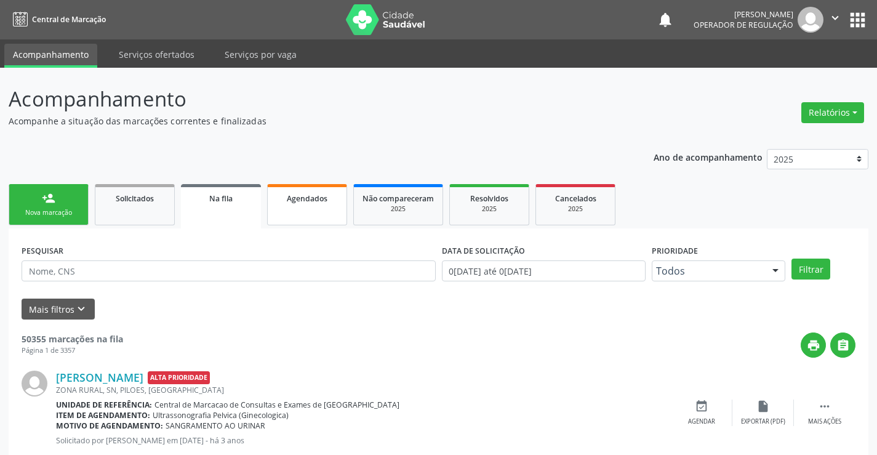
click at [321, 207] on link "Agendados" at bounding box center [307, 204] width 80 height 41
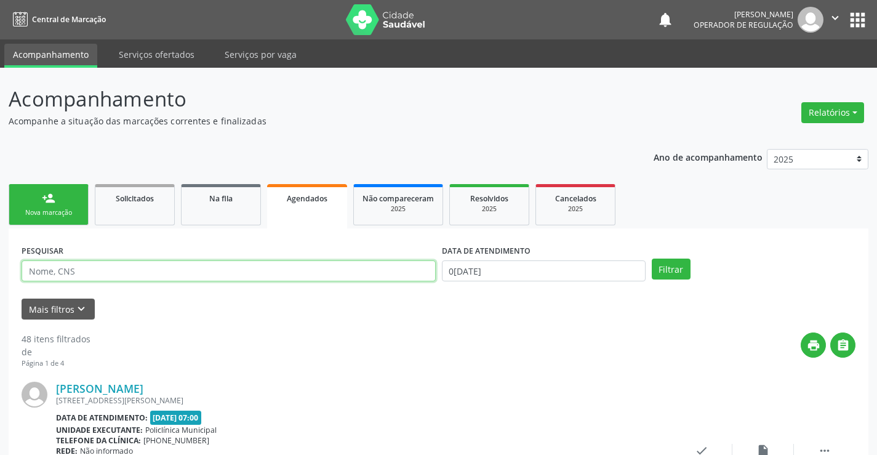
click at [91, 270] on input "text" at bounding box center [229, 270] width 414 height 21
type input "700007189738104"
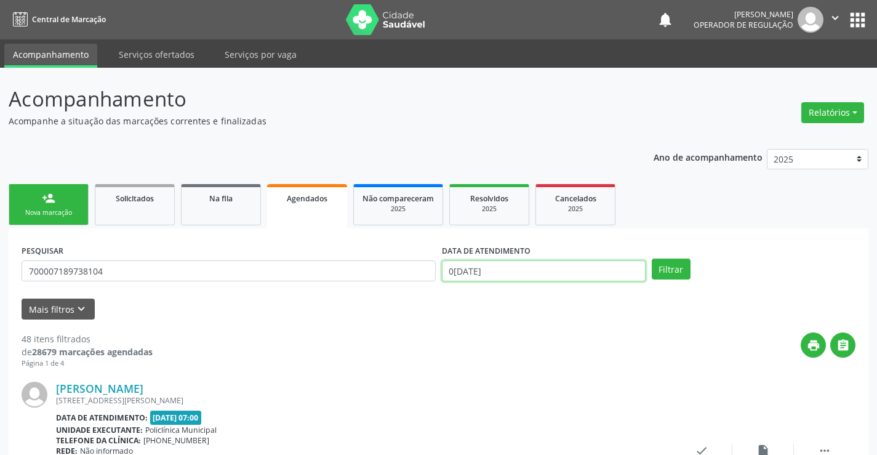
click at [490, 279] on input "06/10/2025" at bounding box center [544, 270] width 204 height 21
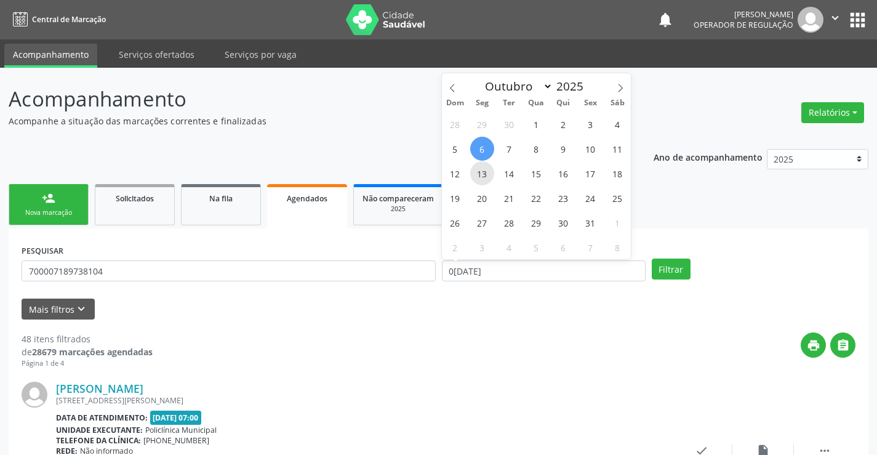
click at [484, 177] on span "13" at bounding box center [482, 173] width 24 height 24
type input "[DATE]"
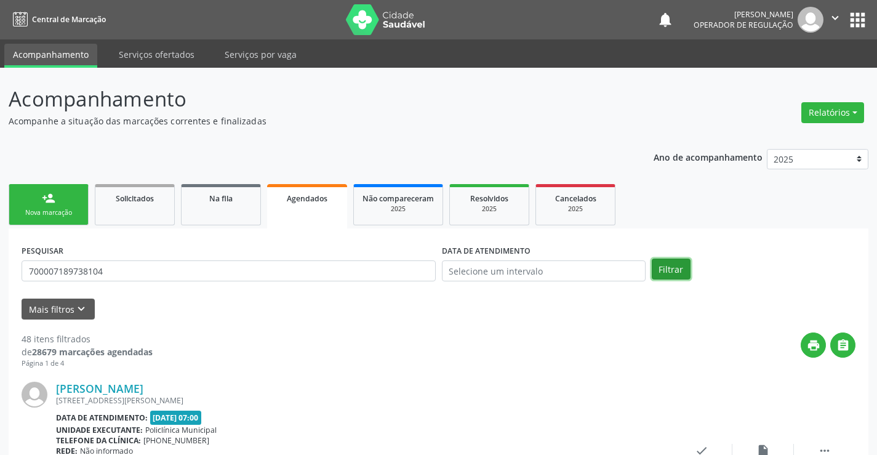
click at [658, 276] on button "Filtrar" at bounding box center [670, 268] width 39 height 21
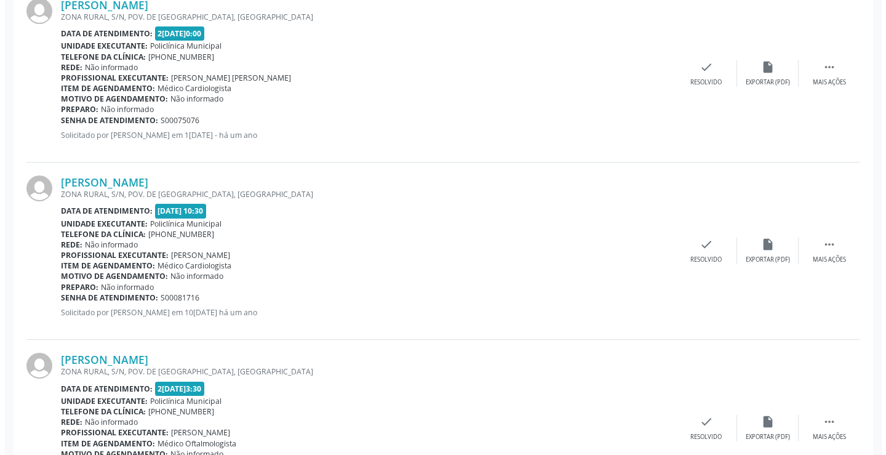
scroll to position [999, 0]
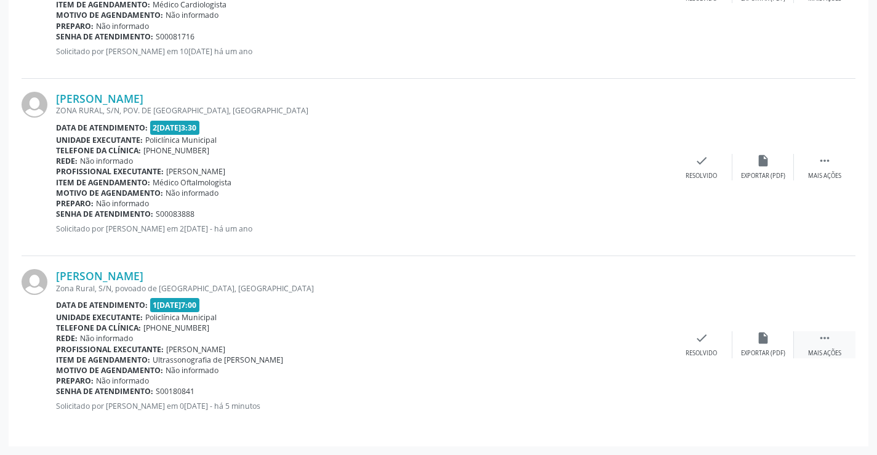
click at [825, 346] on div " Mais ações" at bounding box center [824, 344] width 62 height 26
click at [647, 342] on div "cancel Cancelar" at bounding box center [640, 344] width 62 height 26
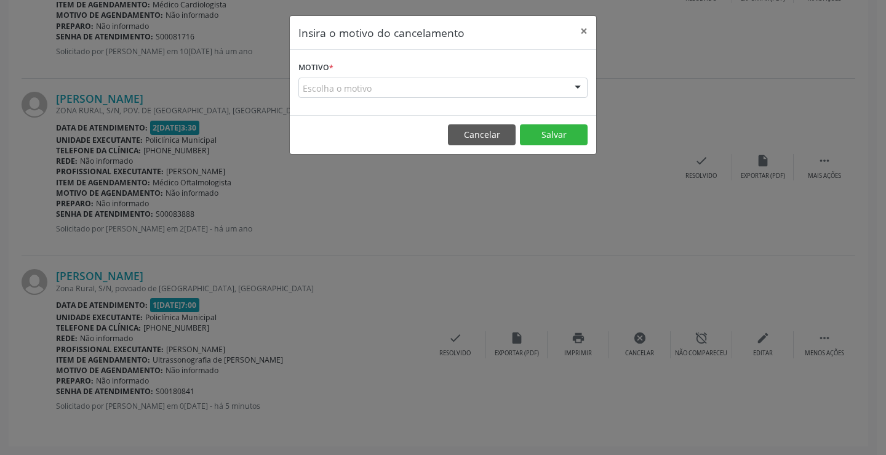
click at [577, 85] on div at bounding box center [577, 88] width 18 height 21
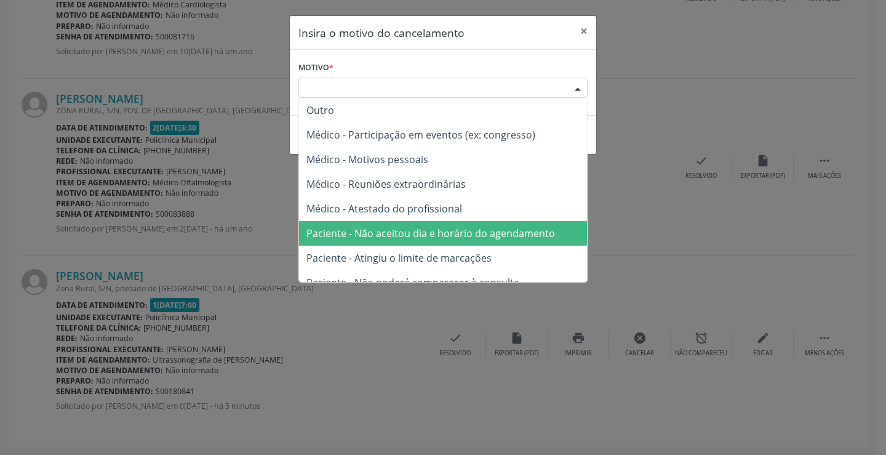
click at [475, 229] on span "Paciente - Não aceitou dia e horário do agendamento" at bounding box center [430, 233] width 248 height 14
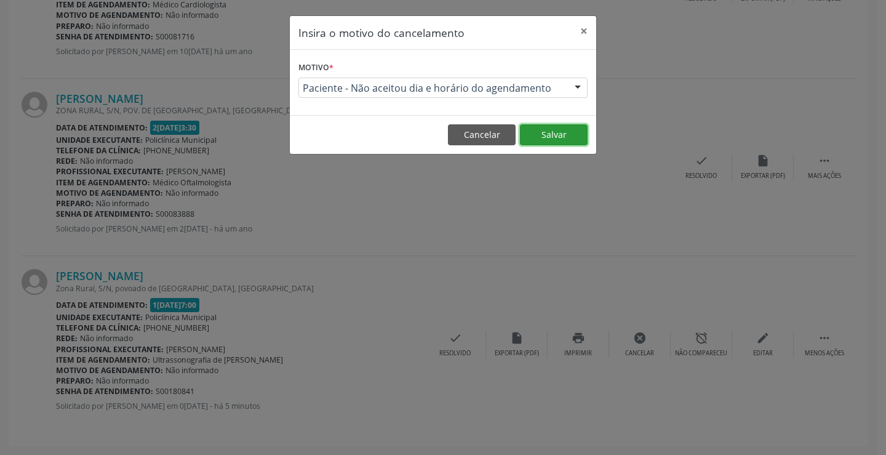
click at [578, 129] on button "Salvar" at bounding box center [554, 134] width 68 height 21
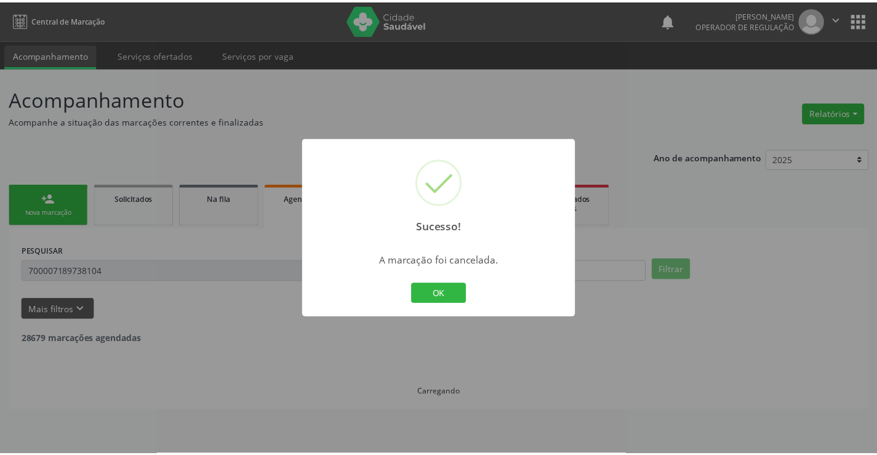
scroll to position [0, 0]
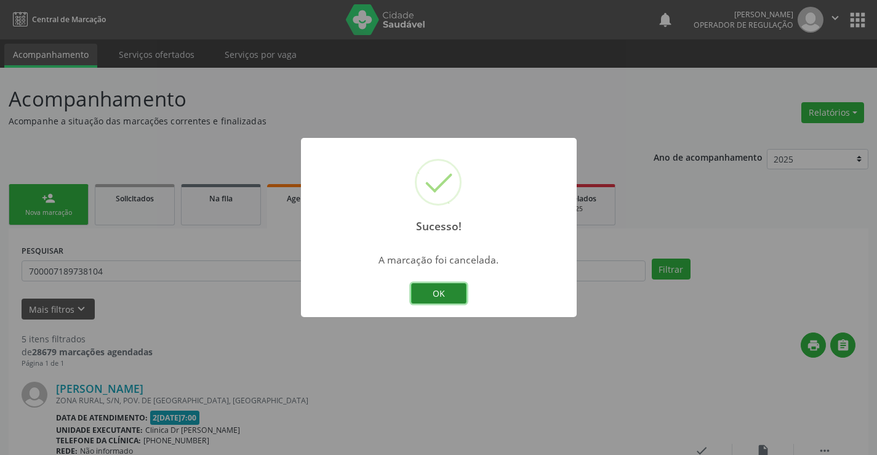
click at [432, 292] on button "OK" at bounding box center [438, 293] width 55 height 21
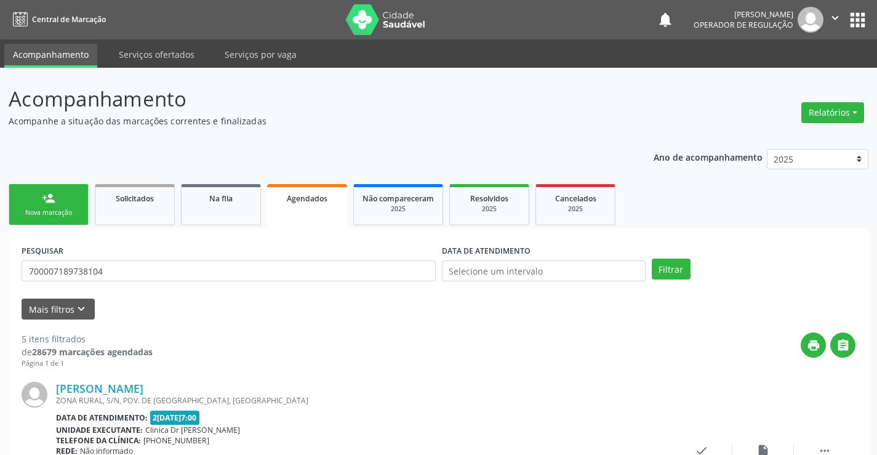
click at [39, 197] on link "person_add Nova marcação" at bounding box center [49, 204] width 80 height 41
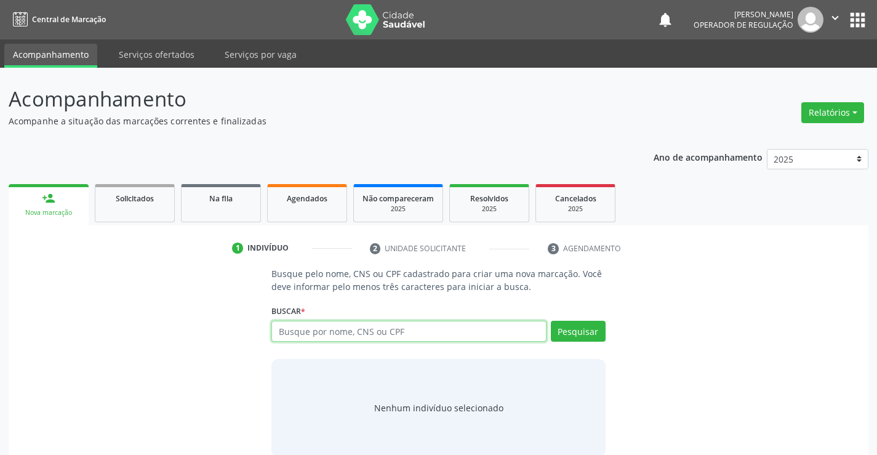
paste input "704 3035 9578 9096"
type input "7"
type input "700007189738104"
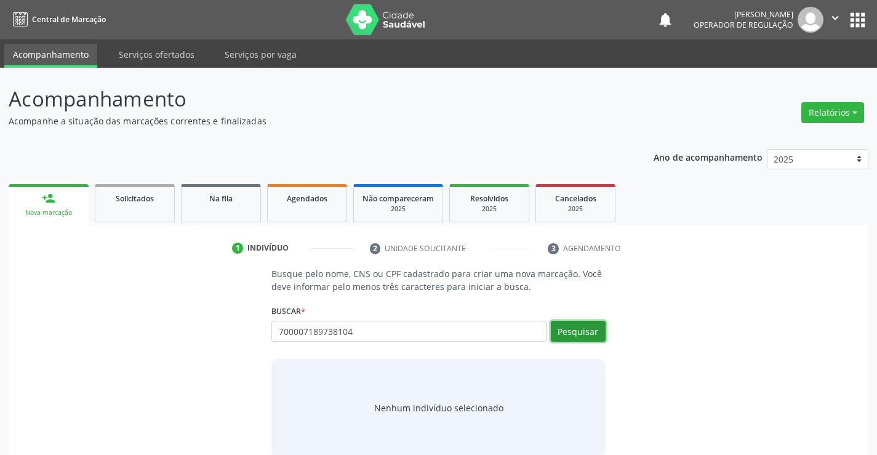
click at [565, 327] on button "Pesquisar" at bounding box center [578, 330] width 55 height 21
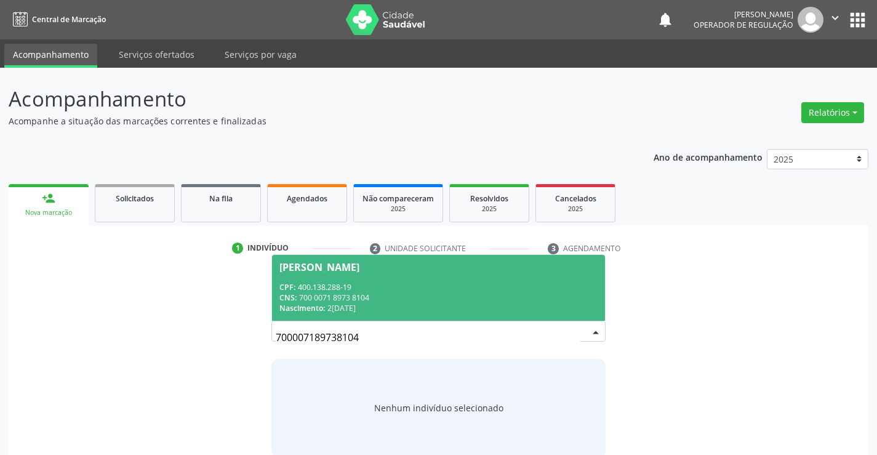
click at [337, 271] on div "Gabriela da Silva" at bounding box center [319, 267] width 80 height 10
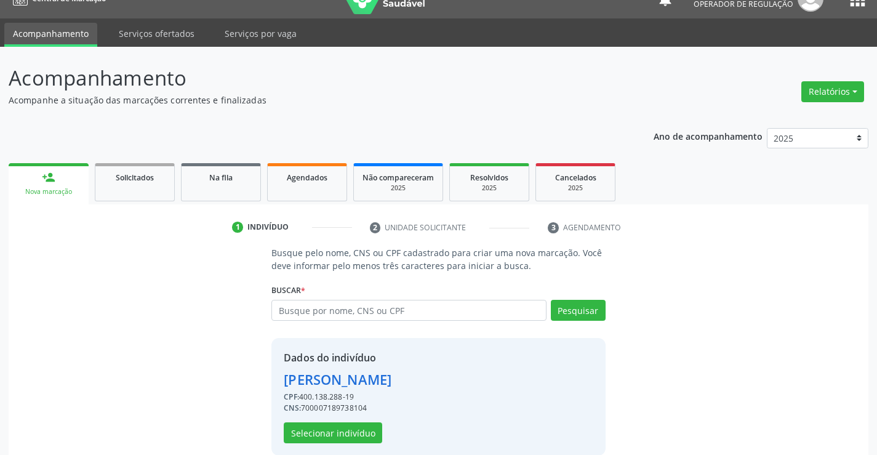
scroll to position [39, 0]
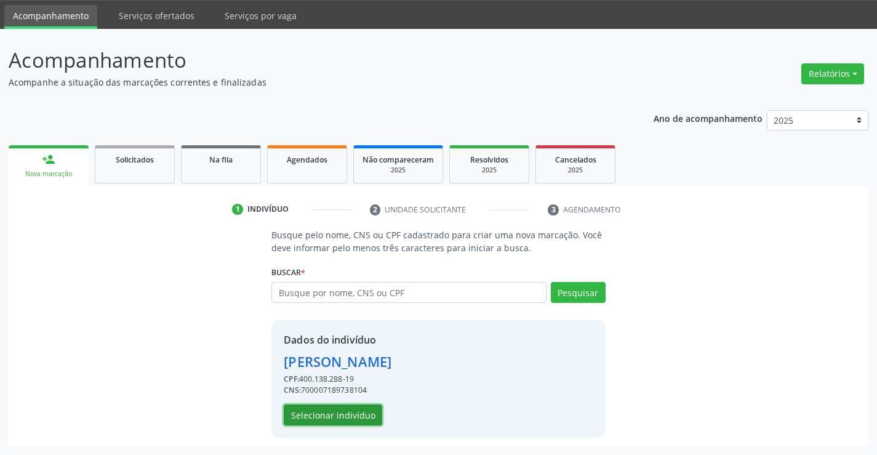
click at [332, 410] on button "Selecionar indivíduo" at bounding box center [333, 414] width 98 height 21
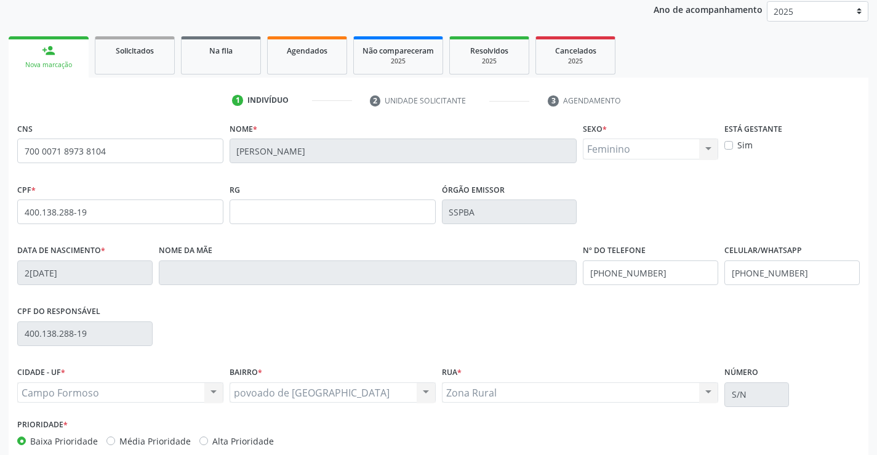
scroll to position [212, 0]
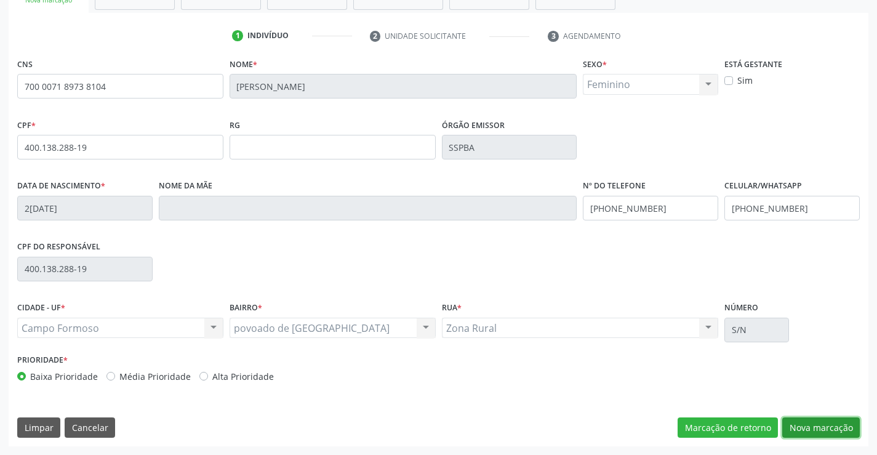
click at [819, 431] on button "Nova marcação" at bounding box center [821, 427] width 78 height 21
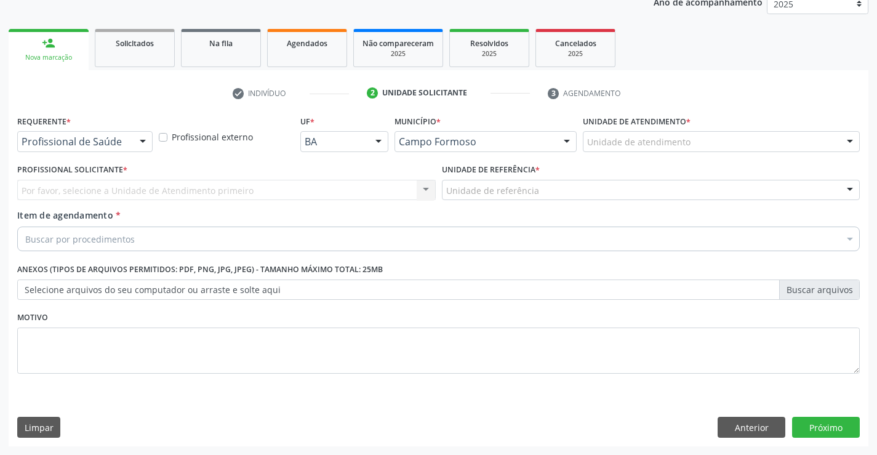
scroll to position [155, 0]
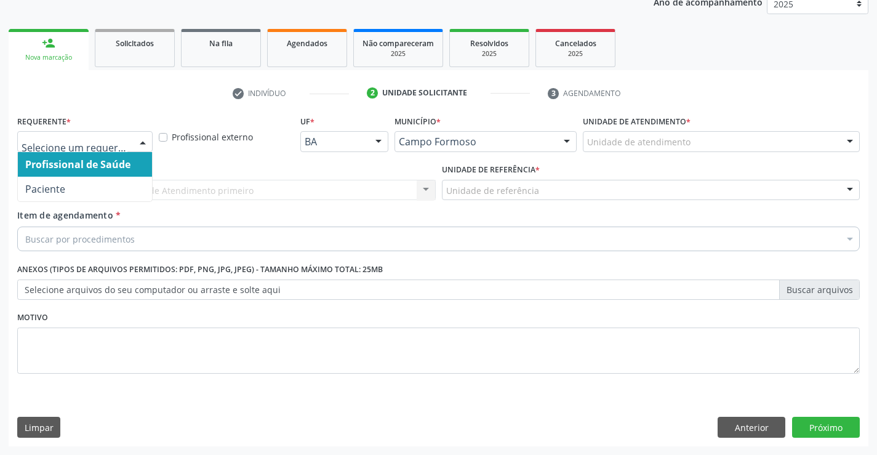
click at [140, 141] on div at bounding box center [142, 142] width 18 height 21
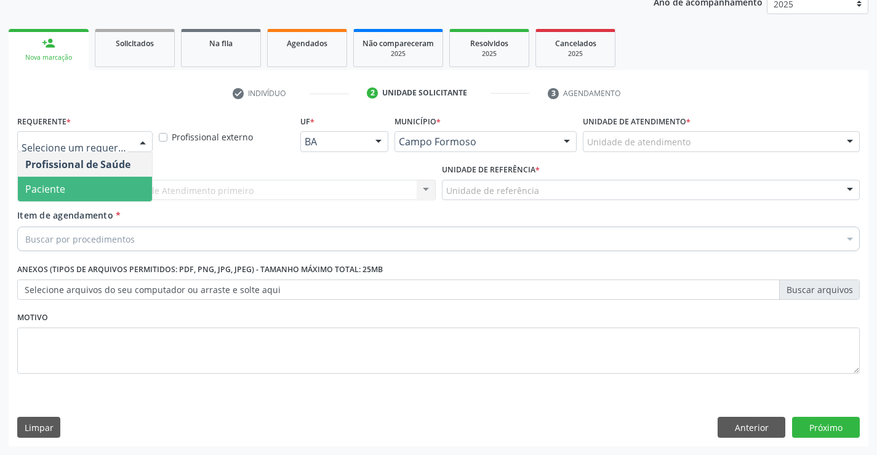
click at [83, 189] on span "Paciente" at bounding box center [85, 189] width 134 height 25
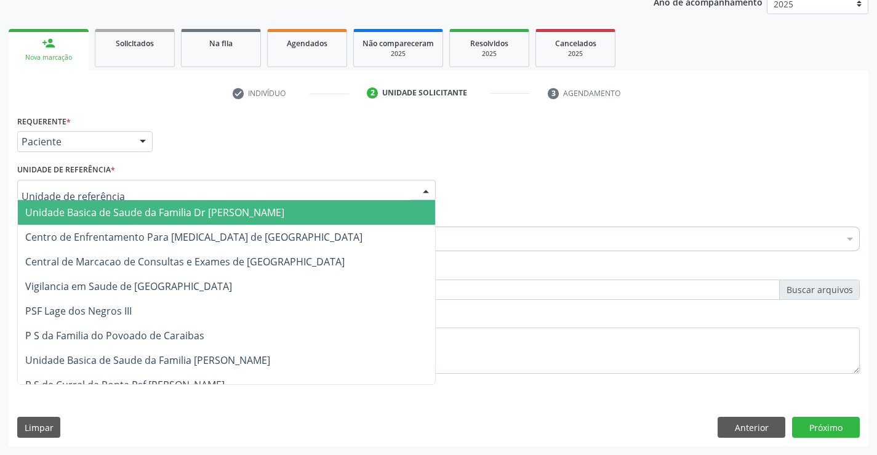
click at [428, 188] on div at bounding box center [425, 190] width 18 height 21
click at [372, 209] on span "Unidade Basica de Saude da Familia Dr [PERSON_NAME]" at bounding box center [226, 212] width 417 height 25
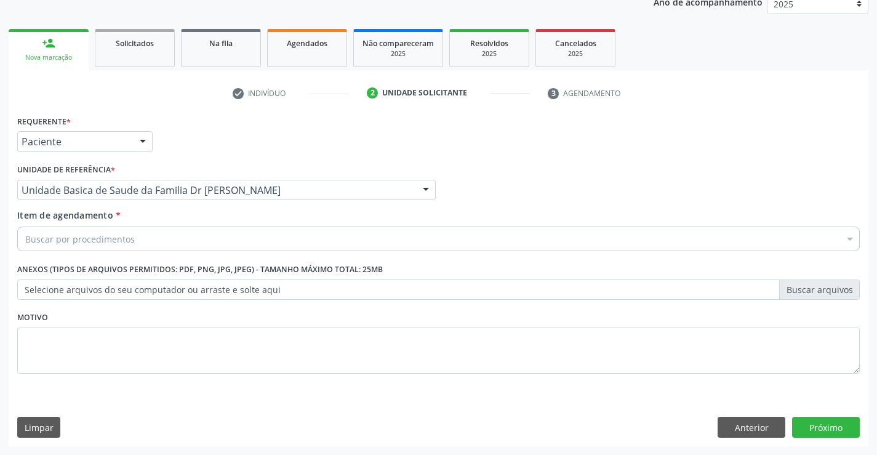
click at [311, 237] on div "Buscar por procedimentos" at bounding box center [438, 238] width 842 height 25
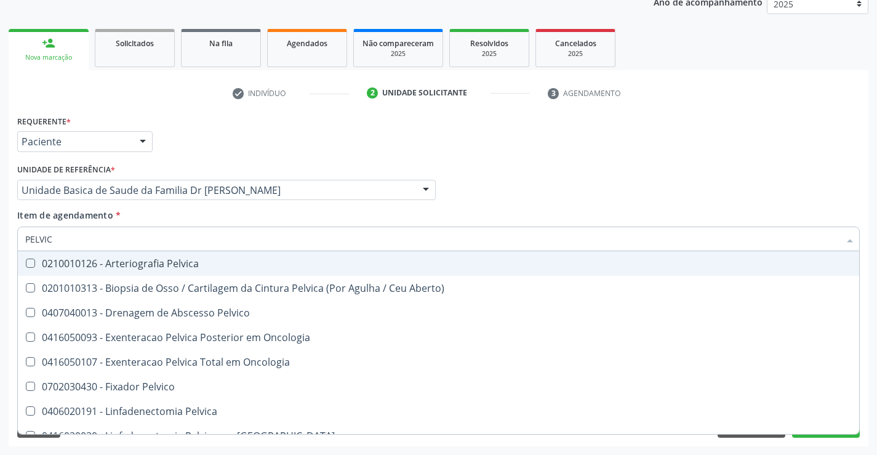
type input "PELVICA"
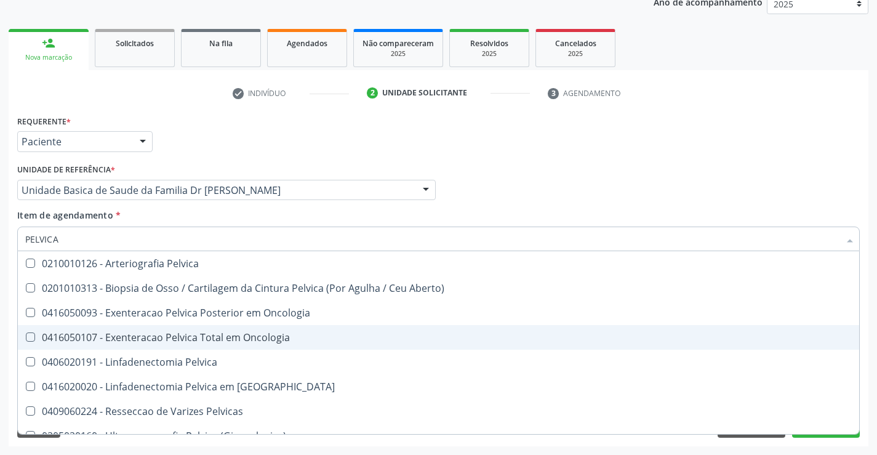
scroll to position [14, 0]
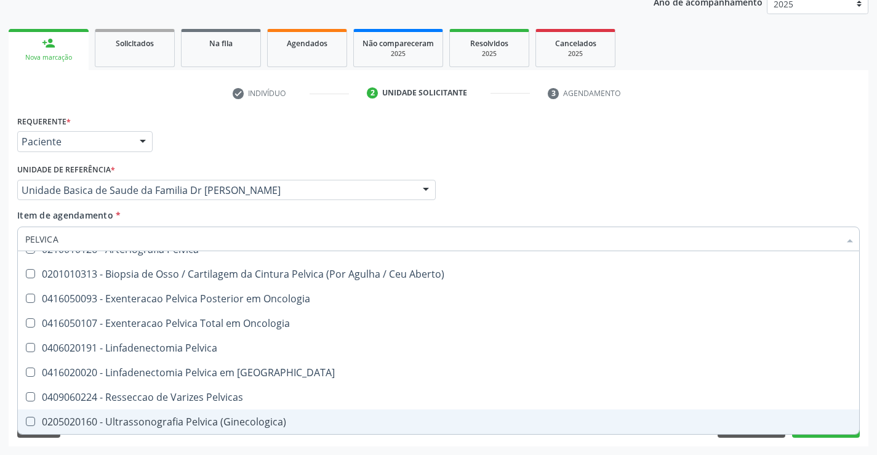
click at [231, 418] on div "0205020160 - Ultrassonografia Pelvica (Ginecologica)" at bounding box center [438, 421] width 826 height 10
checkbox \(Ginecologica\) "true"
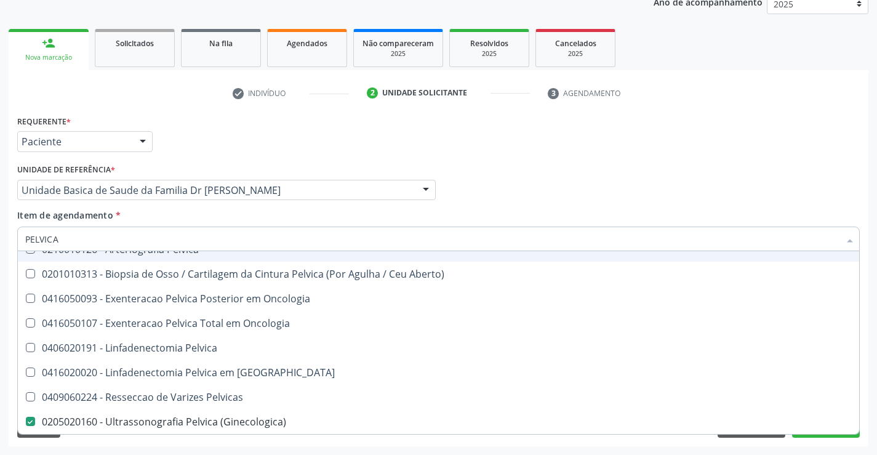
click at [637, 187] on div "Profissional Solicitante Por favor, selecione a Unidade de Atendimento primeiro…" at bounding box center [438, 185] width 848 height 48
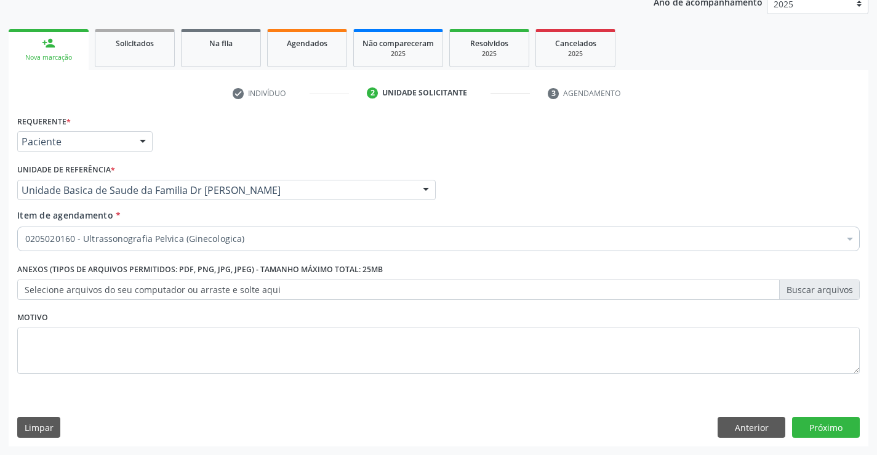
scroll to position [0, 0]
click at [810, 427] on button "Próximo" at bounding box center [826, 426] width 68 height 21
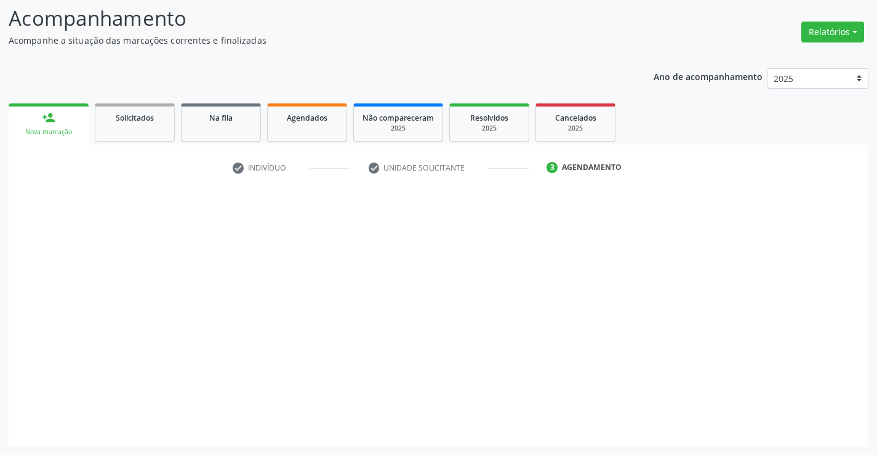
scroll to position [81, 0]
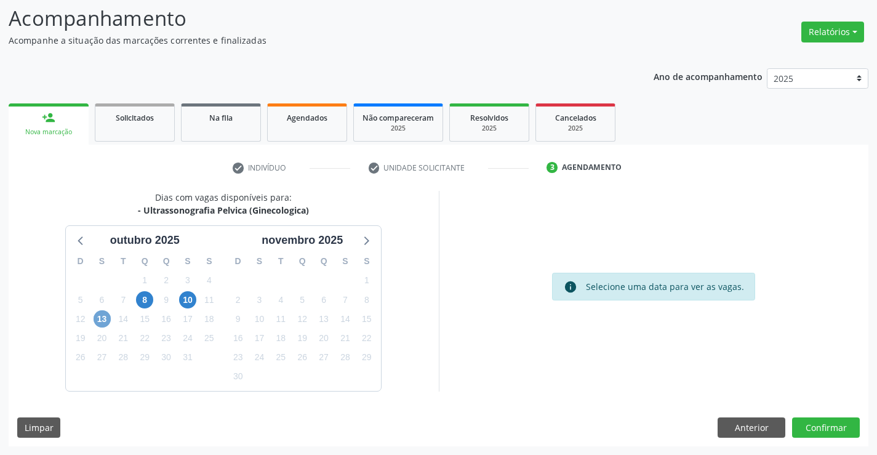
click at [100, 322] on span "13" at bounding box center [101, 318] width 17 height 17
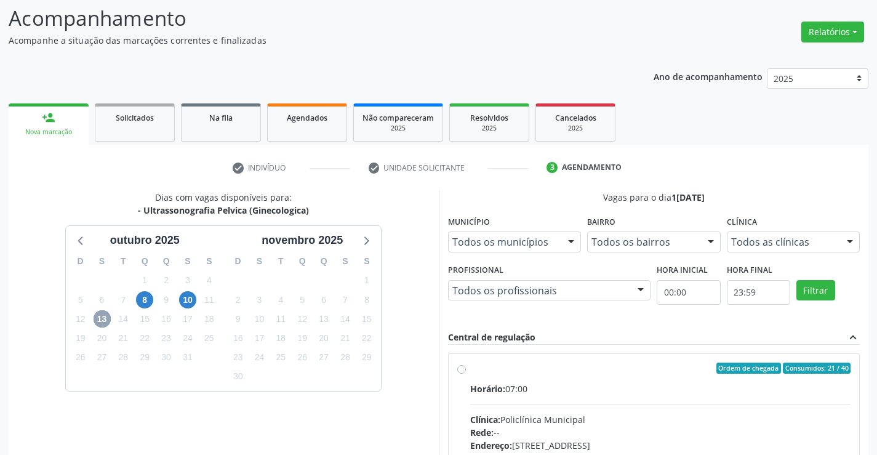
scroll to position [258, 0]
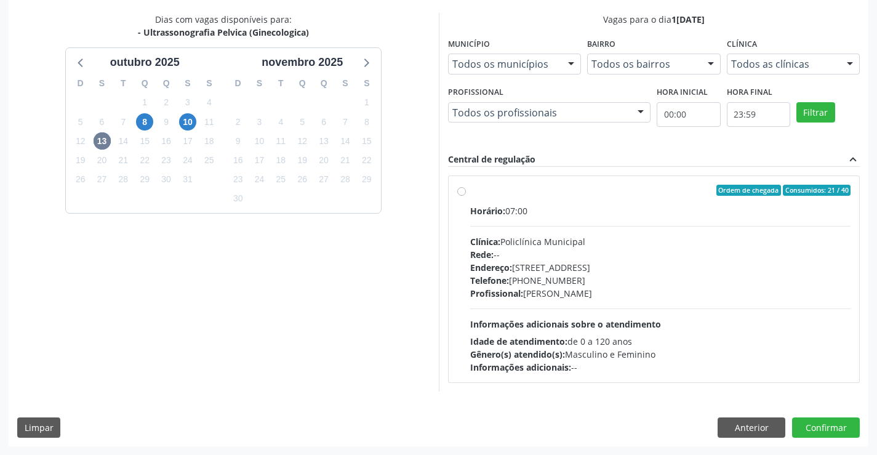
click at [470, 194] on label "Ordem de chegada Consumidos: 21 / 40 Horário: 07:00 Clínica: Policlínica Munici…" at bounding box center [660, 279] width 381 height 189
click at [464, 194] on input "Ordem de chegada Consumidos: 21 / 40 Horário: 07:00 Clínica: Policlínica Munici…" at bounding box center [461, 190] width 9 height 11
radio input "true"
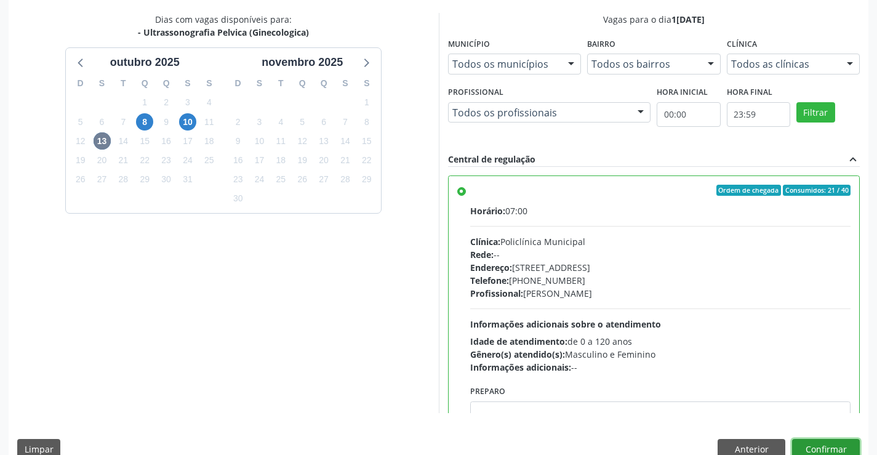
click at [816, 447] on button "Confirmar" at bounding box center [826, 449] width 68 height 21
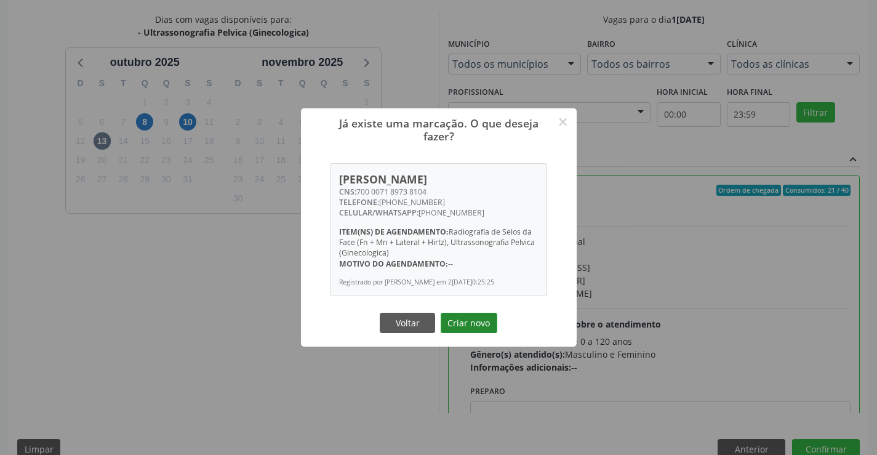
click at [467, 324] on button "Criar novo" at bounding box center [468, 322] width 57 height 21
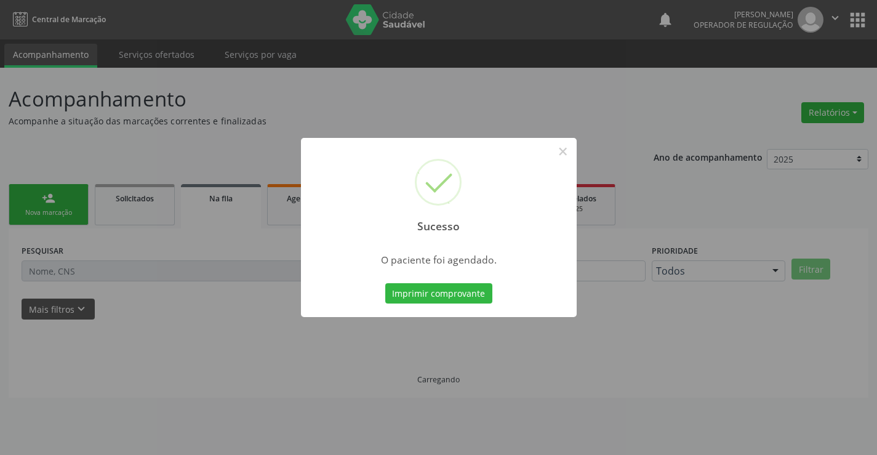
scroll to position [0, 0]
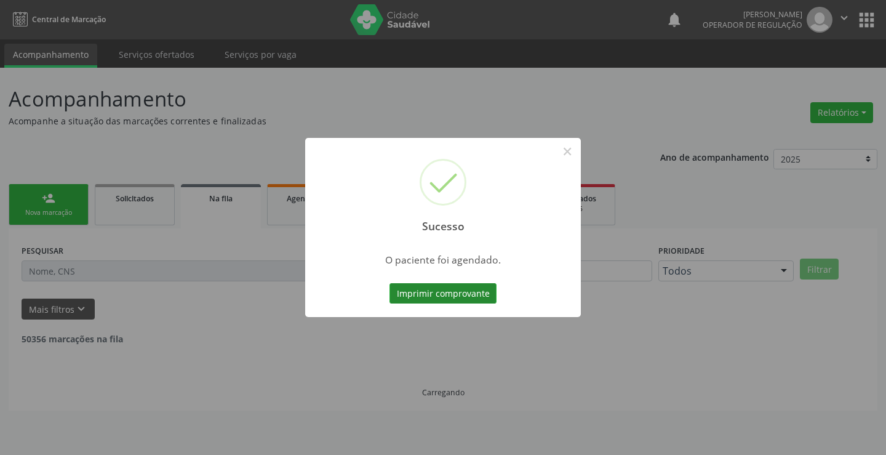
click at [411, 284] on button "Imprimir comprovante" at bounding box center [442, 293] width 107 height 21
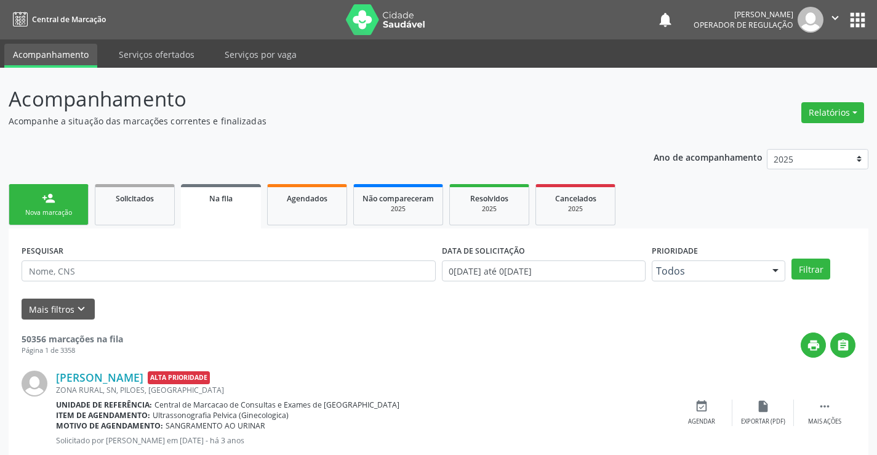
click at [71, 207] on link "person_add Nova marcação" at bounding box center [49, 204] width 80 height 41
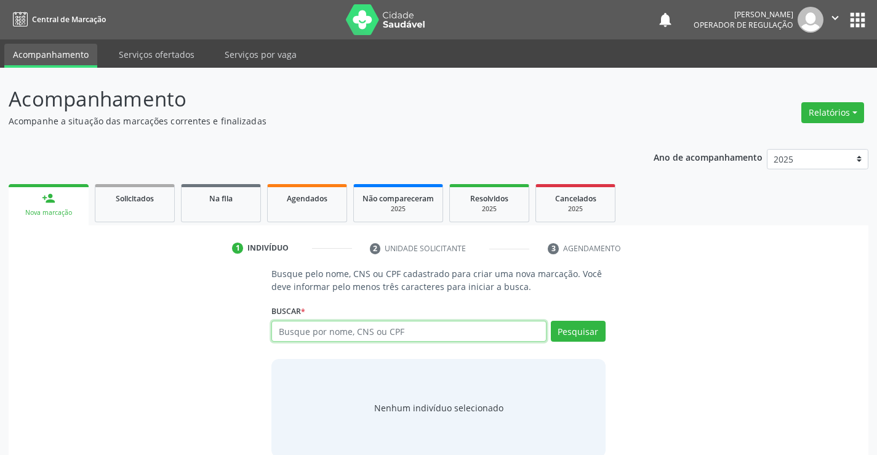
click at [402, 332] on input "text" at bounding box center [408, 330] width 274 height 21
type input "708400704768069"
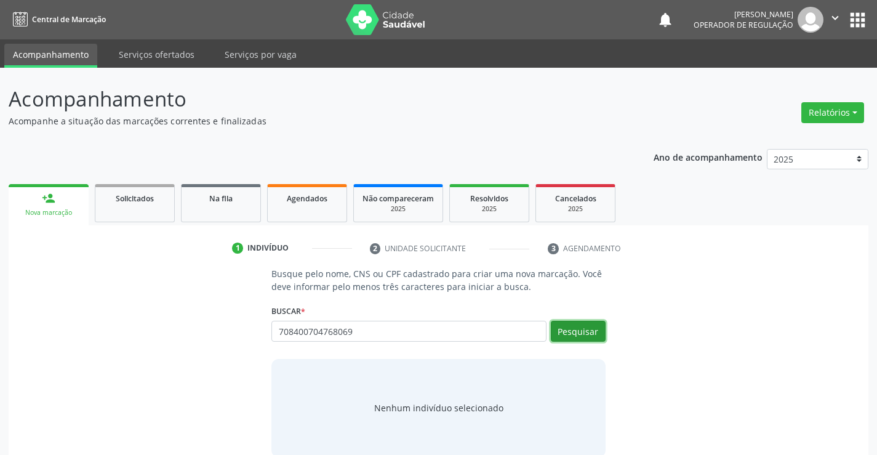
click at [593, 340] on button "Pesquisar" at bounding box center [578, 330] width 55 height 21
type input "708400704768069"
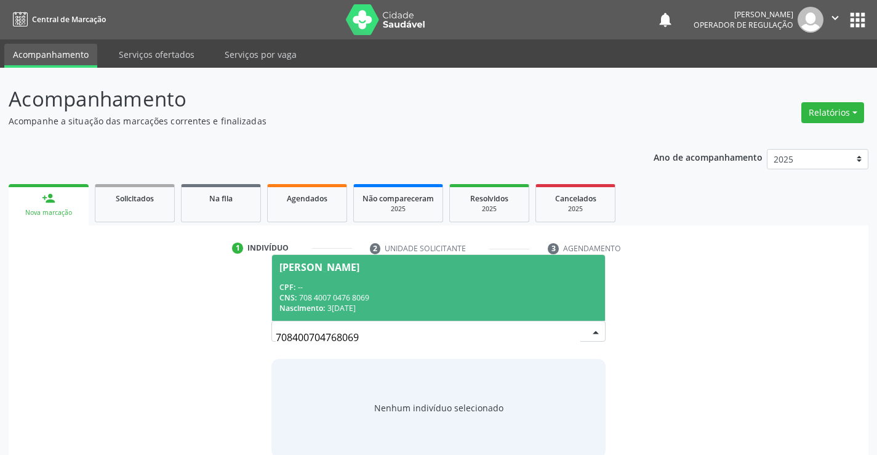
click at [359, 270] on div "Vaneilson Carvalho da Silva" at bounding box center [319, 267] width 80 height 10
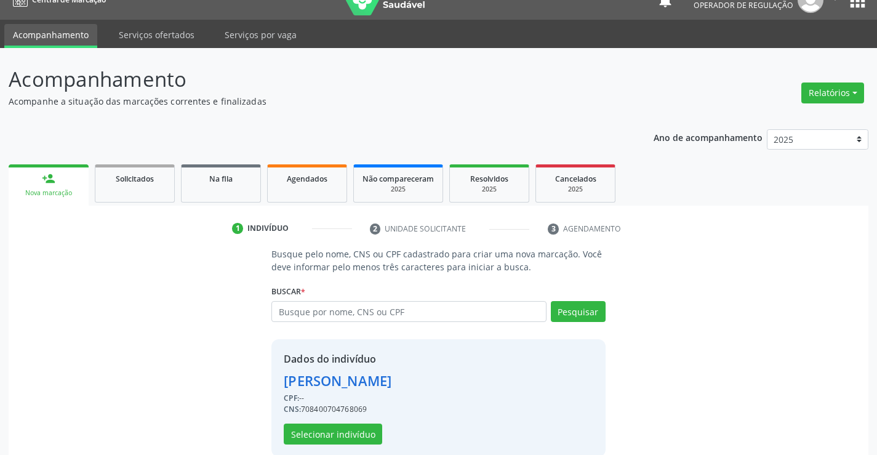
scroll to position [39, 0]
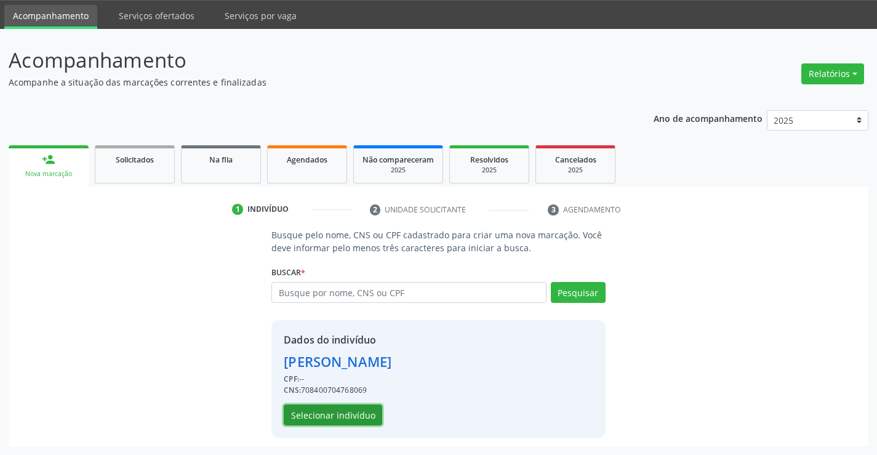
click at [333, 417] on button "Selecionar indivíduo" at bounding box center [333, 414] width 98 height 21
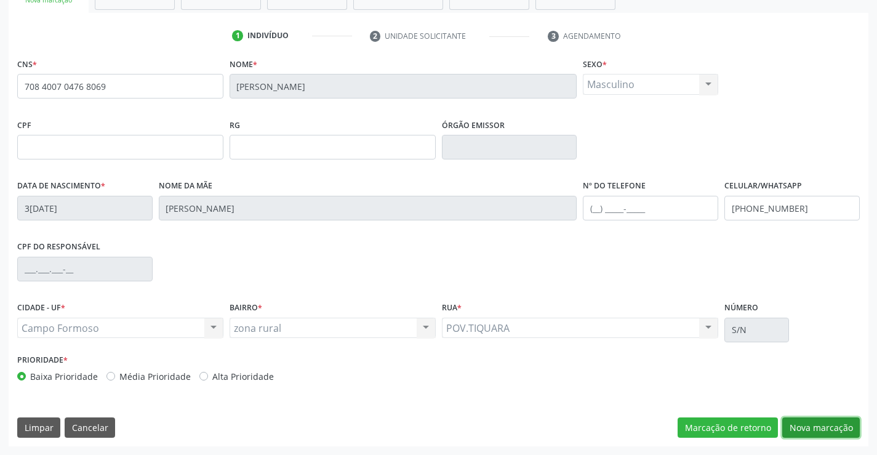
click at [794, 426] on button "Nova marcação" at bounding box center [821, 427] width 78 height 21
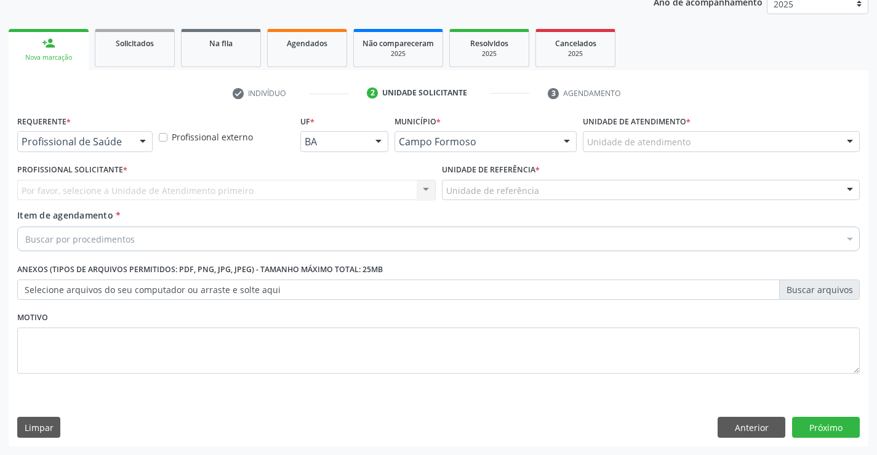
scroll to position [155, 0]
click at [137, 138] on div at bounding box center [142, 142] width 18 height 21
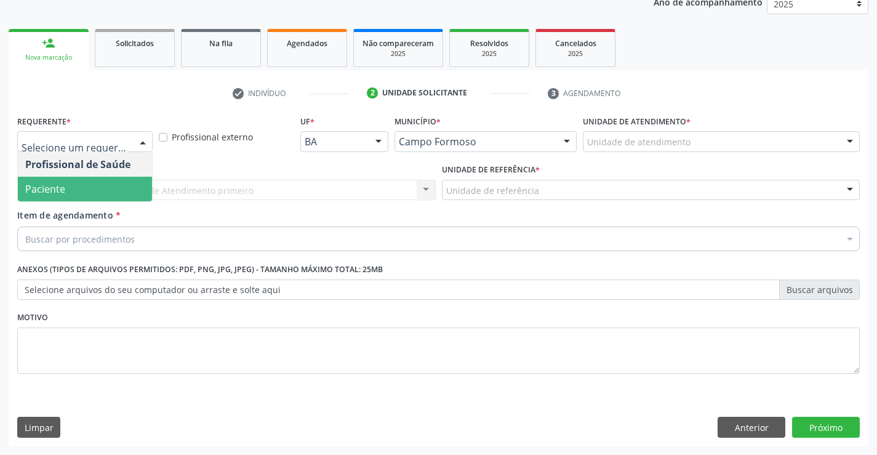
click at [100, 185] on span "Paciente" at bounding box center [85, 189] width 134 height 25
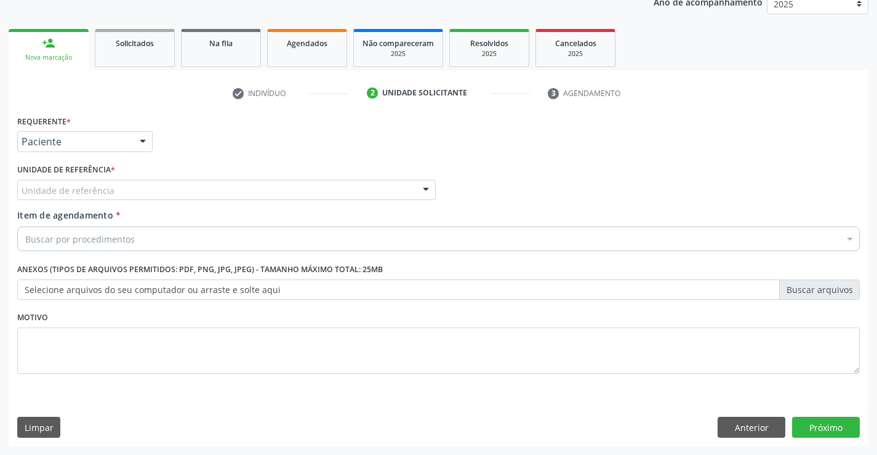
click at [424, 187] on div at bounding box center [425, 190] width 18 height 21
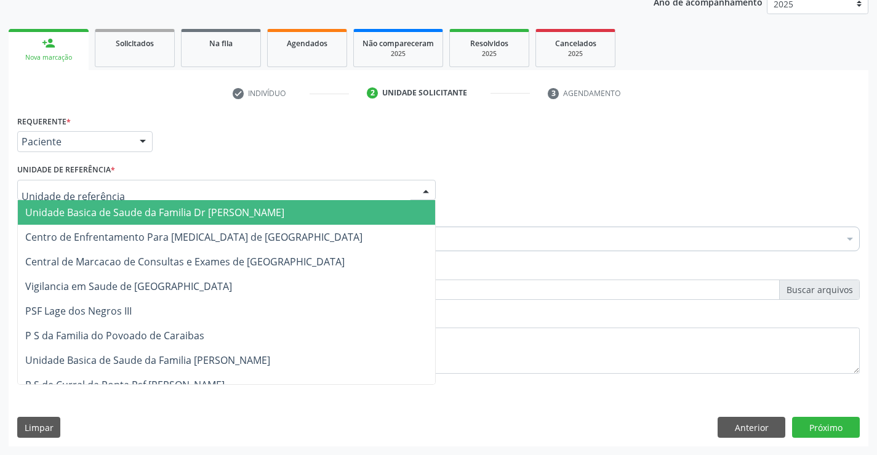
click at [325, 216] on span "Unidade Basica de Saude da Familia Dr [PERSON_NAME]" at bounding box center [226, 212] width 417 height 25
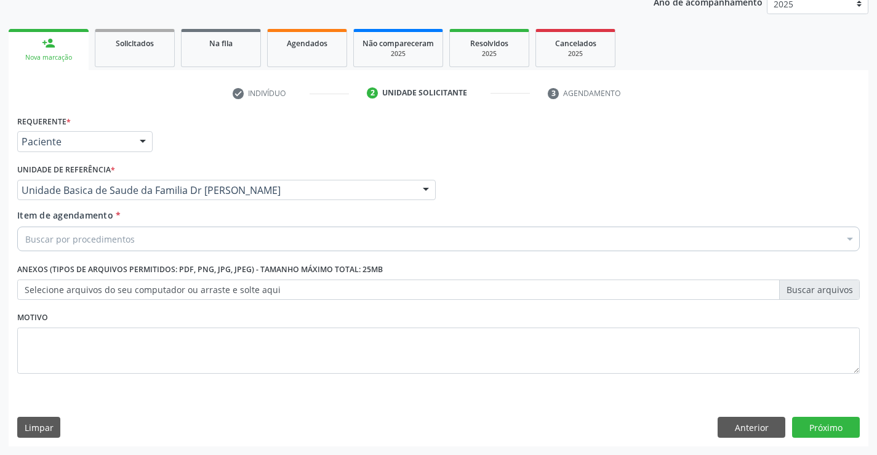
click at [292, 234] on div "Buscar por procedimentos" at bounding box center [438, 238] width 842 height 25
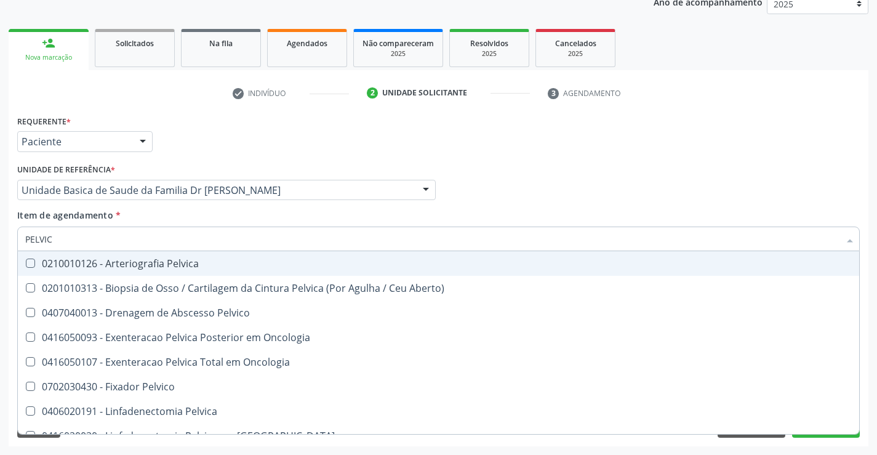
type input "PELVICA"
drag, startPoint x: 63, startPoint y: 236, endPoint x: 14, endPoint y: 241, distance: 50.0
click at [14, 241] on div "Requerente * Paciente Profissional de Saúde Paciente Nenhum resultado encontrad…" at bounding box center [438, 279] width 859 height 334
click at [62, 234] on input "PELVICA" at bounding box center [432, 238] width 814 height 25
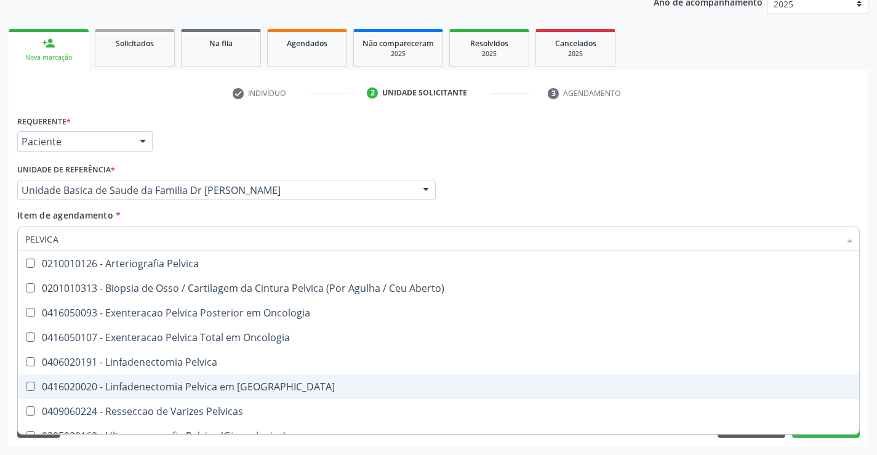
scroll to position [14, 0]
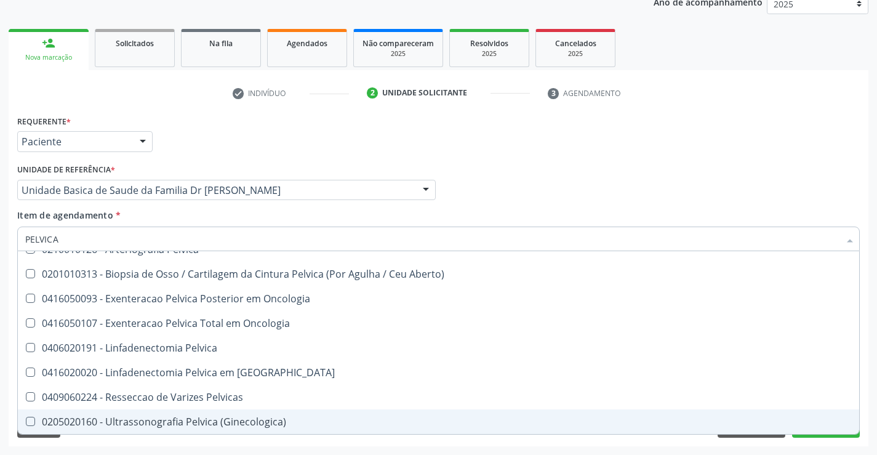
click at [207, 425] on div "0205020160 - Ultrassonografia Pelvica (Ginecologica)" at bounding box center [438, 421] width 826 height 10
checkbox \(Ginecologica\) "true"
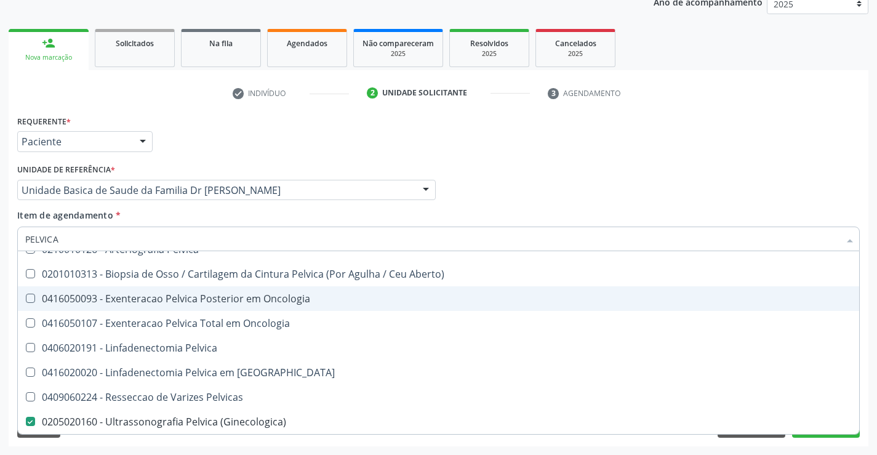
click at [653, 136] on div "Requerente * Paciente Profissional de Saúde Paciente Nenhum resultado encontrad…" at bounding box center [438, 136] width 848 height 48
checkbox Aberto\) "true"
checkbox \(Ginecologica\) "false"
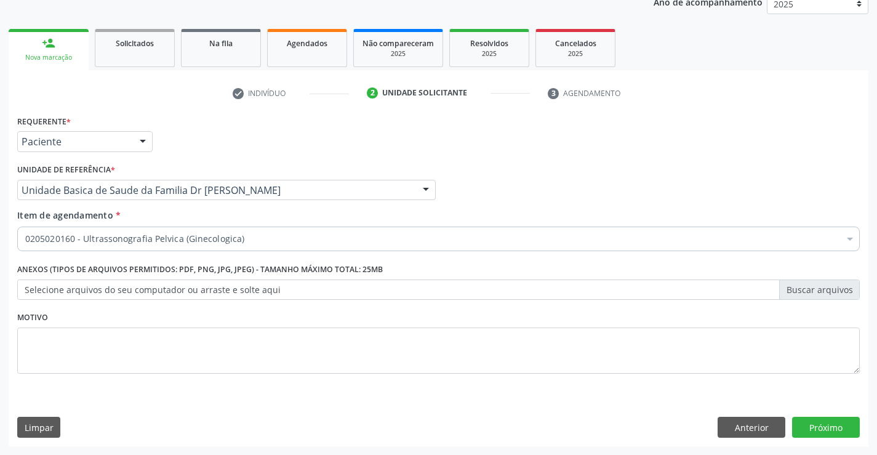
scroll to position [0, 0]
click at [822, 431] on button "Próximo" at bounding box center [826, 426] width 68 height 21
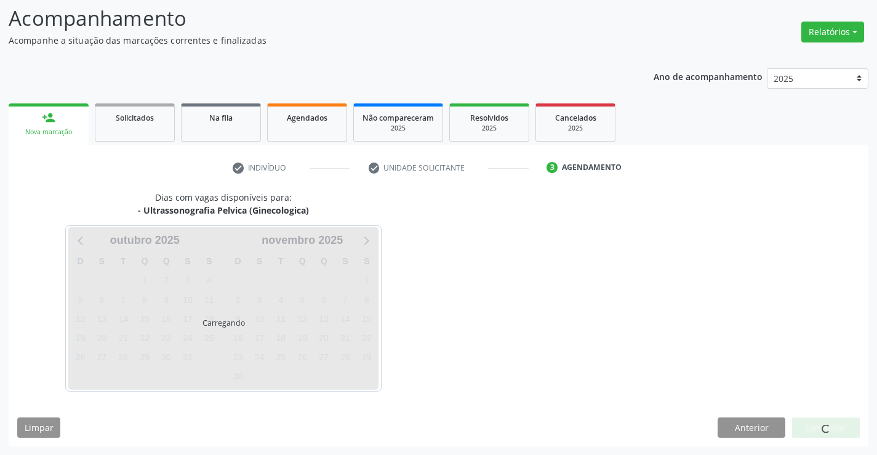
scroll to position [81, 0]
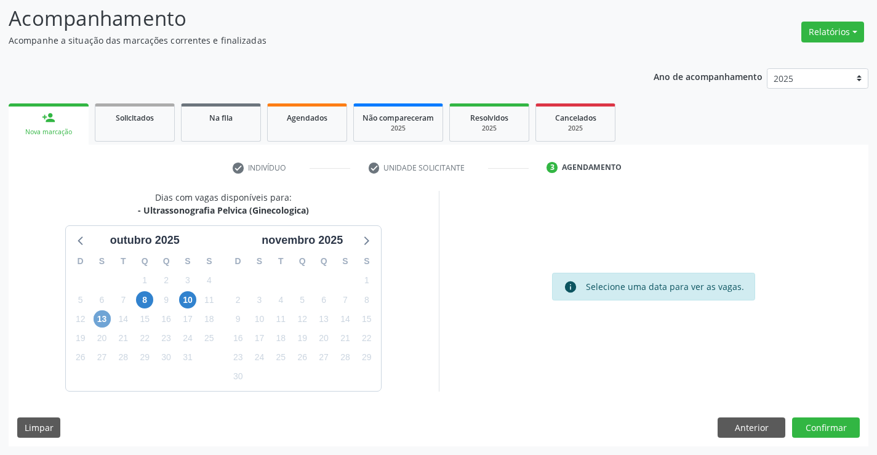
click at [100, 321] on span "13" at bounding box center [101, 318] width 17 height 17
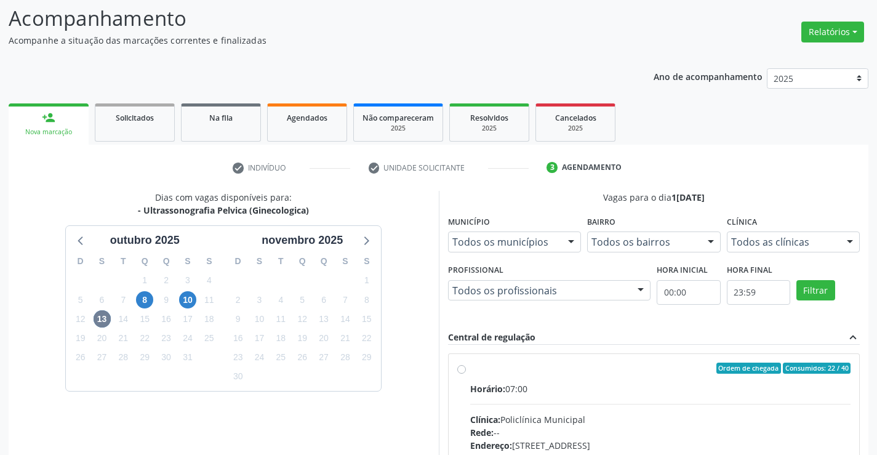
click at [470, 368] on label "Ordem de chegada Consumidos: 22 / 40 Horário: 07:00 Clínica: Policlínica Munici…" at bounding box center [660, 456] width 381 height 189
click at [459, 368] on input "Ordem de chegada Consumidos: 22 / 40 Horário: 07:00 Clínica: Policlínica Munici…" at bounding box center [461, 367] width 9 height 11
radio input "true"
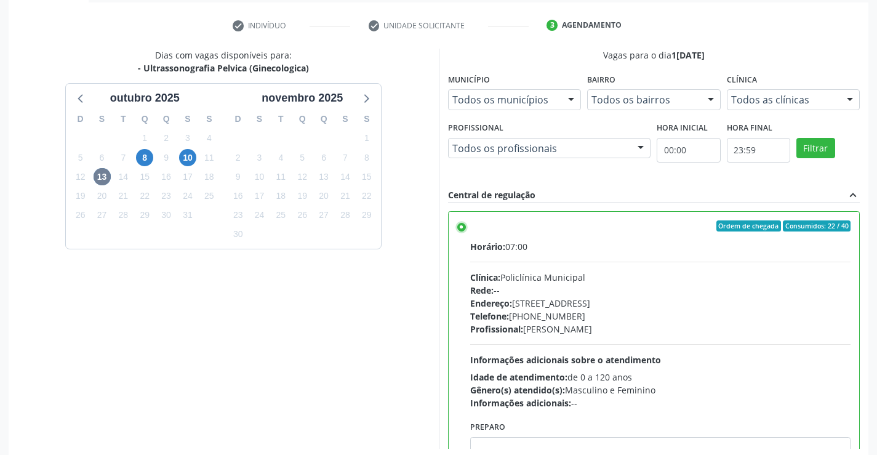
scroll to position [280, 0]
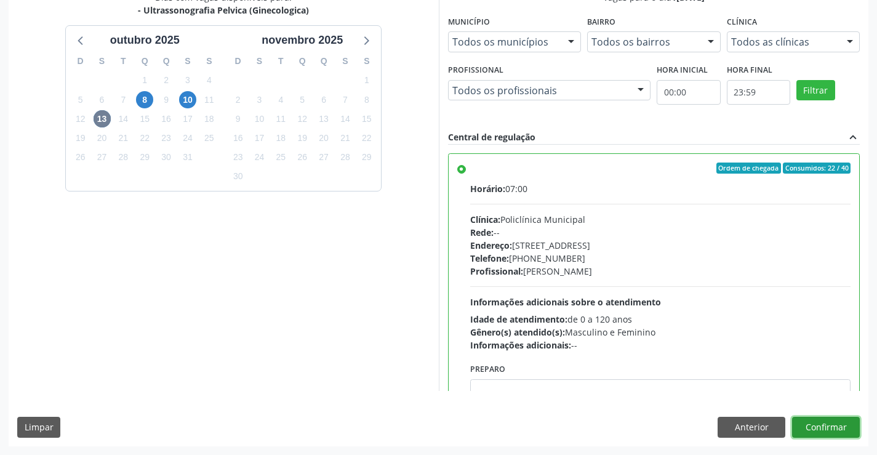
click at [821, 429] on button "Confirmar" at bounding box center [826, 426] width 68 height 21
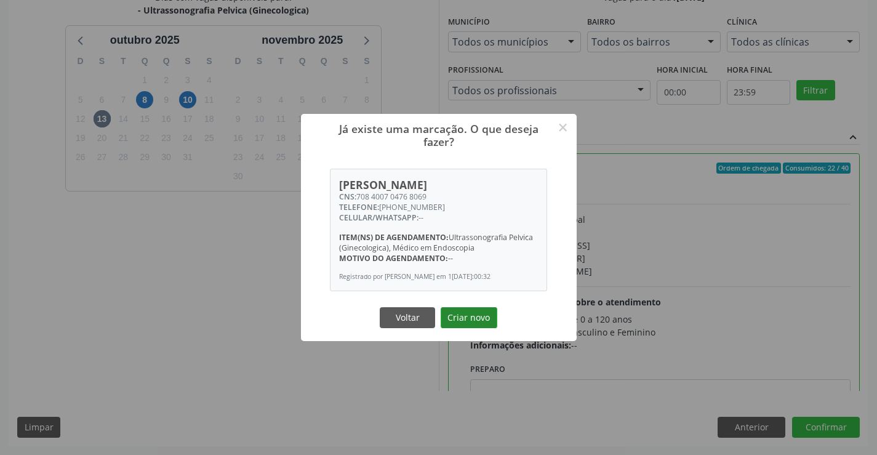
click at [471, 321] on button "Criar novo" at bounding box center [468, 317] width 57 height 21
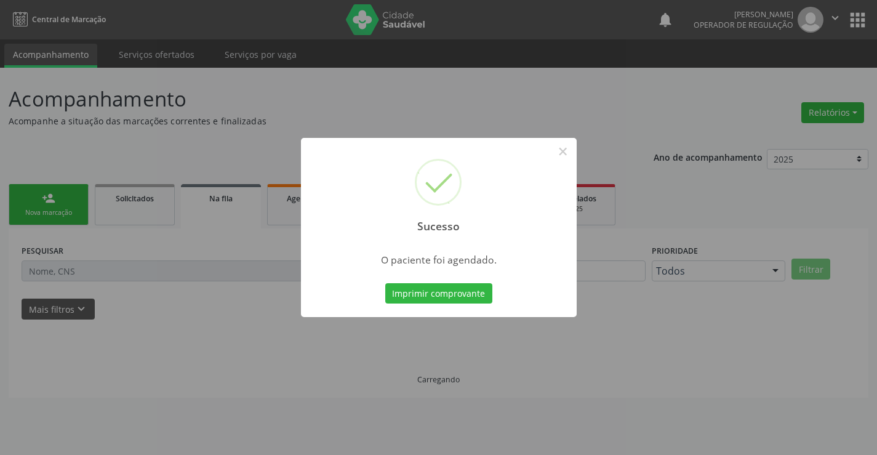
scroll to position [0, 0]
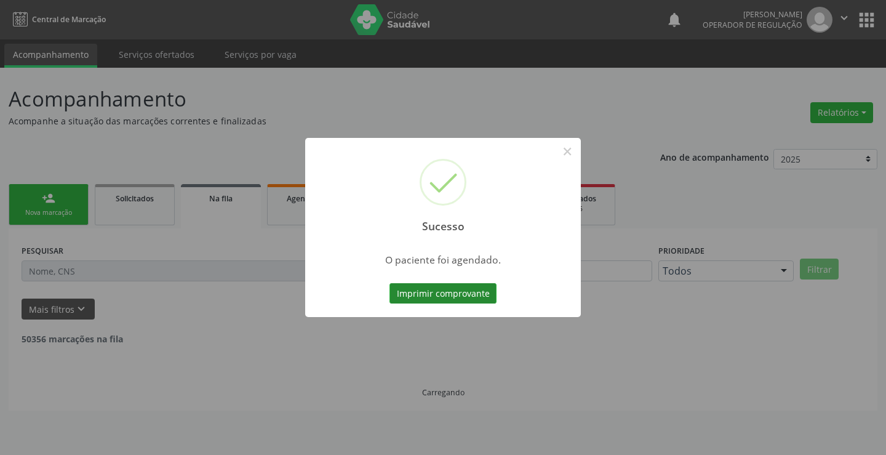
click at [404, 298] on button "Imprimir comprovante" at bounding box center [442, 293] width 107 height 21
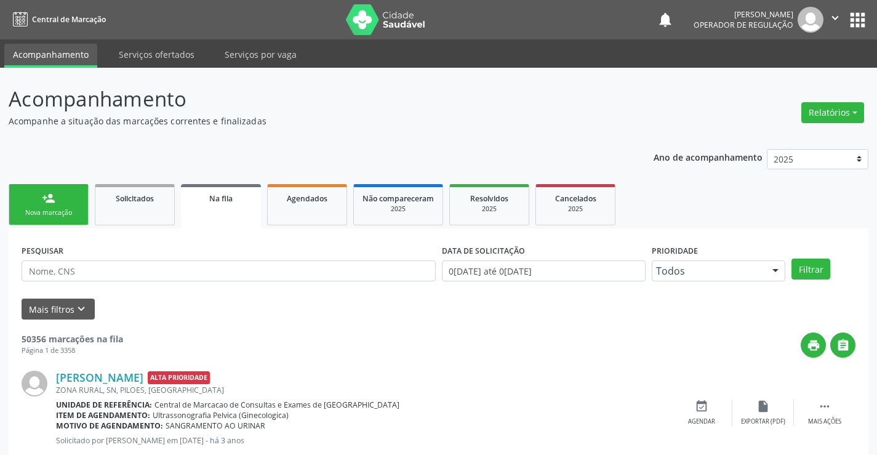
click at [60, 201] on link "person_add Nova marcação" at bounding box center [49, 204] width 80 height 41
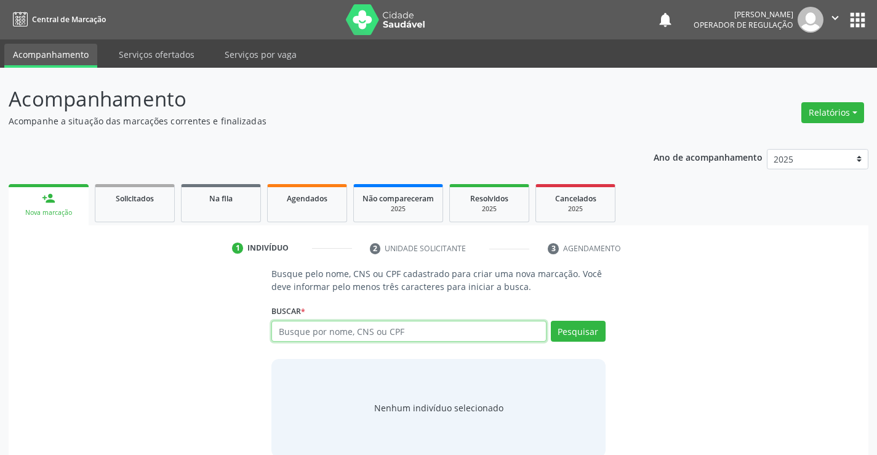
click at [406, 332] on input "text" at bounding box center [408, 330] width 274 height 21
type input "706803758172027"
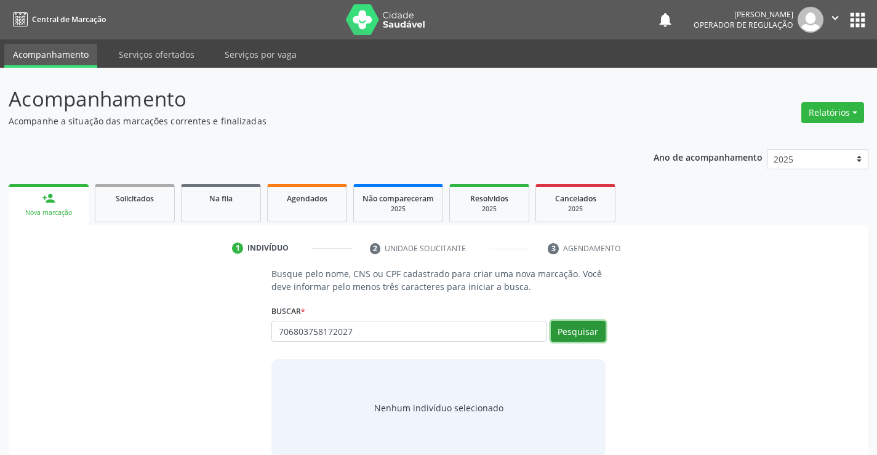
click at [581, 325] on button "Pesquisar" at bounding box center [578, 330] width 55 height 21
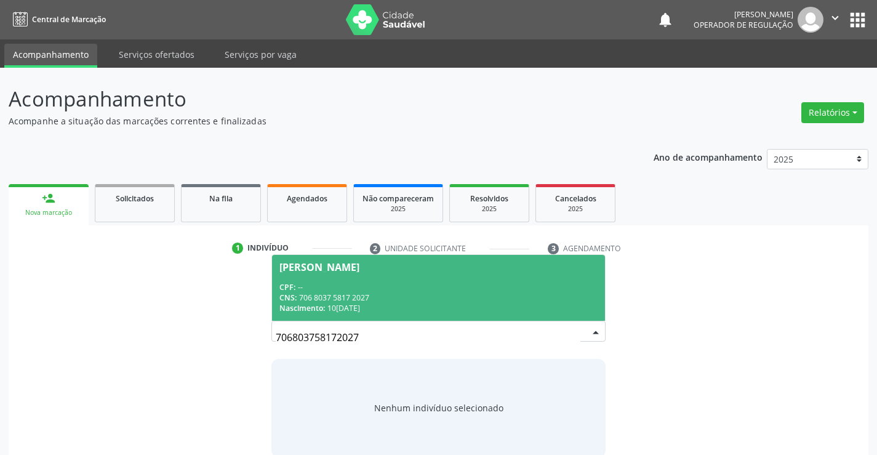
click at [333, 264] on div "Kemille Lourrane da Silva Barbosa" at bounding box center [319, 267] width 80 height 10
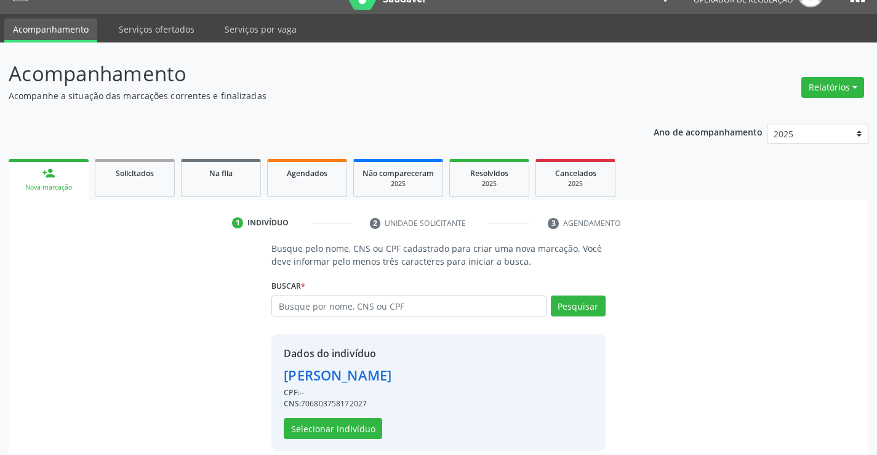
scroll to position [39, 0]
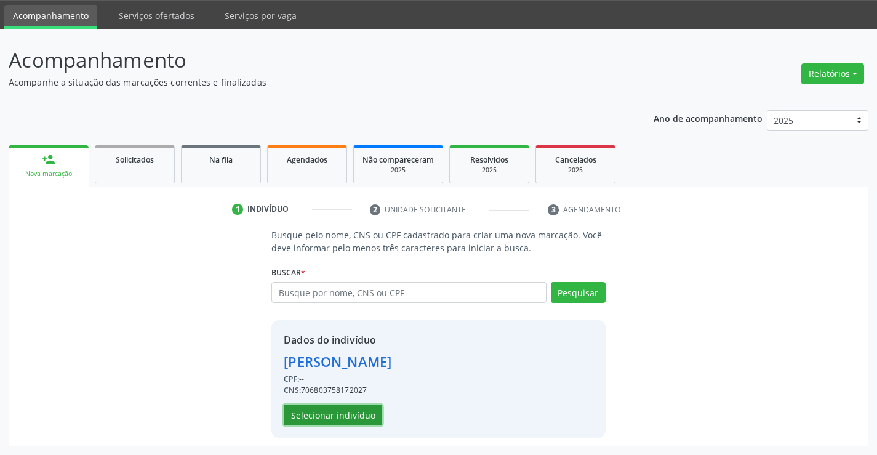
click at [314, 410] on button "Selecionar indivíduo" at bounding box center [333, 414] width 98 height 21
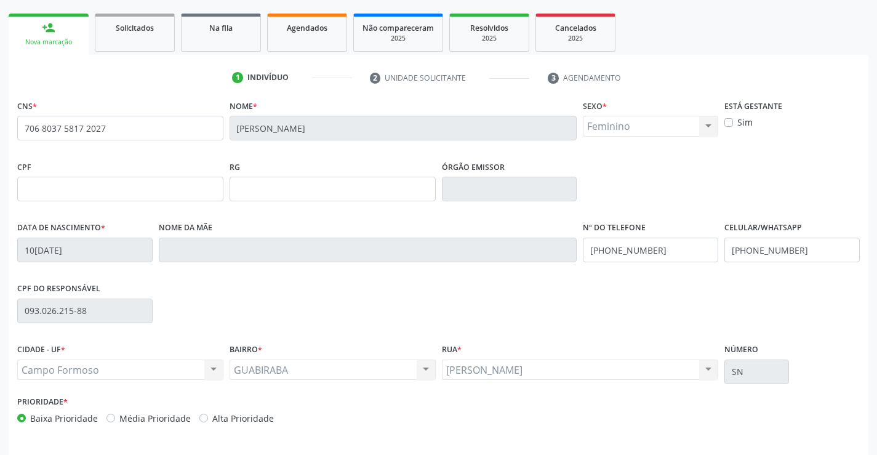
scroll to position [212, 0]
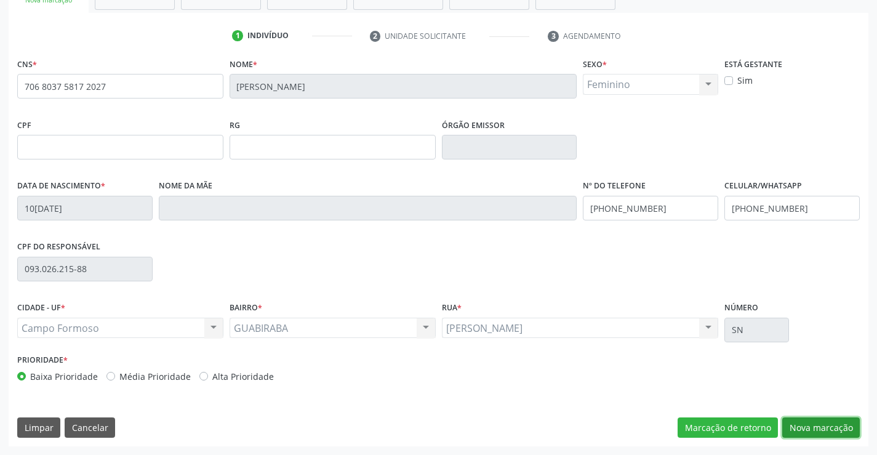
click at [817, 418] on button "Nova marcação" at bounding box center [821, 427] width 78 height 21
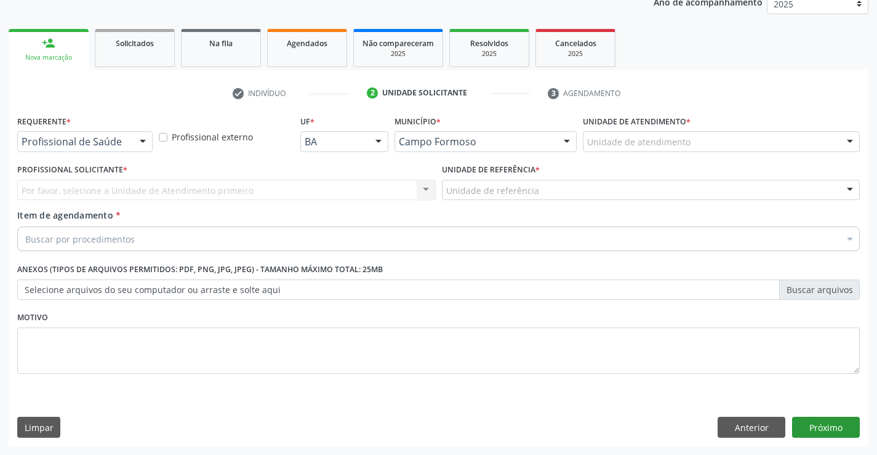
scroll to position [155, 0]
click at [146, 144] on div at bounding box center [142, 142] width 18 height 21
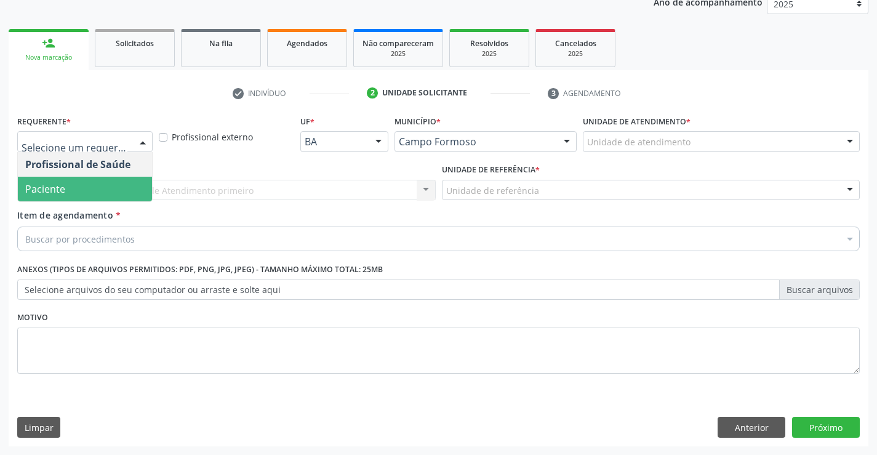
click at [78, 186] on span "Paciente" at bounding box center [85, 189] width 134 height 25
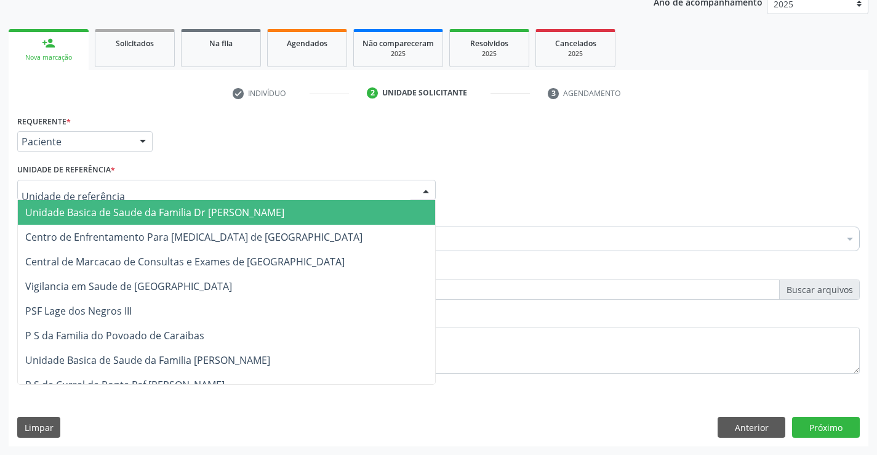
click at [416, 188] on div at bounding box center [425, 190] width 18 height 21
click at [362, 204] on span "Unidade Basica de Saude da Familia Dr [PERSON_NAME]" at bounding box center [226, 212] width 417 height 25
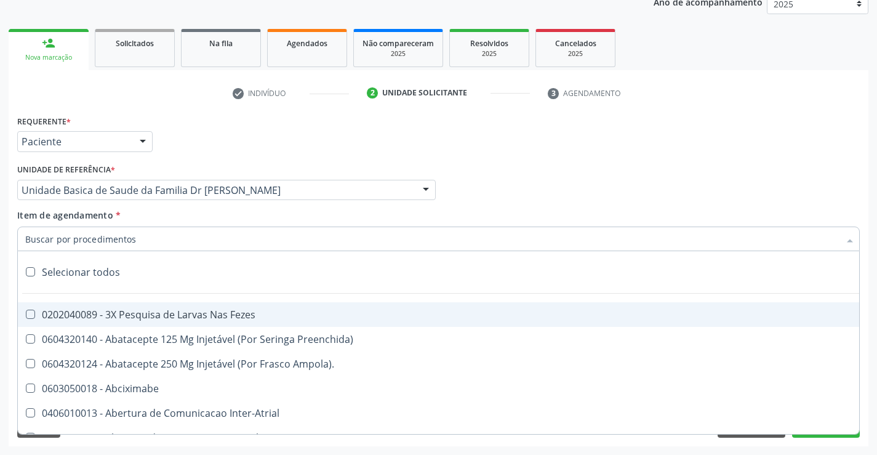
paste input "PELVICA"
type input "PELVICA"
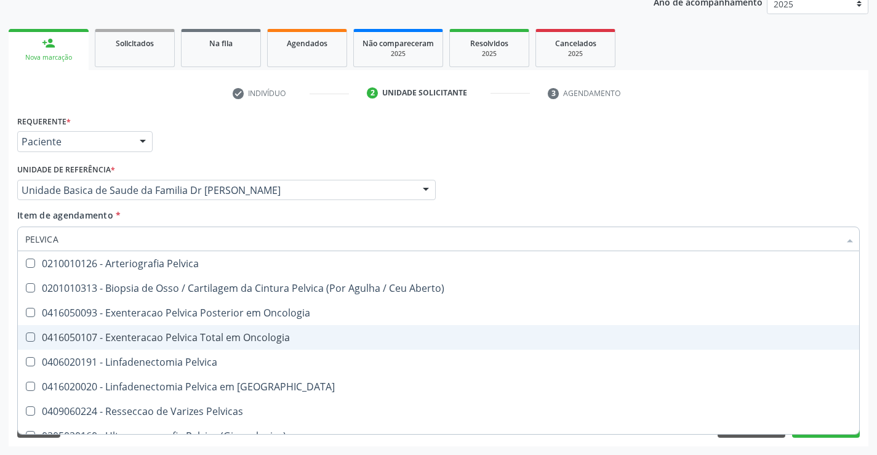
scroll to position [14, 0]
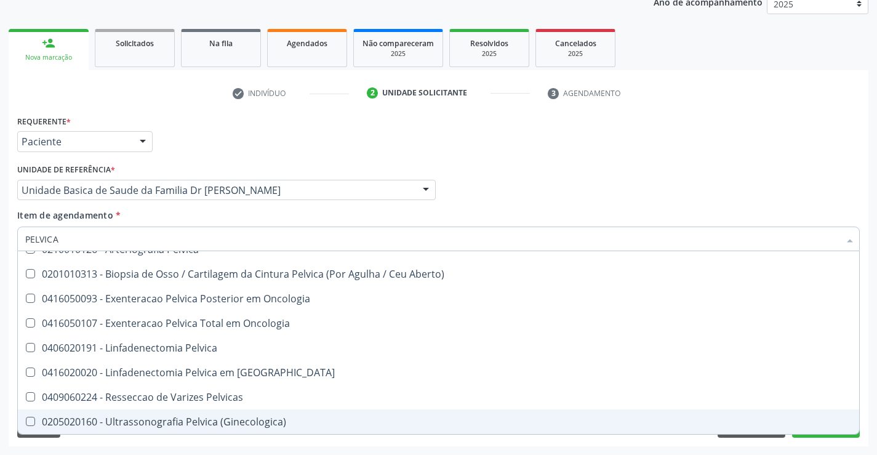
click at [191, 430] on span "0205020160 - Ultrassonografia Pelvica (Ginecologica)" at bounding box center [438, 421] width 841 height 25
checkbox \(Ginecologica\) "true"
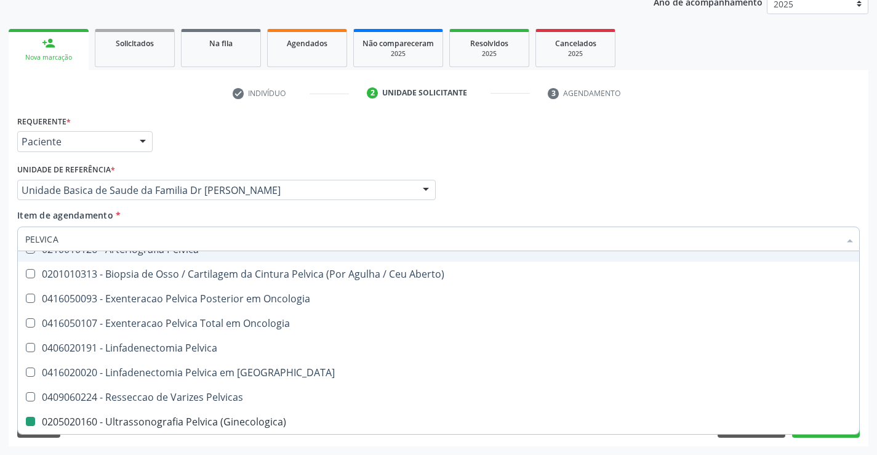
click at [540, 171] on div "Profissional Solicitante Por favor, selecione a Unidade de Atendimento primeiro…" at bounding box center [438, 185] width 848 height 48
checkbox Aberto\) "true"
checkbox \(Ginecologica\) "false"
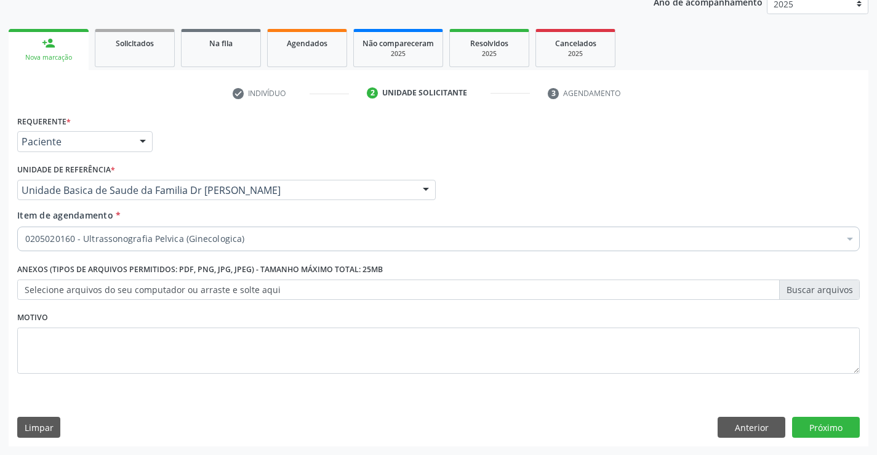
scroll to position [0, 0]
click at [811, 424] on button "Próximo" at bounding box center [826, 426] width 68 height 21
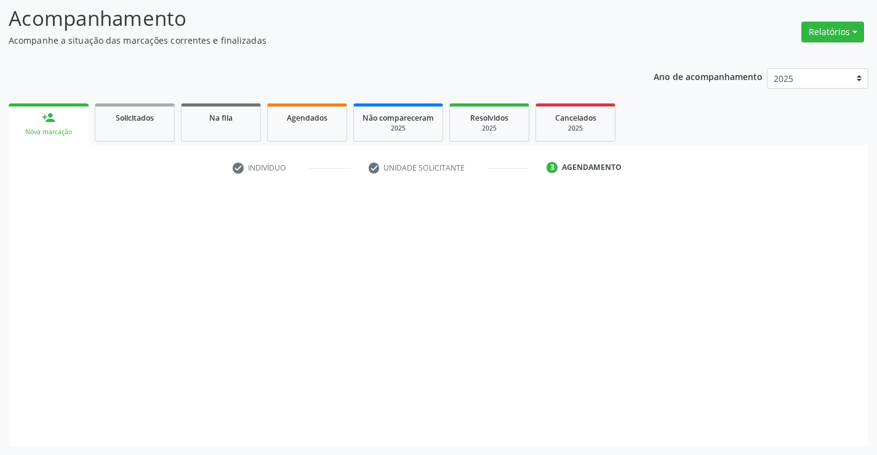
scroll to position [81, 0]
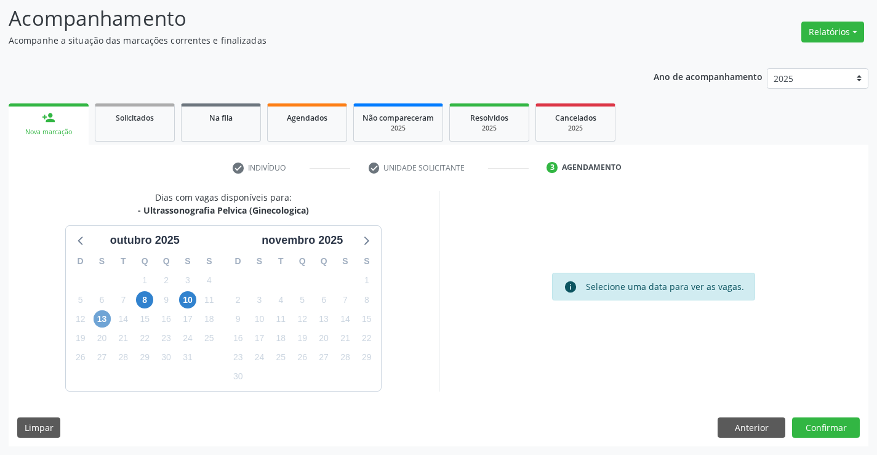
click at [100, 324] on span "13" at bounding box center [101, 318] width 17 height 17
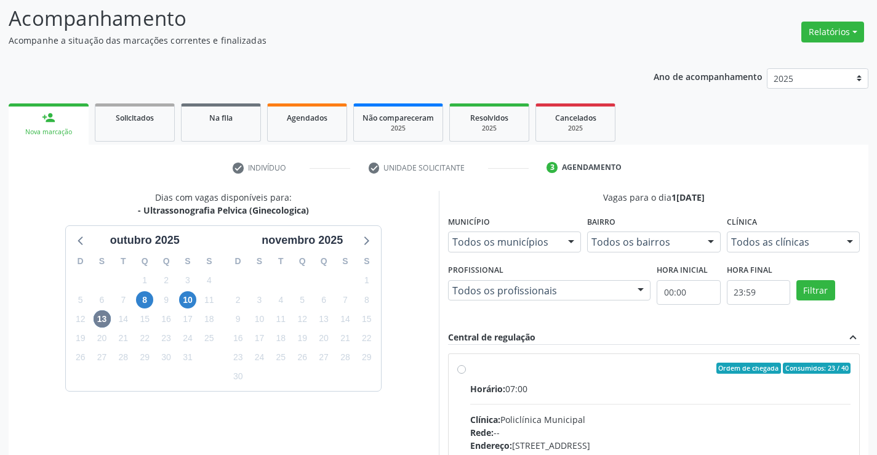
click at [470, 368] on label "Ordem de chegada Consumidos: 23 / 40 Horário: 07:00 Clínica: Policlínica Munici…" at bounding box center [660, 456] width 381 height 189
click at [459, 368] on input "Ordem de chegada Consumidos: 23 / 40 Horário: 07:00 Clínica: Policlínica Munici…" at bounding box center [461, 367] width 9 height 11
radio input "true"
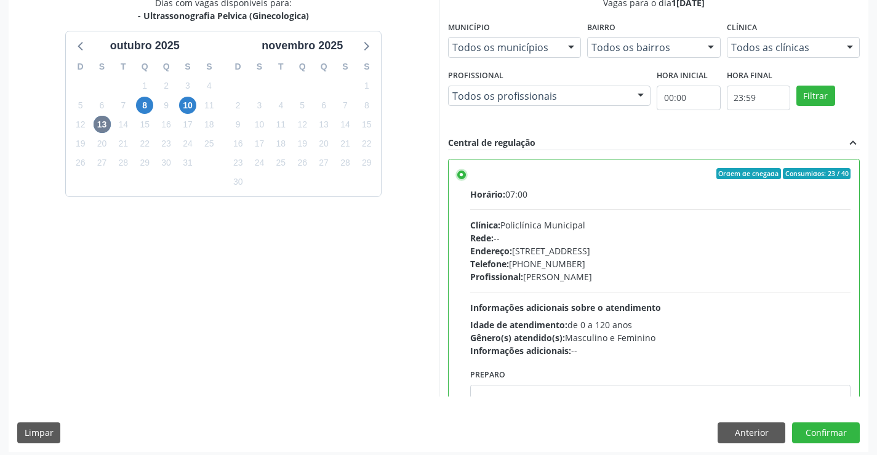
scroll to position [280, 0]
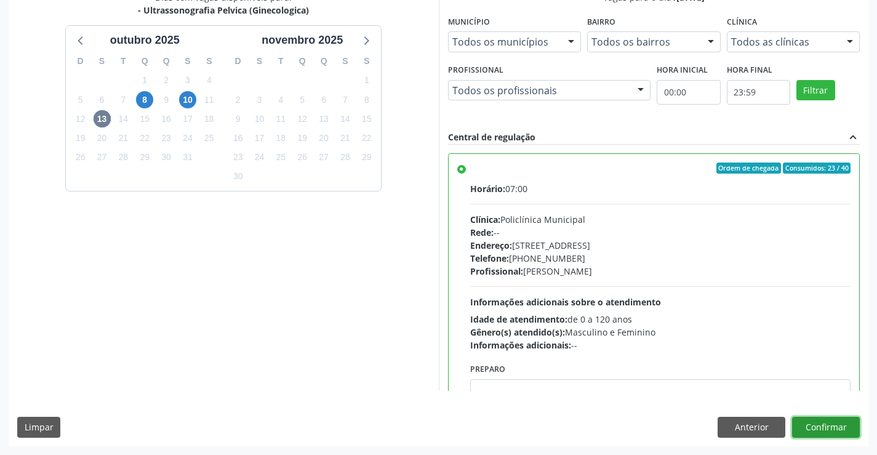
click at [816, 429] on button "Confirmar" at bounding box center [826, 426] width 68 height 21
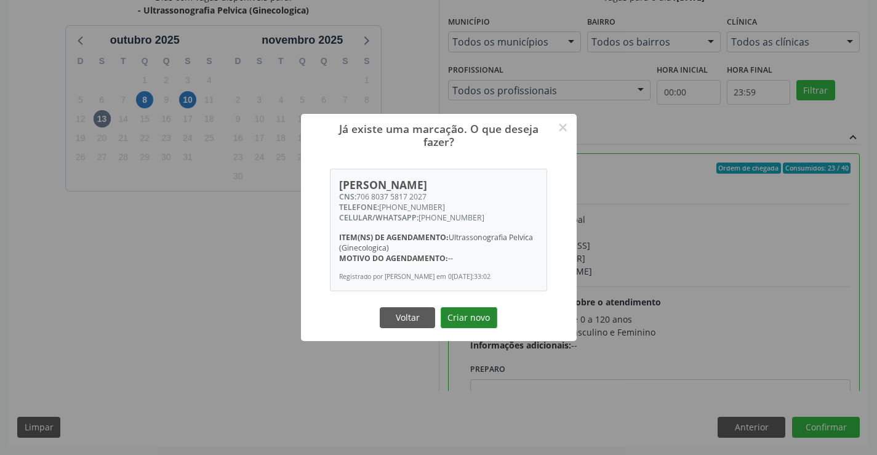
click at [453, 319] on button "Criar novo" at bounding box center [468, 317] width 57 height 21
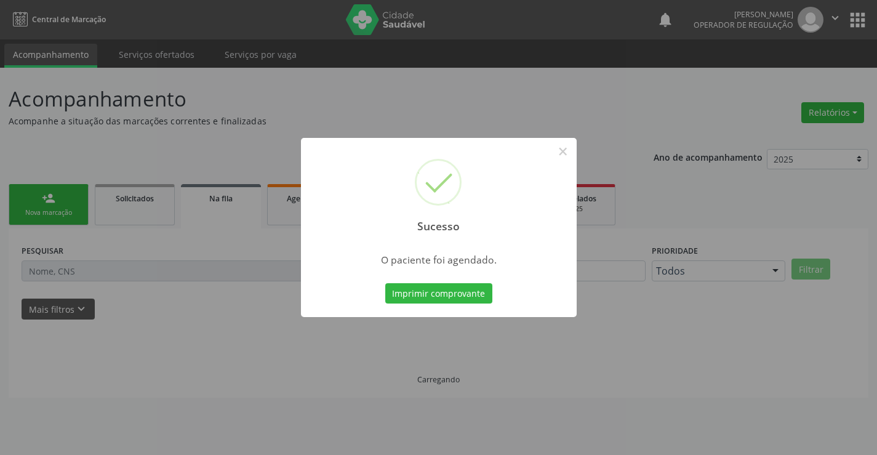
scroll to position [0, 0]
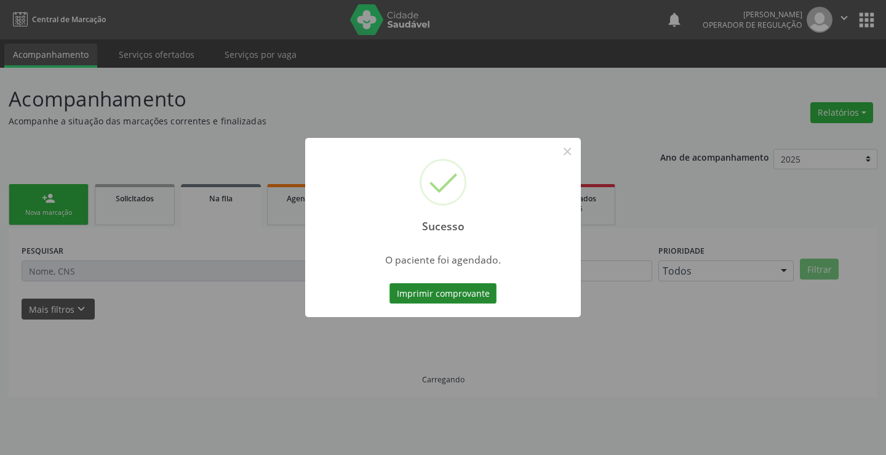
click at [449, 292] on button "Imprimir comprovante" at bounding box center [442, 293] width 107 height 21
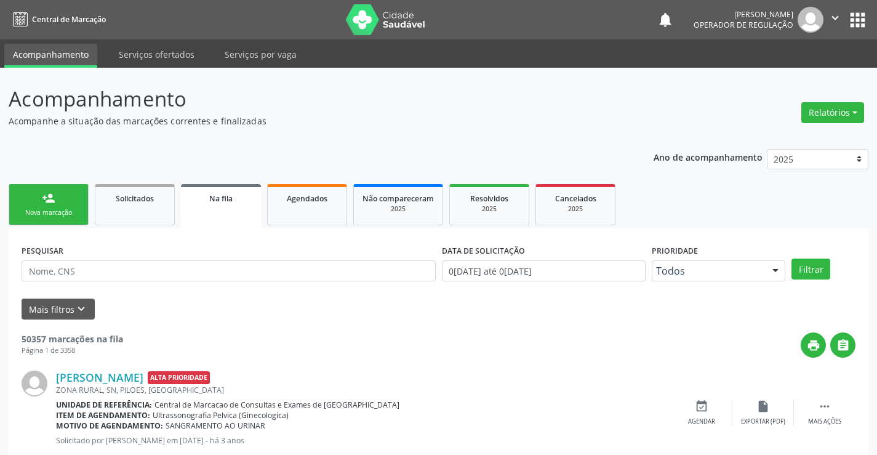
click at [69, 202] on link "person_add Nova marcação" at bounding box center [49, 204] width 80 height 41
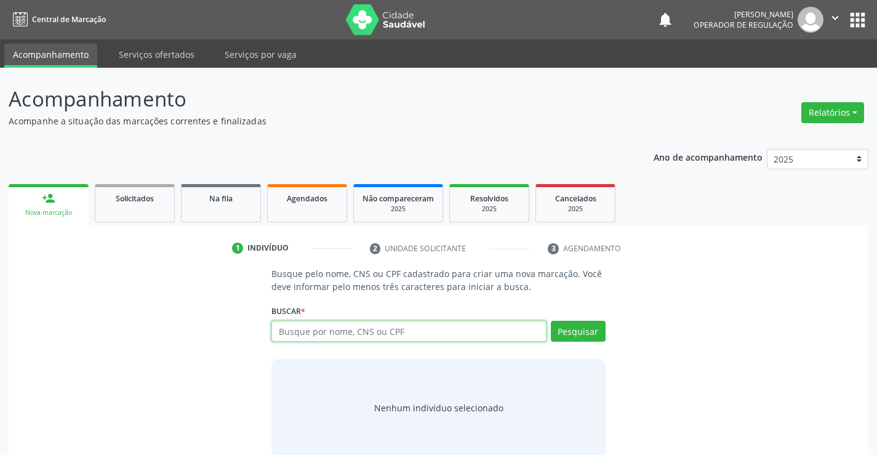
click at [303, 329] on input "text" at bounding box center [408, 330] width 274 height 21
type input "706904161775437"
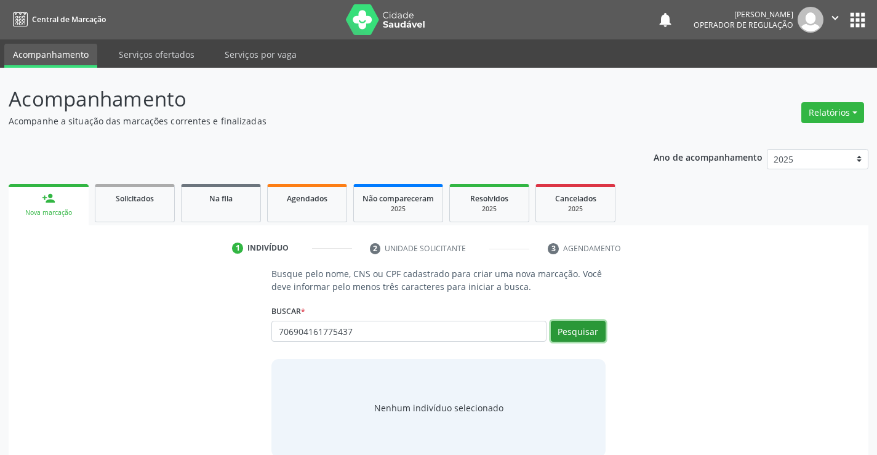
click at [569, 338] on button "Pesquisar" at bounding box center [578, 330] width 55 height 21
type input "706904161775437"
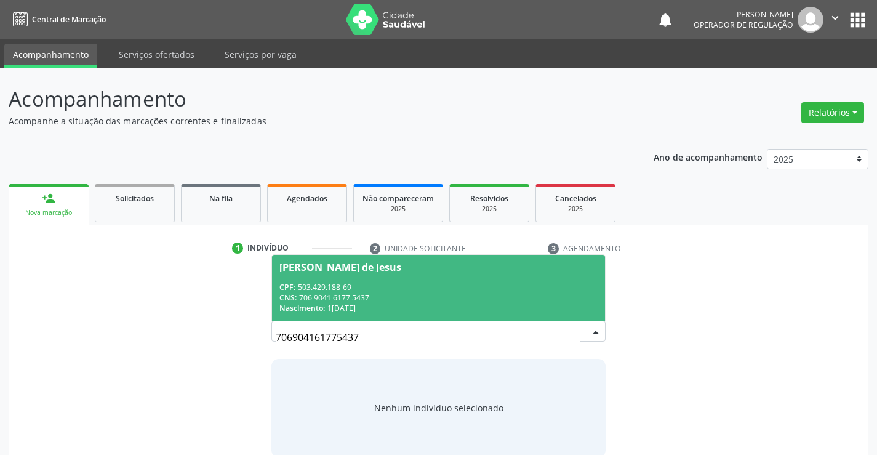
click at [369, 263] on div "Micaelly Santos de Jesus" at bounding box center [340, 267] width 122 height 10
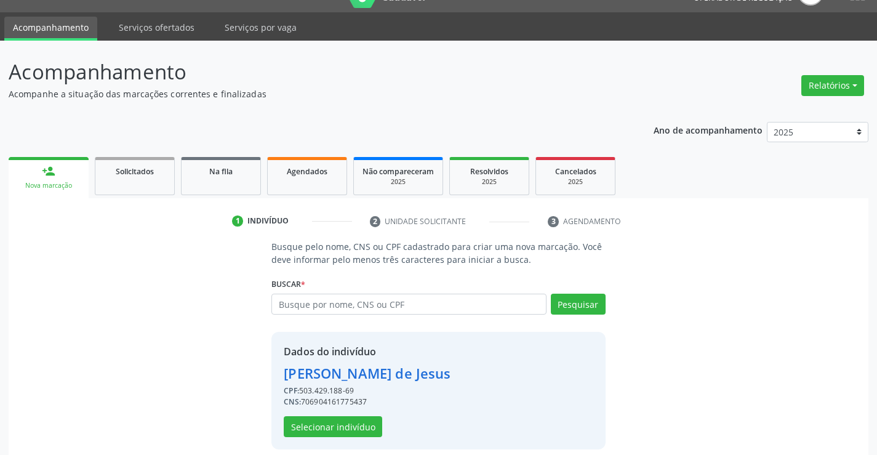
scroll to position [39, 0]
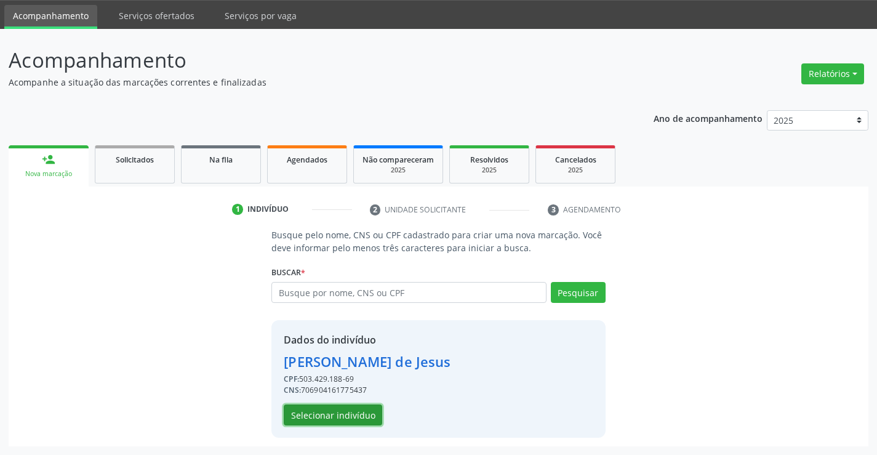
click at [344, 416] on button "Selecionar indivíduo" at bounding box center [333, 414] width 98 height 21
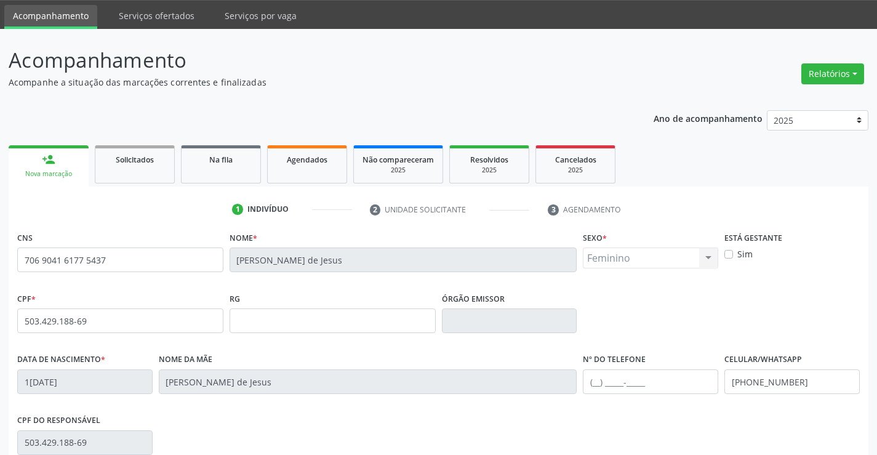
scroll to position [212, 0]
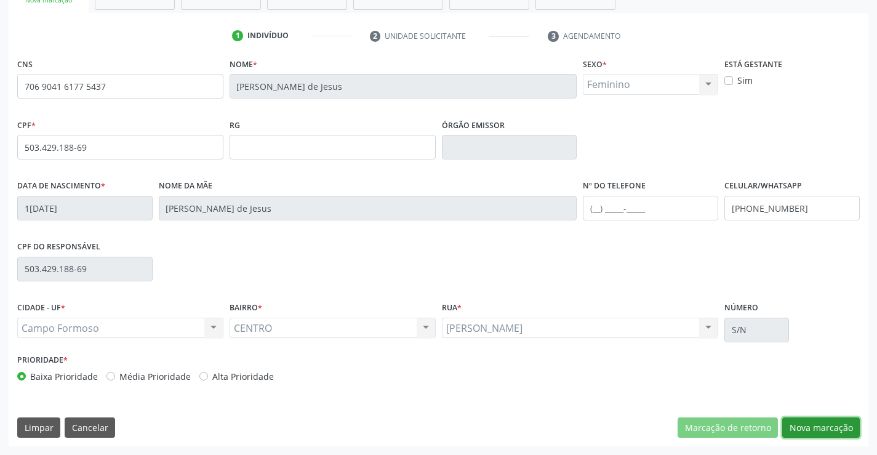
click at [817, 429] on button "Nova marcação" at bounding box center [821, 427] width 78 height 21
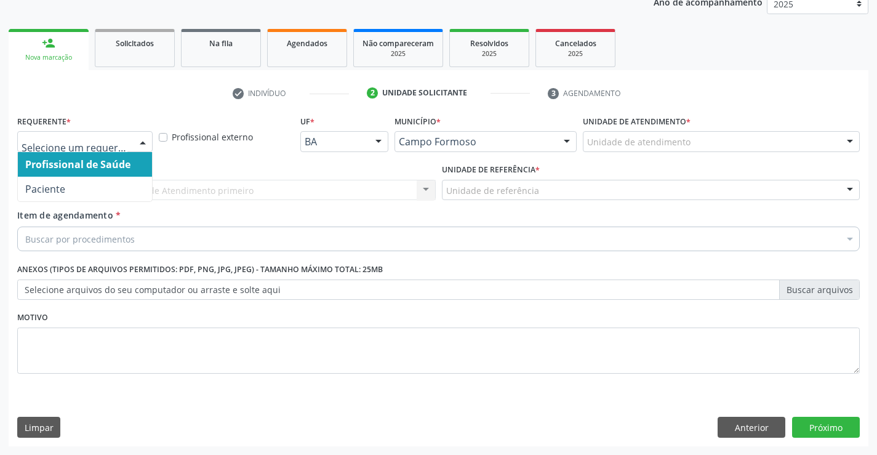
click at [145, 143] on div at bounding box center [142, 142] width 18 height 21
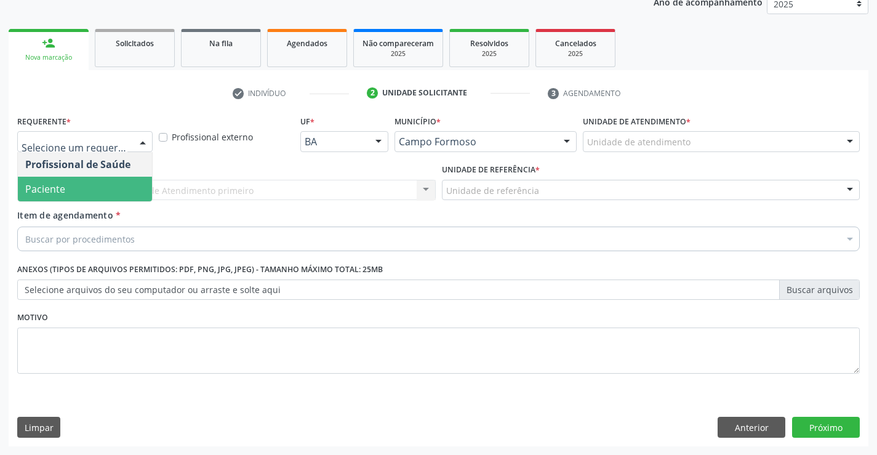
click at [118, 179] on span "Paciente" at bounding box center [85, 189] width 134 height 25
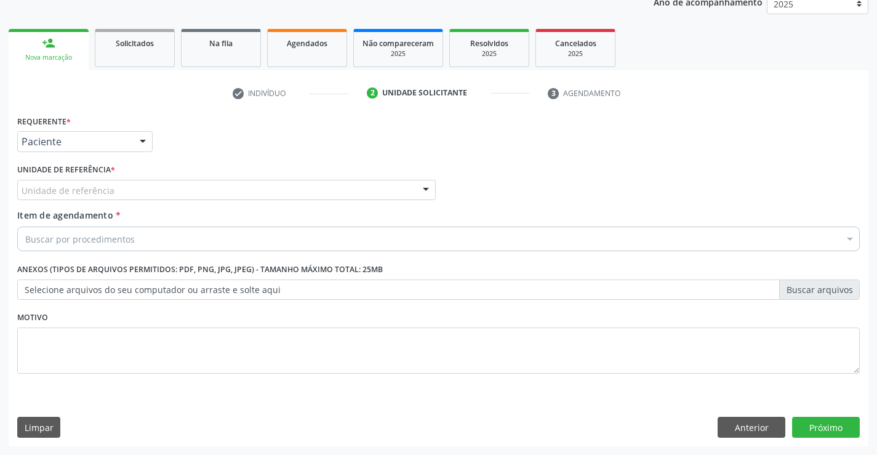
click at [421, 182] on div at bounding box center [425, 190] width 18 height 21
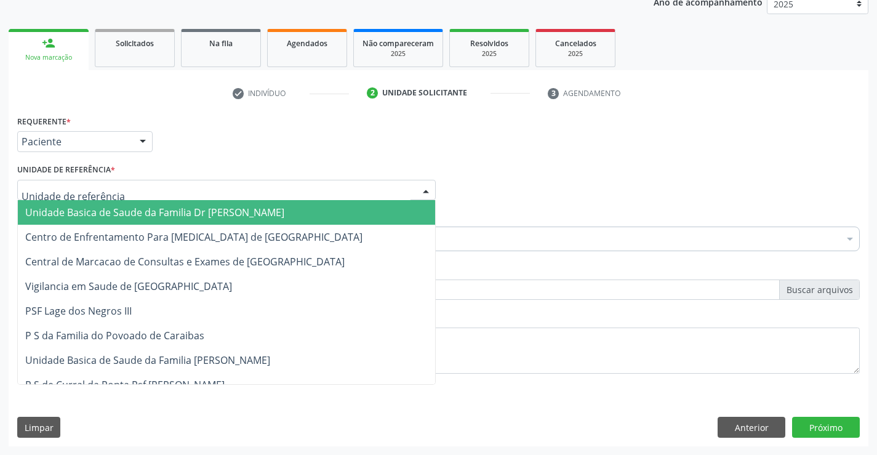
click at [338, 201] on span "Unidade Basica de Saude da Familia Dr [PERSON_NAME]" at bounding box center [226, 212] width 417 height 25
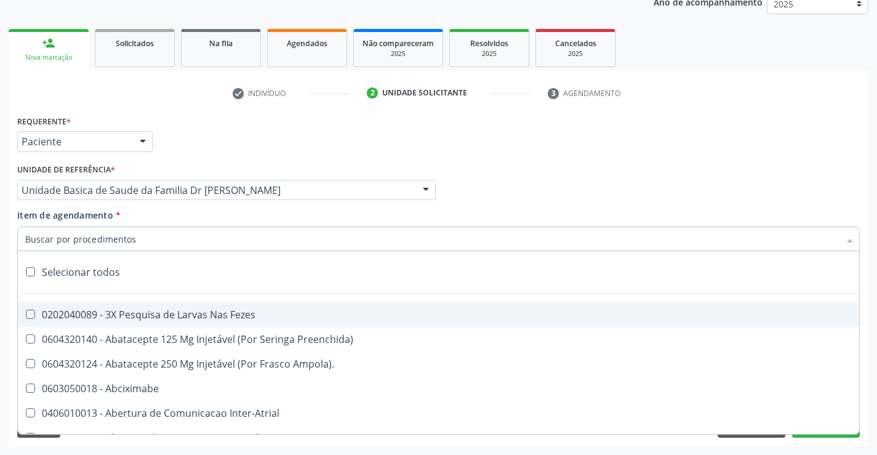
paste input "PELVICA"
type input "PELVICA"
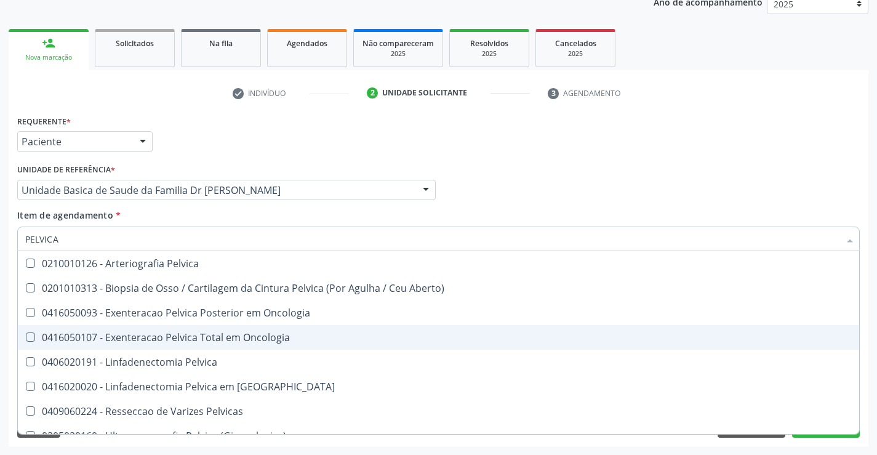
scroll to position [14, 0]
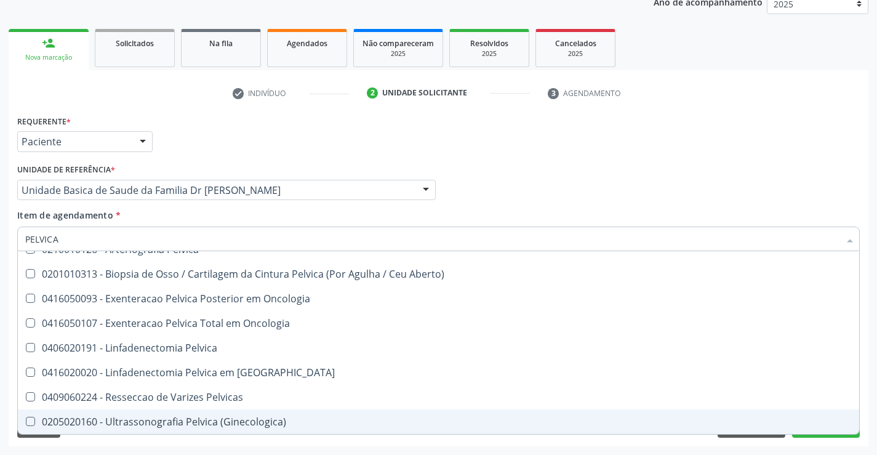
click at [172, 425] on div "0205020160 - Ultrassonografia Pelvica (Ginecologica)" at bounding box center [438, 421] width 826 height 10
checkbox \(Ginecologica\) "true"
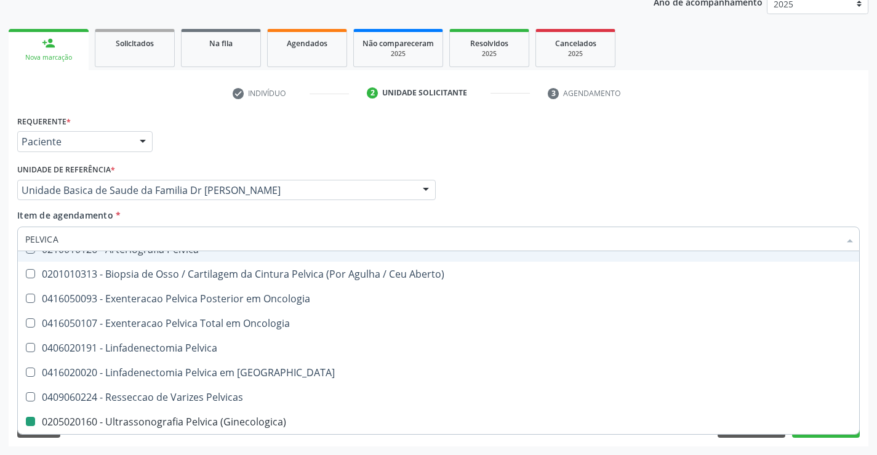
click at [576, 195] on div "Profissional Solicitante Por favor, selecione a Unidade de Atendimento primeiro…" at bounding box center [438, 185] width 848 height 48
checkbox Aberto\) "true"
checkbox \(Ginecologica\) "false"
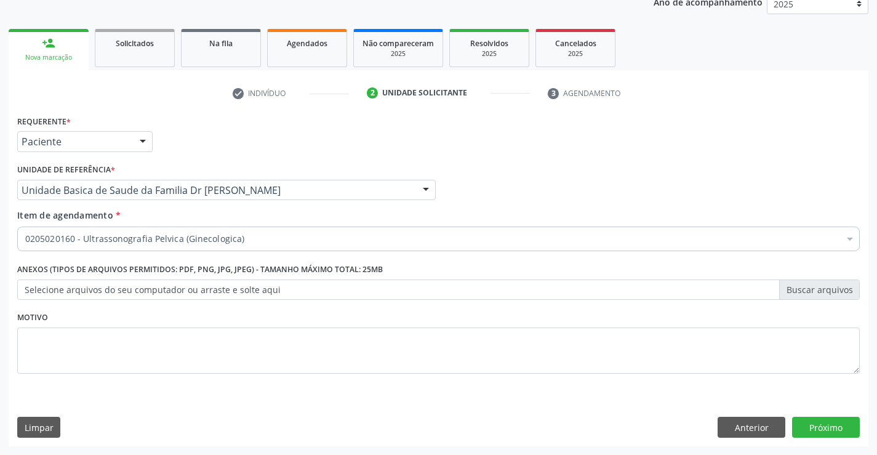
scroll to position [0, 0]
click at [797, 430] on button "Próximo" at bounding box center [826, 426] width 68 height 21
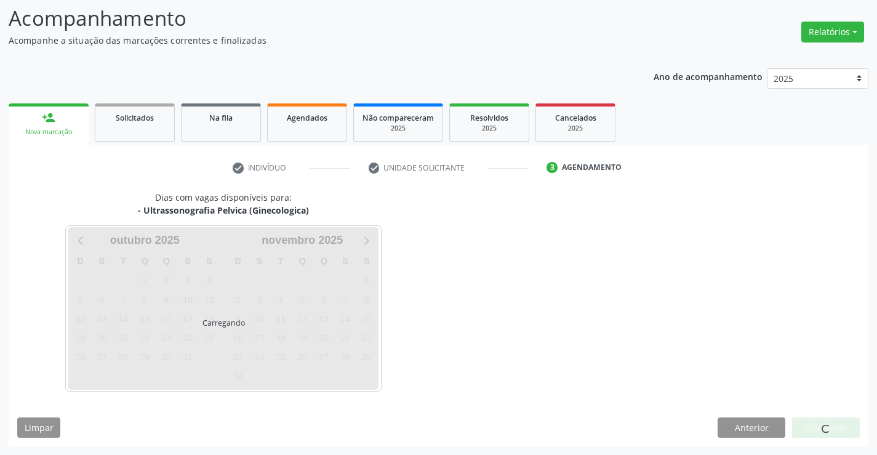
scroll to position [81, 0]
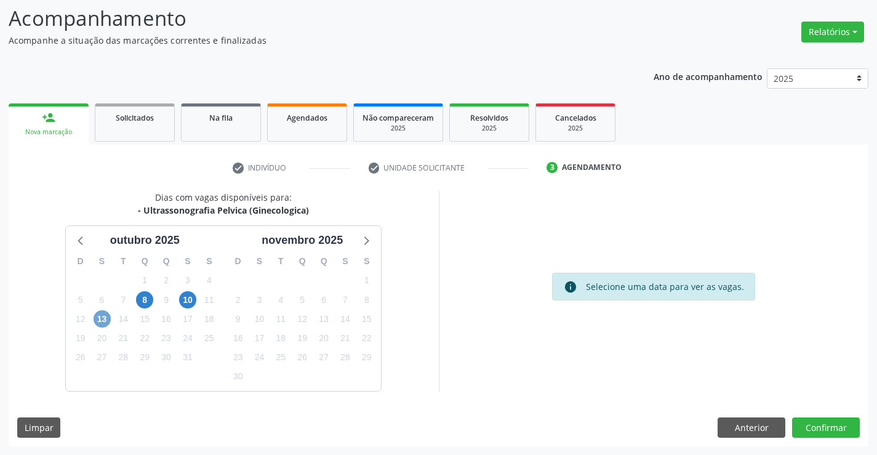
click at [104, 321] on span "13" at bounding box center [101, 318] width 17 height 17
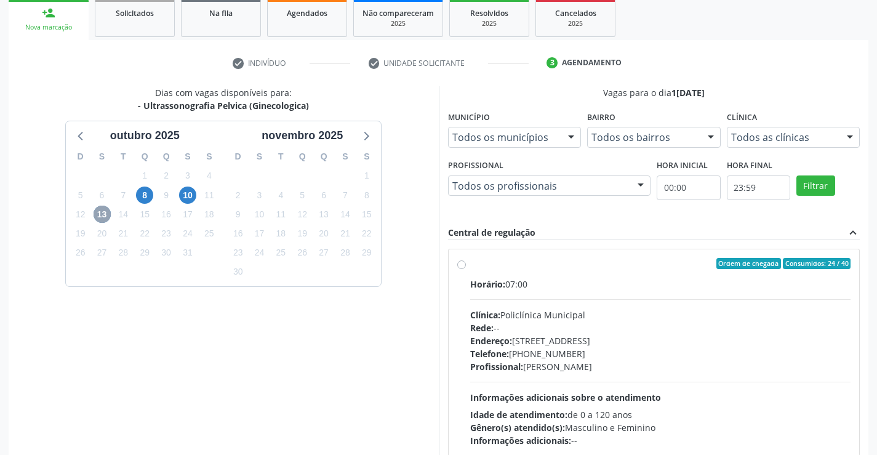
scroll to position [228, 0]
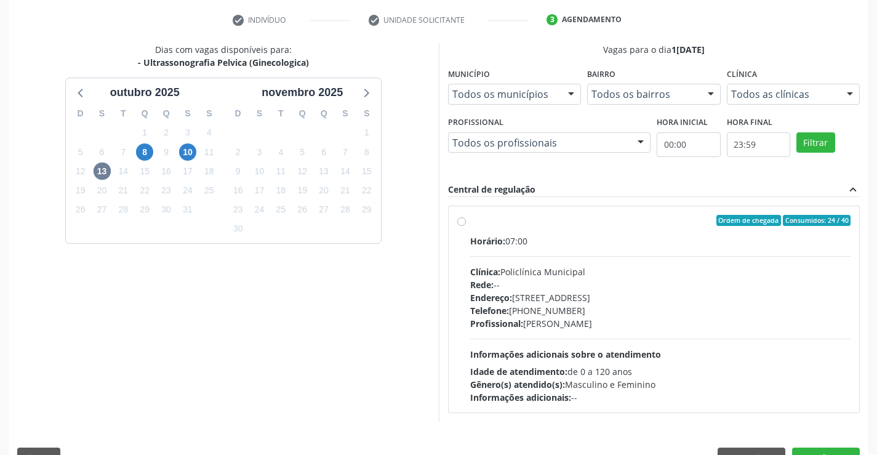
click at [470, 223] on label "Ordem de chegada Consumidos: 24 / 40 Horário: 07:00 Clínica: Policlínica Munici…" at bounding box center [660, 309] width 381 height 189
click at [462, 223] on input "Ordem de chegada Consumidos: 24 / 40 Horário: 07:00 Clínica: Policlínica Munici…" at bounding box center [461, 220] width 9 height 11
radio input "true"
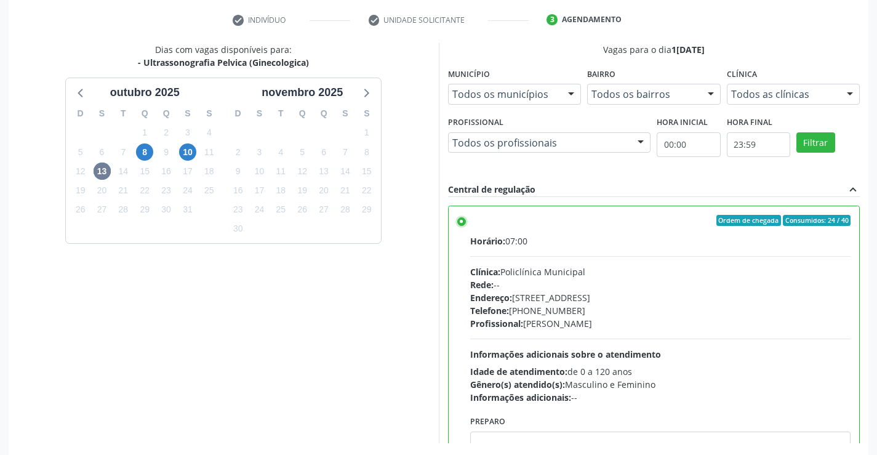
scroll to position [280, 0]
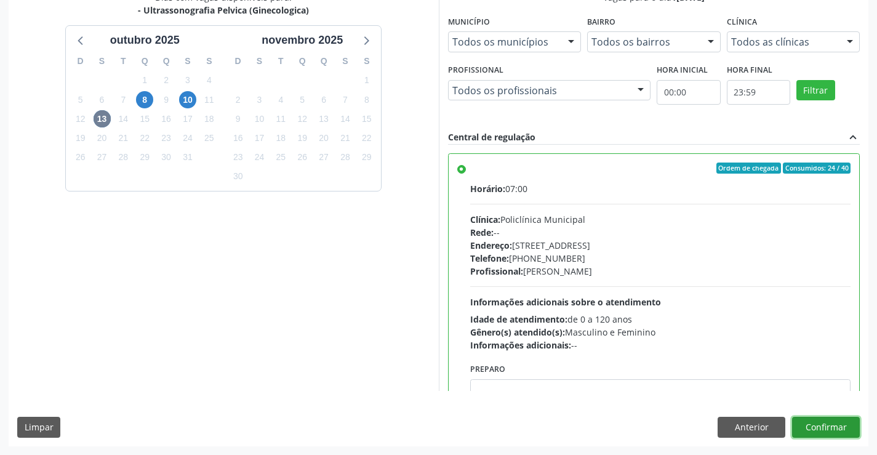
click at [826, 423] on button "Confirmar" at bounding box center [826, 426] width 68 height 21
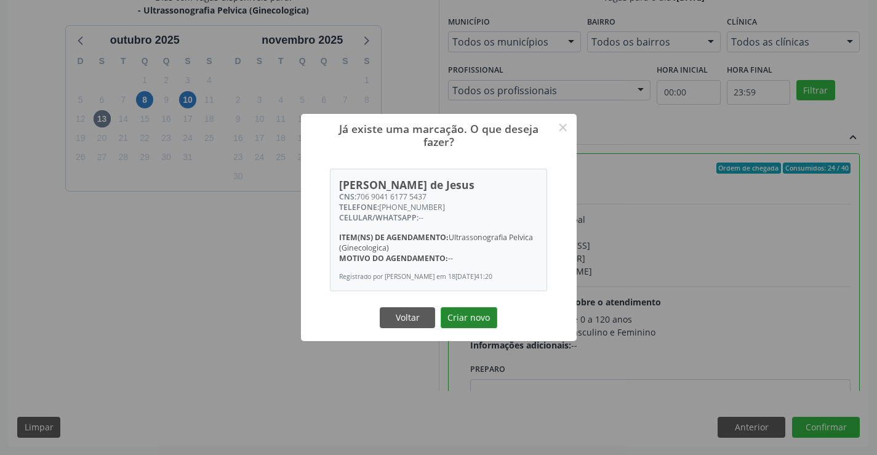
click at [464, 318] on button "Criar novo" at bounding box center [468, 317] width 57 height 21
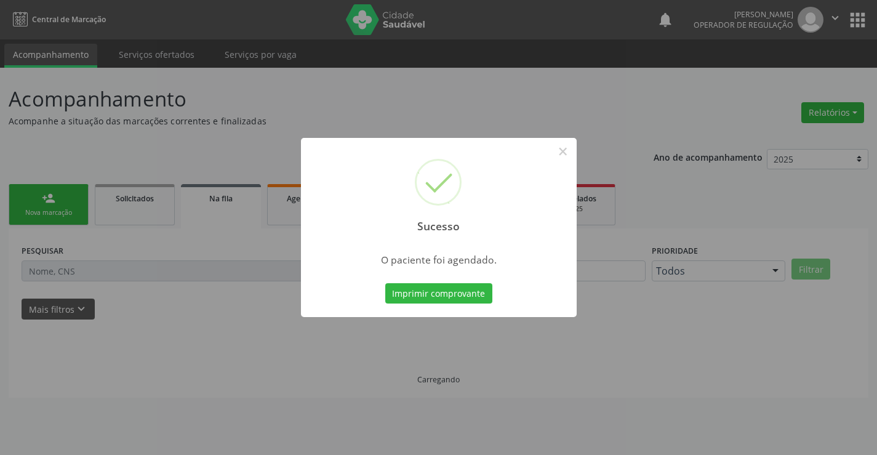
scroll to position [0, 0]
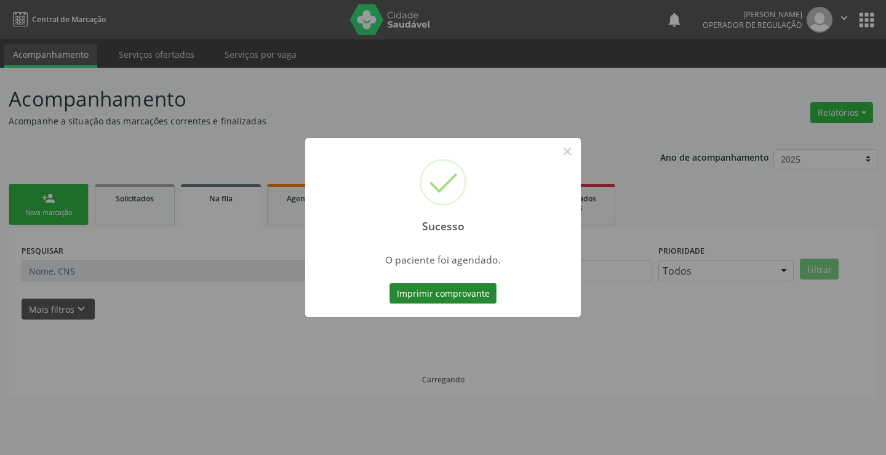
click at [445, 301] on button "Imprimir comprovante" at bounding box center [442, 293] width 107 height 21
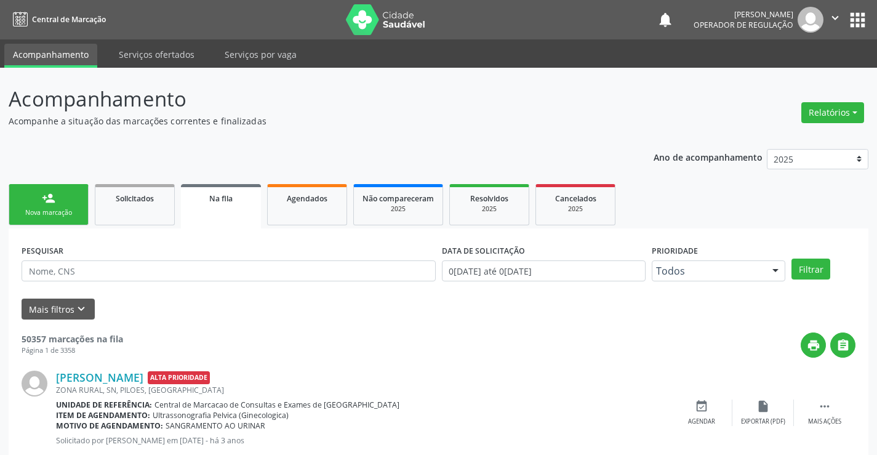
click at [25, 203] on link "person_add Nova marcação" at bounding box center [49, 204] width 80 height 41
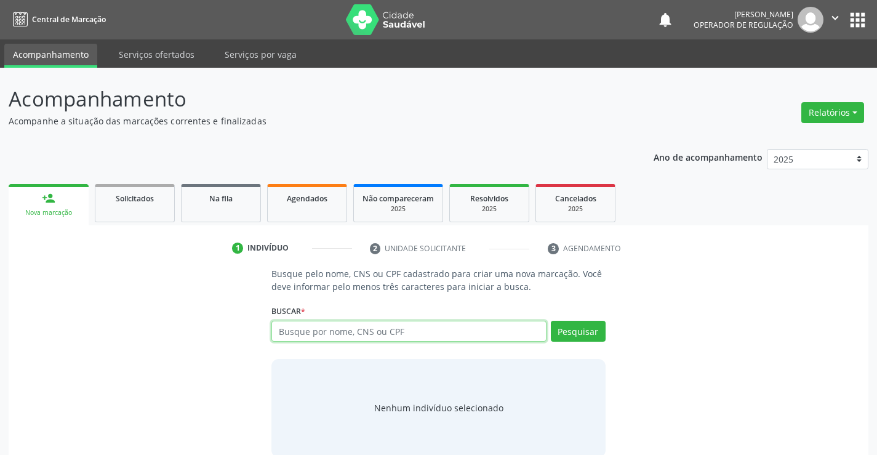
click at [363, 335] on input "text" at bounding box center [408, 330] width 274 height 21
type input "HEITOR RAMOS E RMOS"
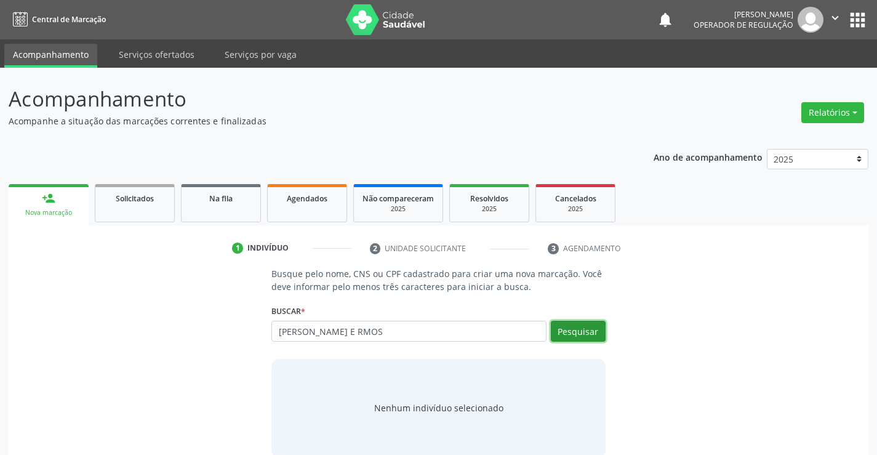
click at [568, 328] on button "Pesquisar" at bounding box center [578, 330] width 55 height 21
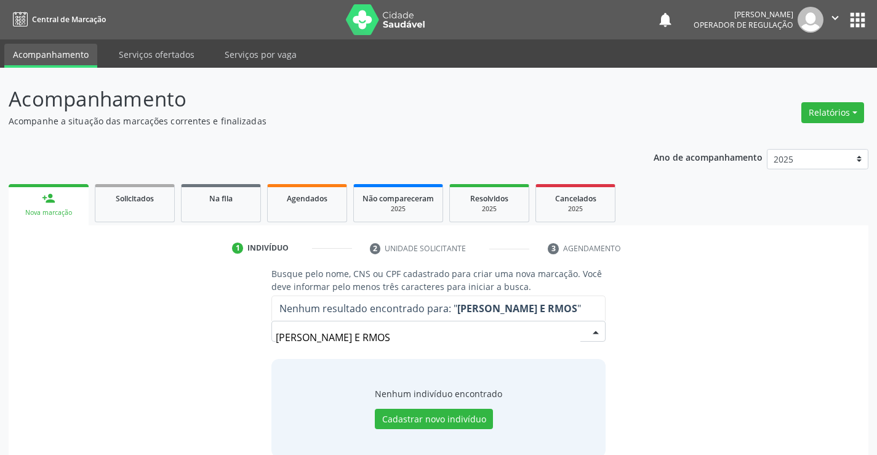
click at [359, 339] on input "HEITOR RAMOS E RMOS" at bounding box center [428, 337] width 304 height 25
click at [362, 337] on input "HEITOR RAMOS E RMOS" at bounding box center [428, 337] width 304 height 25
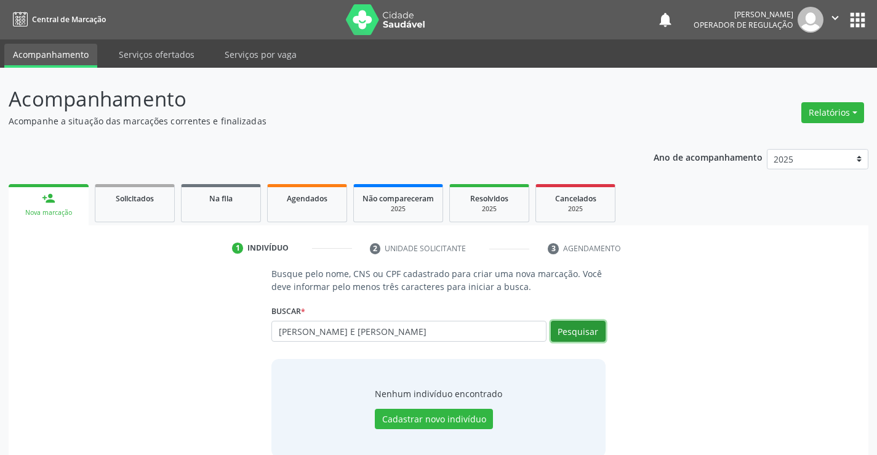
click at [571, 325] on button "Pesquisar" at bounding box center [578, 330] width 55 height 21
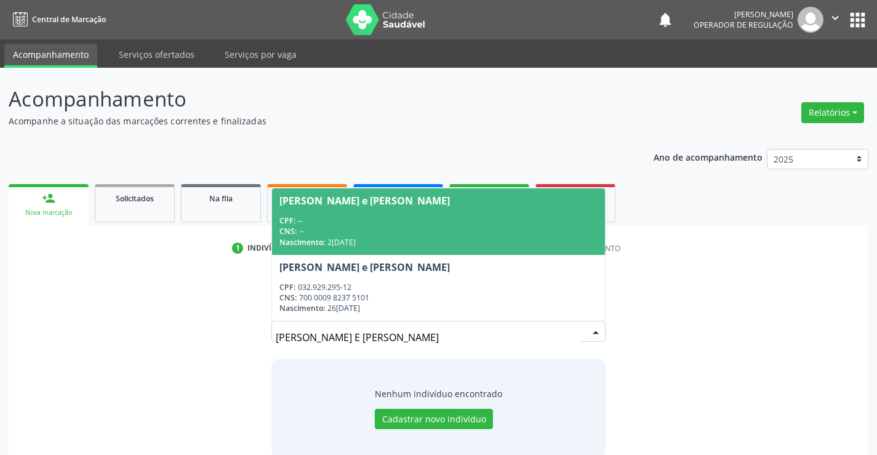
click at [367, 204] on div "[PERSON_NAME] e [PERSON_NAME]" at bounding box center [364, 201] width 170 height 10
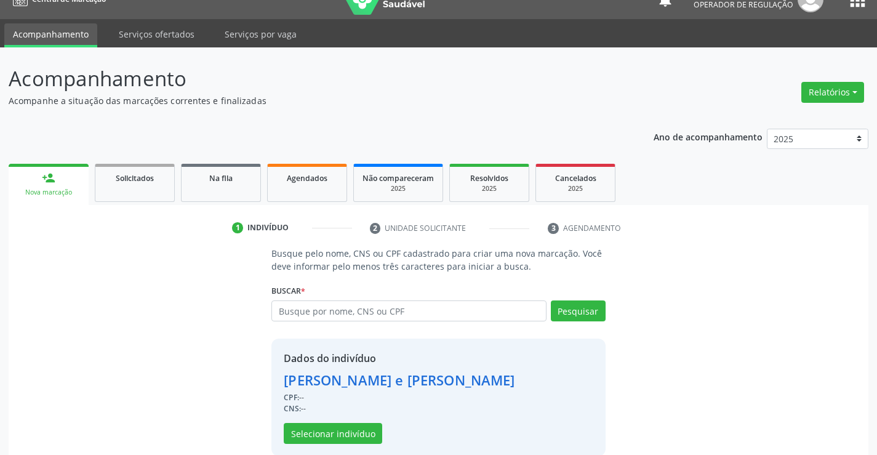
scroll to position [39, 0]
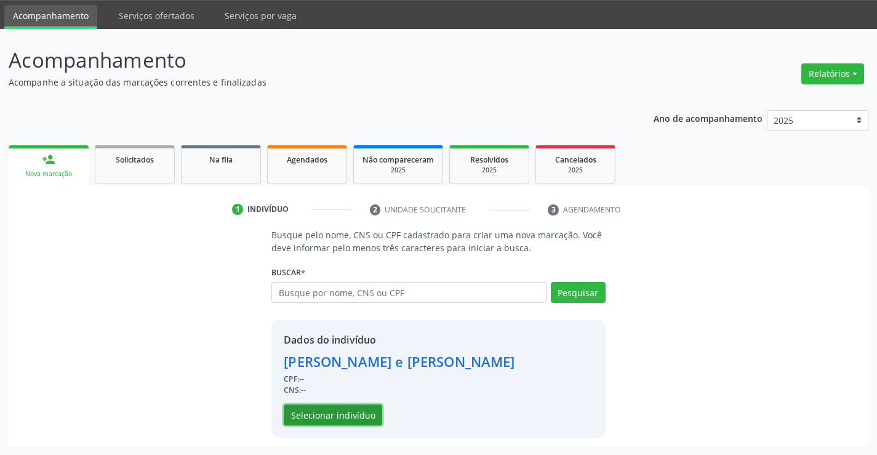
click at [369, 418] on button "Selecionar indivíduo" at bounding box center [333, 414] width 98 height 21
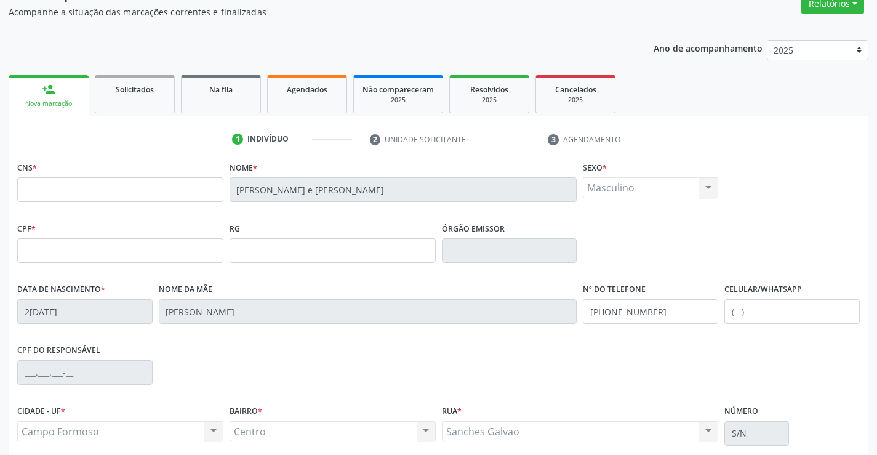
scroll to position [212, 0]
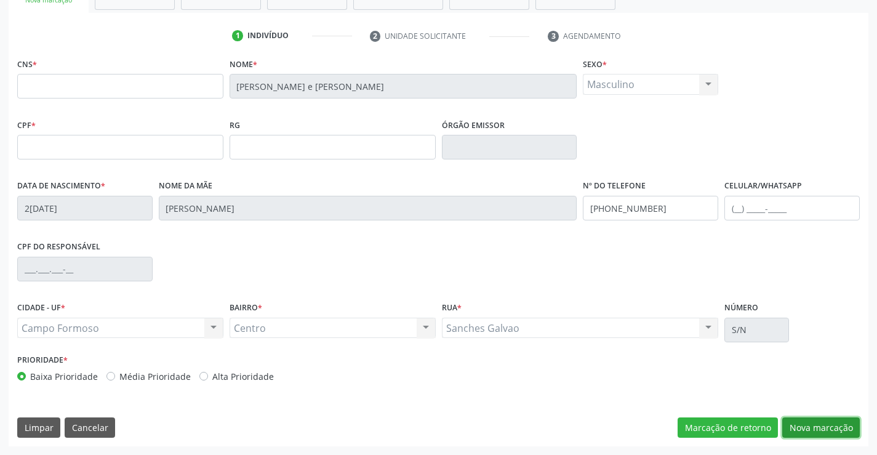
drag, startPoint x: 801, startPoint y: 424, endPoint x: 792, endPoint y: 424, distance: 9.8
click at [802, 424] on button "Nova marcação" at bounding box center [821, 427] width 78 height 21
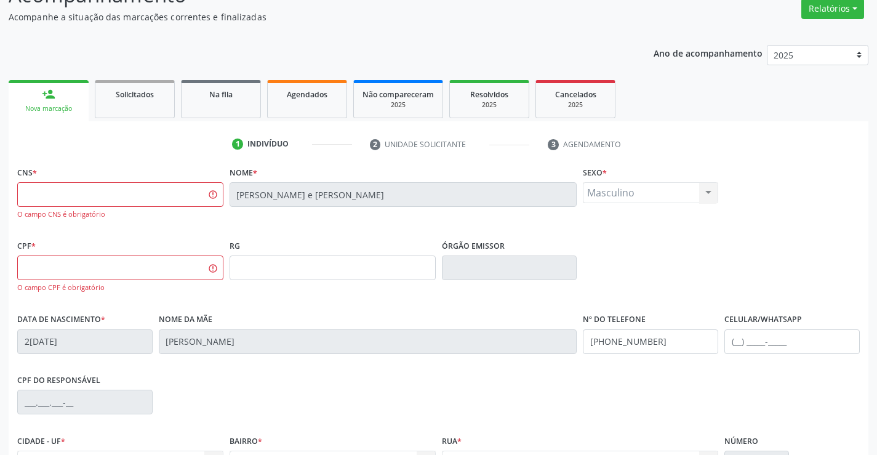
scroll to position [0, 0]
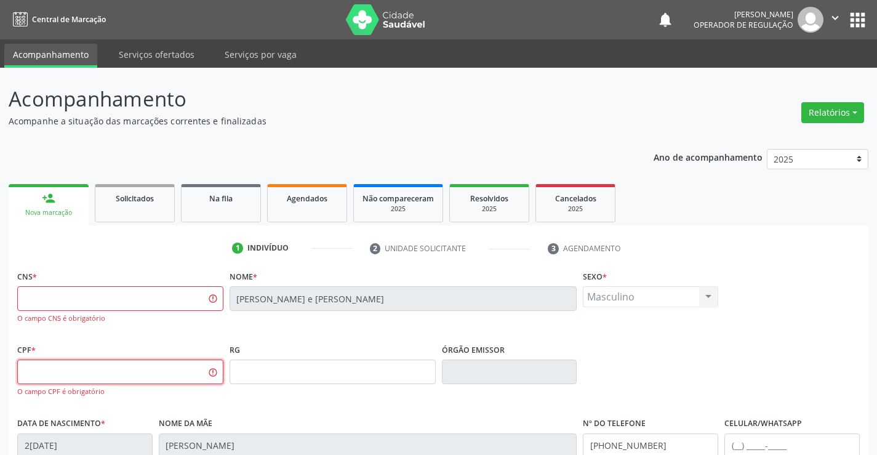
click at [196, 375] on input "text" at bounding box center [120, 371] width 206 height 25
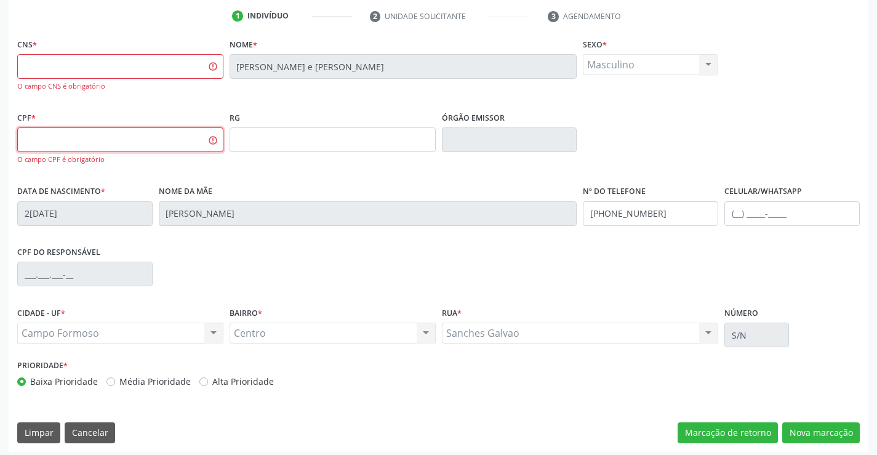
scroll to position [237, 0]
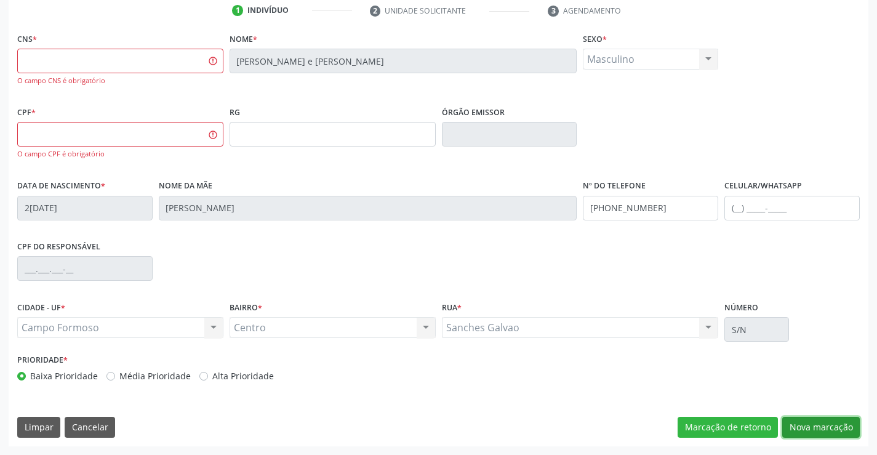
click at [795, 434] on button "Nova marcação" at bounding box center [821, 426] width 78 height 21
click at [795, 423] on button "Nova marcação" at bounding box center [821, 426] width 78 height 21
click at [141, 122] on input "text" at bounding box center [120, 134] width 206 height 25
click at [151, 71] on input "text" at bounding box center [120, 61] width 206 height 25
click at [36, 427] on button "Limpar" at bounding box center [38, 426] width 43 height 21
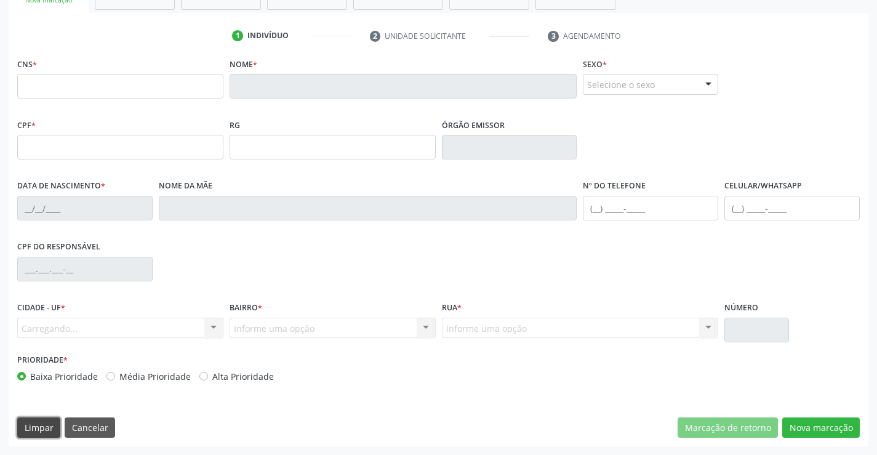
scroll to position [212, 0]
click at [36, 427] on button "Limpar" at bounding box center [38, 427] width 43 height 21
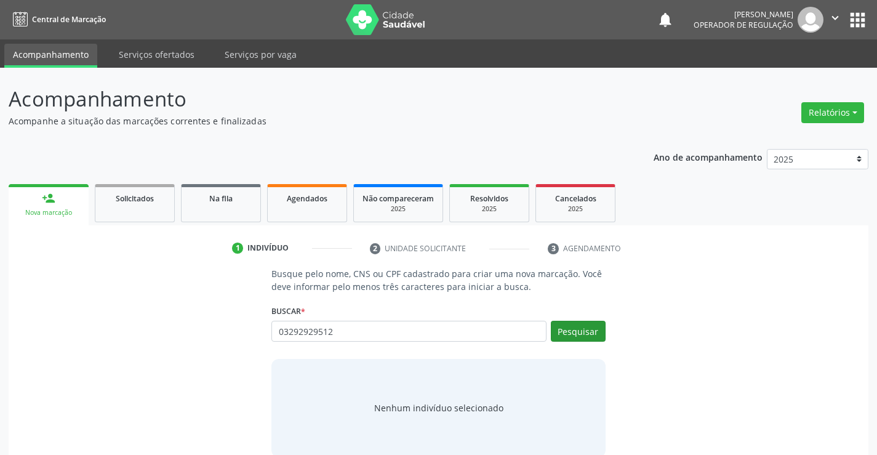
type input "03292929512"
click at [584, 335] on button "Pesquisar" at bounding box center [578, 330] width 55 height 21
type input "03292929512"
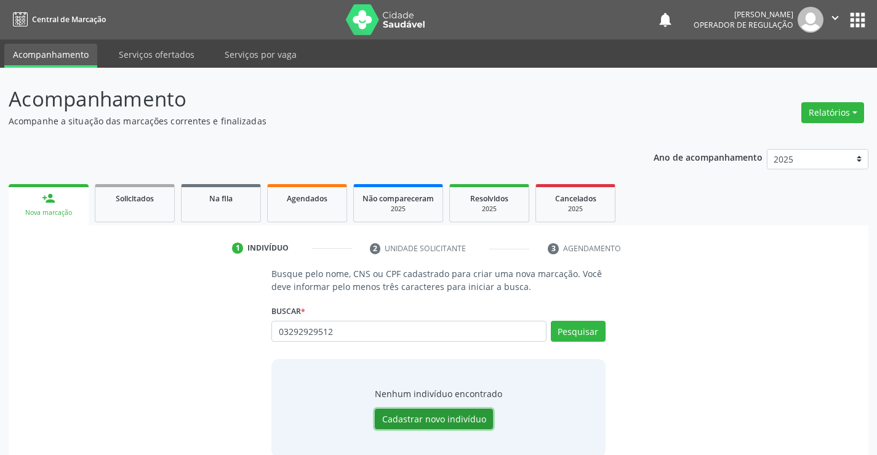
click at [413, 416] on button "Cadastrar novo indivíduo" at bounding box center [434, 418] width 118 height 21
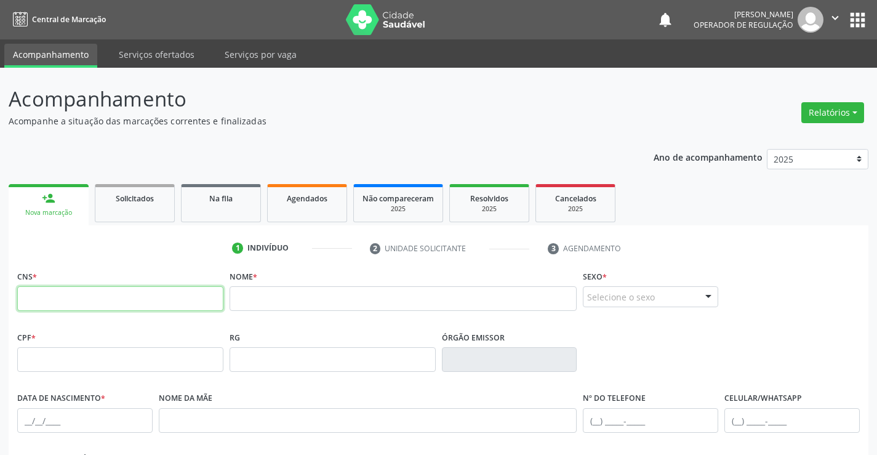
click at [108, 296] on input "text" at bounding box center [120, 298] width 206 height 25
type input "700 0009 8237 5101"
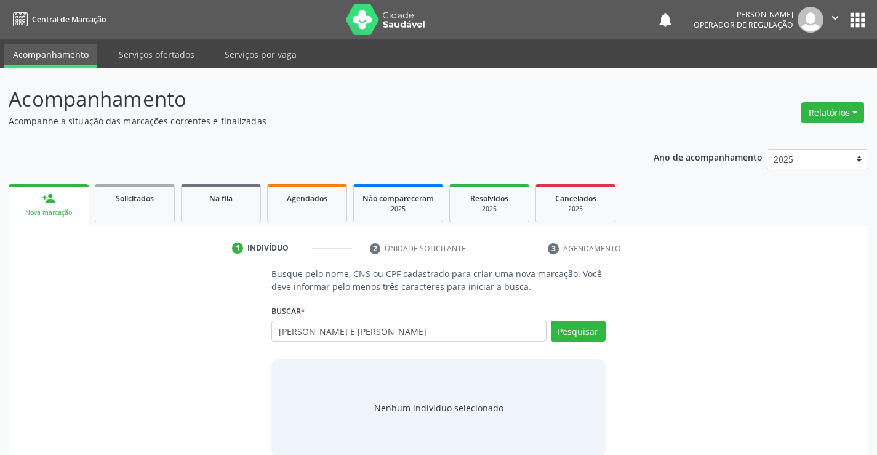
type input "[PERSON_NAME] E [PERSON_NAME]"
click at [581, 314] on div "Buscar * Busque por nome, CNS ou CPF Nenhum resultado encontrado para: " " Não …" at bounding box center [437, 325] width 333 height 48
click at [581, 324] on button "Pesquisar" at bounding box center [578, 330] width 55 height 21
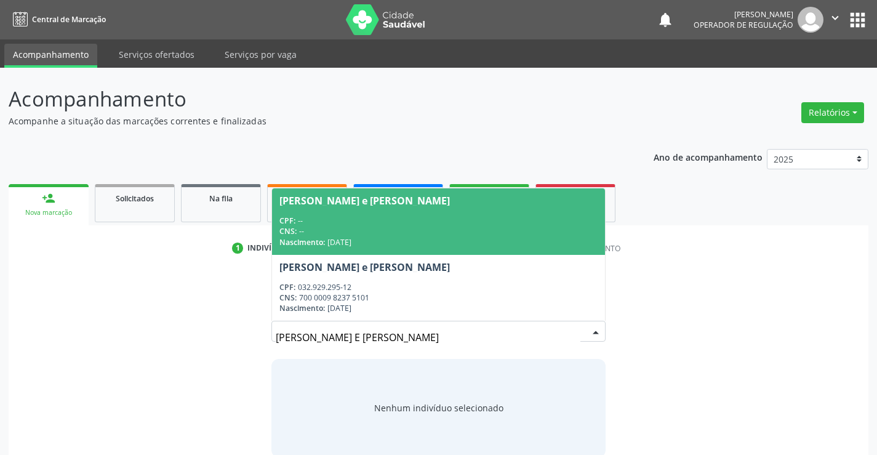
click at [334, 202] on div "[PERSON_NAME] e [PERSON_NAME]" at bounding box center [364, 201] width 170 height 10
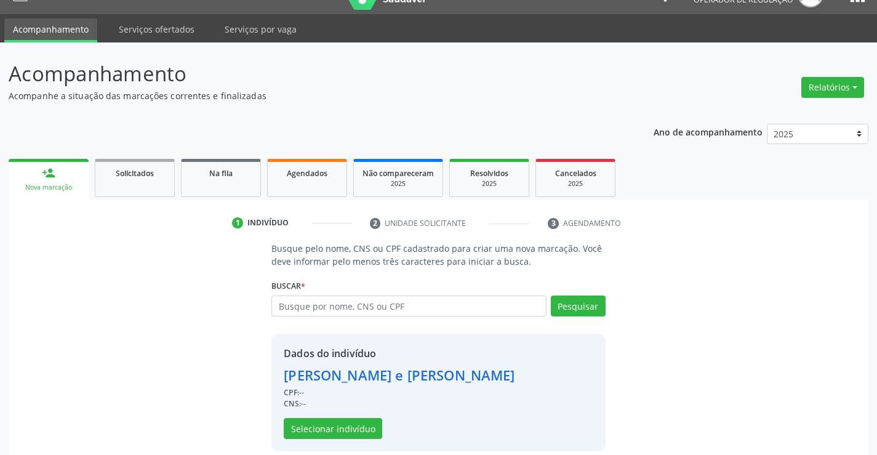
scroll to position [39, 0]
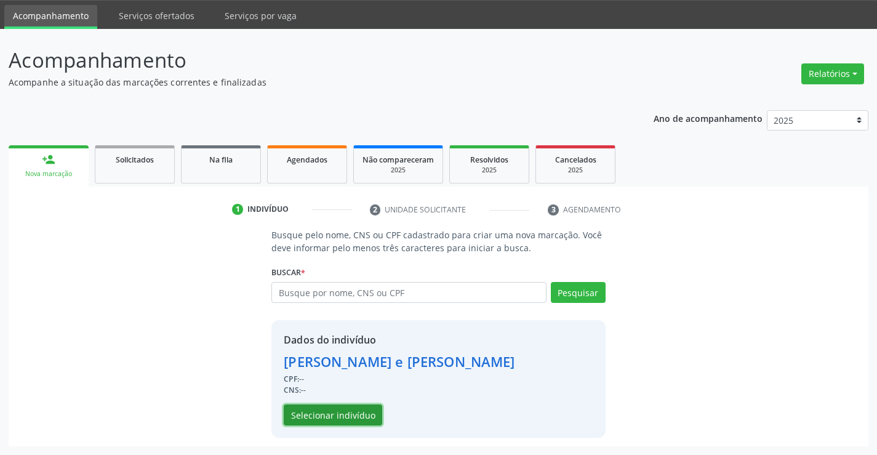
click at [346, 420] on button "Selecionar indivíduo" at bounding box center [333, 414] width 98 height 21
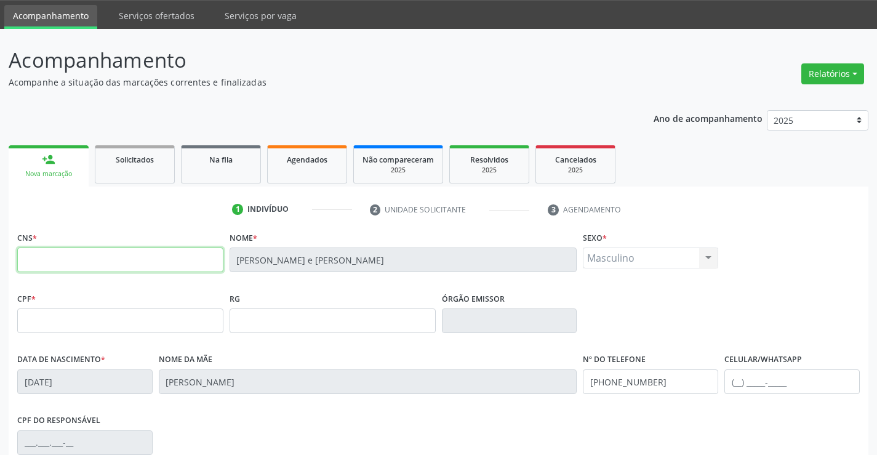
click at [81, 253] on input "text" at bounding box center [120, 259] width 206 height 25
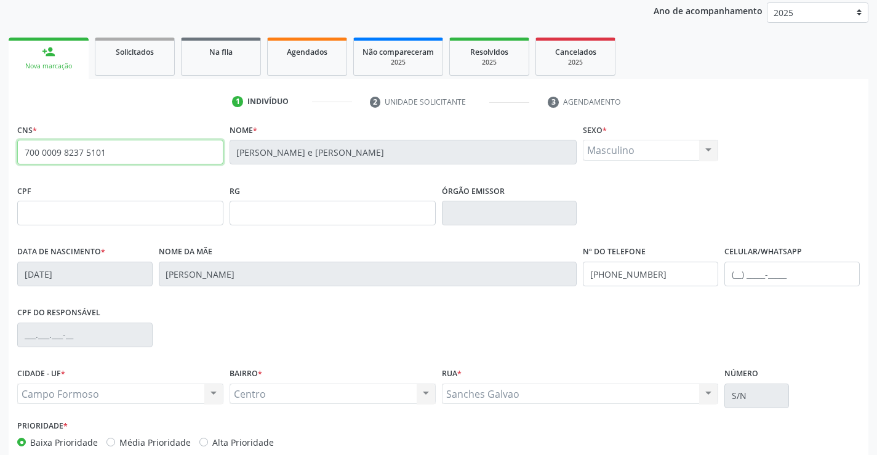
scroll to position [212, 0]
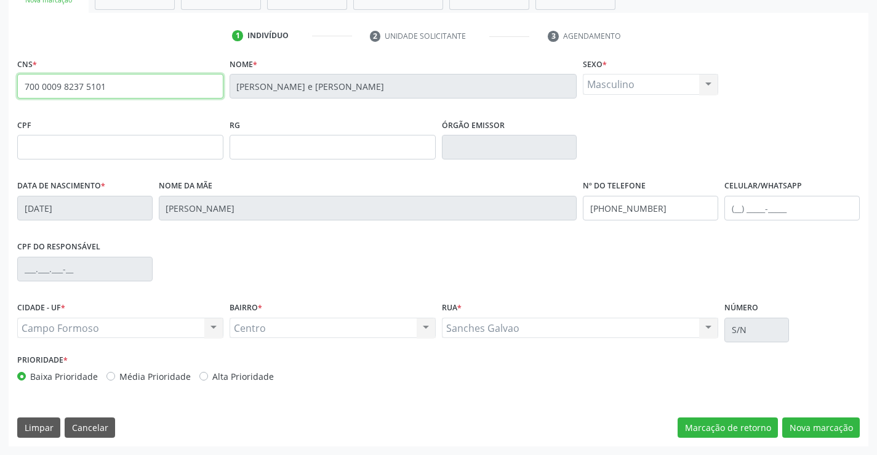
type input "700 0009 8237 5101"
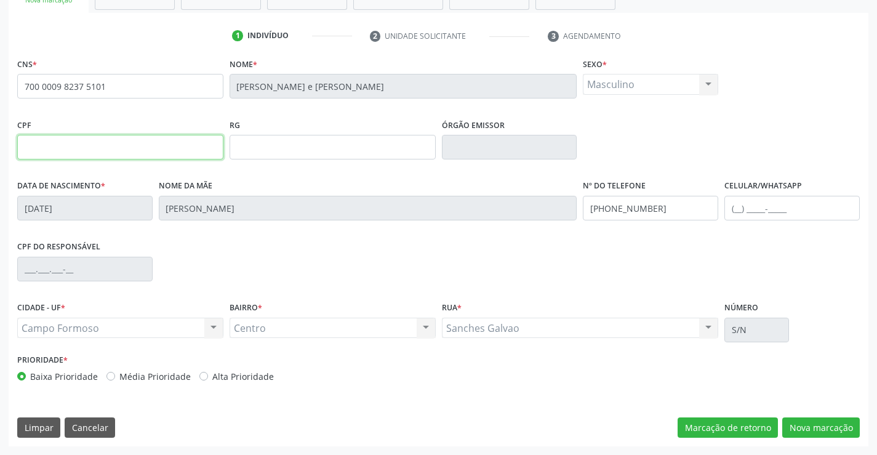
click at [47, 146] on input "text" at bounding box center [120, 147] width 206 height 25
type input "032.929.295-12"
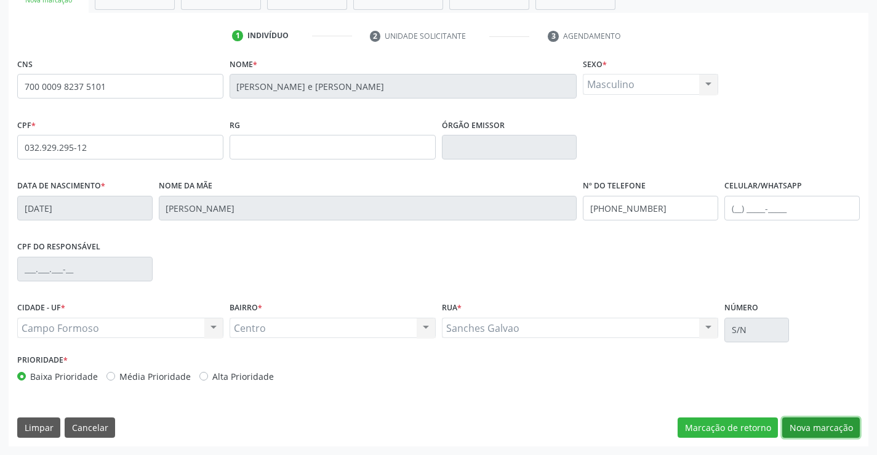
click at [805, 429] on button "Nova marcação" at bounding box center [821, 427] width 78 height 21
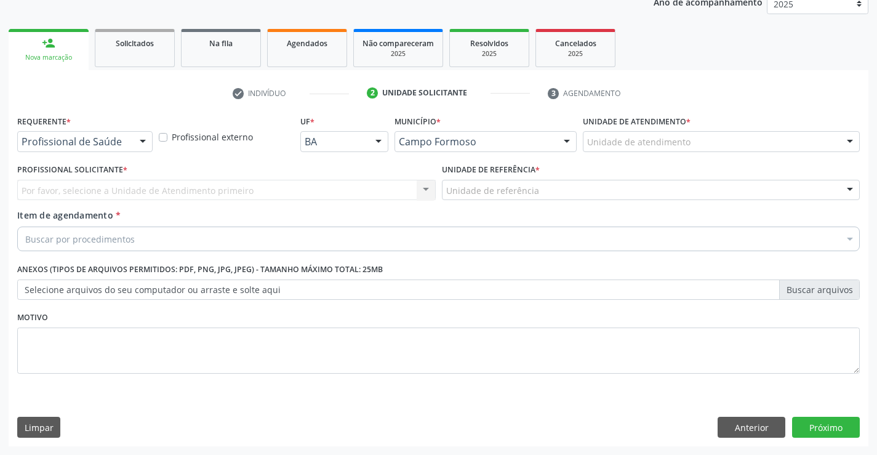
scroll to position [155, 0]
click at [149, 139] on div at bounding box center [142, 142] width 18 height 21
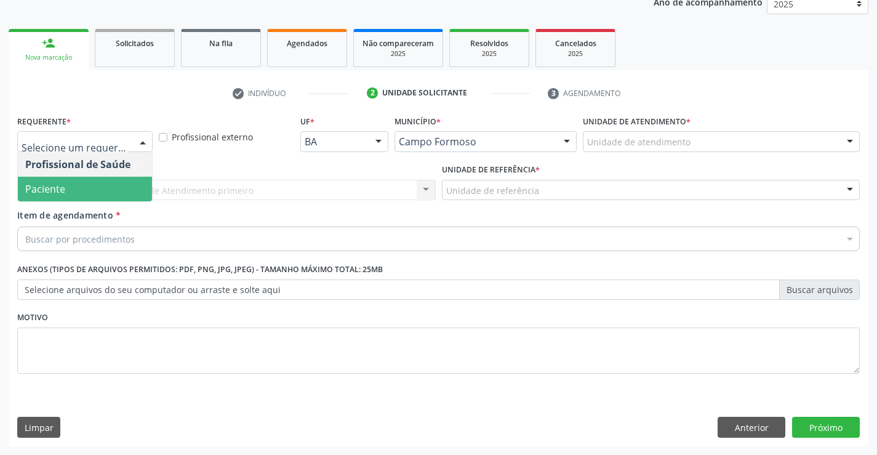
click at [80, 186] on span "Paciente" at bounding box center [85, 189] width 134 height 25
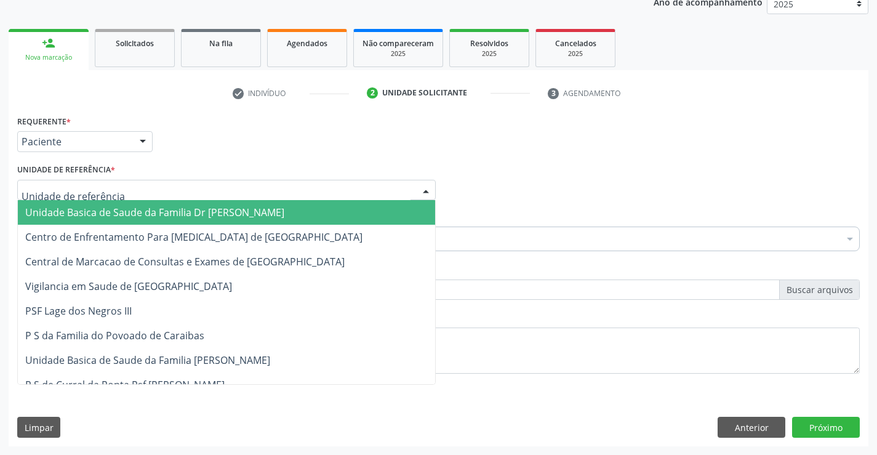
click at [422, 186] on div at bounding box center [425, 190] width 18 height 21
click at [288, 207] on span "Unidade Basica de Saude da Familia Dr [PERSON_NAME]" at bounding box center [226, 212] width 417 height 25
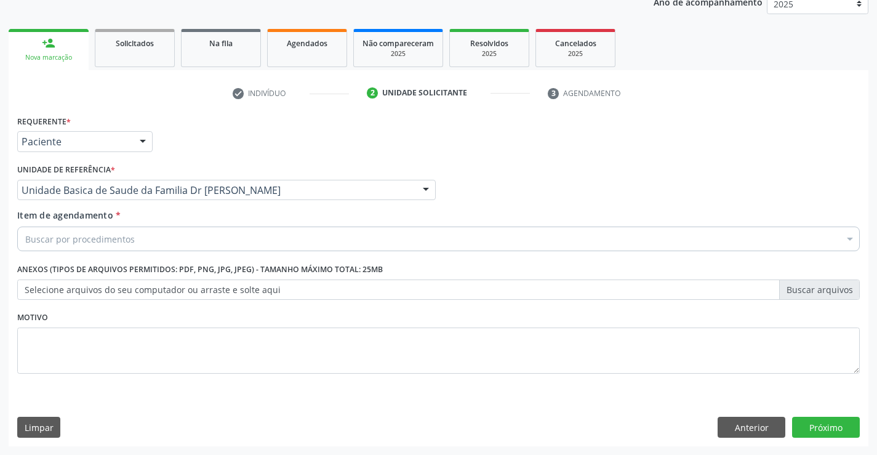
click at [226, 238] on div "Buscar por procedimentos" at bounding box center [438, 238] width 842 height 25
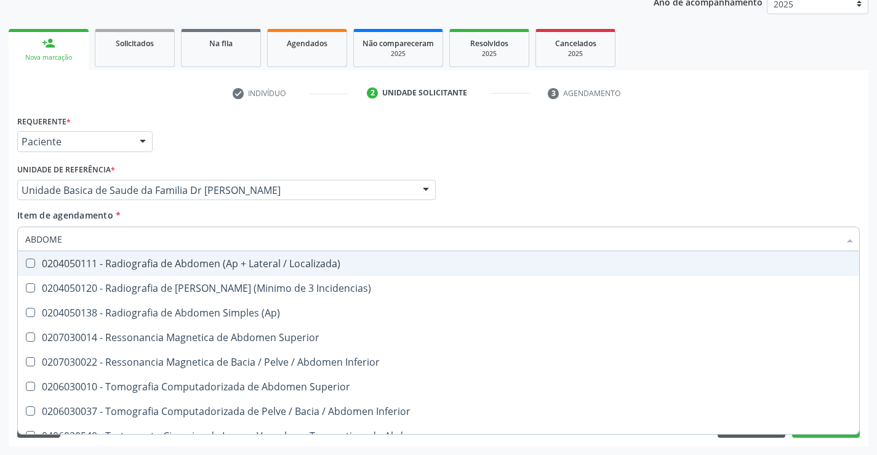
type input "ABDOMEN"
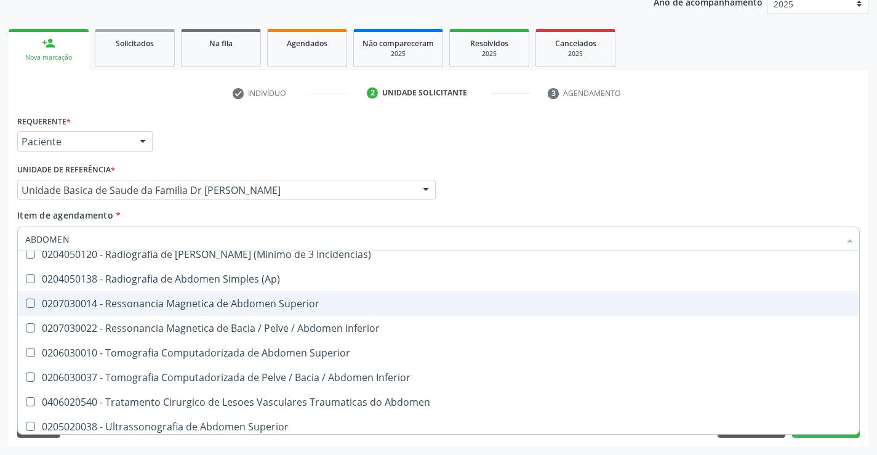
scroll to position [63, 0]
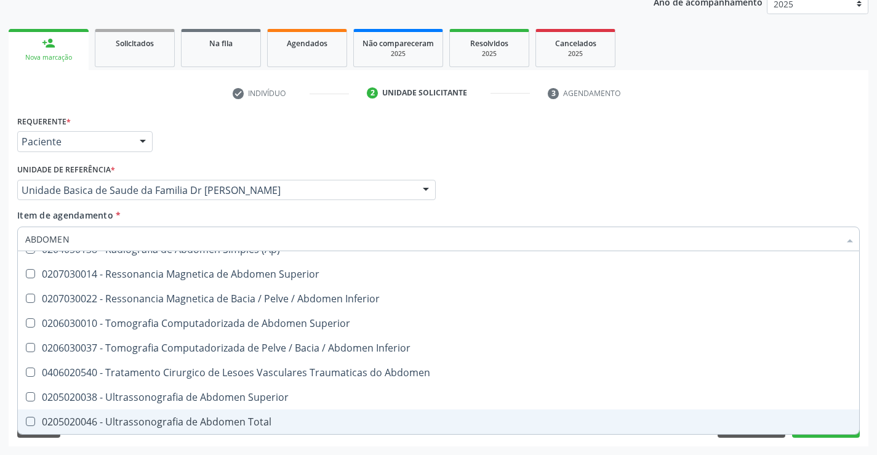
click at [230, 421] on div "0205020046 - Ultrassonografia de Abdomen Total" at bounding box center [438, 421] width 826 height 10
checkbox Total "true"
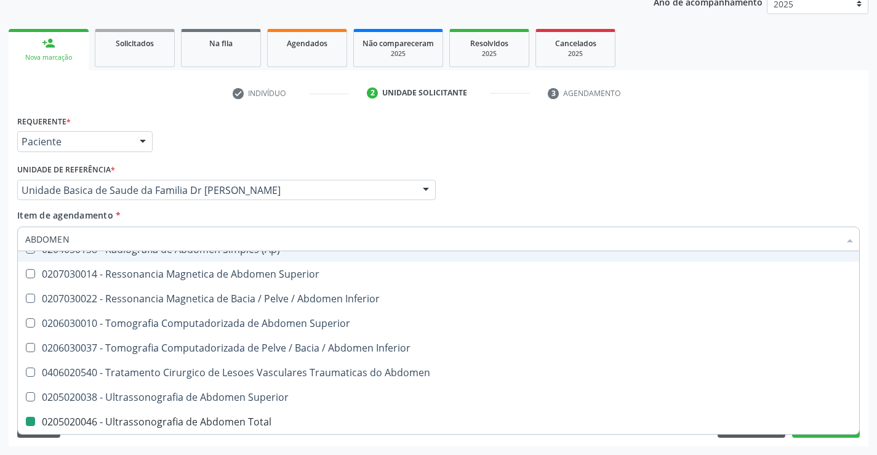
click at [568, 176] on div "Profissional Solicitante Por favor, selecione a Unidade de Atendimento primeiro…" at bounding box center [438, 185] width 848 height 48
checkbox Incidencias\) "true"
checkbox Total "false"
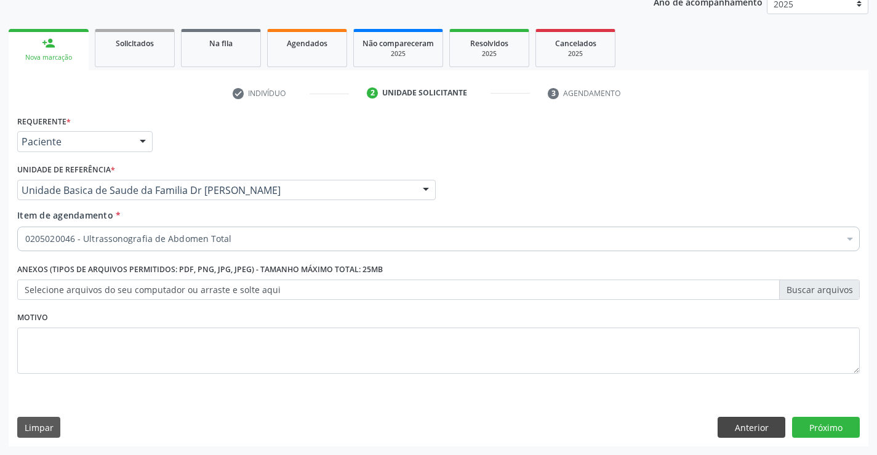
scroll to position [0, 0]
click at [820, 423] on button "Próximo" at bounding box center [826, 426] width 68 height 21
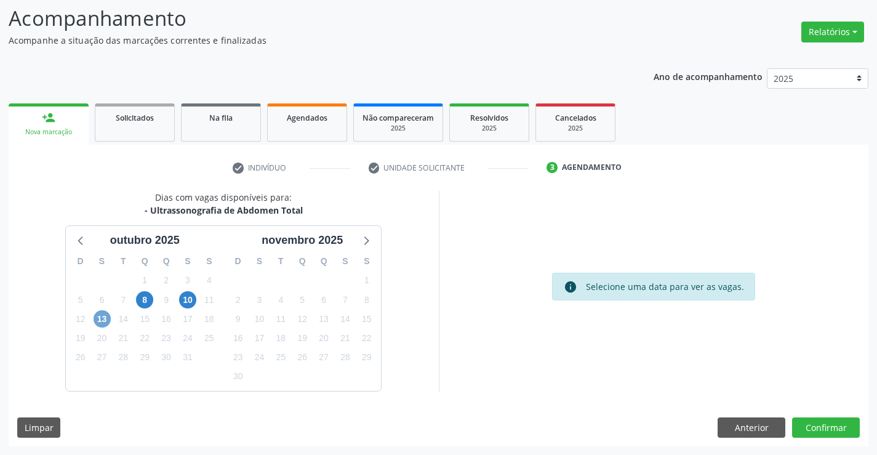
click at [108, 319] on span "13" at bounding box center [101, 318] width 17 height 17
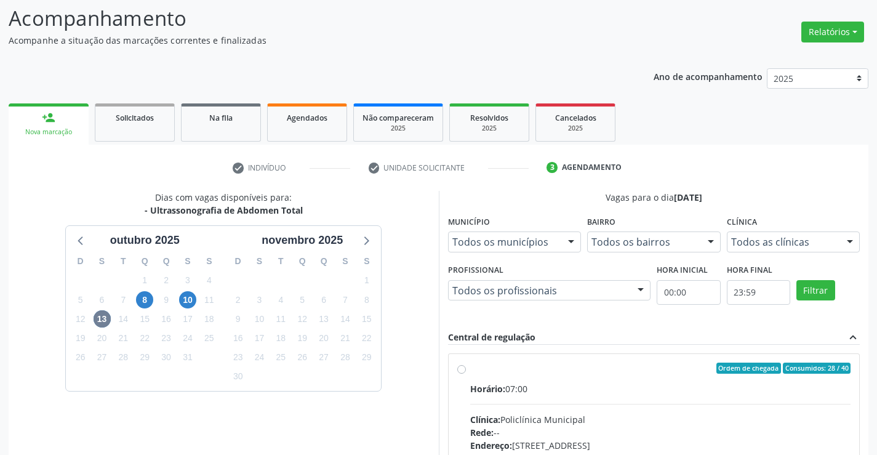
click at [470, 370] on label "Ordem de chegada Consumidos: 28 / 40 Horário: 07:00 Clínica: Policlínica Munici…" at bounding box center [660, 456] width 381 height 189
click at [459, 370] on input "Ordem de chegada Consumidos: 28 / 40 Horário: 07:00 Clínica: Policlínica Munici…" at bounding box center [461, 367] width 9 height 11
radio input "true"
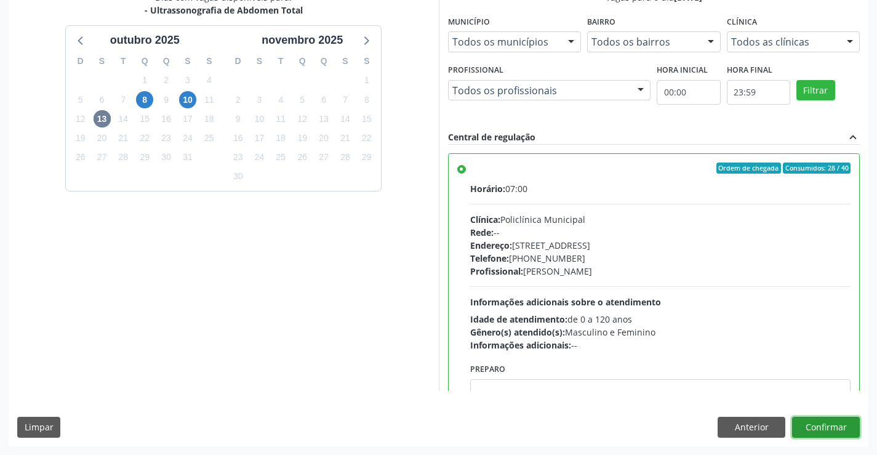
click at [818, 426] on button "Confirmar" at bounding box center [826, 426] width 68 height 21
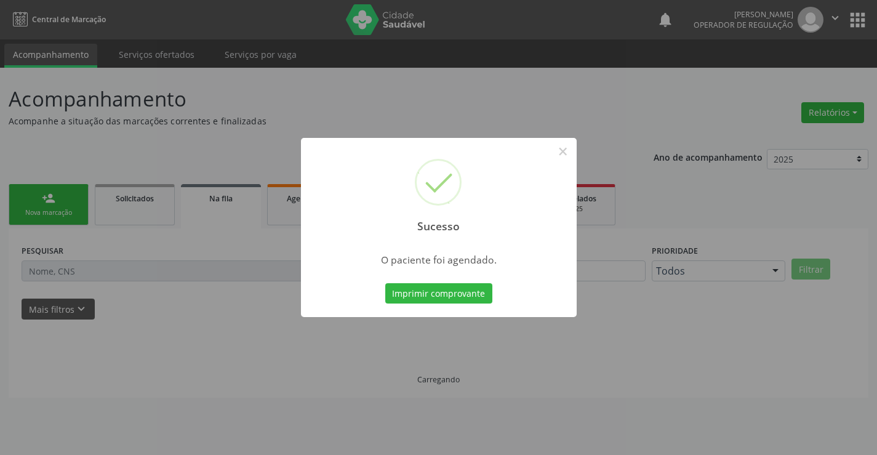
scroll to position [0, 0]
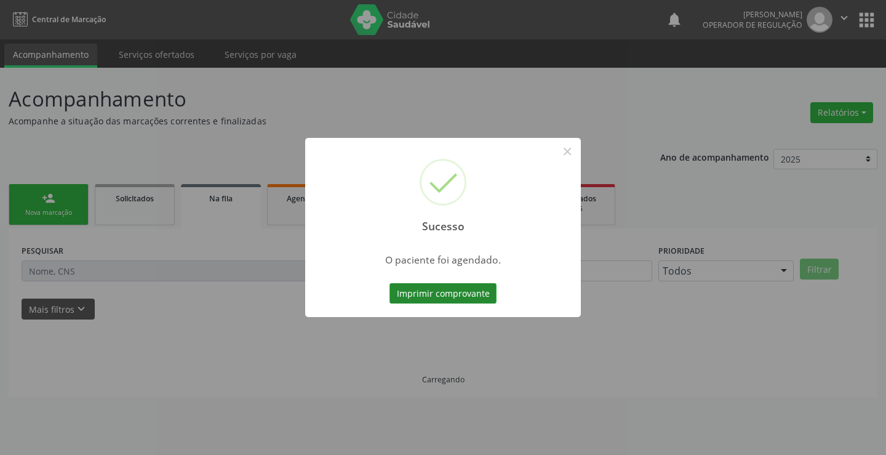
click at [483, 295] on button "Imprimir comprovante" at bounding box center [442, 293] width 107 height 21
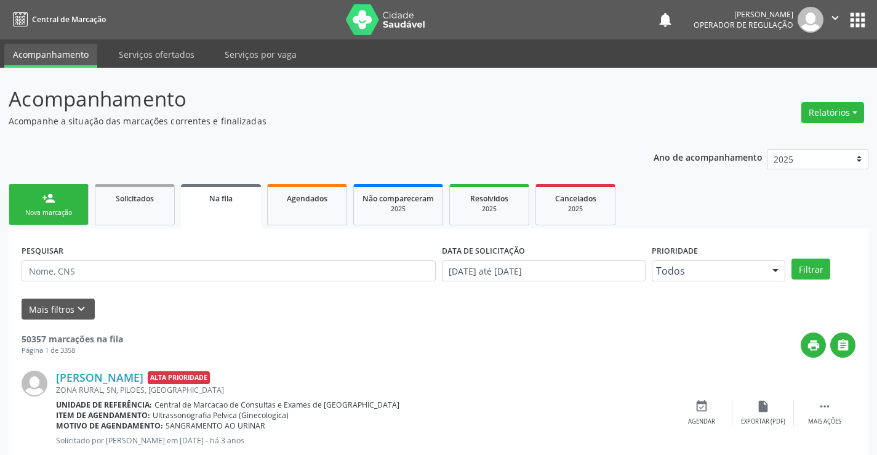
click at [39, 188] on link "person_add Nova marcação" at bounding box center [49, 204] width 80 height 41
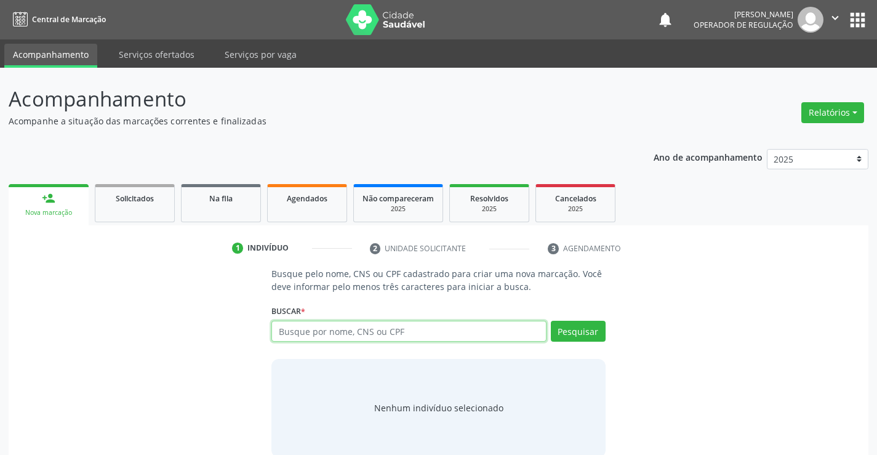
click at [353, 325] on input "text" at bounding box center [408, 330] width 274 height 21
type input "702401500240424"
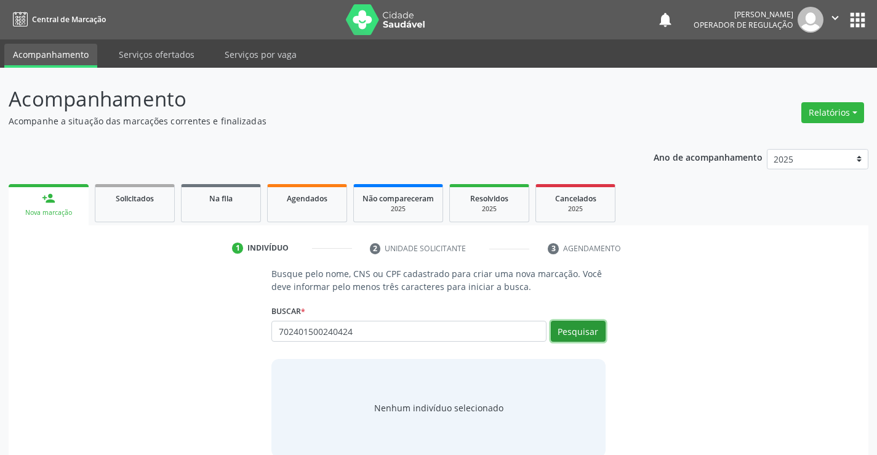
click at [590, 333] on button "Pesquisar" at bounding box center [578, 330] width 55 height 21
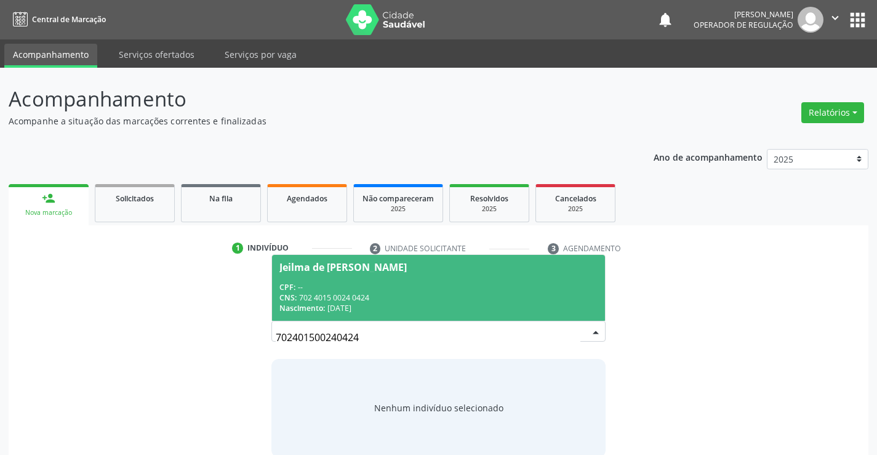
click at [405, 263] on div "Jeilma de [PERSON_NAME]" at bounding box center [437, 267] width 317 height 10
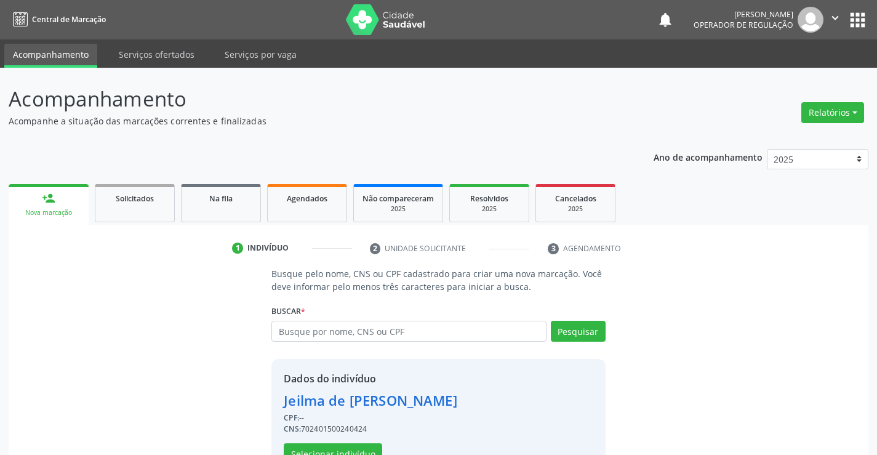
scroll to position [39, 0]
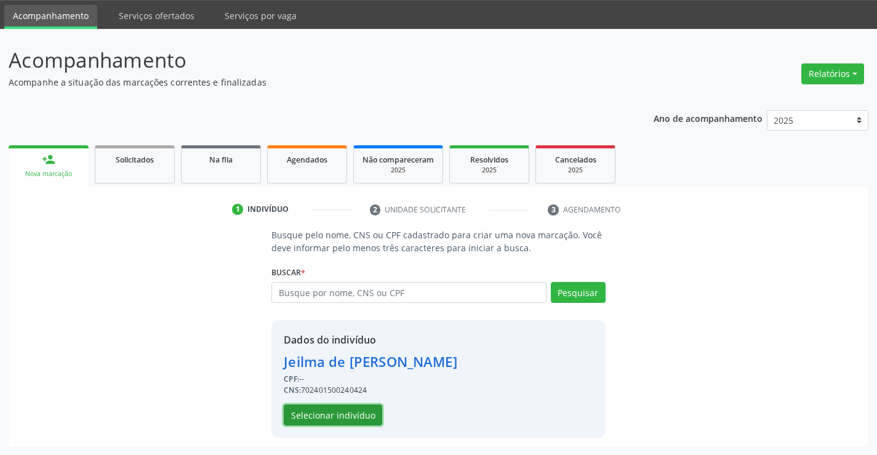
click at [324, 412] on button "Selecionar indivíduo" at bounding box center [333, 414] width 98 height 21
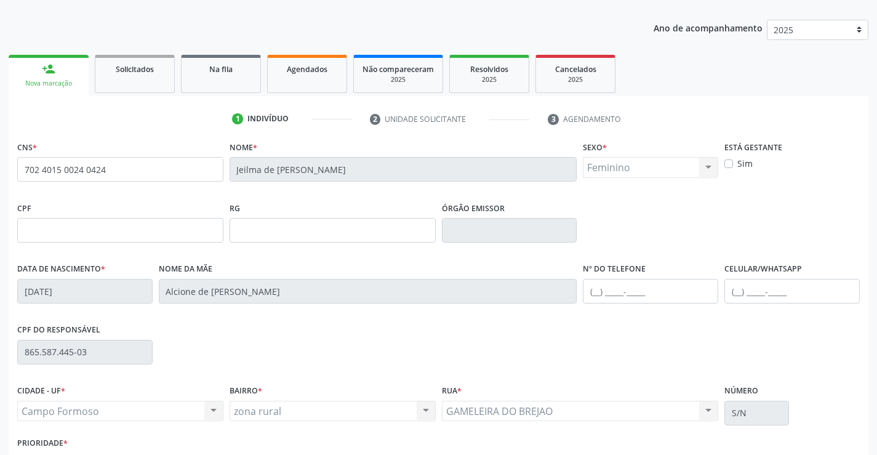
scroll to position [212, 0]
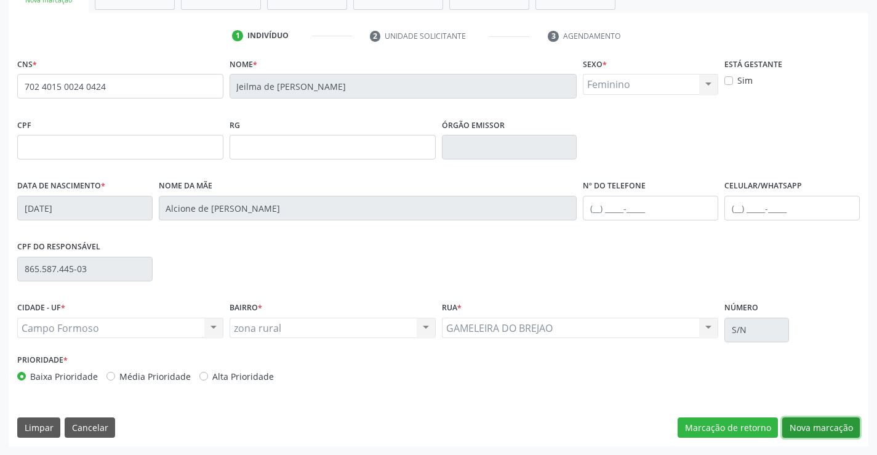
click at [829, 427] on button "Nova marcação" at bounding box center [821, 427] width 78 height 21
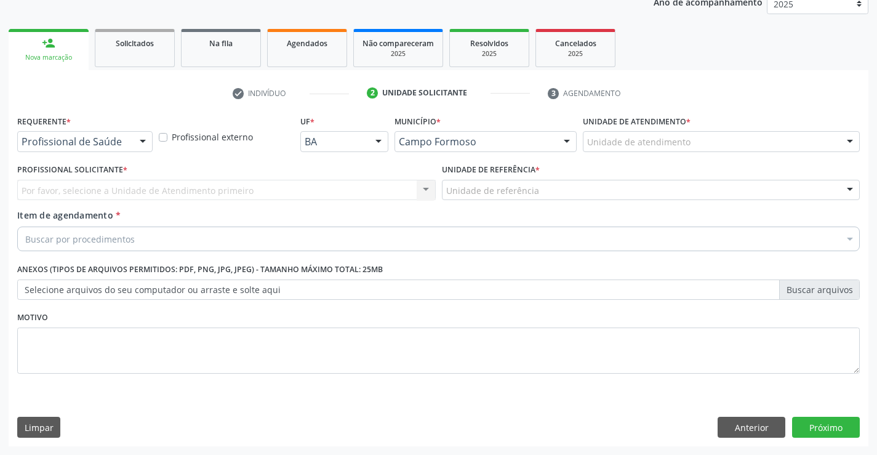
scroll to position [155, 0]
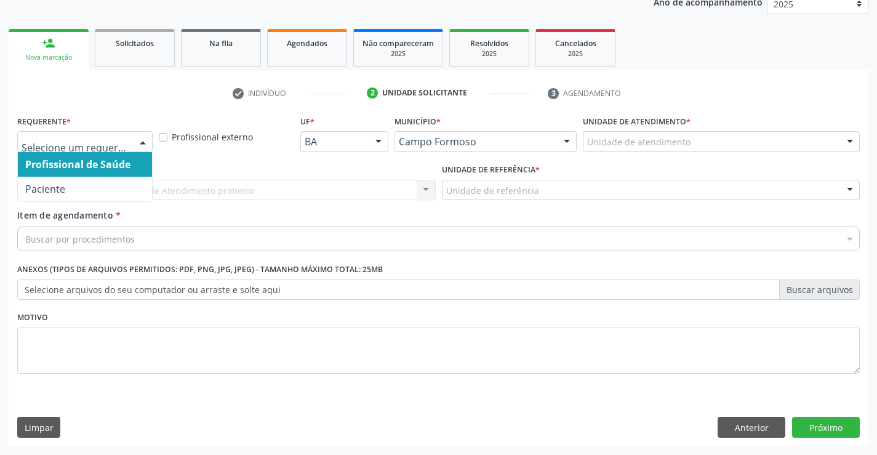
click at [141, 138] on div at bounding box center [142, 142] width 18 height 21
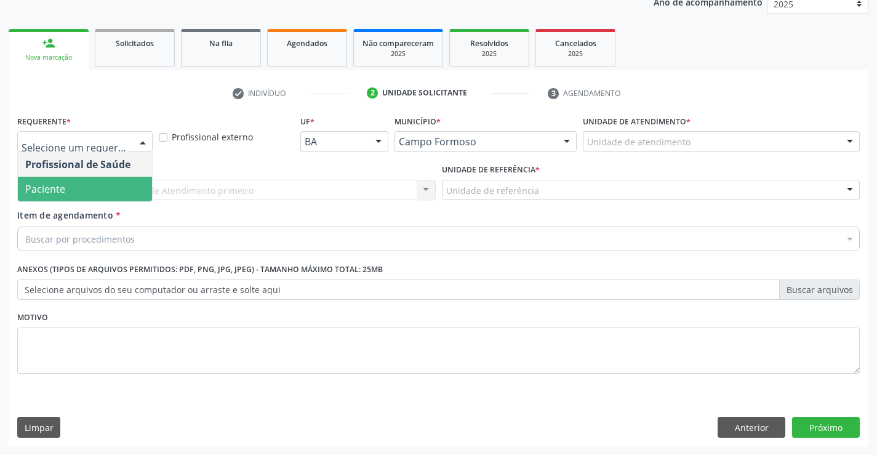
click at [84, 190] on span "Paciente" at bounding box center [85, 189] width 134 height 25
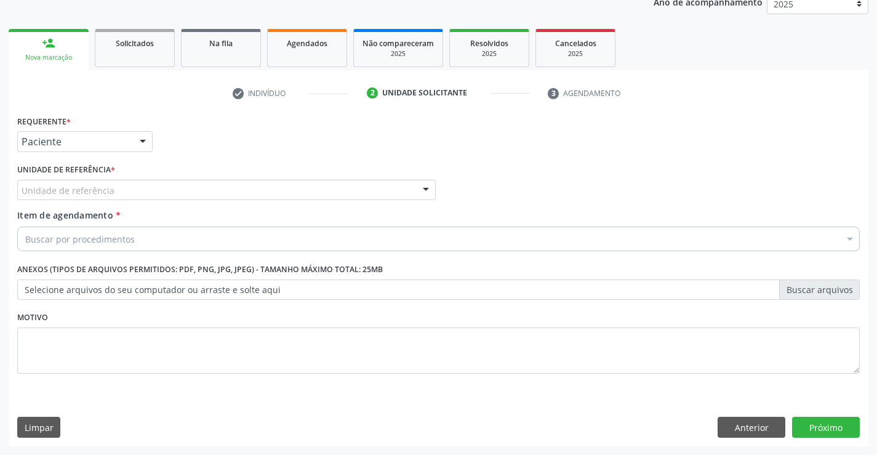
click at [421, 188] on div at bounding box center [425, 190] width 18 height 21
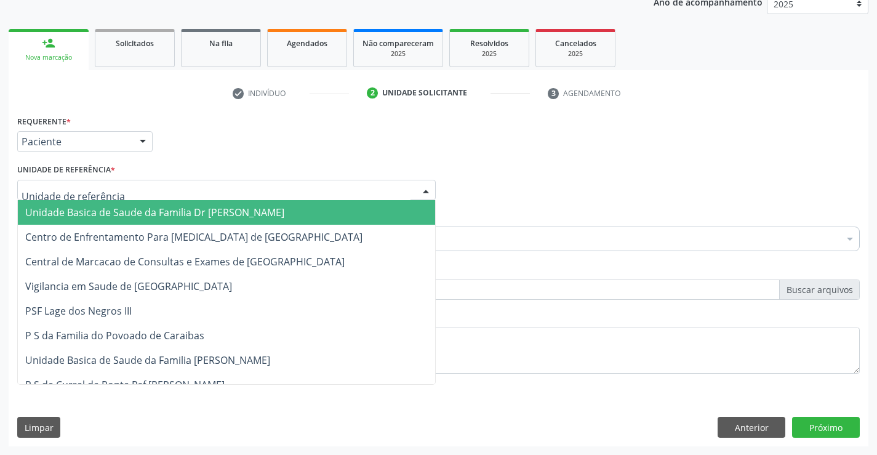
click at [310, 209] on span "Unidade Basica de Saude da Familia Dr [PERSON_NAME]" at bounding box center [226, 212] width 417 height 25
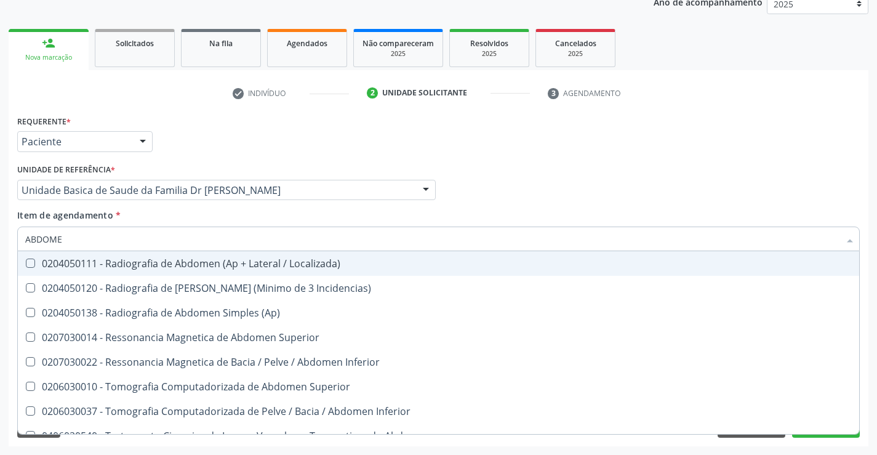
type input "ABDOMEN"
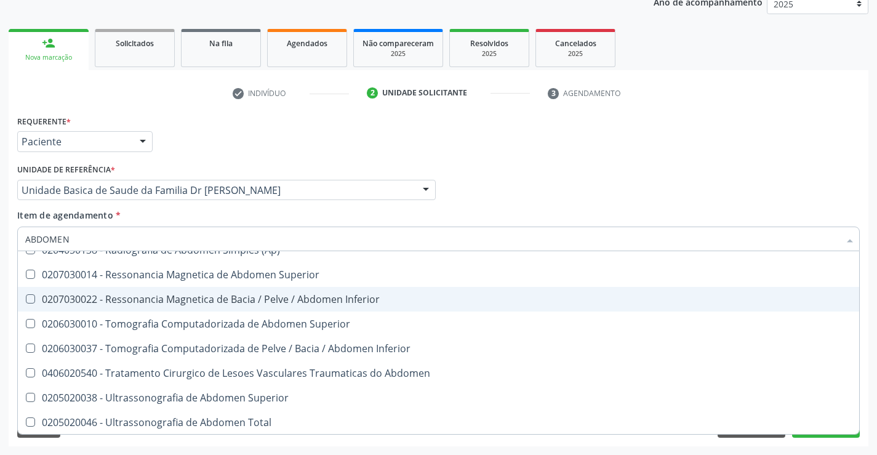
scroll to position [63, 0]
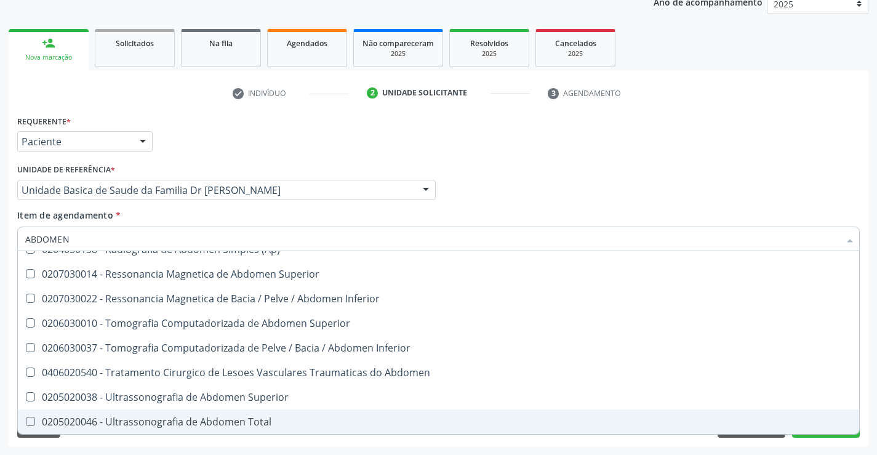
click at [260, 419] on div "0205020046 - Ultrassonografia de Abdomen Total" at bounding box center [438, 421] width 826 height 10
checkbox Total "true"
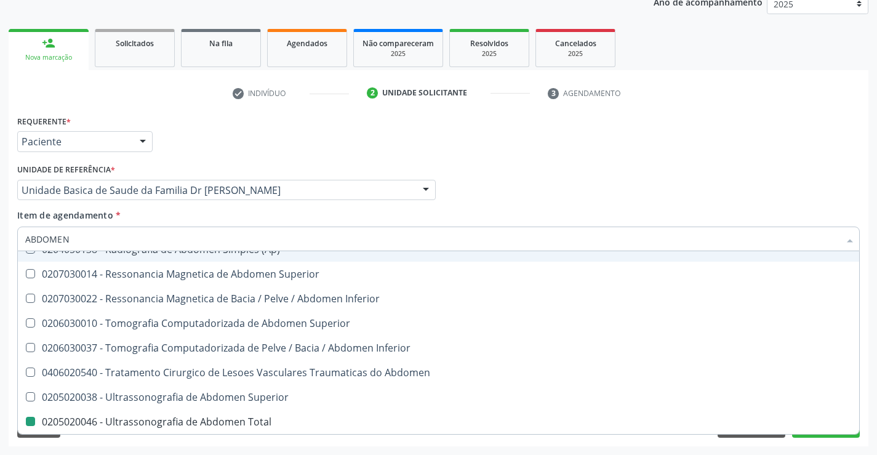
click at [518, 188] on div "Profissional Solicitante Por favor, selecione a Unidade de Atendimento primeiro…" at bounding box center [438, 185] width 848 height 48
checkbox Incidencias\) "true"
checkbox Total "false"
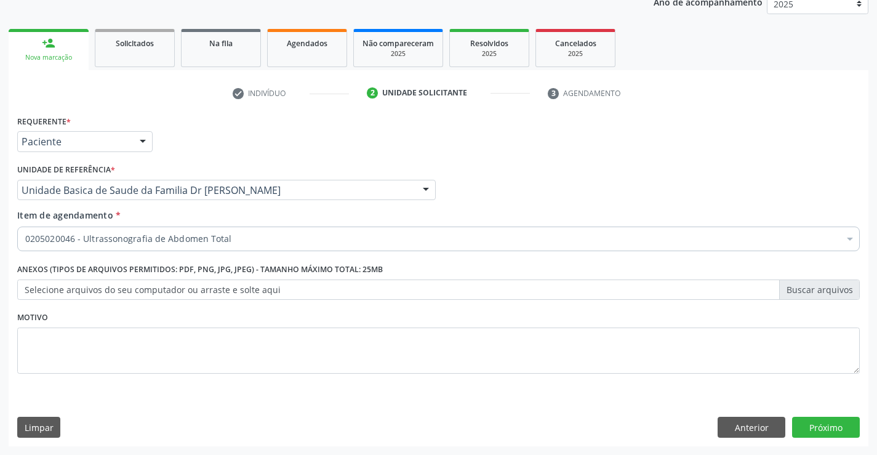
scroll to position [0, 0]
click at [814, 433] on button "Próximo" at bounding box center [826, 426] width 68 height 21
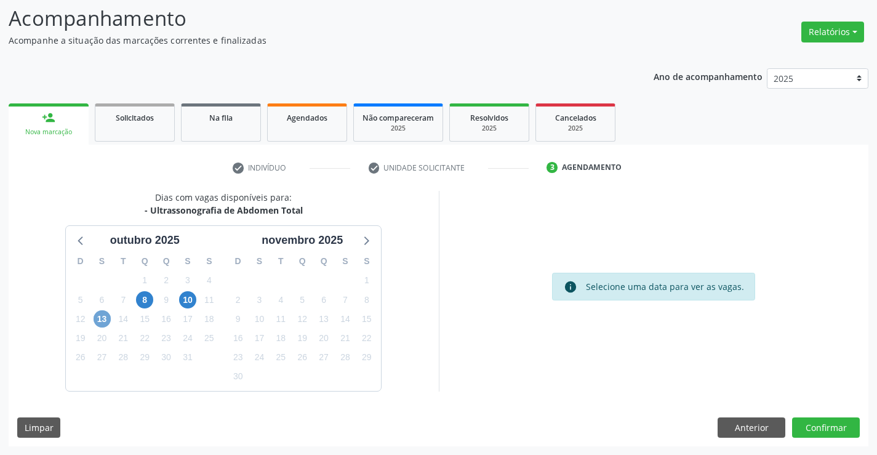
click at [105, 319] on span "13" at bounding box center [101, 318] width 17 height 17
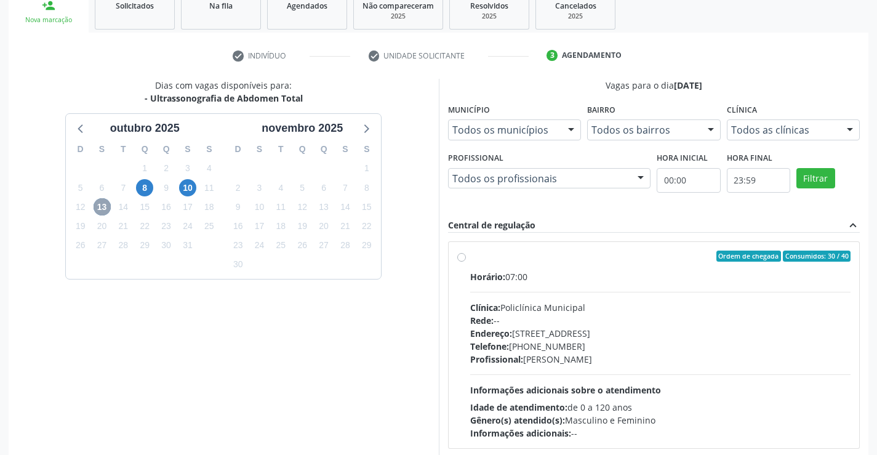
scroll to position [258, 0]
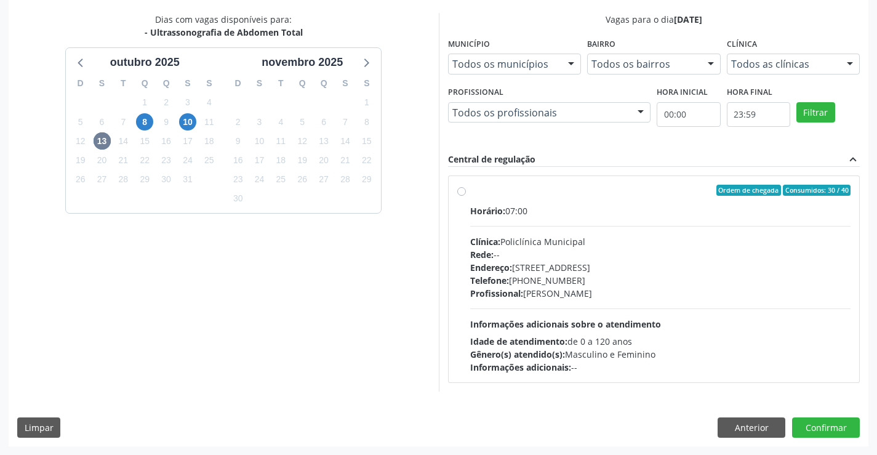
click at [470, 194] on label "Ordem de chegada Consumidos: 30 / 40 Horário: 07:00 Clínica: Policlínica Munici…" at bounding box center [660, 279] width 381 height 189
click at [461, 194] on input "Ordem de chegada Consumidos: 30 / 40 Horário: 07:00 Clínica: Policlínica Munici…" at bounding box center [461, 190] width 9 height 11
radio input "true"
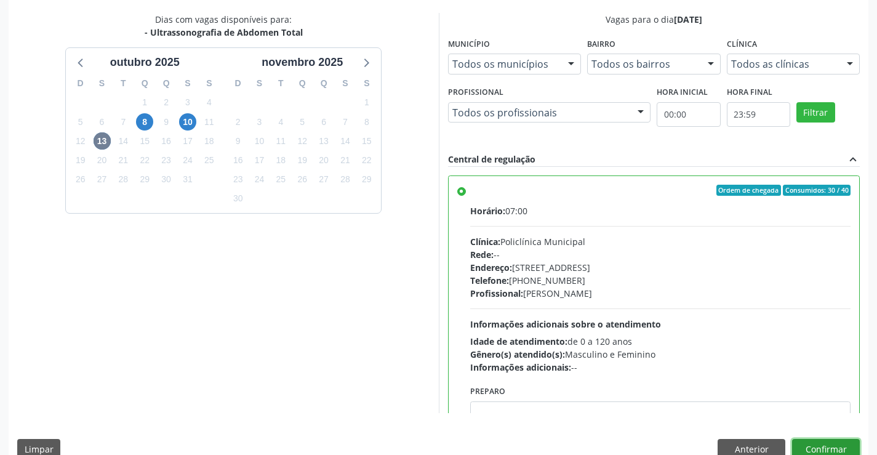
click at [843, 440] on button "Confirmar" at bounding box center [826, 449] width 68 height 21
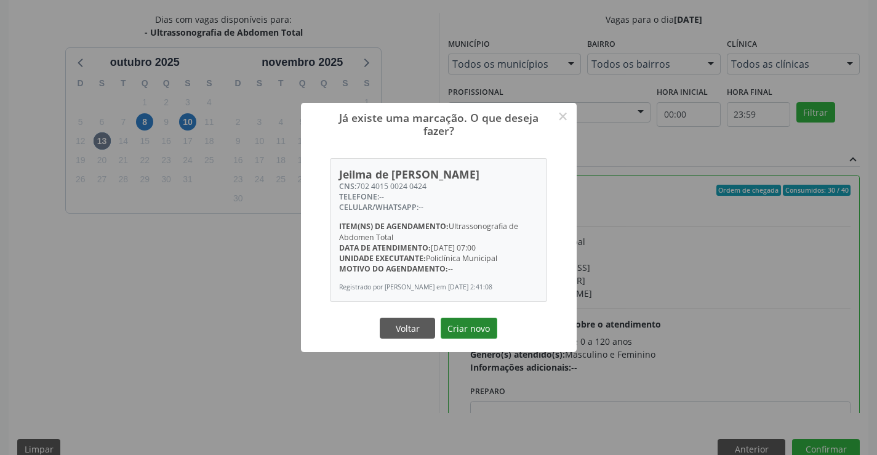
click at [461, 327] on button "Criar novo" at bounding box center [468, 327] width 57 height 21
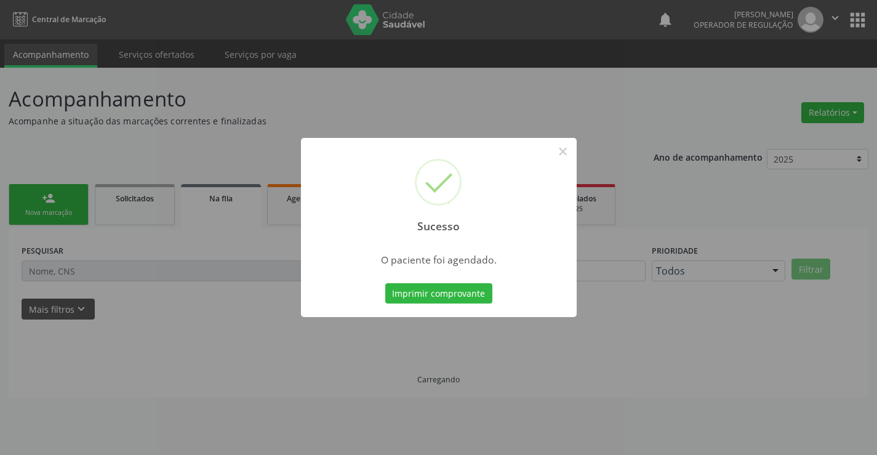
scroll to position [0, 0]
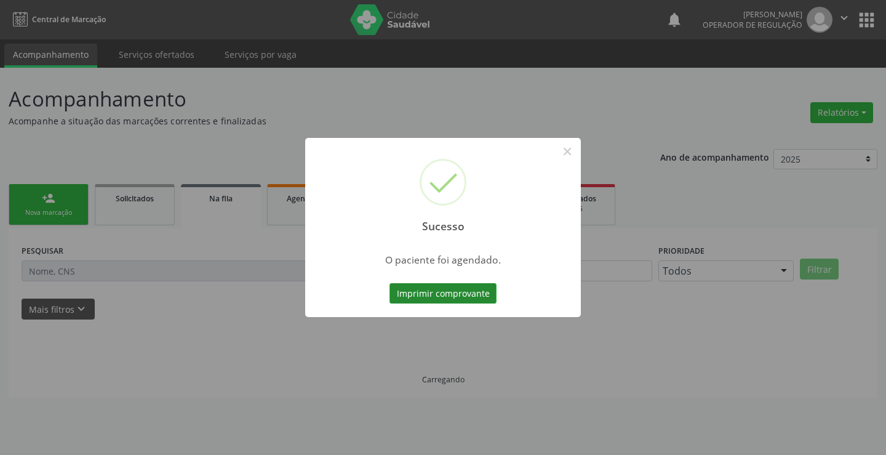
click at [416, 286] on button "Imprimir comprovante" at bounding box center [442, 293] width 107 height 21
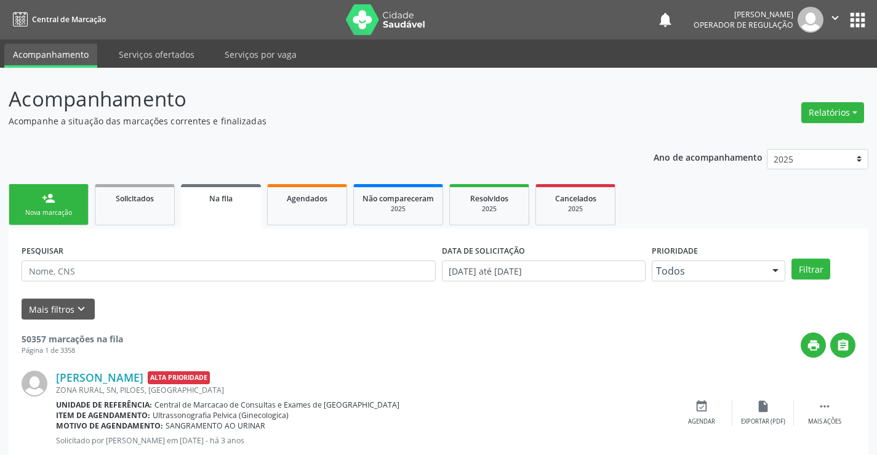
click at [73, 197] on link "person_add Nova marcação" at bounding box center [49, 204] width 80 height 41
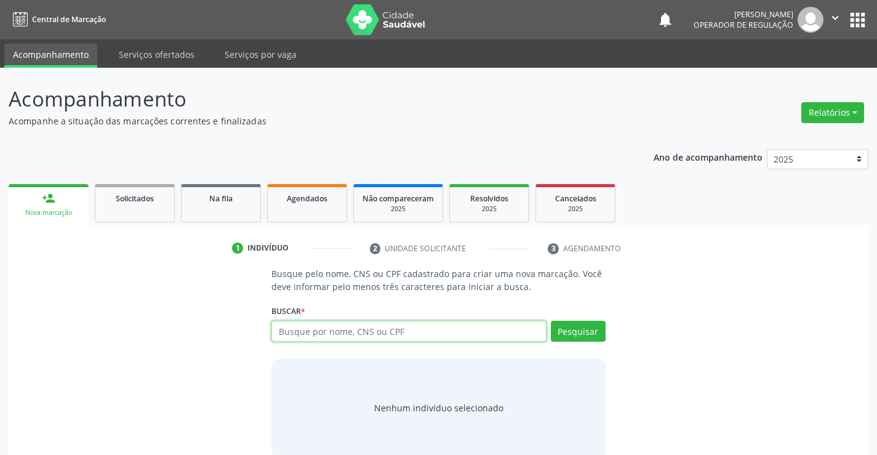
click at [303, 331] on input "text" at bounding box center [408, 330] width 274 height 21
type input "704204727423982"
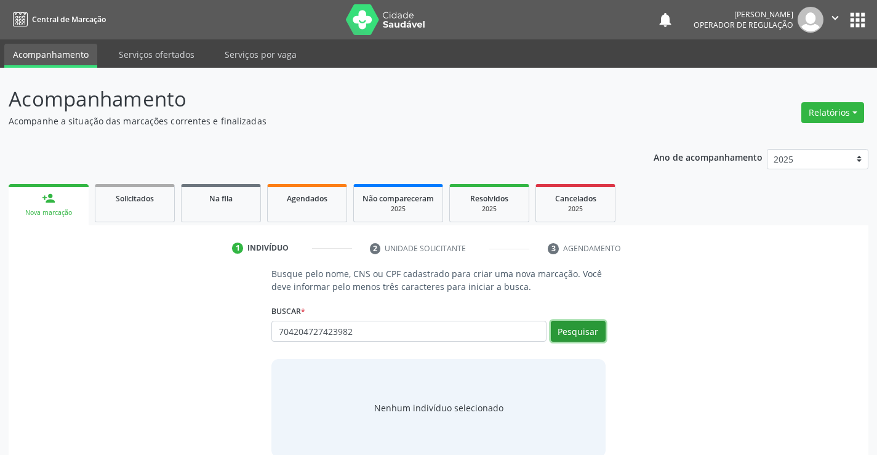
click at [583, 336] on button "Pesquisar" at bounding box center [578, 330] width 55 height 21
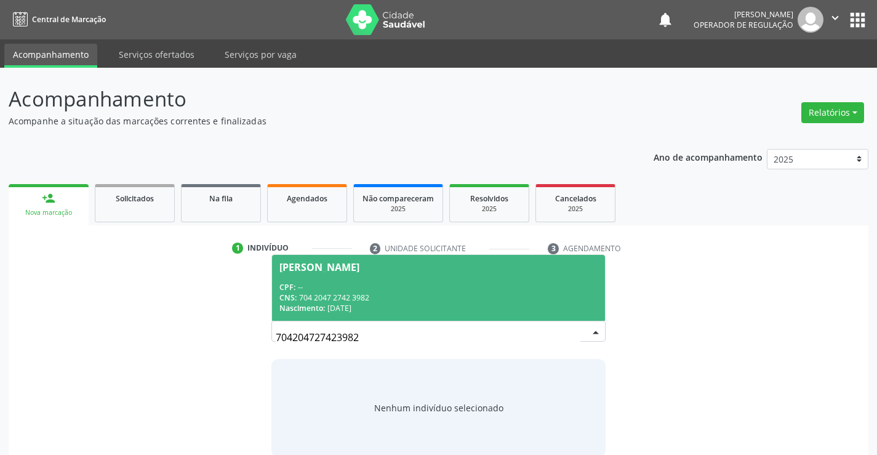
click at [336, 263] on div "[PERSON_NAME]" at bounding box center [319, 267] width 80 height 10
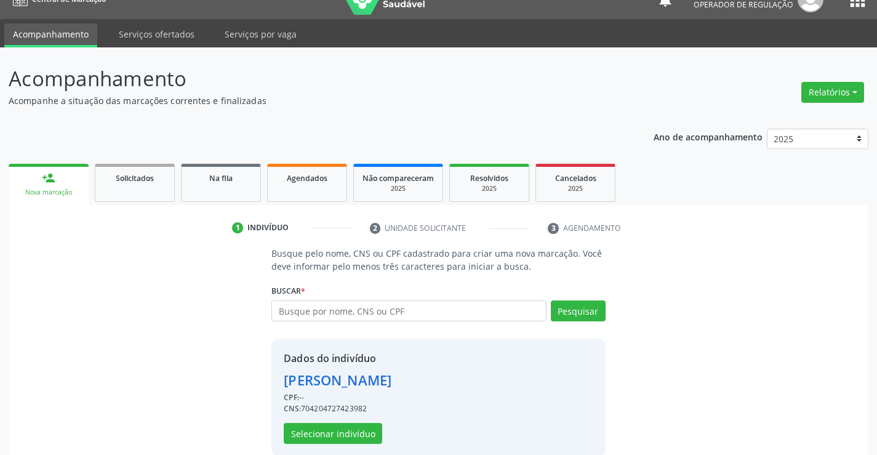
scroll to position [39, 0]
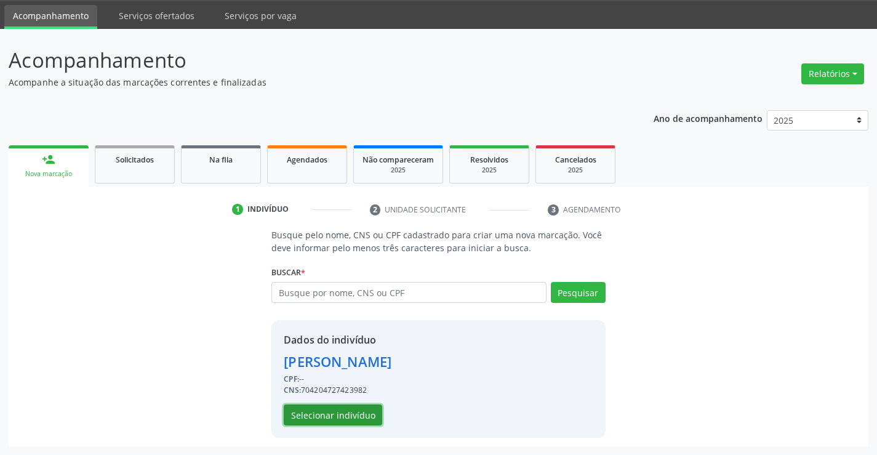
click at [340, 413] on button "Selecionar indivíduo" at bounding box center [333, 414] width 98 height 21
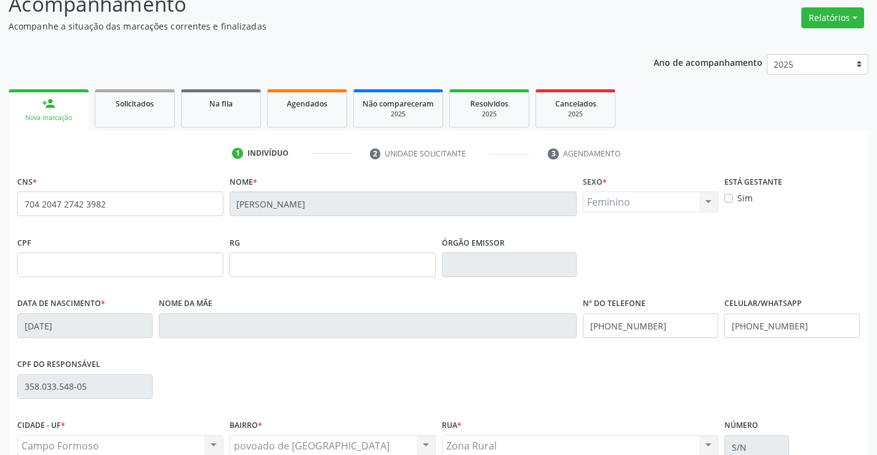
scroll to position [212, 0]
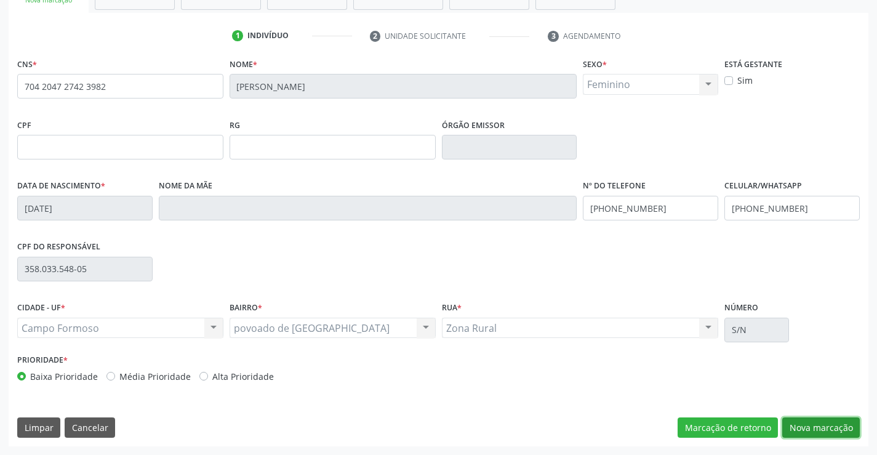
click at [795, 434] on button "Nova marcação" at bounding box center [821, 427] width 78 height 21
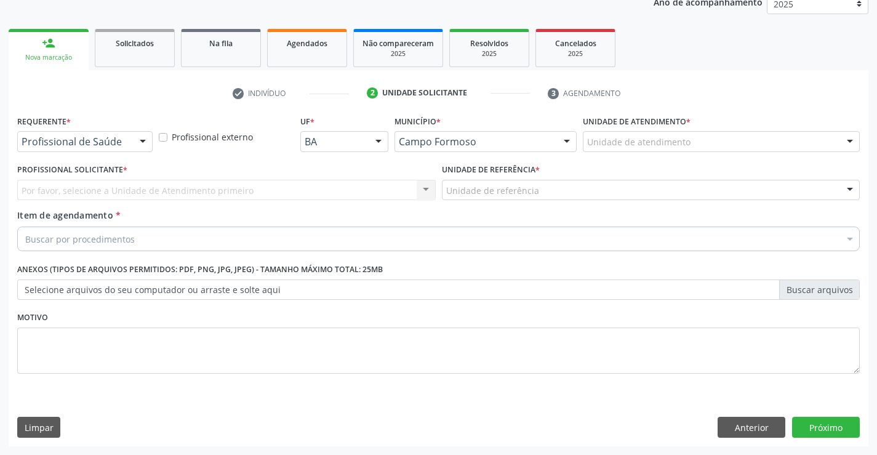
click at [143, 138] on div at bounding box center [142, 142] width 18 height 21
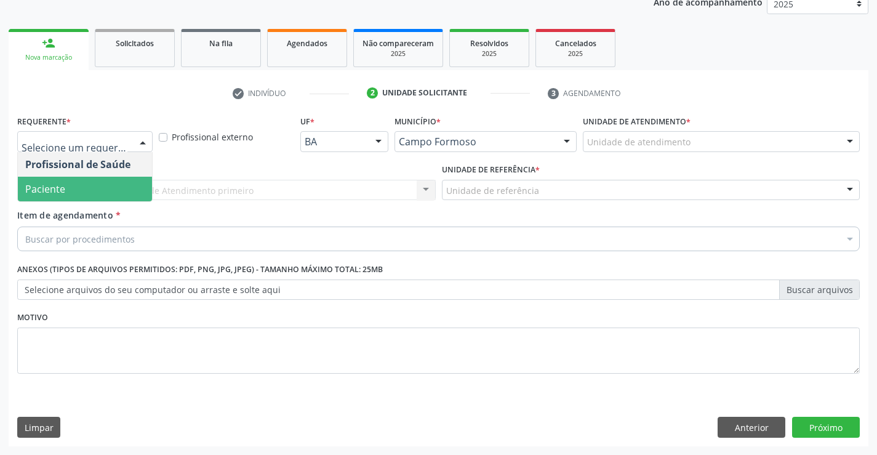
click at [113, 193] on span "Paciente" at bounding box center [85, 189] width 134 height 25
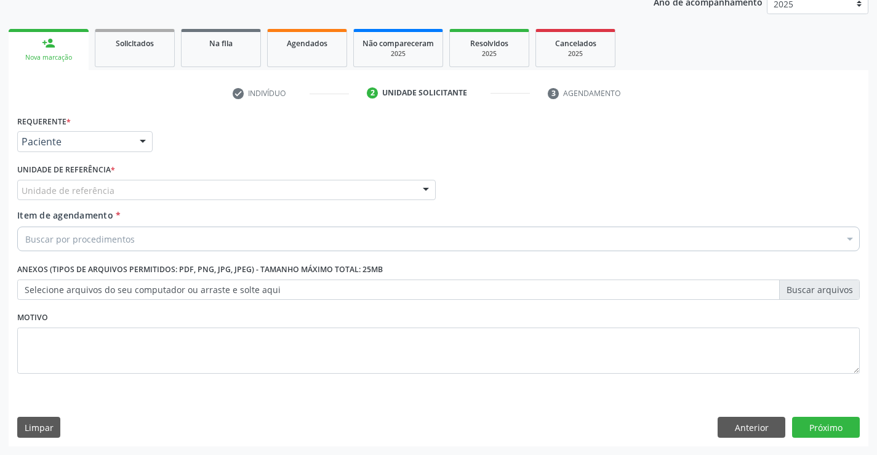
click at [427, 189] on div at bounding box center [425, 190] width 18 height 21
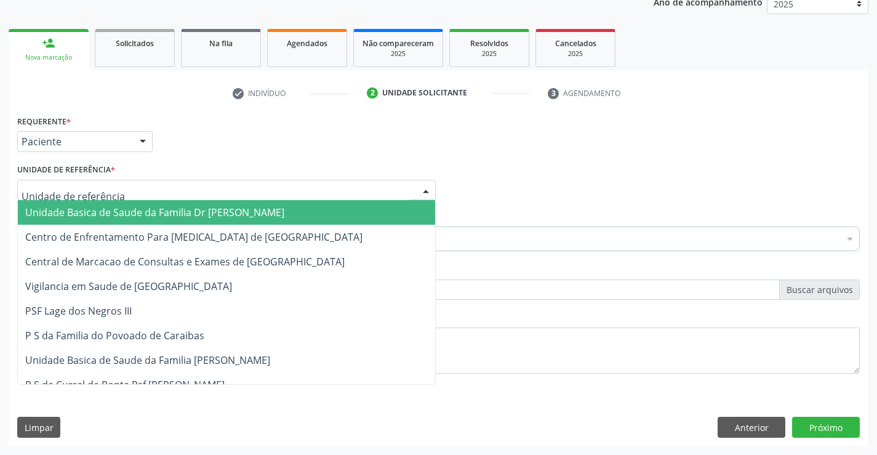
click at [199, 214] on span "Unidade Basica de Saude da Familia Dr [PERSON_NAME]" at bounding box center [154, 212] width 259 height 14
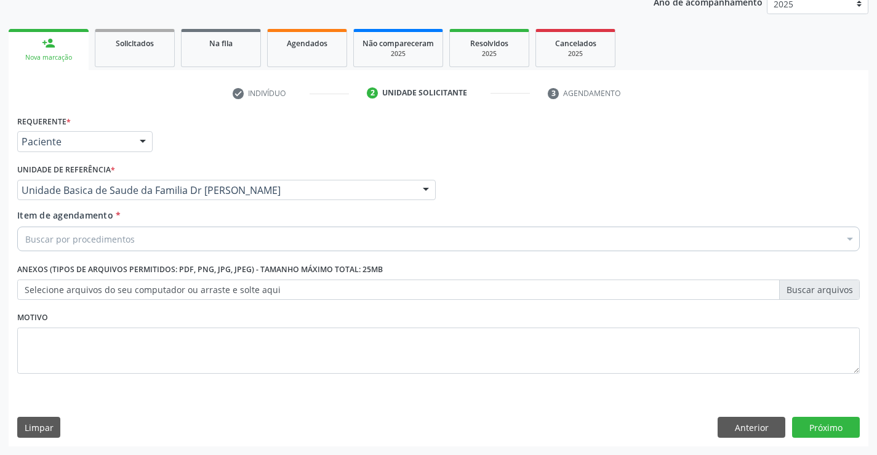
click at [182, 226] on div "Buscar por procedimentos" at bounding box center [438, 238] width 842 height 25
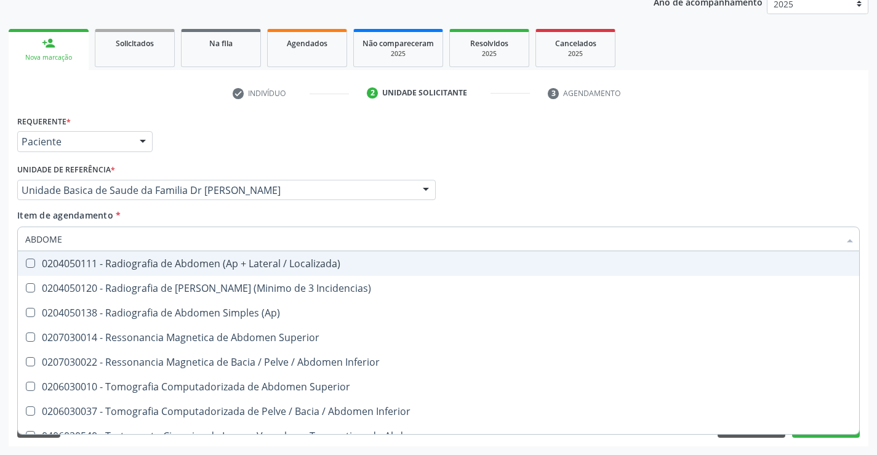
type input "ABDOMEN"
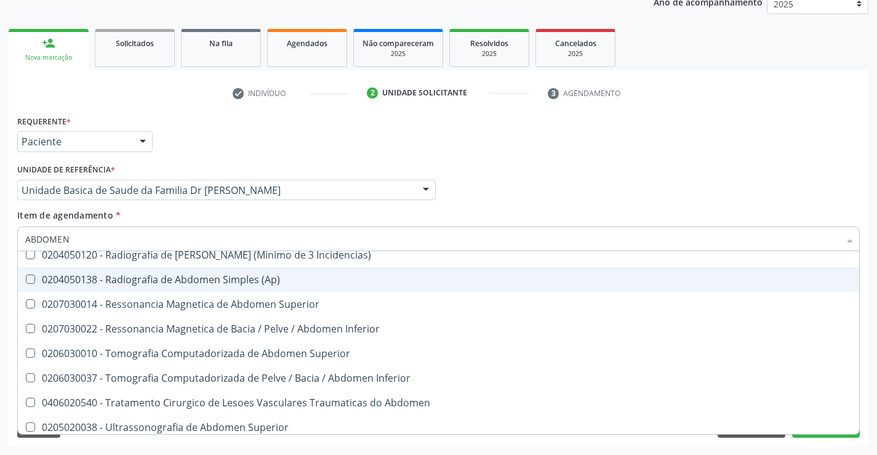
scroll to position [63, 0]
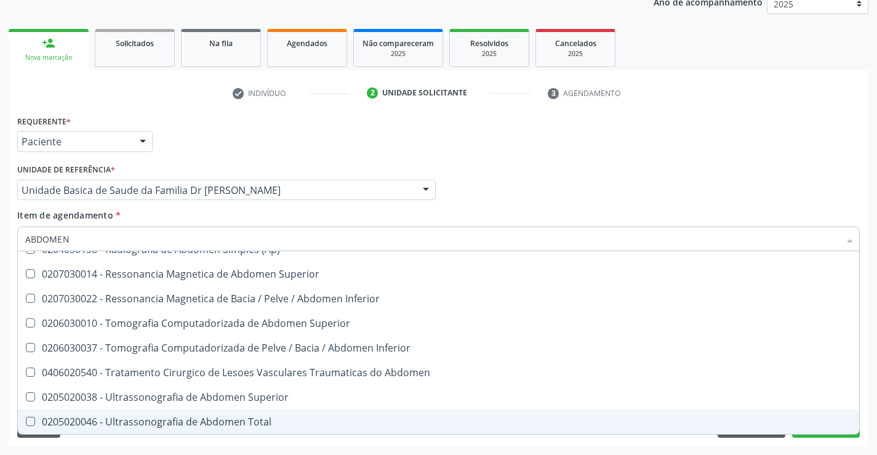
click at [256, 420] on div "0205020046 - Ultrassonografia de Abdomen Total" at bounding box center [438, 421] width 826 height 10
checkbox Total "true"
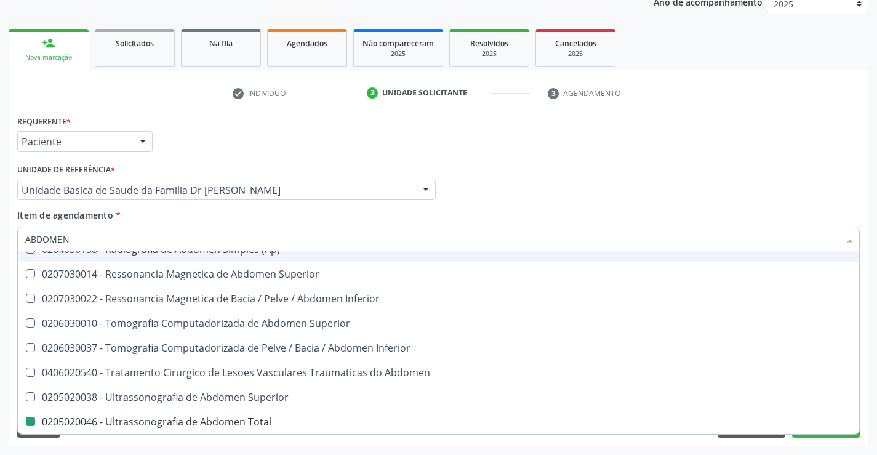
click at [613, 172] on div "Profissional Solicitante Por favor, selecione a Unidade de Atendimento primeiro…" at bounding box center [438, 185] width 848 height 48
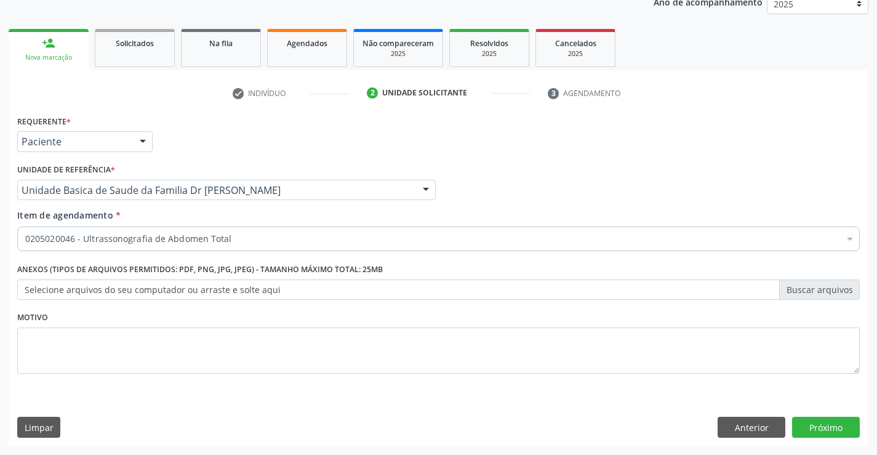
scroll to position [0, 0]
click at [804, 425] on button "Próximo" at bounding box center [826, 426] width 68 height 21
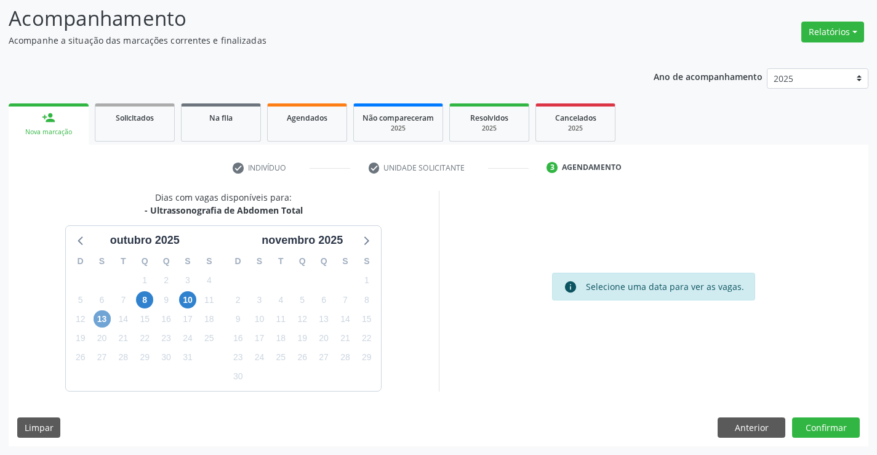
click at [100, 319] on span "13" at bounding box center [101, 318] width 17 height 17
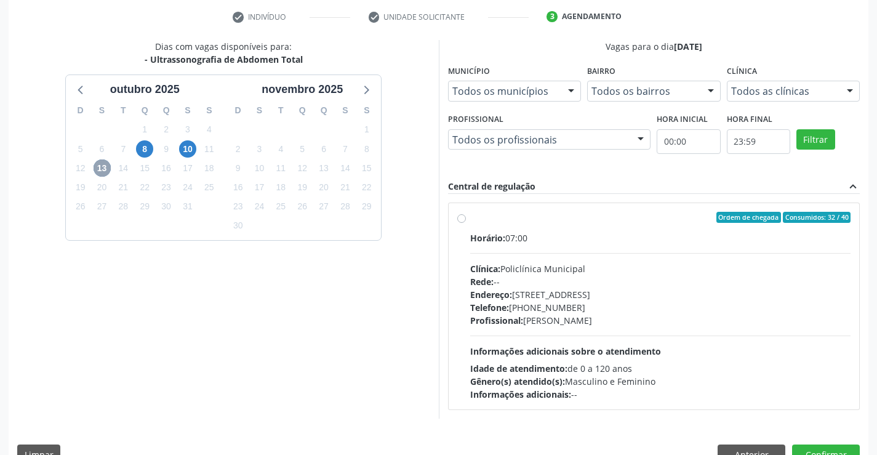
scroll to position [258, 0]
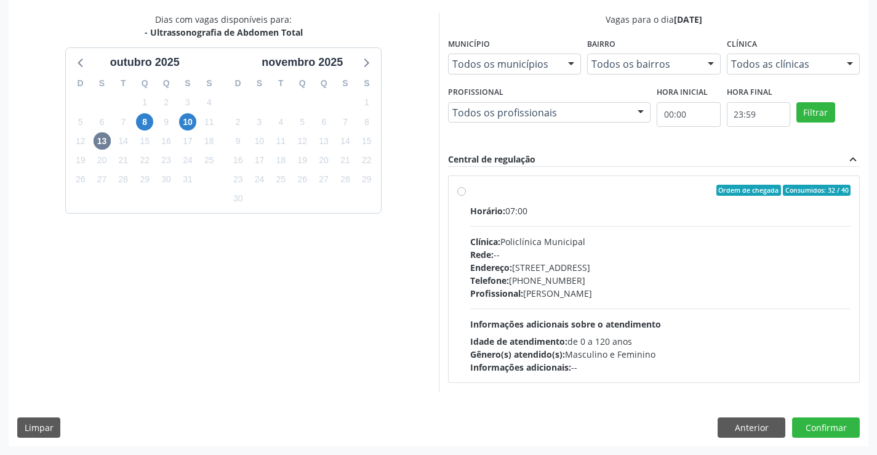
click at [470, 191] on label "Ordem de chegada Consumidos: 32 / 40 Horário: 07:00 Clínica: Policlínica Munici…" at bounding box center [660, 279] width 381 height 189
click at [462, 191] on input "Ordem de chegada Consumidos: 32 / 40 Horário: 07:00 Clínica: Policlínica Munici…" at bounding box center [461, 190] width 9 height 11
radio input "true"
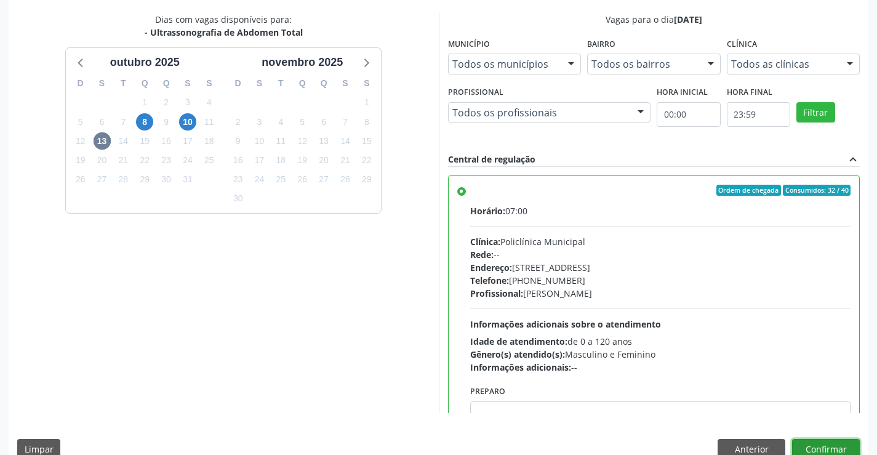
click at [816, 448] on button "Confirmar" at bounding box center [826, 449] width 68 height 21
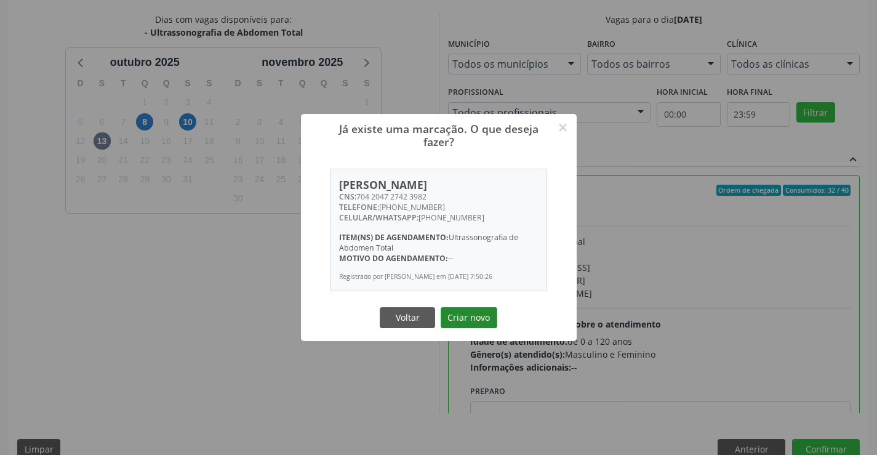
click at [461, 327] on button "Criar novo" at bounding box center [468, 317] width 57 height 21
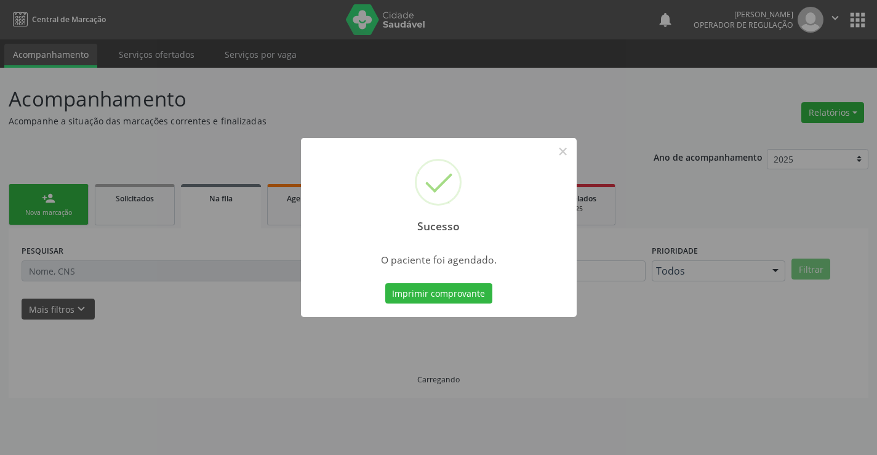
scroll to position [0, 0]
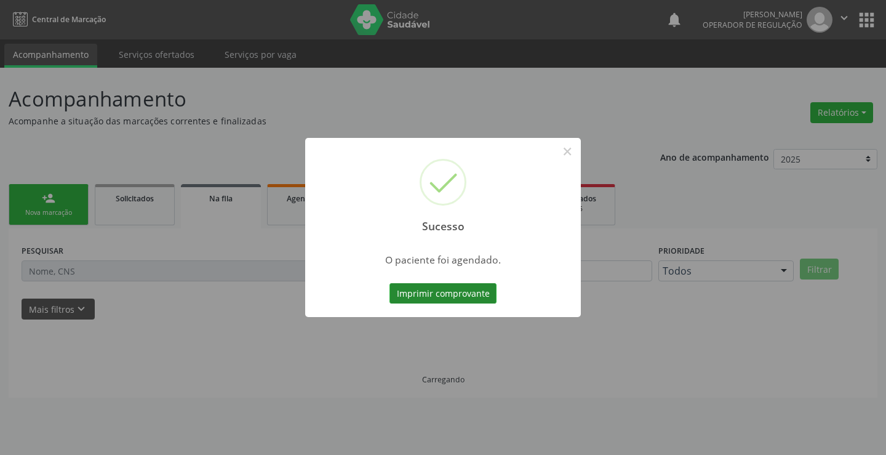
click at [434, 302] on button "Imprimir comprovante" at bounding box center [442, 293] width 107 height 21
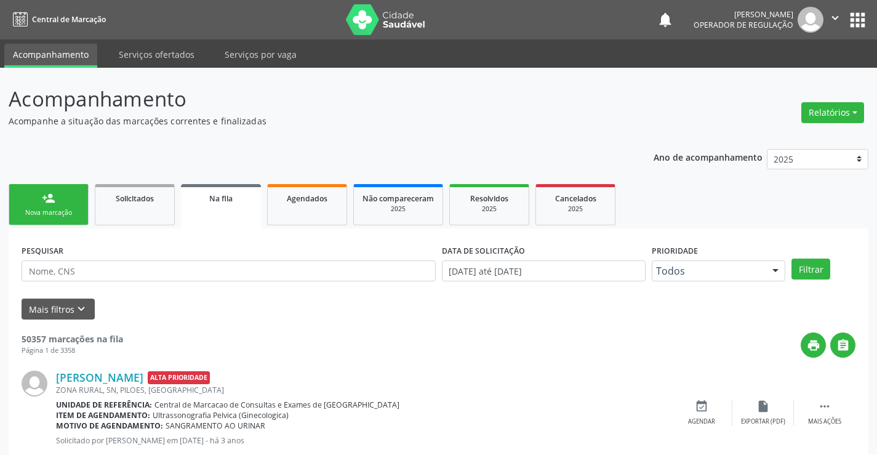
click at [60, 200] on link "person_add Nova marcação" at bounding box center [49, 204] width 80 height 41
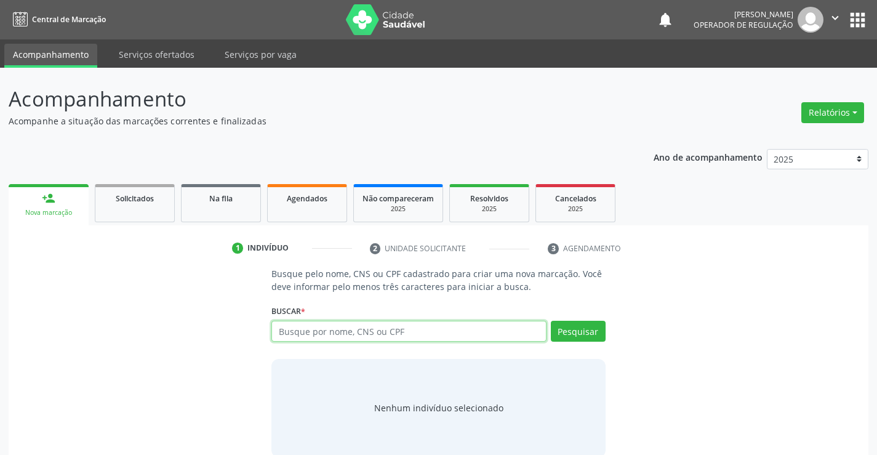
click at [359, 325] on input "text" at bounding box center [408, 330] width 274 height 21
type input "701203020322716"
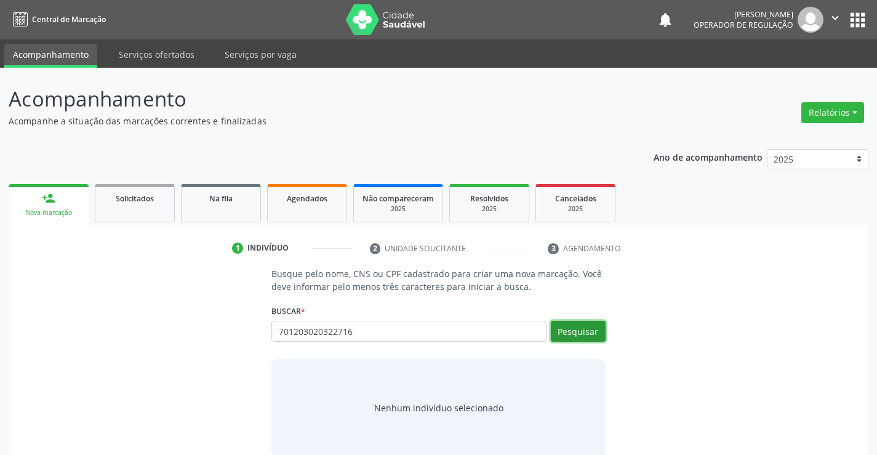
click at [593, 336] on button "Pesquisar" at bounding box center [578, 330] width 55 height 21
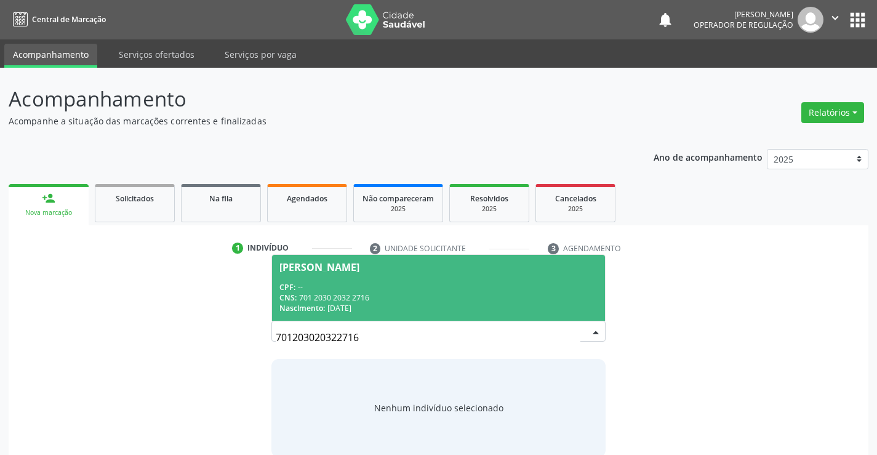
click at [346, 260] on span "[PERSON_NAME] CPF: -- CNS: 701 2030 2032 2716 Nascimento: [DATE]" at bounding box center [438, 288] width 332 height 66
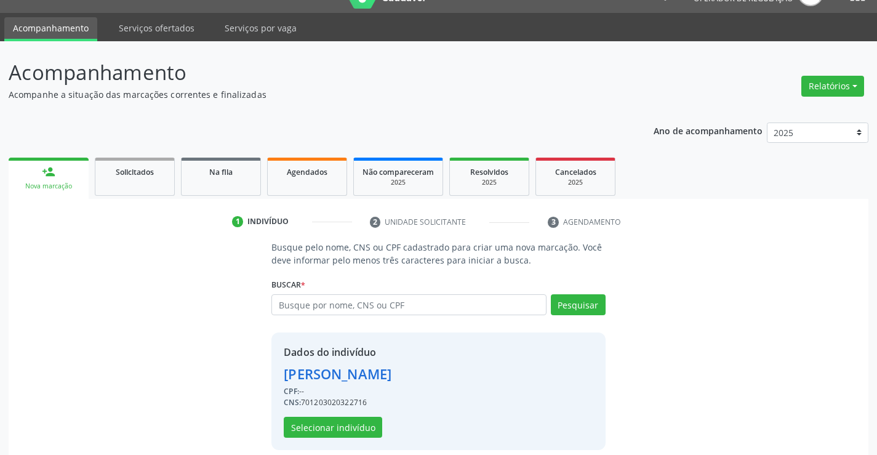
scroll to position [39, 0]
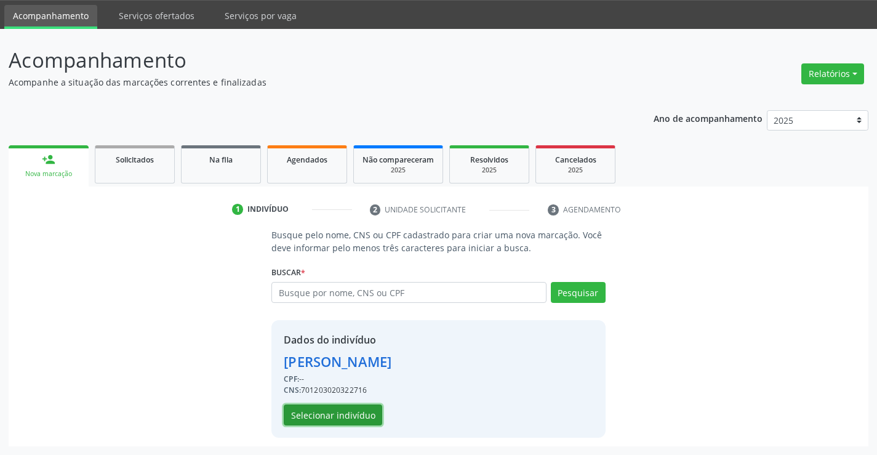
click at [328, 410] on button "Selecionar indivíduo" at bounding box center [333, 414] width 98 height 21
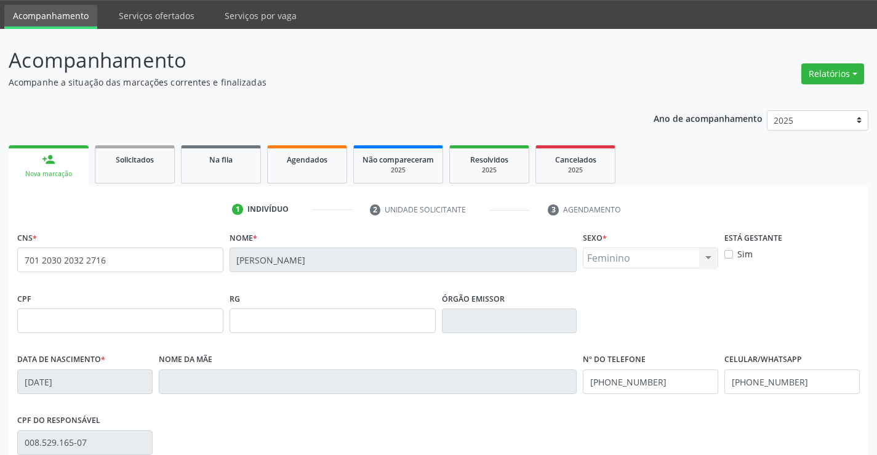
scroll to position [212, 0]
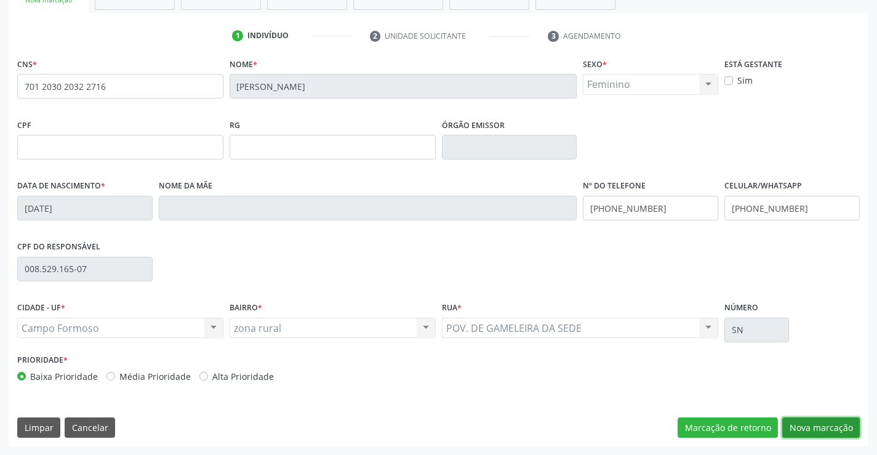
click at [821, 421] on button "Nova marcação" at bounding box center [821, 427] width 78 height 21
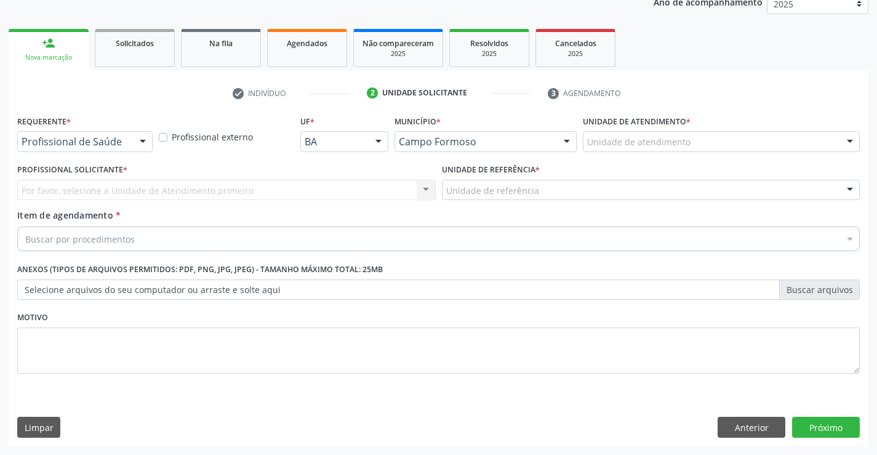
scroll to position [155, 0]
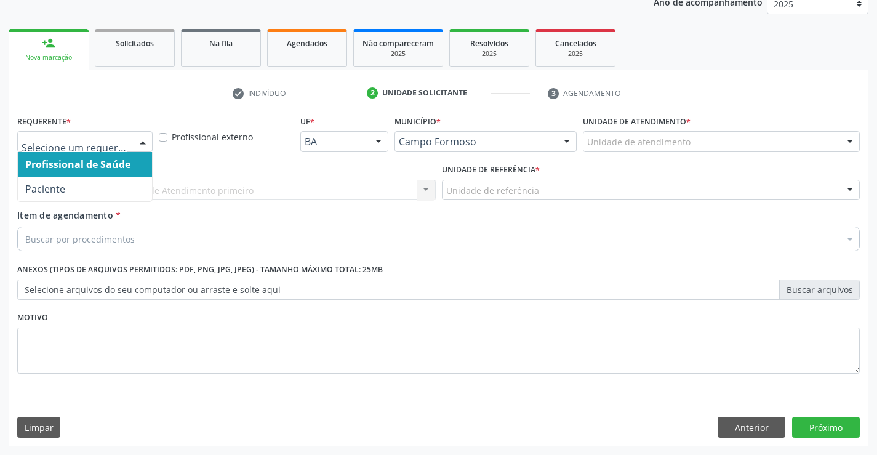
click at [146, 141] on div at bounding box center [142, 142] width 18 height 21
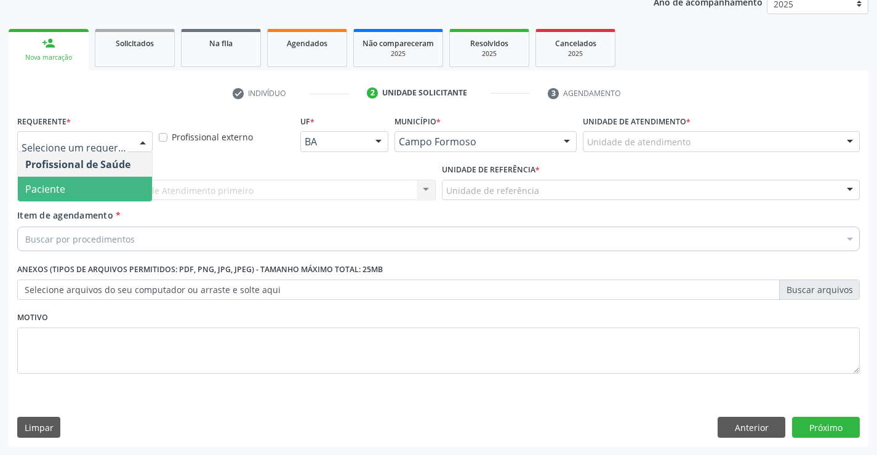
click at [91, 180] on span "Paciente" at bounding box center [85, 189] width 134 height 25
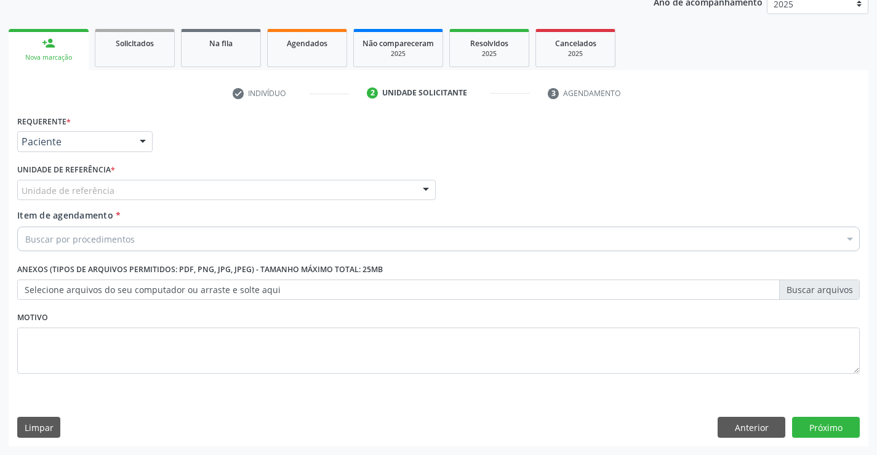
click at [436, 188] on div "Unidade de referência * Unidade de referência Unidade Basica de Saude da Famili…" at bounding box center [226, 185] width 424 height 48
click at [424, 188] on div at bounding box center [425, 190] width 18 height 21
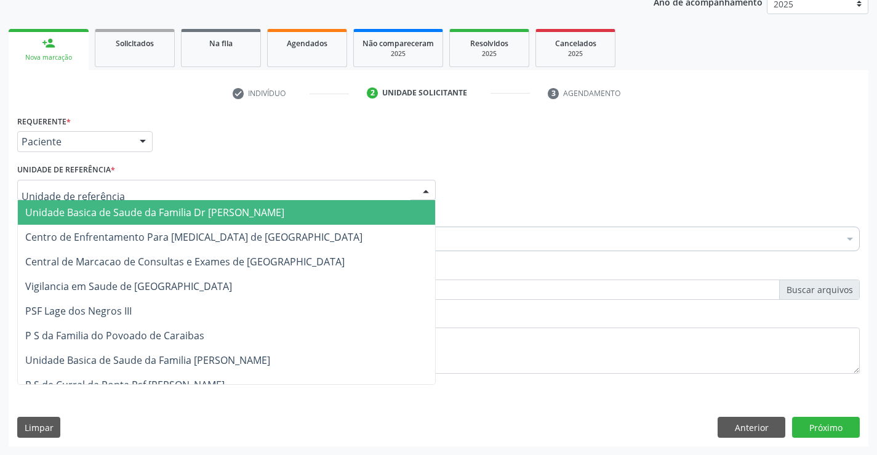
click at [293, 215] on span "Unidade Basica de Saude da Familia Dr [PERSON_NAME]" at bounding box center [226, 212] width 417 height 25
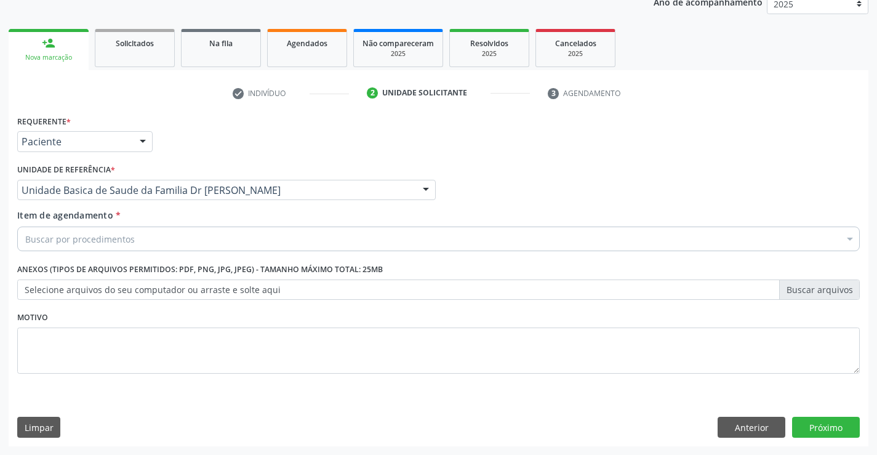
click at [248, 236] on div "Buscar por procedimentos" at bounding box center [438, 238] width 842 height 25
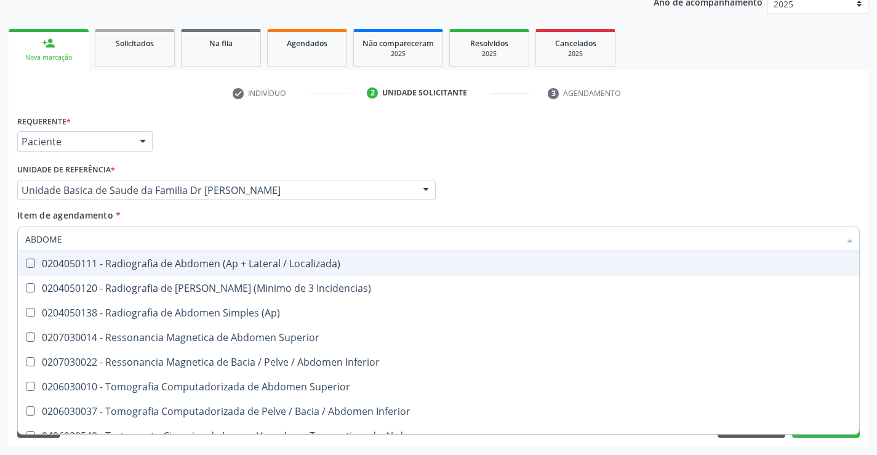
type input "ABDOMEN"
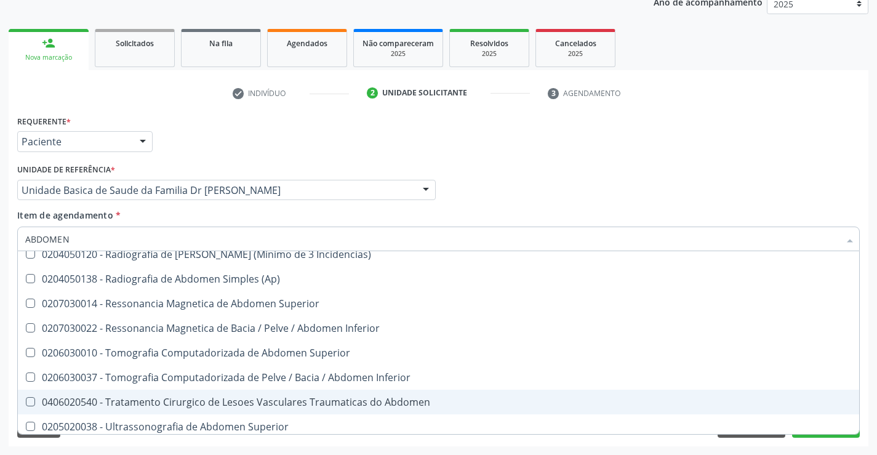
scroll to position [63, 0]
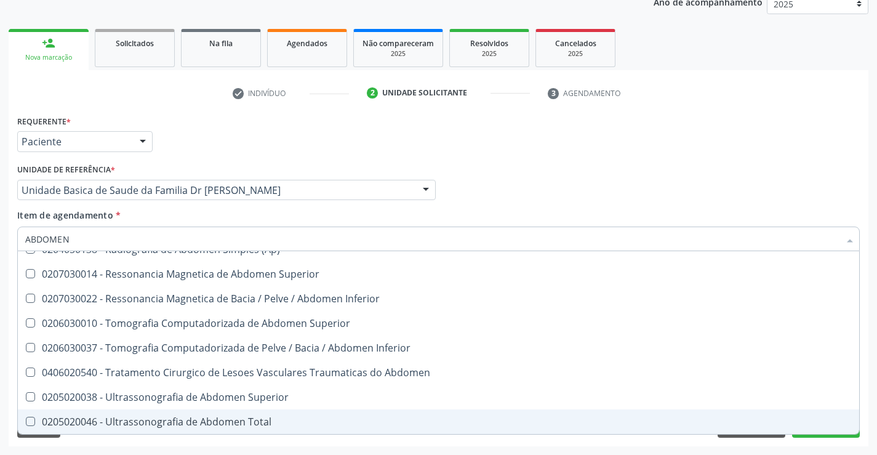
click at [258, 425] on div "0205020046 - Ultrassonografia de Abdomen Total" at bounding box center [438, 421] width 826 height 10
checkbox Total "true"
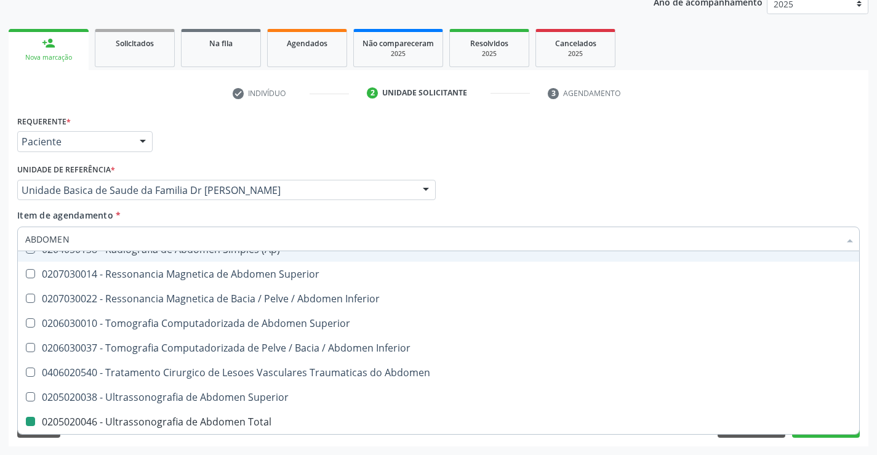
click at [583, 186] on div "Profissional Solicitante Por favor, selecione a Unidade de Atendimento primeiro…" at bounding box center [438, 185] width 848 height 48
checkbox Incidencias\) "true"
checkbox Total "false"
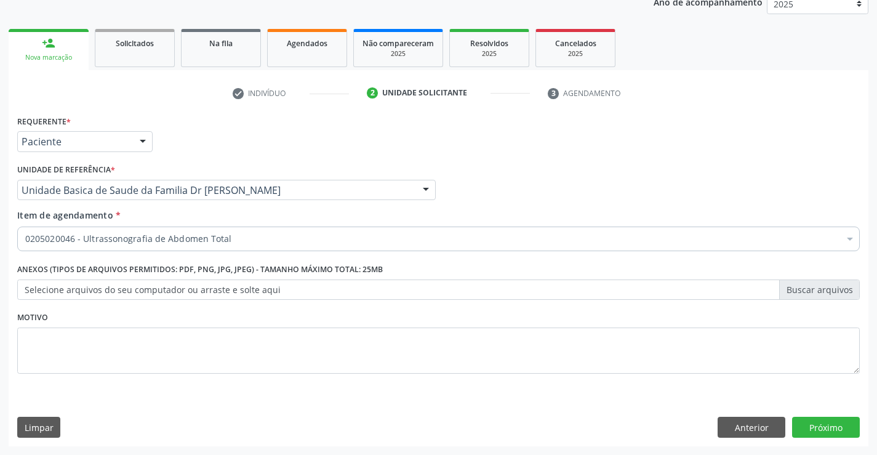
scroll to position [0, 0]
click at [820, 429] on button "Próximo" at bounding box center [826, 426] width 68 height 21
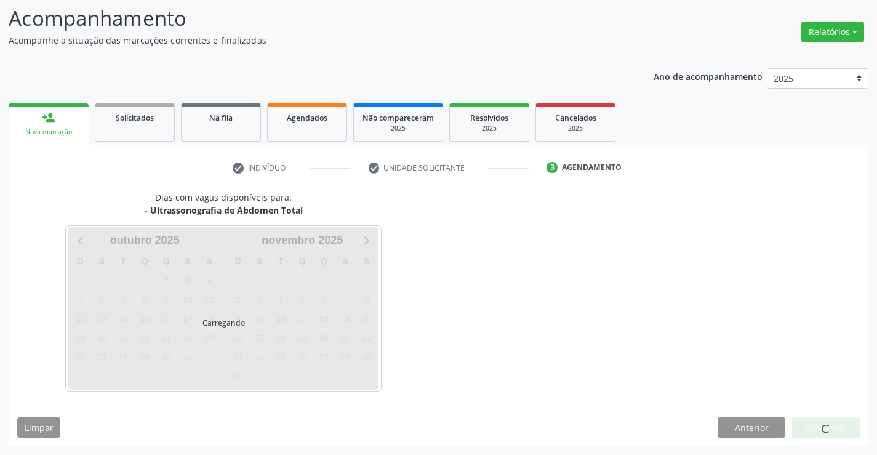
scroll to position [81, 0]
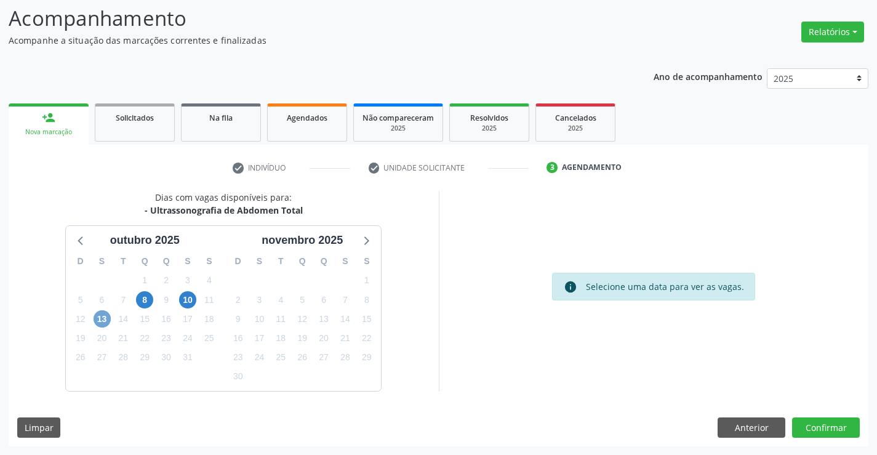
click at [94, 320] on span "13" at bounding box center [101, 318] width 17 height 17
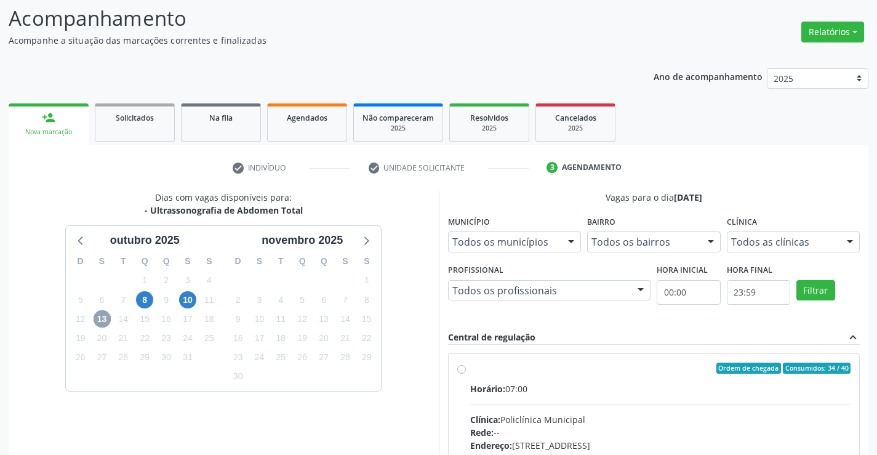
scroll to position [258, 0]
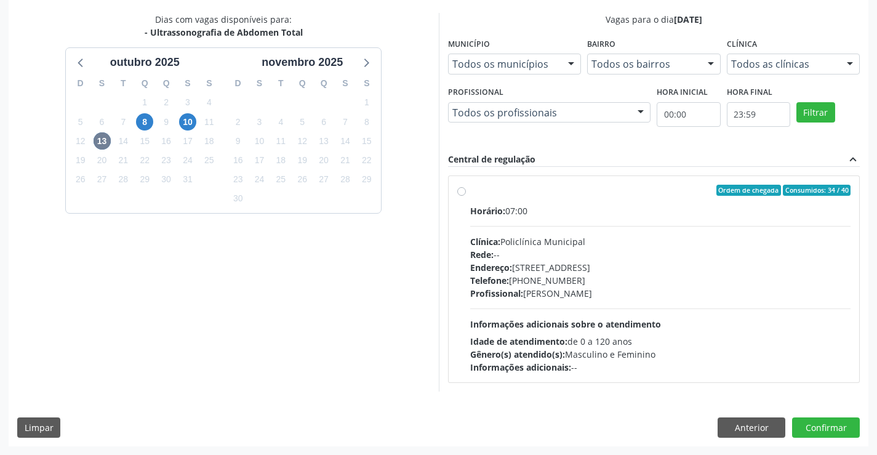
click at [470, 186] on label "Ordem de chegada Consumidos: 34 / 40 Horário: 07:00 Clínica: Policlínica Munici…" at bounding box center [660, 279] width 381 height 189
click at [457, 186] on input "Ordem de chegada Consumidos: 34 / 40 Horário: 07:00 Clínica: Policlínica Munici…" at bounding box center [461, 190] width 9 height 11
radio input "true"
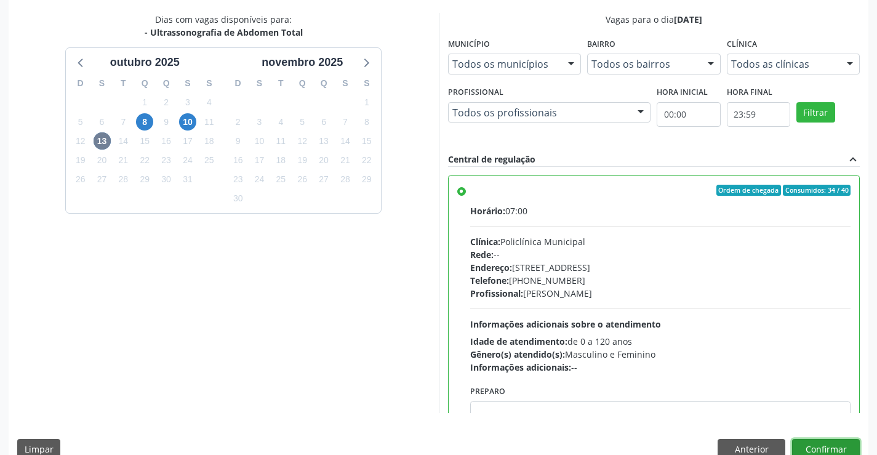
click at [841, 445] on button "Confirmar" at bounding box center [826, 449] width 68 height 21
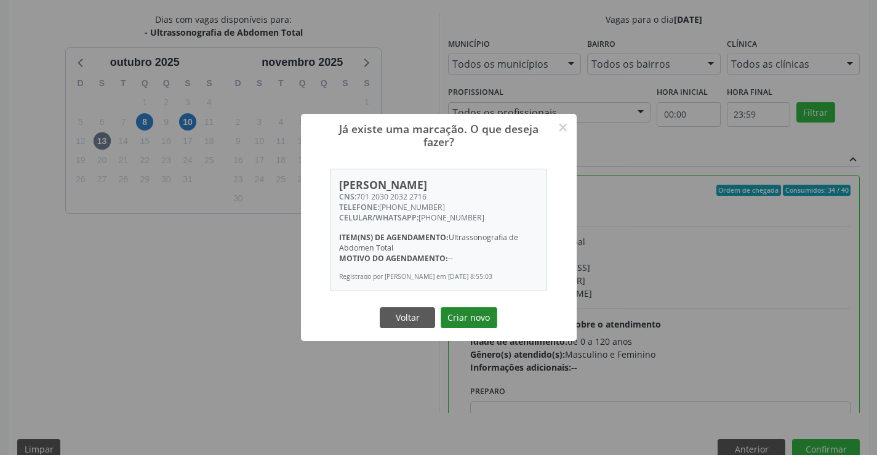
click at [471, 320] on button "Criar novo" at bounding box center [468, 317] width 57 height 21
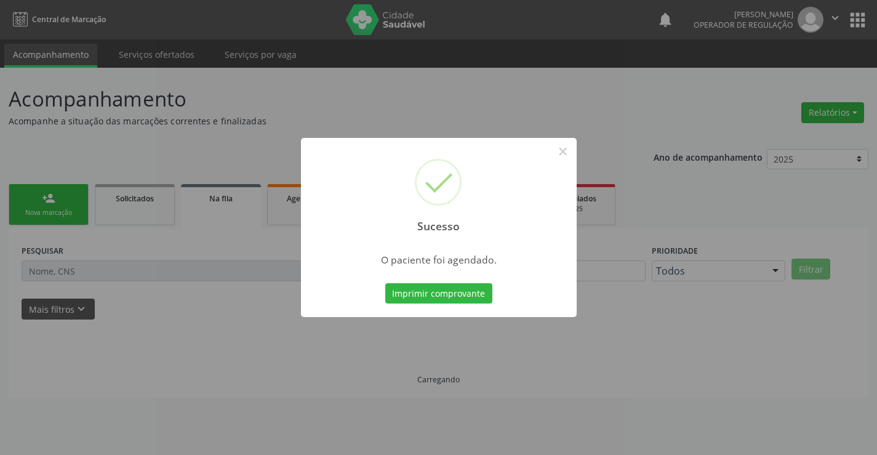
scroll to position [0, 0]
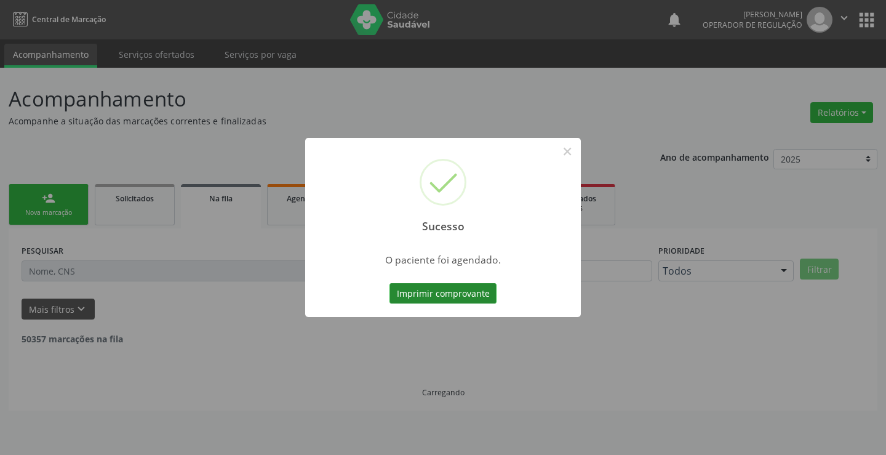
click at [427, 292] on button "Imprimir comprovante" at bounding box center [442, 293] width 107 height 21
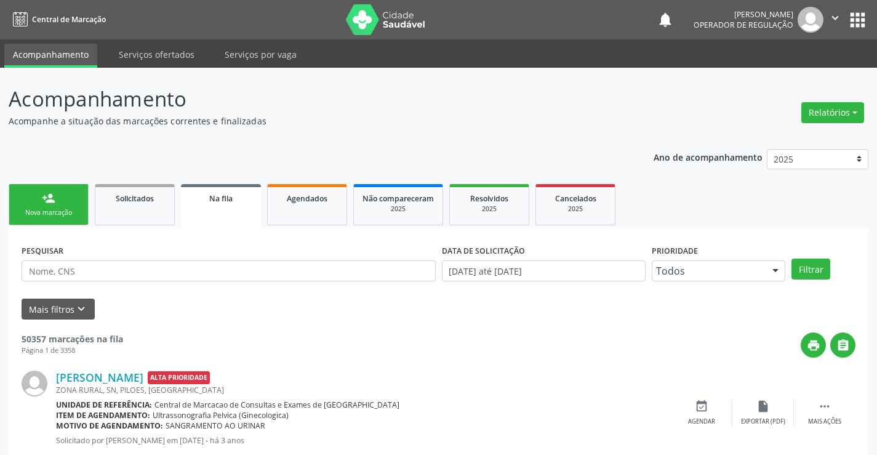
click at [833, 16] on icon "" at bounding box center [835, 18] width 14 height 14
click at [787, 73] on link "Sair" at bounding box center [803, 74] width 85 height 17
